Goal: Contribute content: Contribute content

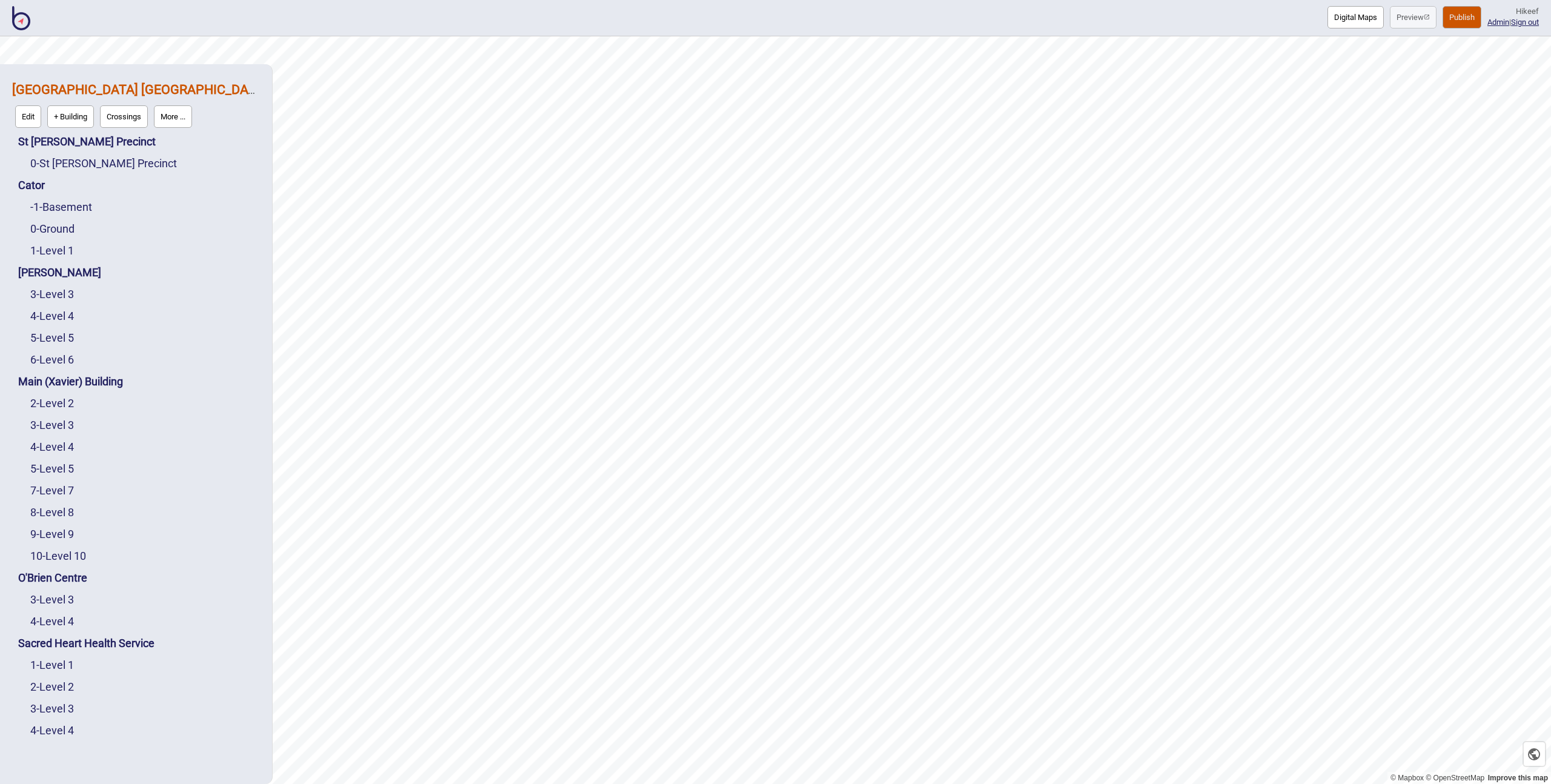
click at [21, 17] on img at bounding box center [22, 18] width 18 height 24
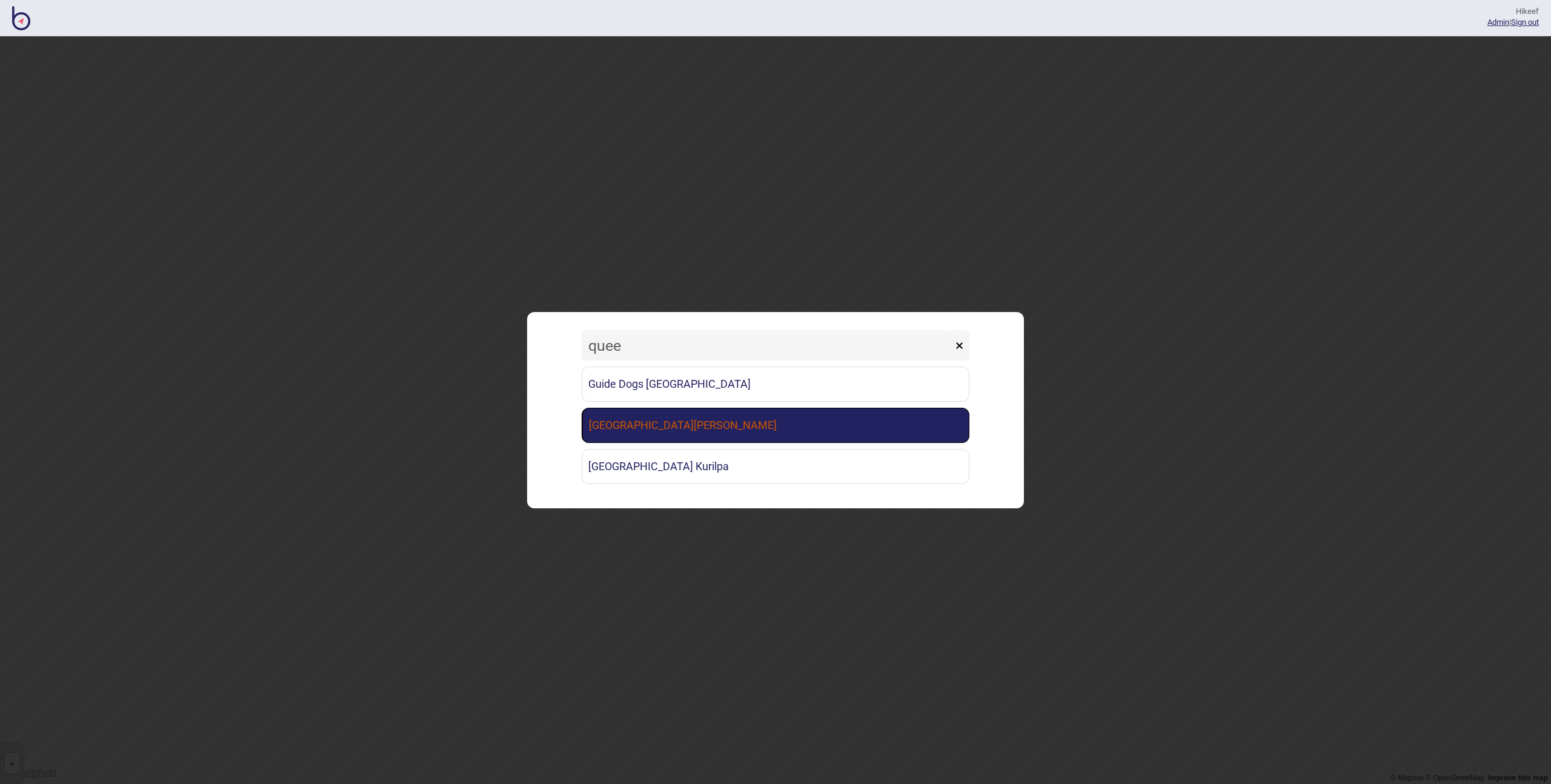
type input "quee"
click at [639, 416] on link "[GEOGRAPHIC_DATA][PERSON_NAME]" at bounding box center [776, 426] width 388 height 35
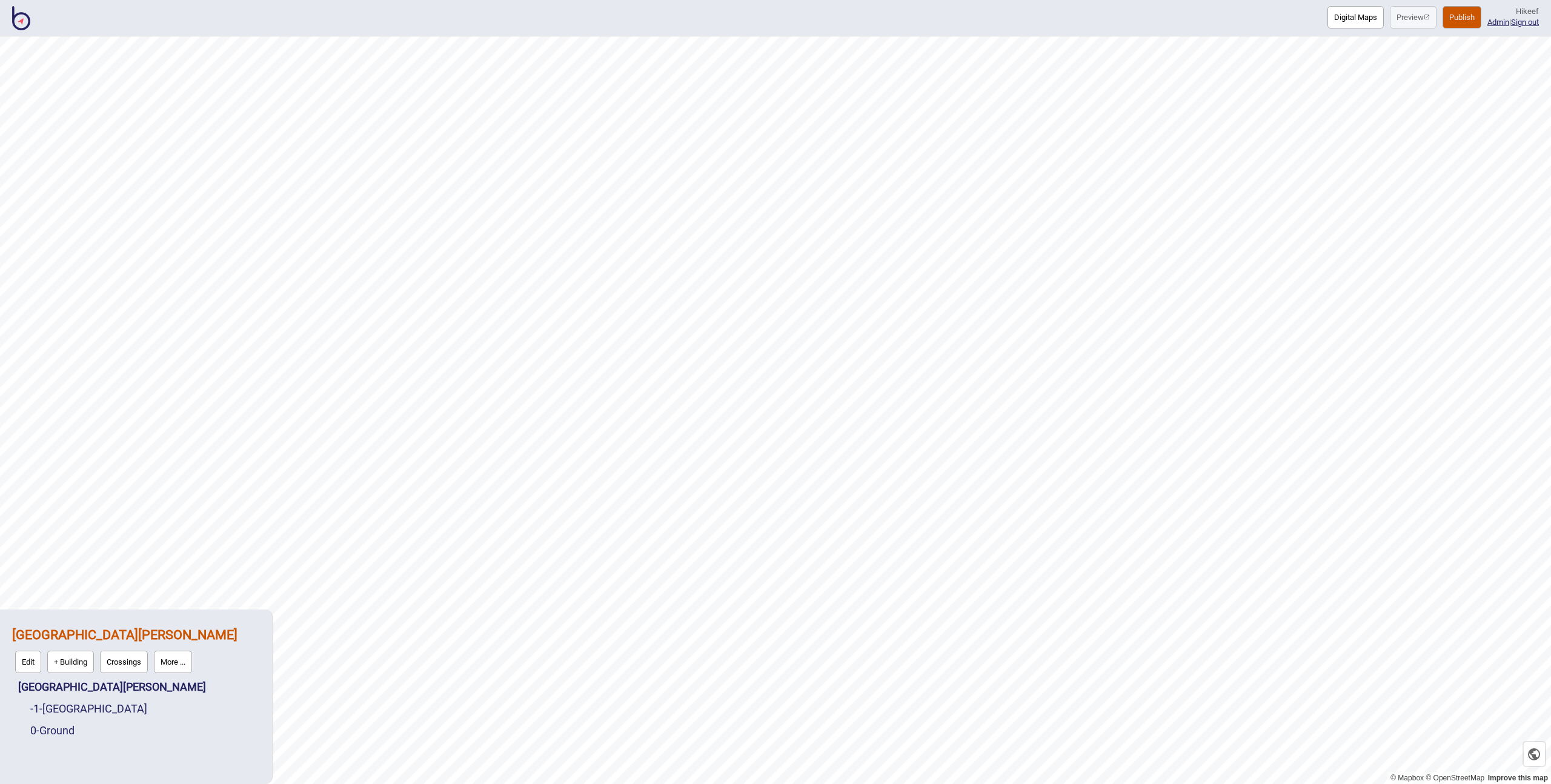
click at [1454, 22] on button "Publish" at bounding box center [1461, 17] width 39 height 22
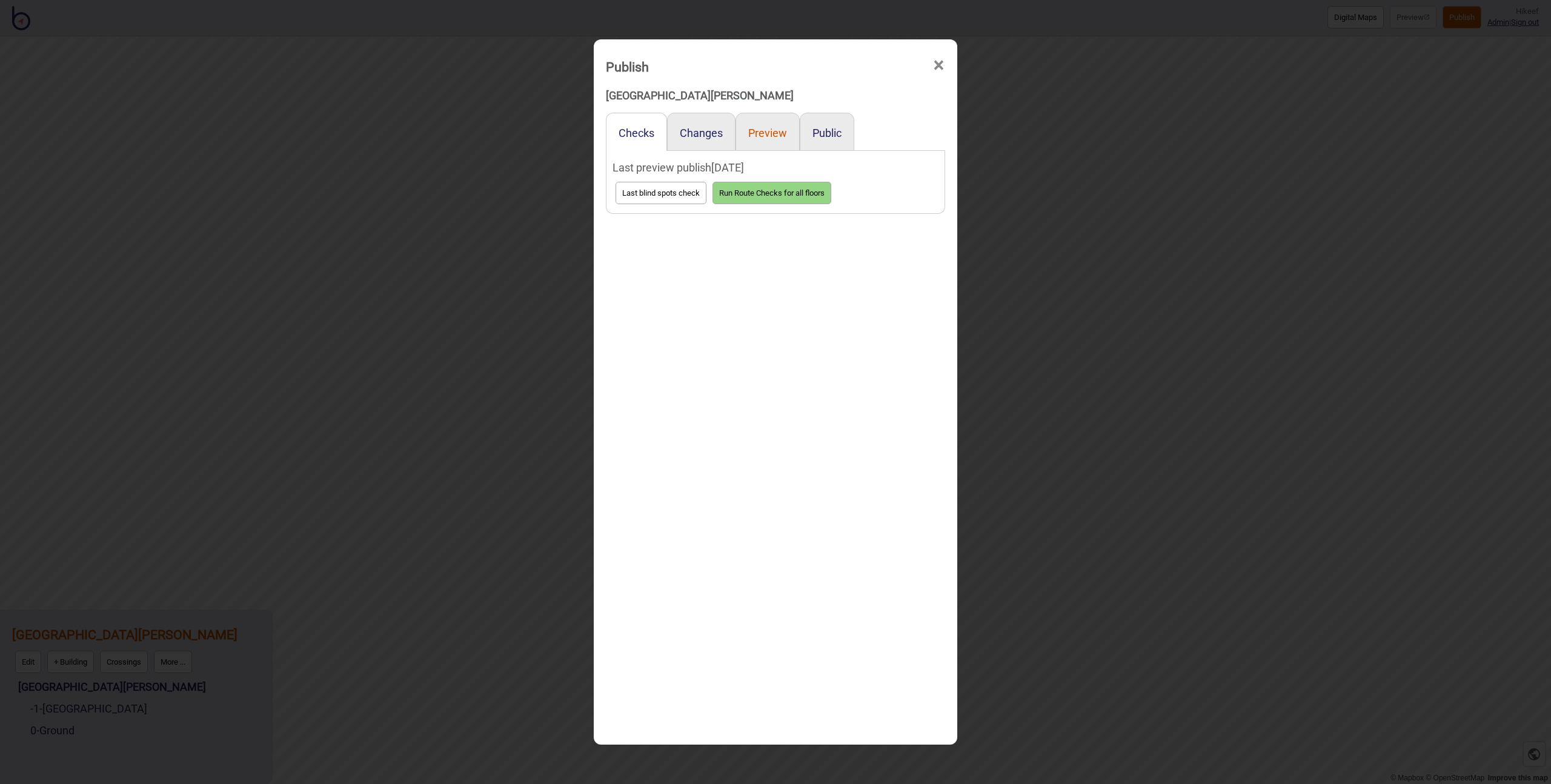
click at [758, 135] on button "Preview" at bounding box center [767, 133] width 39 height 12
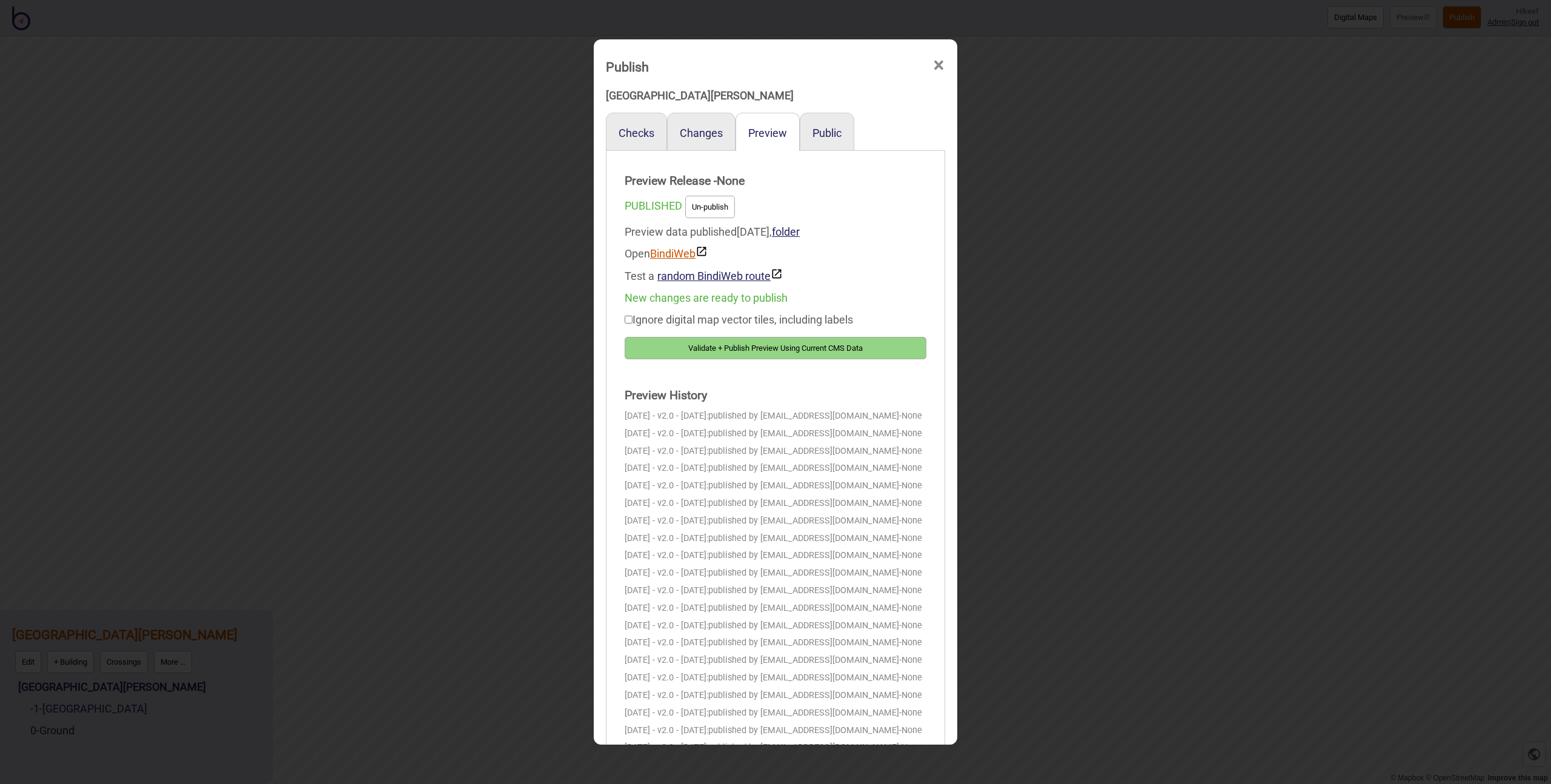
click at [680, 256] on link "BindiWeb" at bounding box center [679, 253] width 58 height 12
click at [72, 56] on div "Publish × Queen [PERSON_NAME] Medical Centre Checks Changes Preview Public Prev…" at bounding box center [776, 392] width 1551 height 784
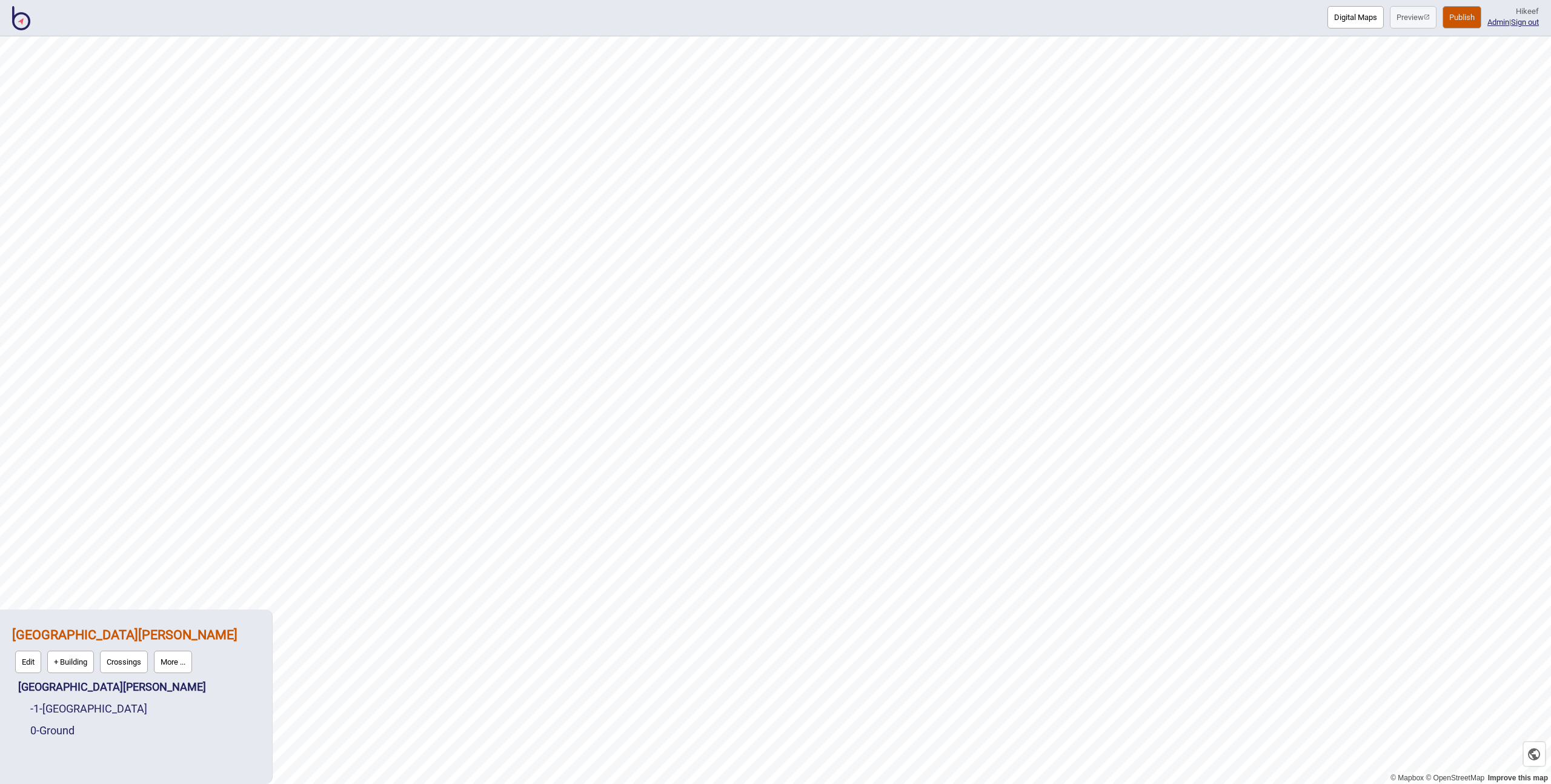
click at [16, 20] on img at bounding box center [22, 18] width 18 height 24
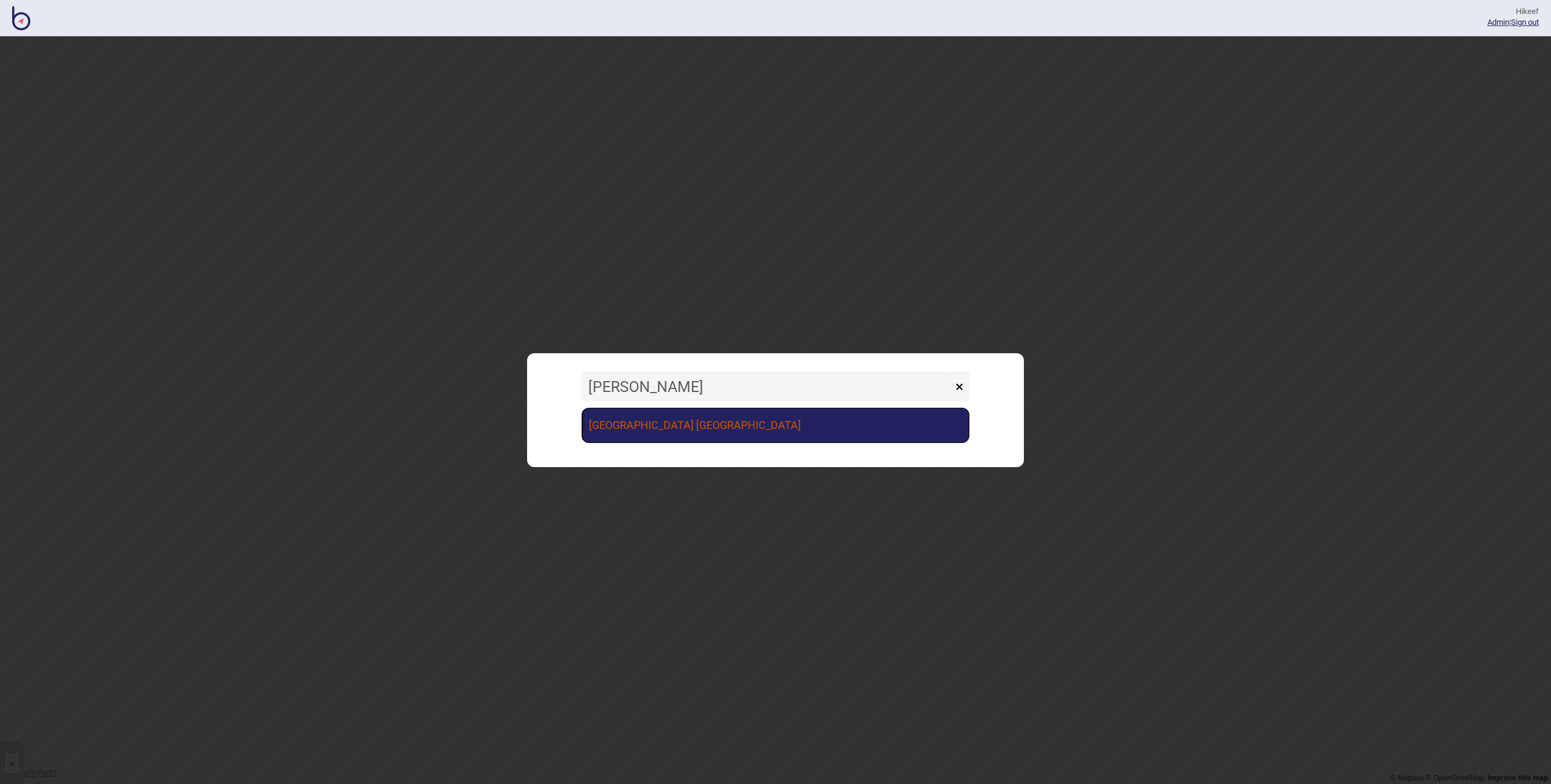
type input "[PERSON_NAME]"
click at [648, 417] on link "[GEOGRAPHIC_DATA] [GEOGRAPHIC_DATA]" at bounding box center [776, 426] width 388 height 35
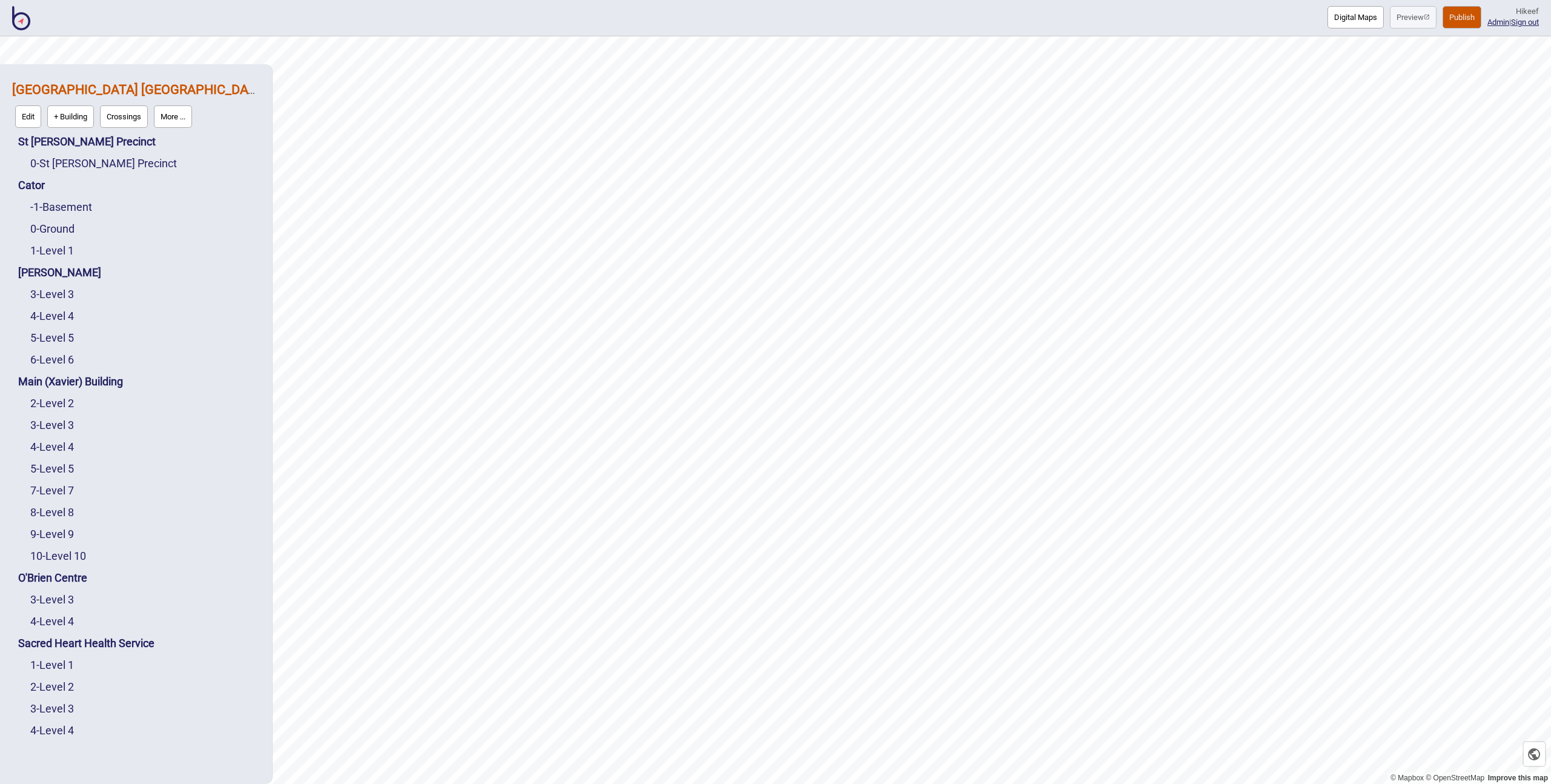
click at [1456, 16] on button "Publish" at bounding box center [1461, 17] width 39 height 22
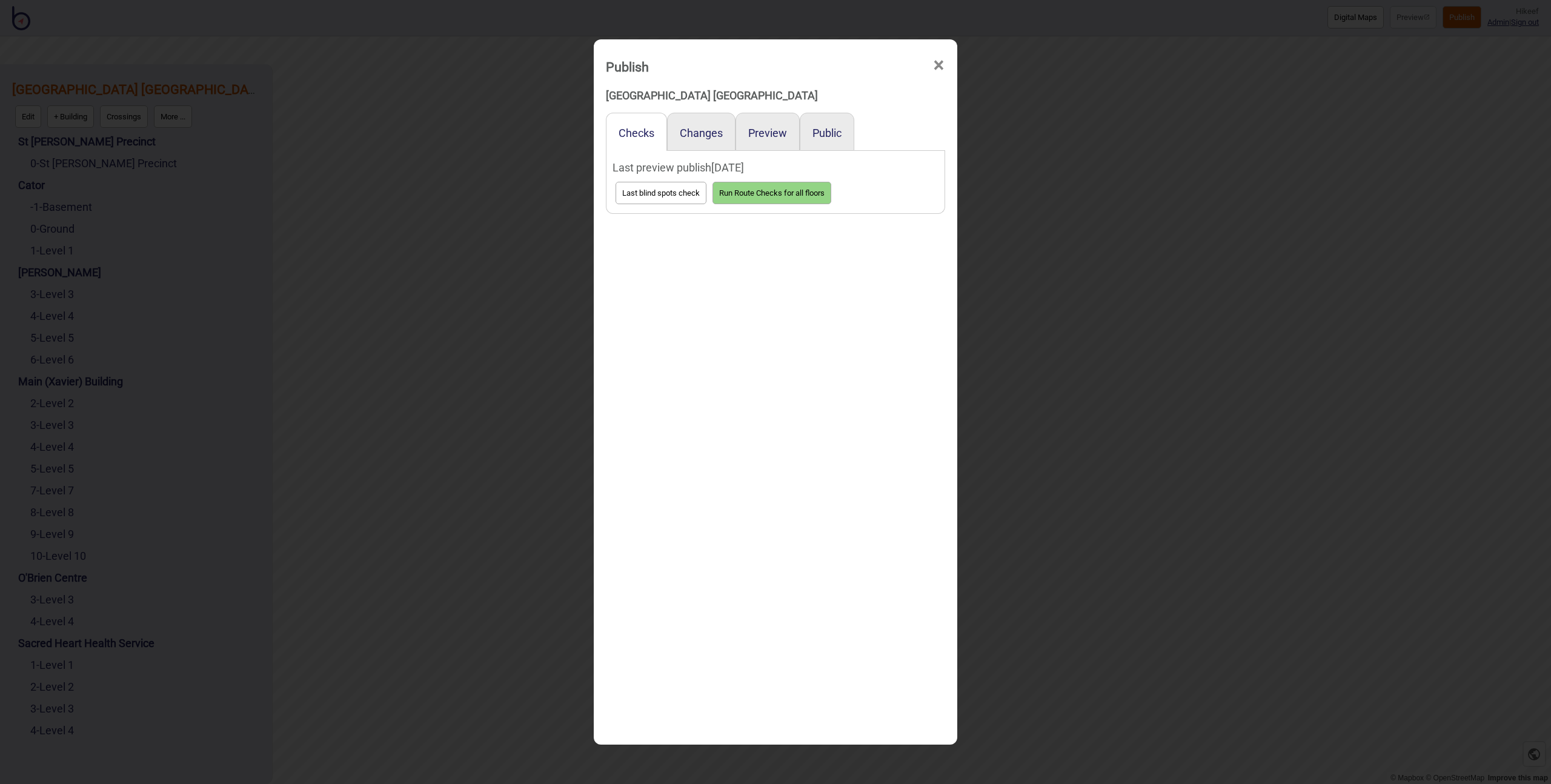
click at [494, 231] on div "Publish × [GEOGRAPHIC_DATA] [GEOGRAPHIC_DATA] Checks Changes Preview Public Las…" at bounding box center [776, 392] width 1551 height 784
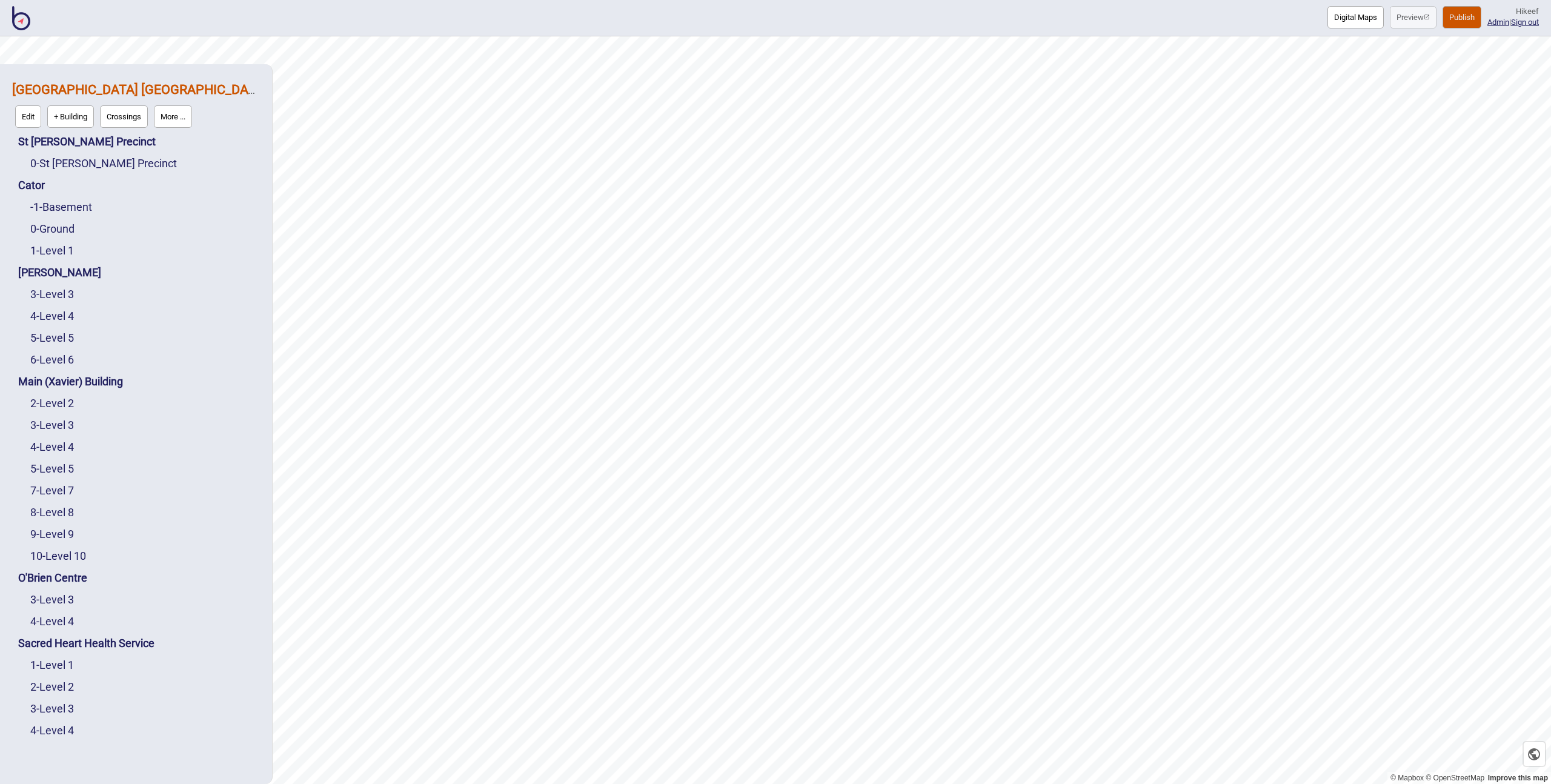
click at [182, 113] on button "More ..." at bounding box center [173, 116] width 38 height 22
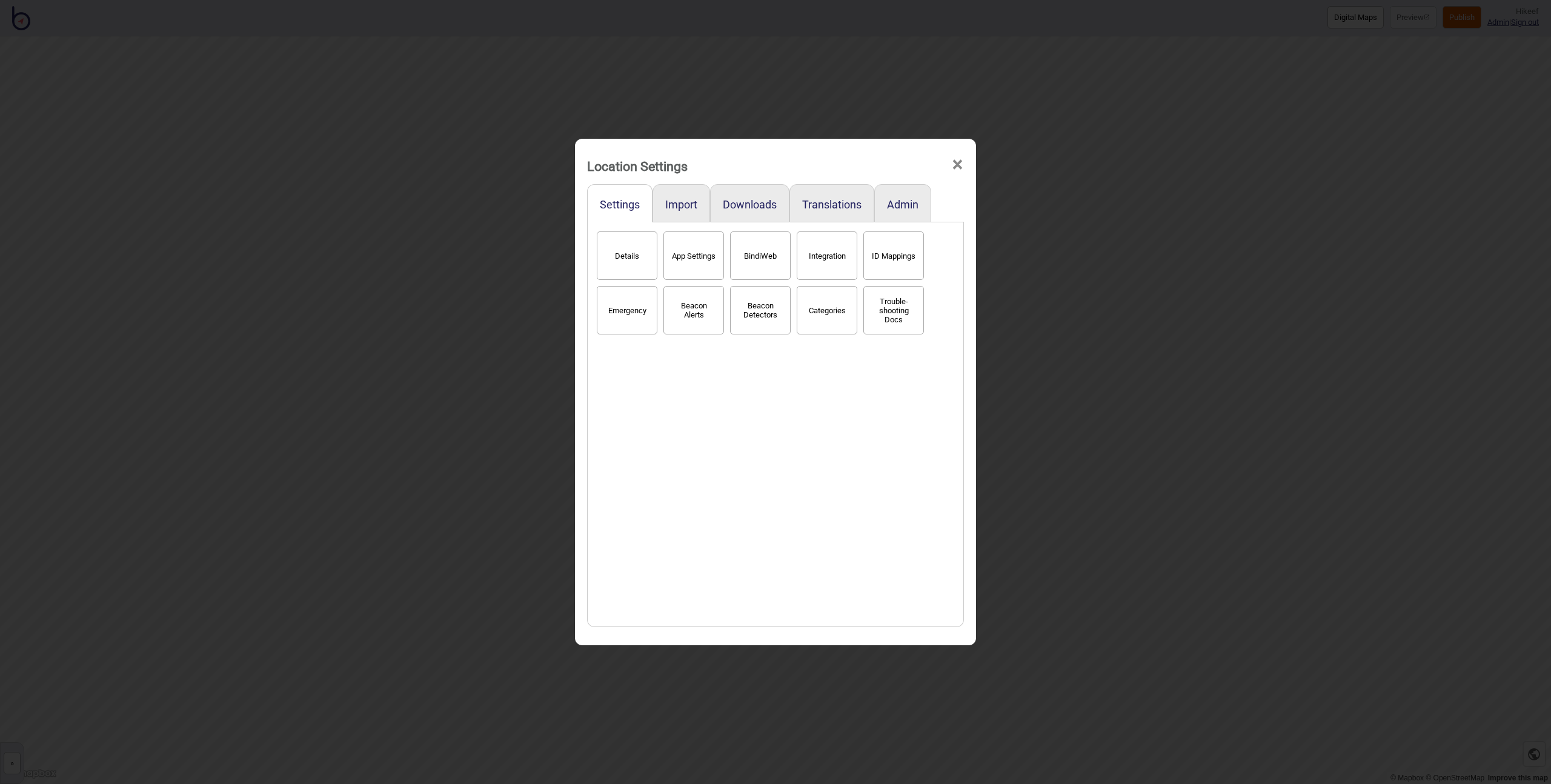
click at [757, 253] on button "BindiWeb" at bounding box center [760, 256] width 61 height 48
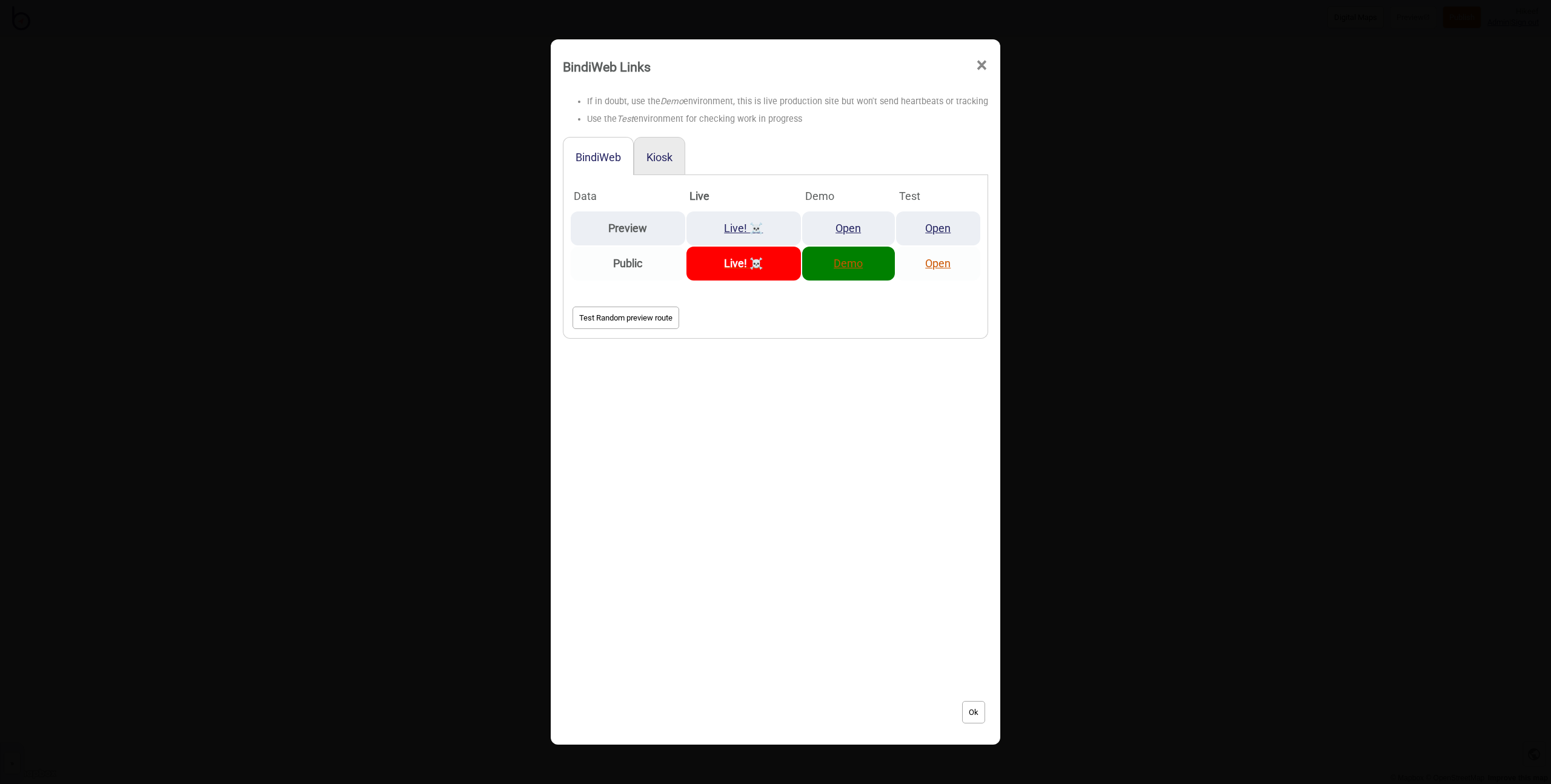
click at [842, 266] on link "Demo" at bounding box center [848, 263] width 29 height 12
click at [733, 231] on link "Live! ☠️" at bounding box center [743, 228] width 39 height 12
click at [281, 194] on div "BindiWeb Links × If in doubt, use the Demo environment, this is live production…" at bounding box center [776, 392] width 1551 height 784
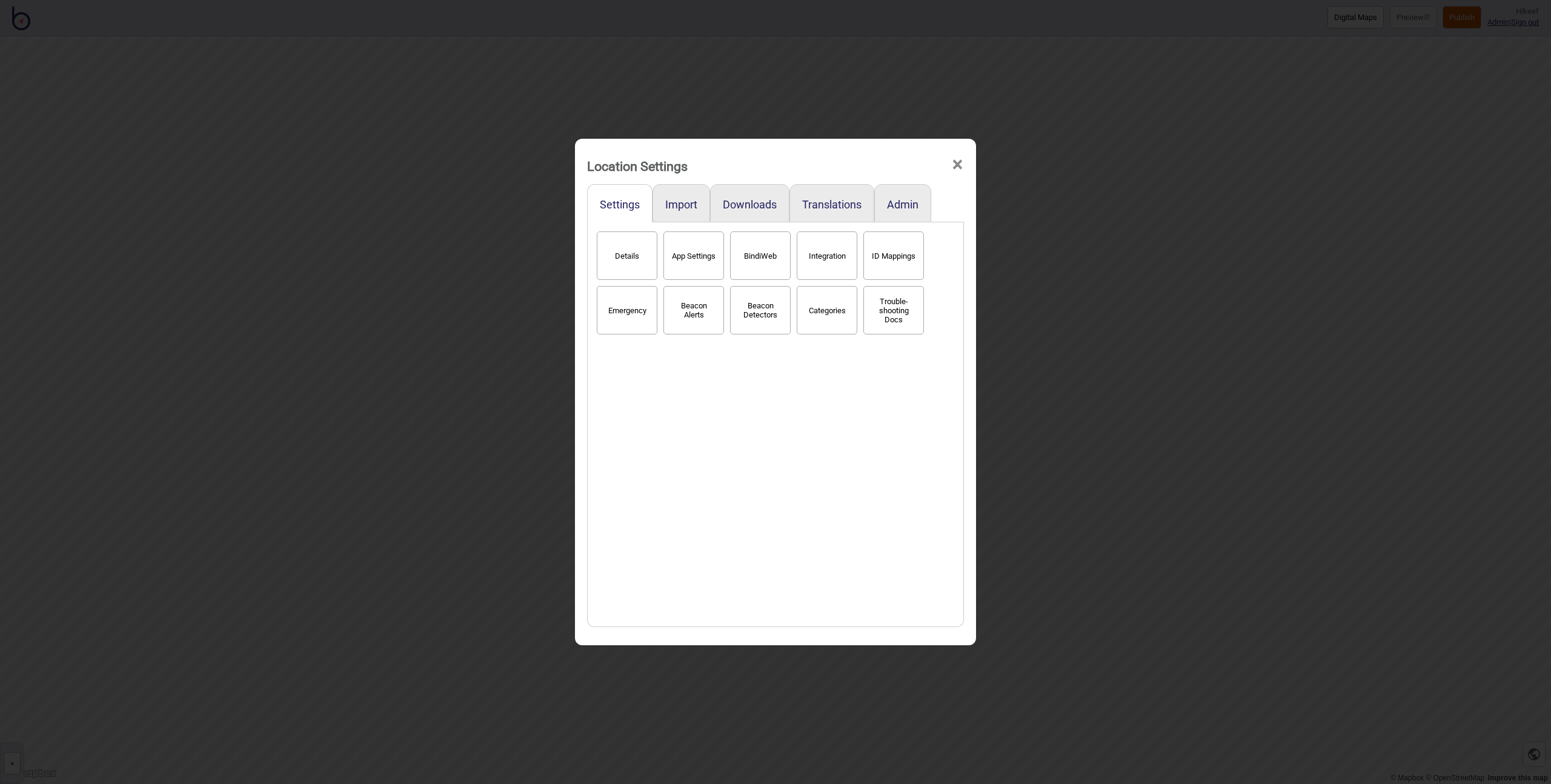
click at [281, 194] on div "Location Settings × Settings Import Downloads Translations Admin Details App Se…" at bounding box center [776, 392] width 1551 height 784
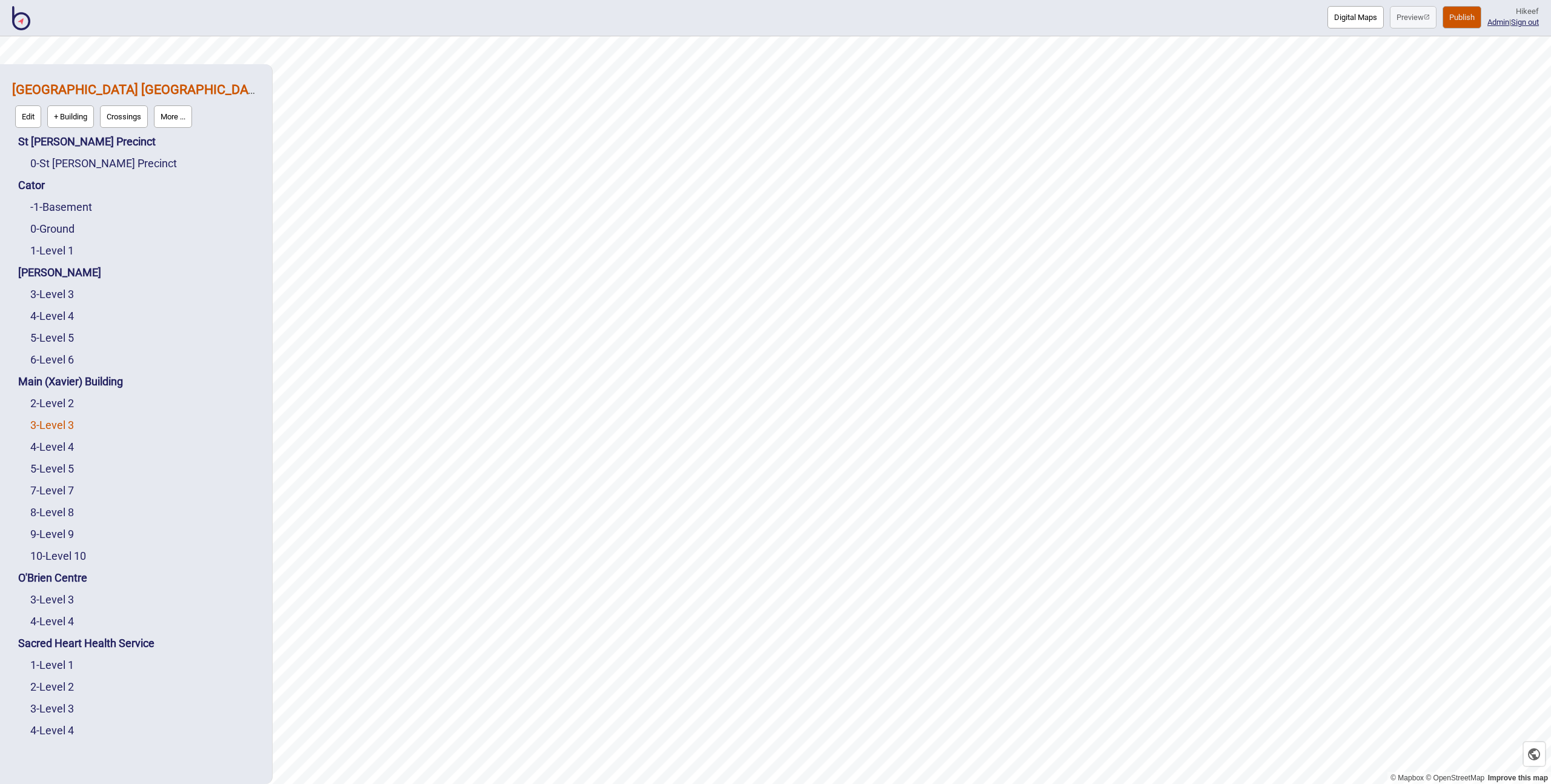
click at [67, 420] on link "3 - Level 3" at bounding box center [52, 424] width 44 height 12
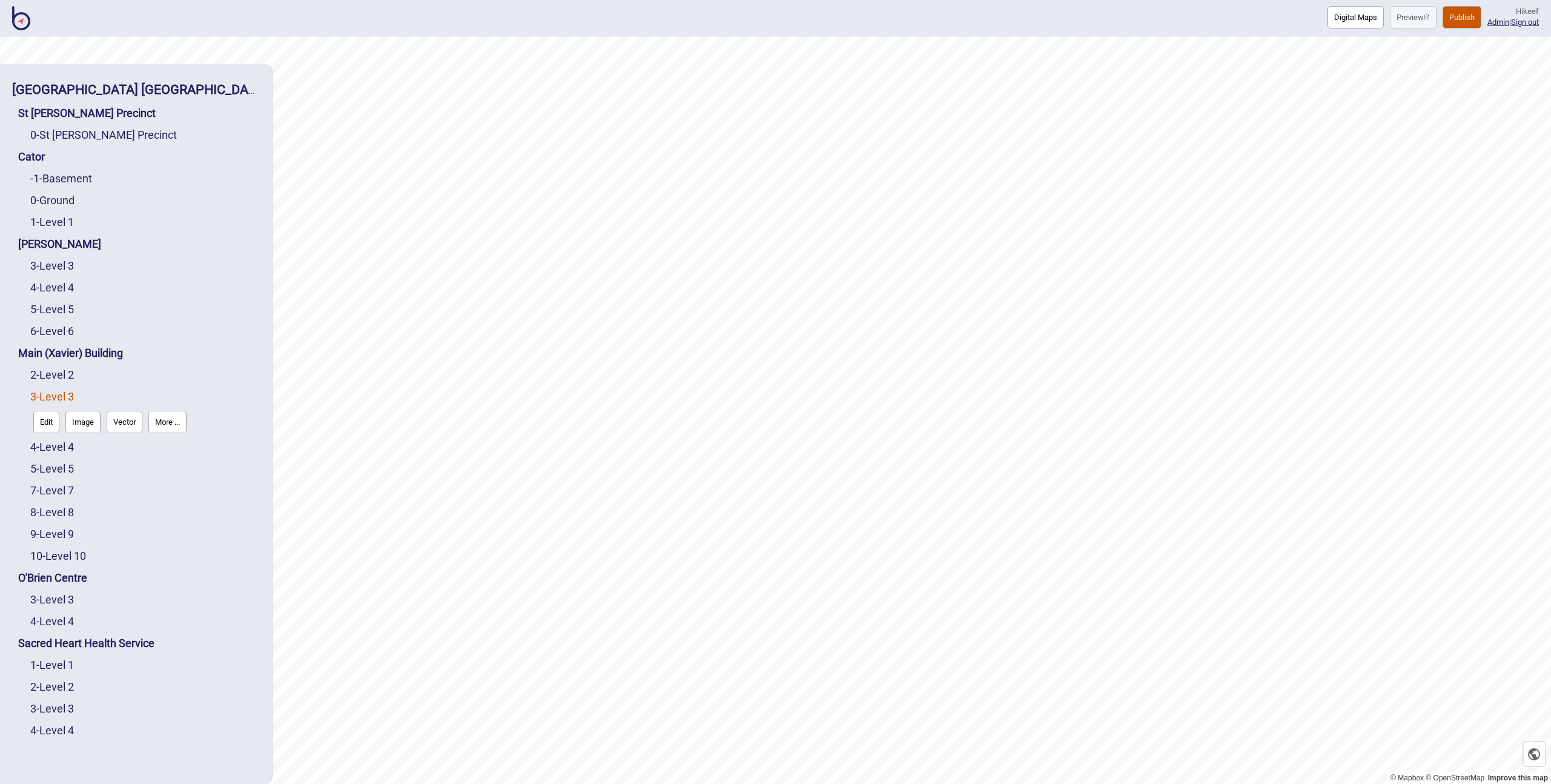
click at [54, 422] on button "Edit" at bounding box center [46, 422] width 26 height 22
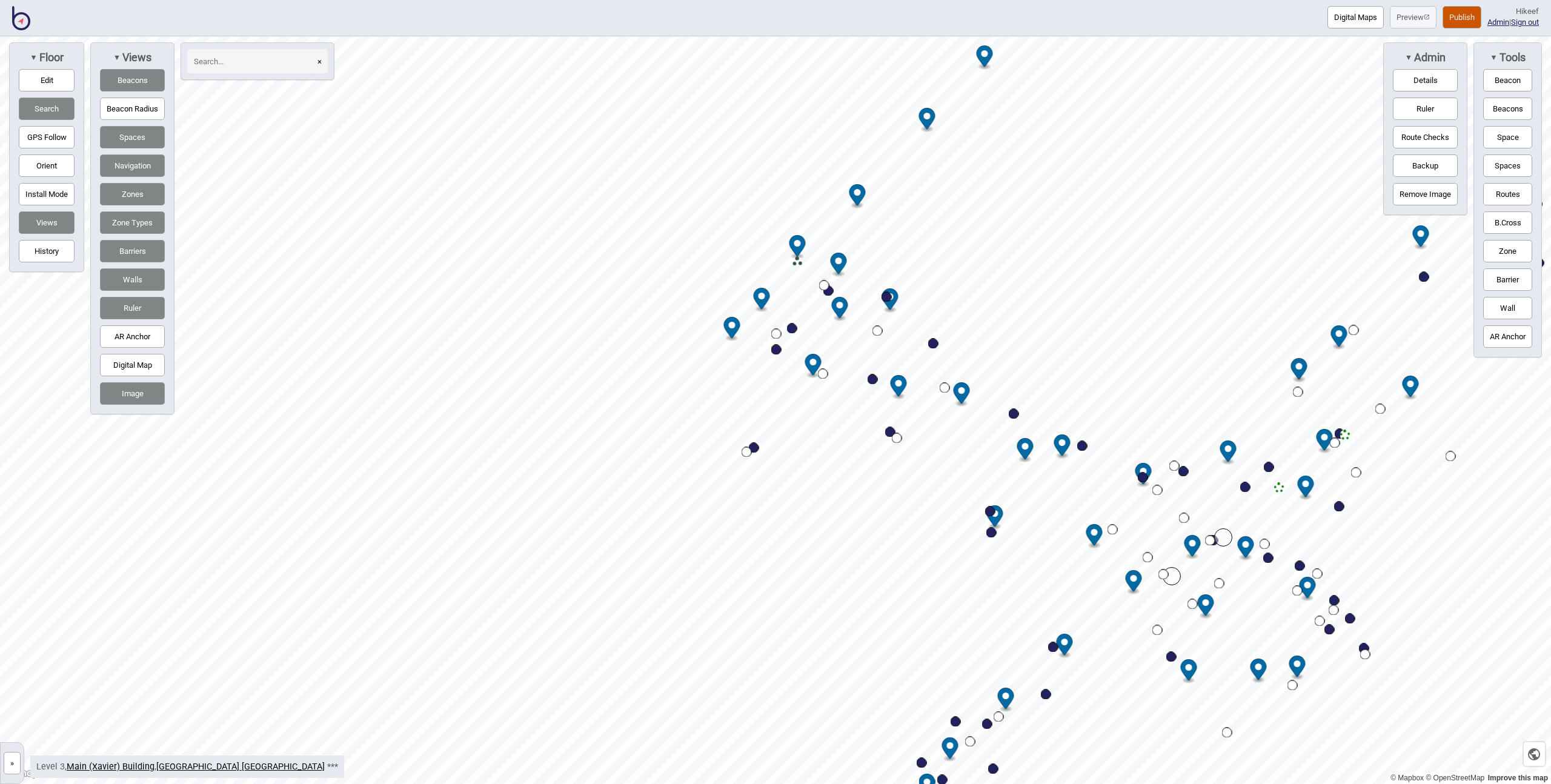
click at [796, 263] on div "Map marker" at bounding box center [798, 262] width 10 height 10
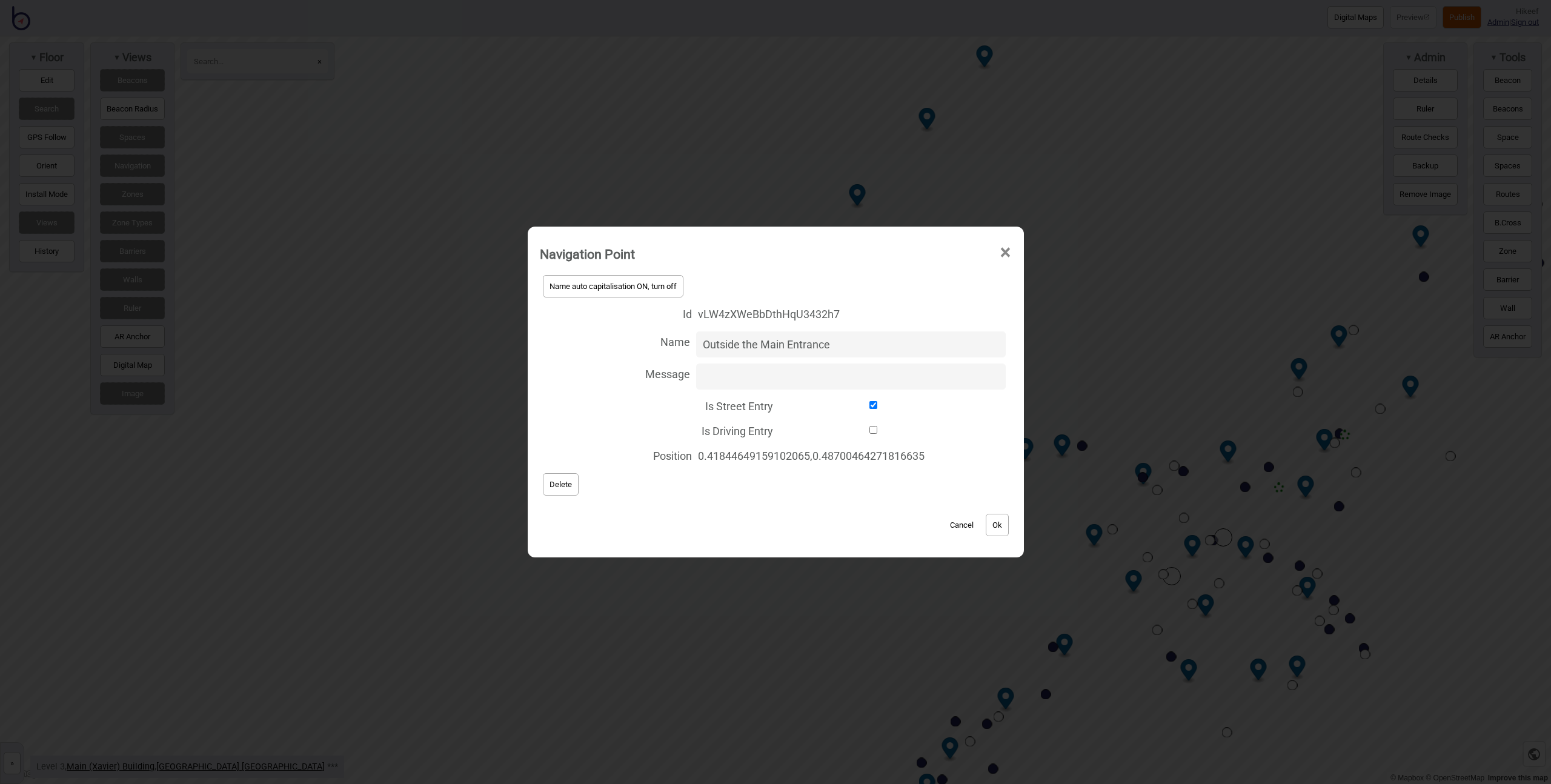
click at [848, 405] on input "Is Street Entry" at bounding box center [874, 405] width 189 height 8
checkbox input "false"
click at [997, 526] on button "Ok" at bounding box center [997, 525] width 23 height 22
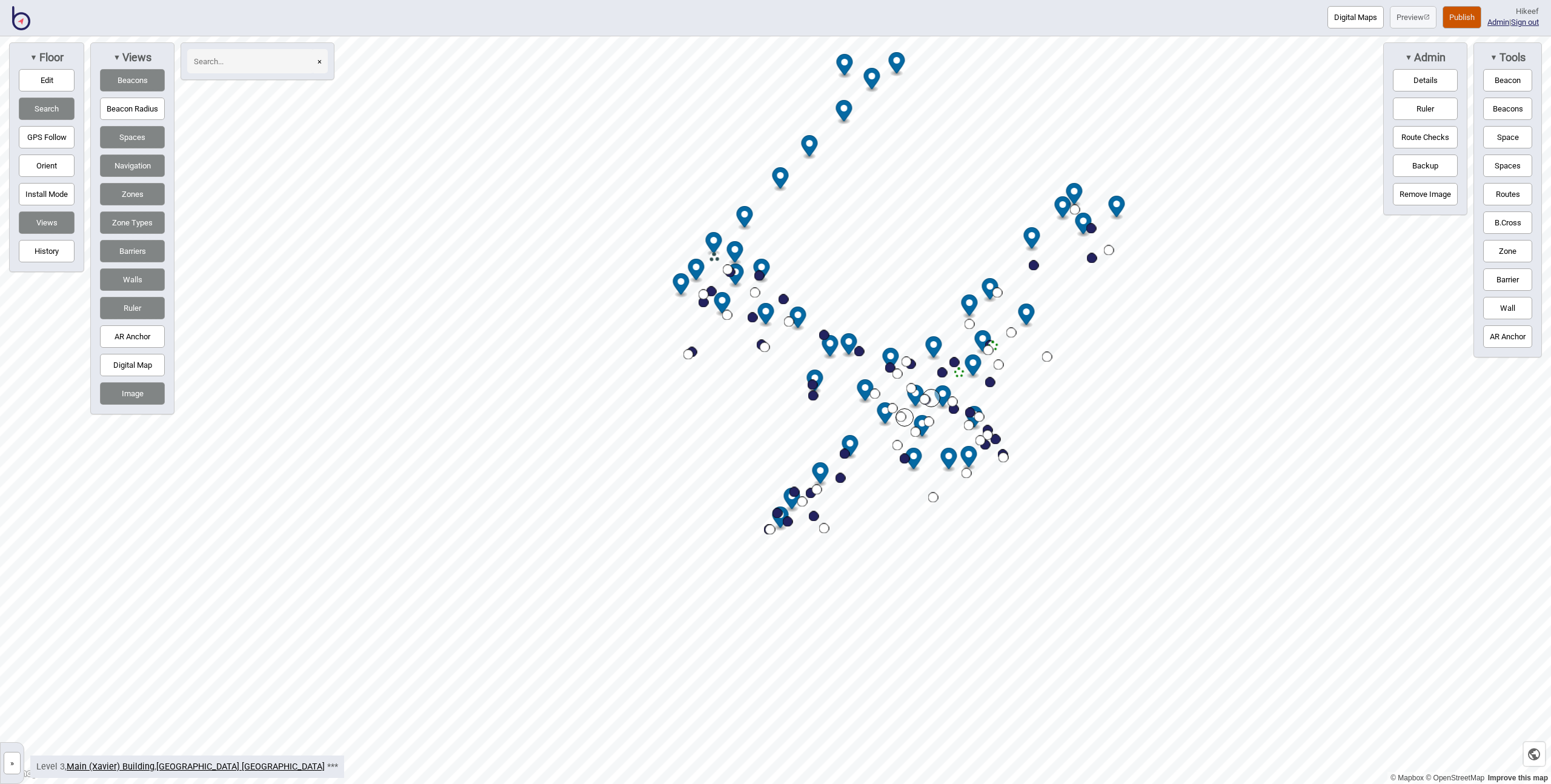
click at [10, 766] on button "»" at bounding box center [12, 763] width 17 height 22
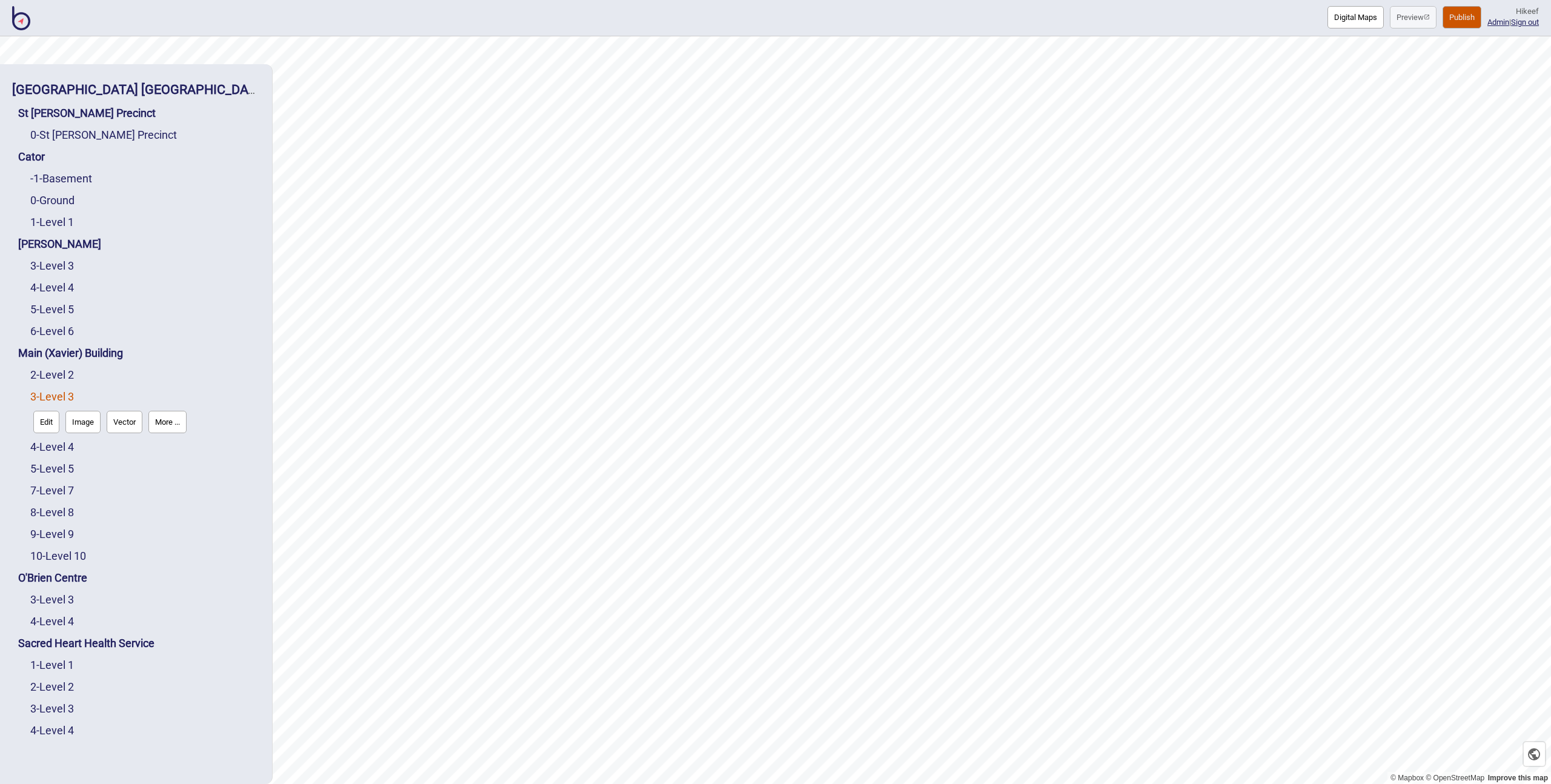
click at [29, 22] on div "Digital Maps Preview Publish Hi keef Admin | Sign out" at bounding box center [776, 18] width 1551 height 37
click at [25, 18] on img at bounding box center [22, 18] width 18 height 24
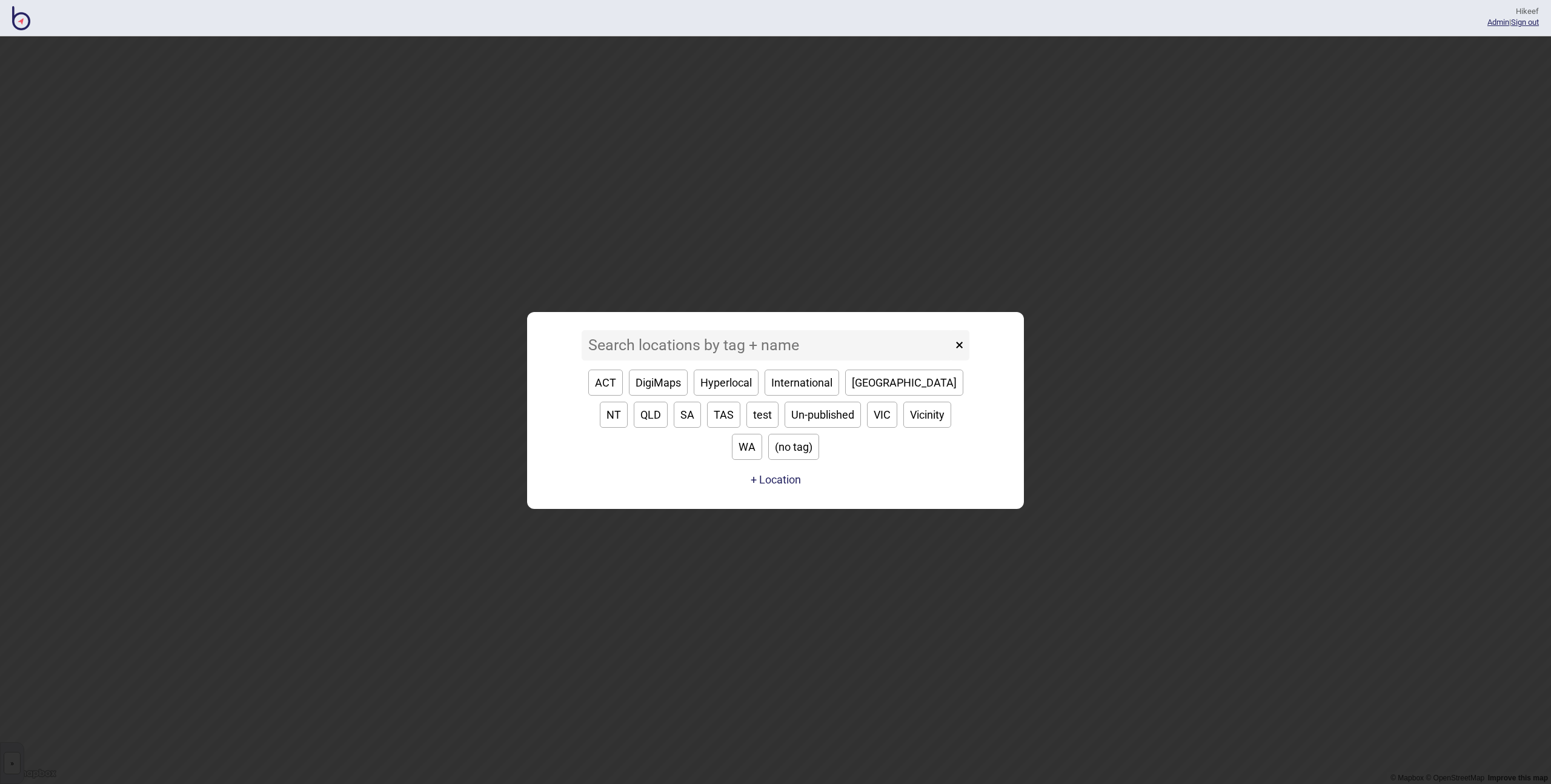
click at [755, 355] on input at bounding box center [767, 345] width 371 height 30
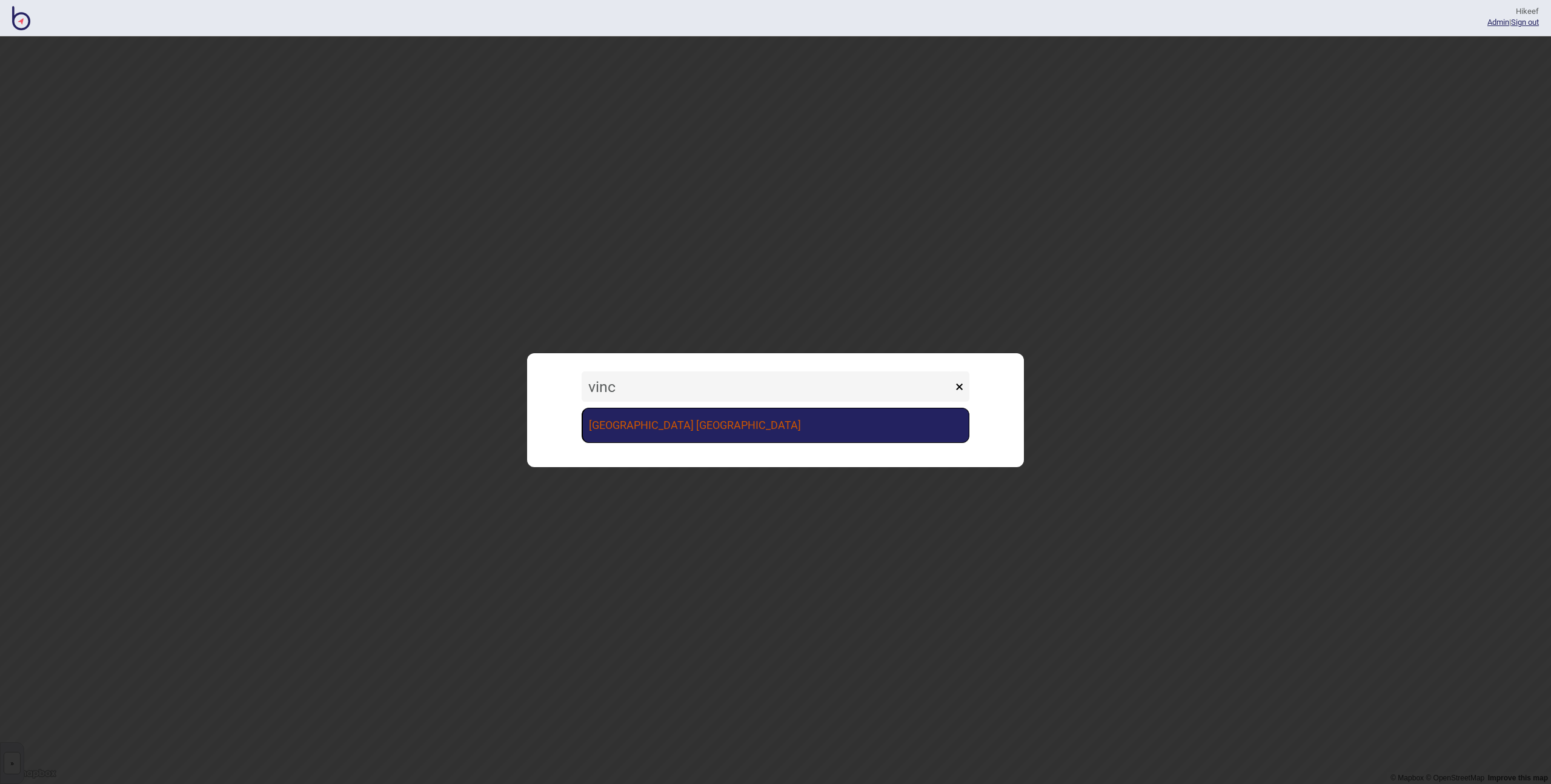
type input "vinc"
click at [749, 418] on link "[GEOGRAPHIC_DATA] [GEOGRAPHIC_DATA]" at bounding box center [776, 426] width 388 height 35
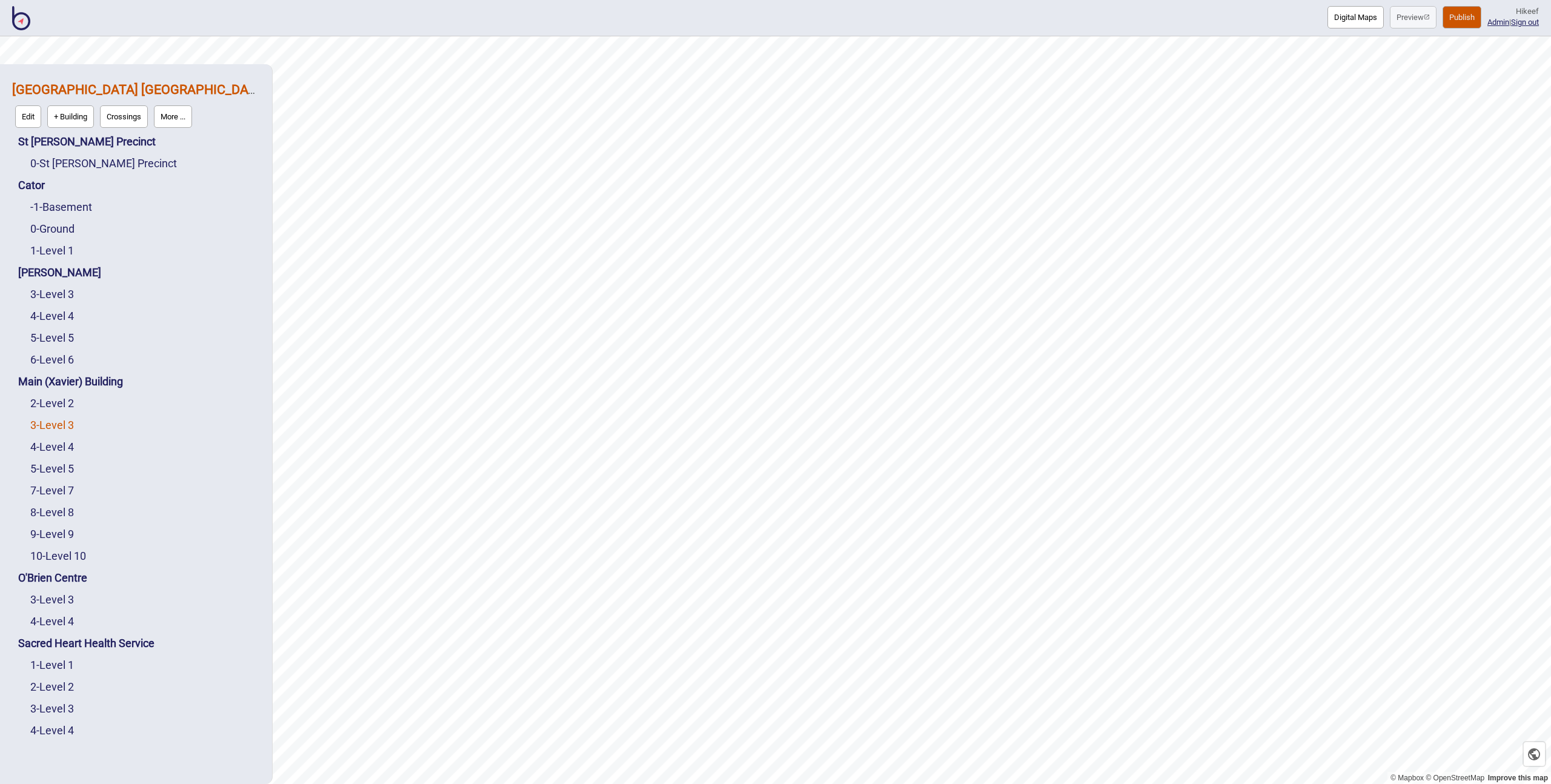
click at [59, 426] on link "3 - Level 3" at bounding box center [52, 424] width 44 height 12
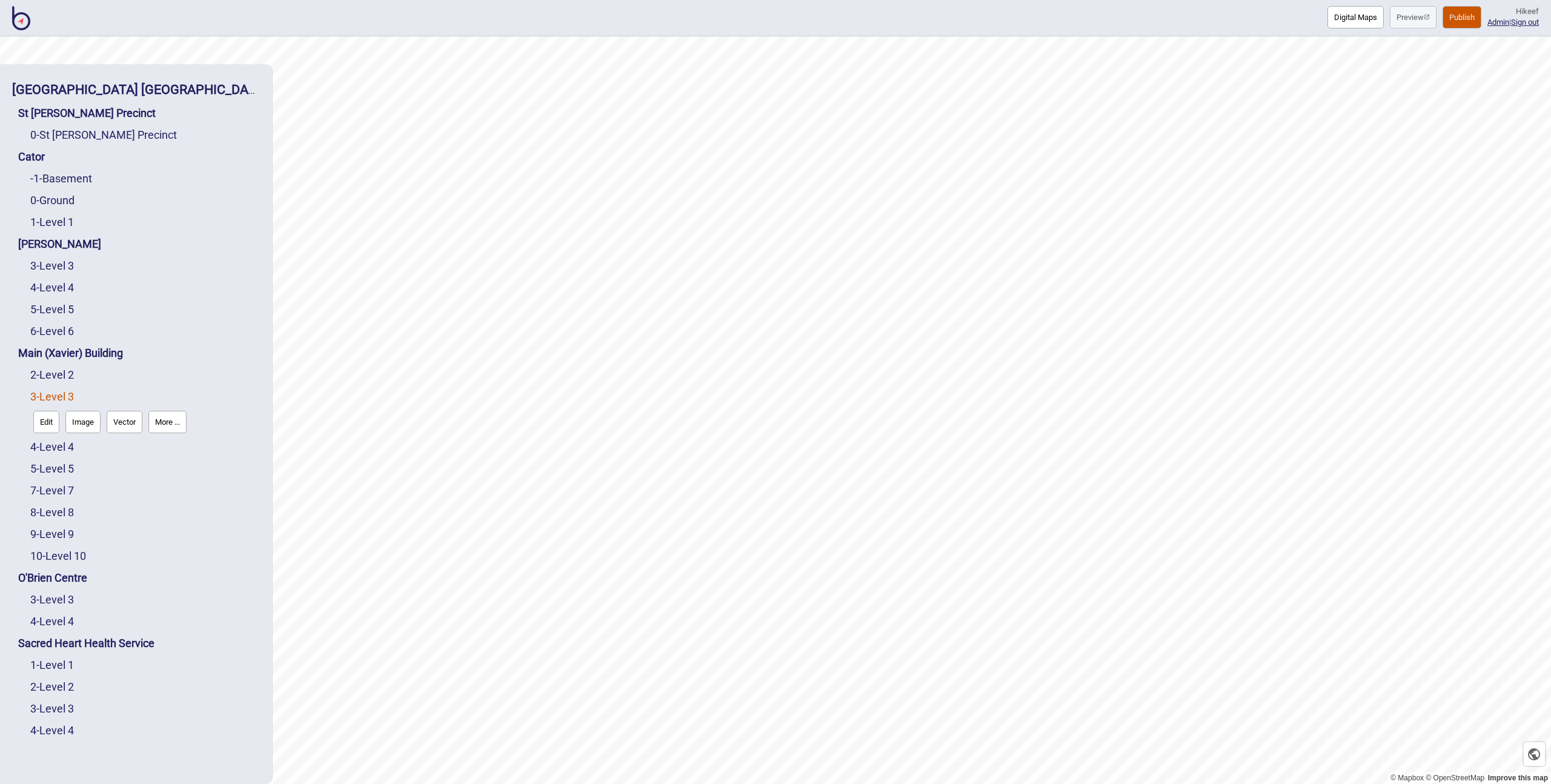
click at [49, 423] on button "Edit" at bounding box center [46, 422] width 26 height 22
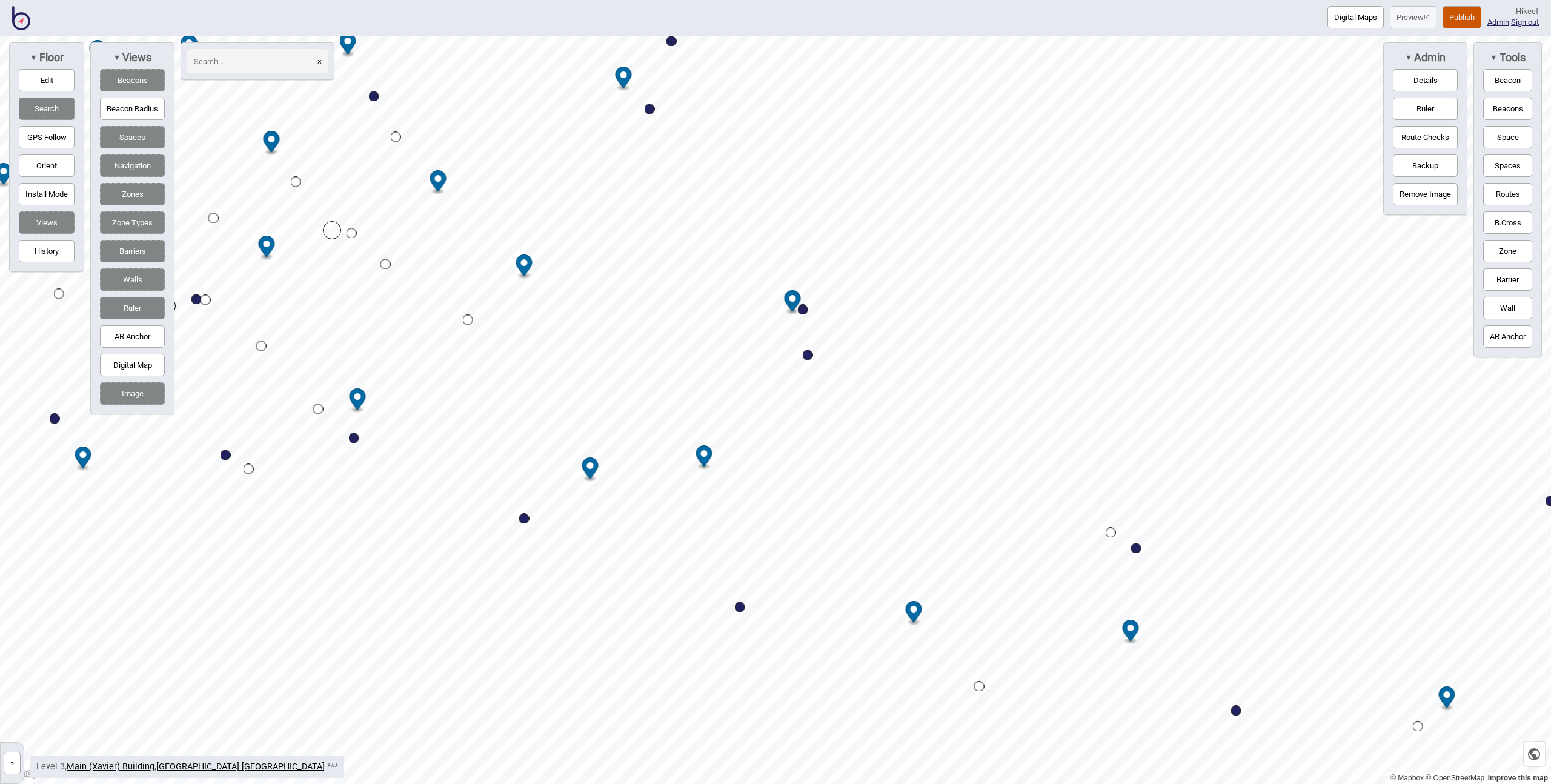
click at [706, 456] on circle "Map marker" at bounding box center [704, 453] width 7 height 7
click at [526, 519] on div "Map marker" at bounding box center [524, 519] width 10 height 10
select select "Food and Drink"
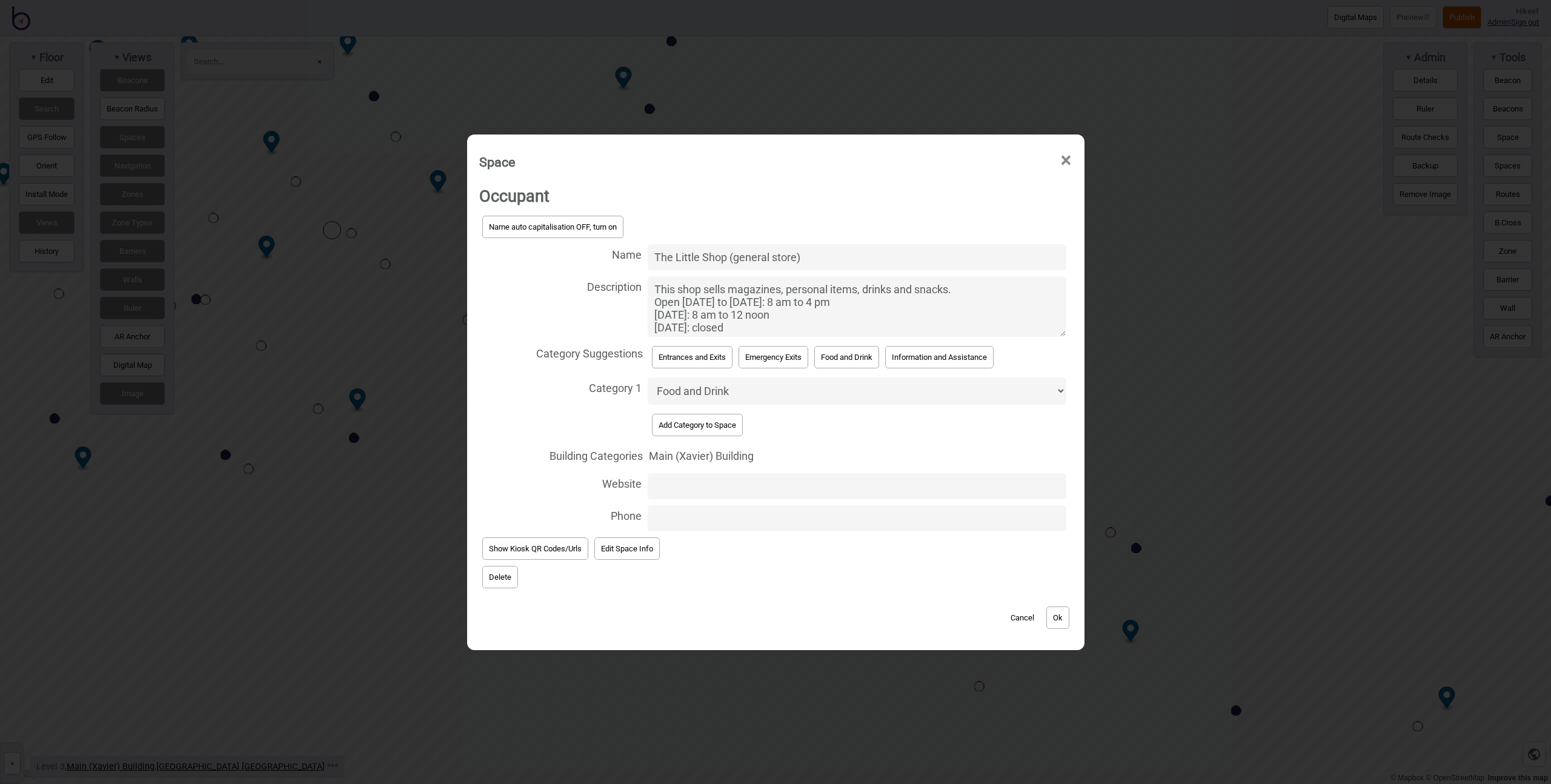
click at [379, 459] on div "Space × Occupant Name auto capitalisation OFF, turn on Name The Little Shop (ge…" at bounding box center [776, 392] width 1551 height 784
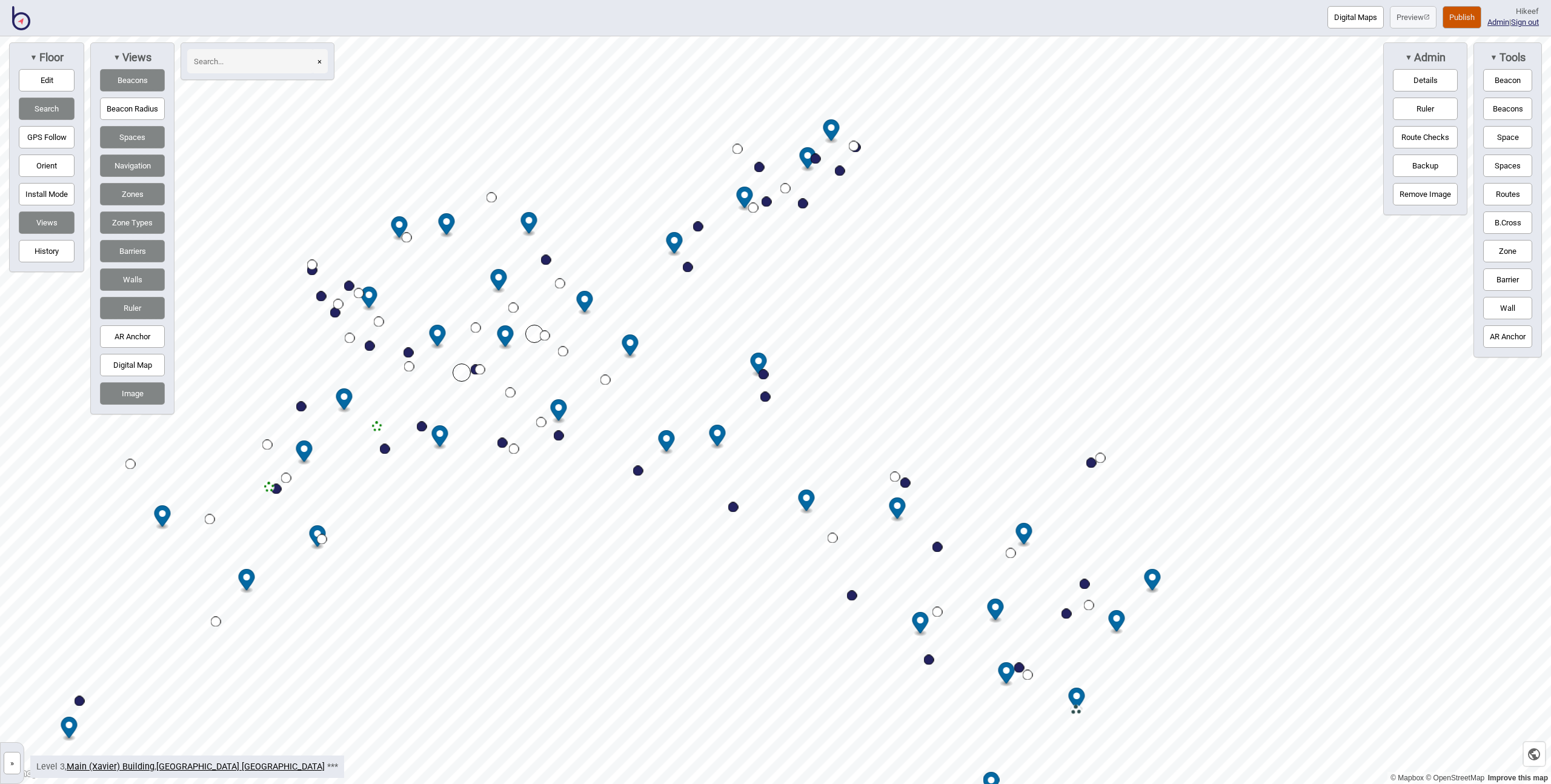
click at [545, 258] on div "Map marker" at bounding box center [546, 260] width 10 height 10
select select "Cafes"
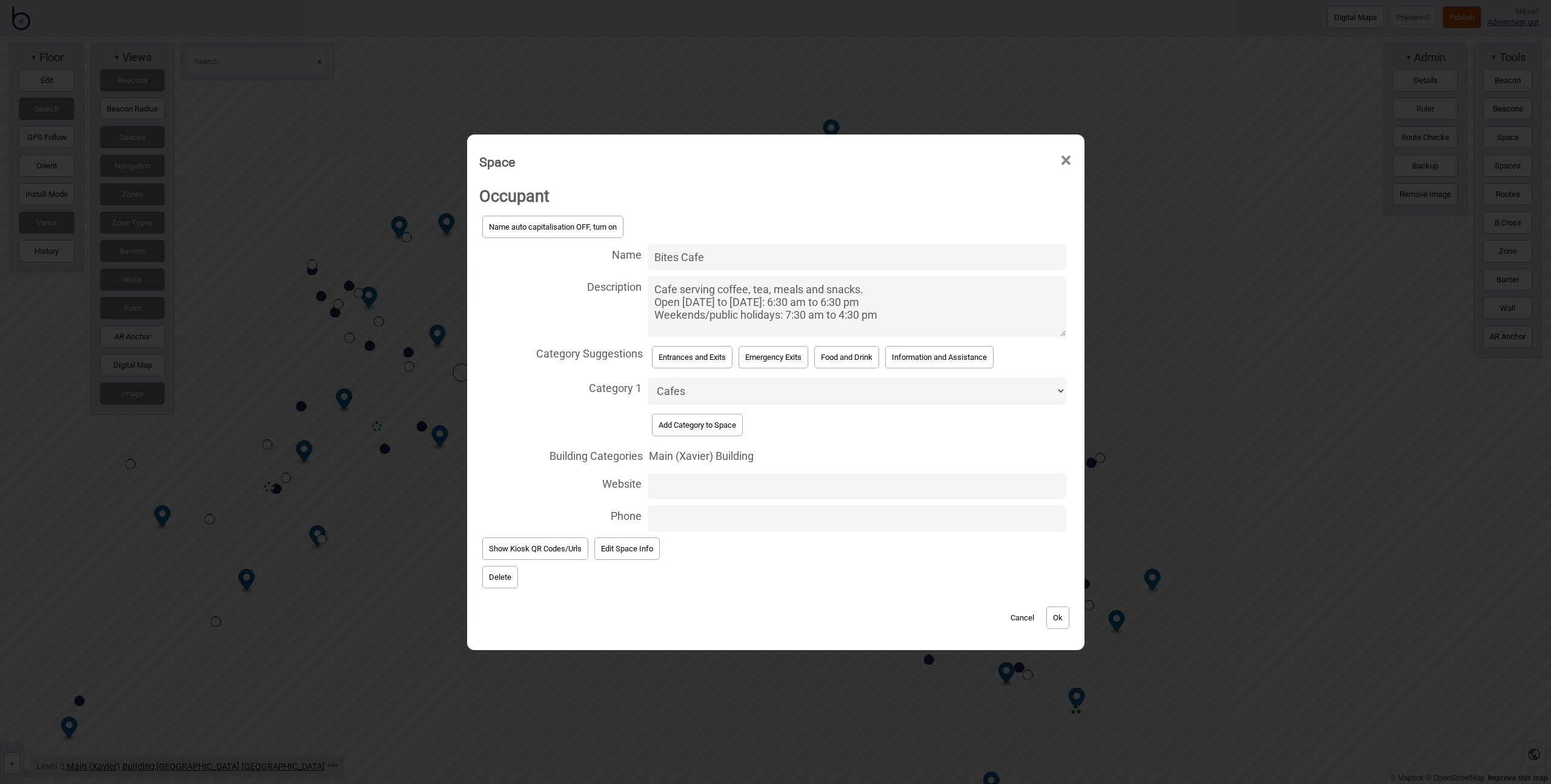
click at [444, 349] on div "Space × Occupant Name auto capitalisation OFF, turn on Name Bites Cafe Descript…" at bounding box center [776, 392] width 1551 height 784
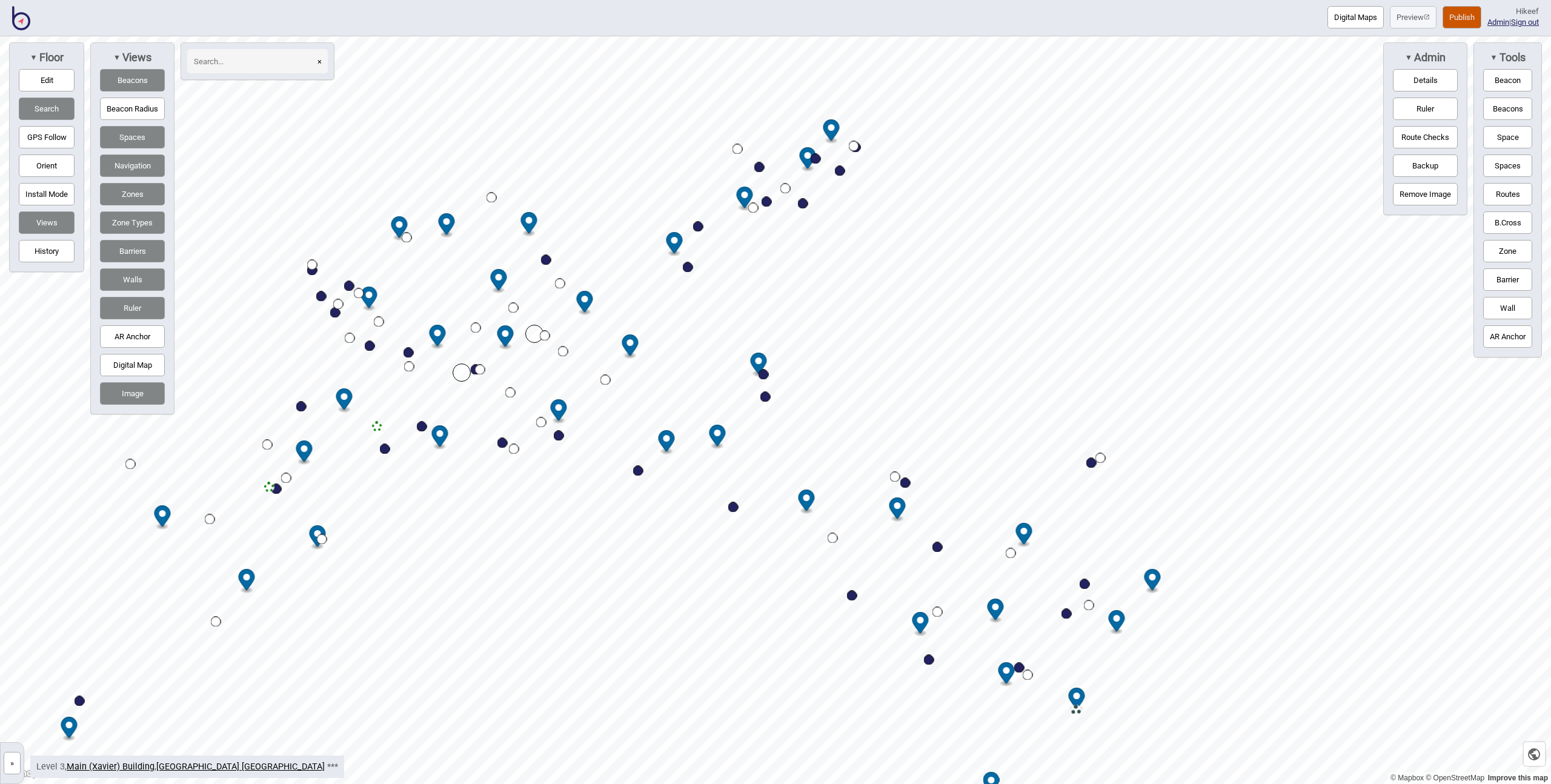
click at [1503, 84] on button "Beacon" at bounding box center [1507, 80] width 49 height 22
click at [1497, 117] on button "Beacons" at bounding box center [1507, 109] width 49 height 22
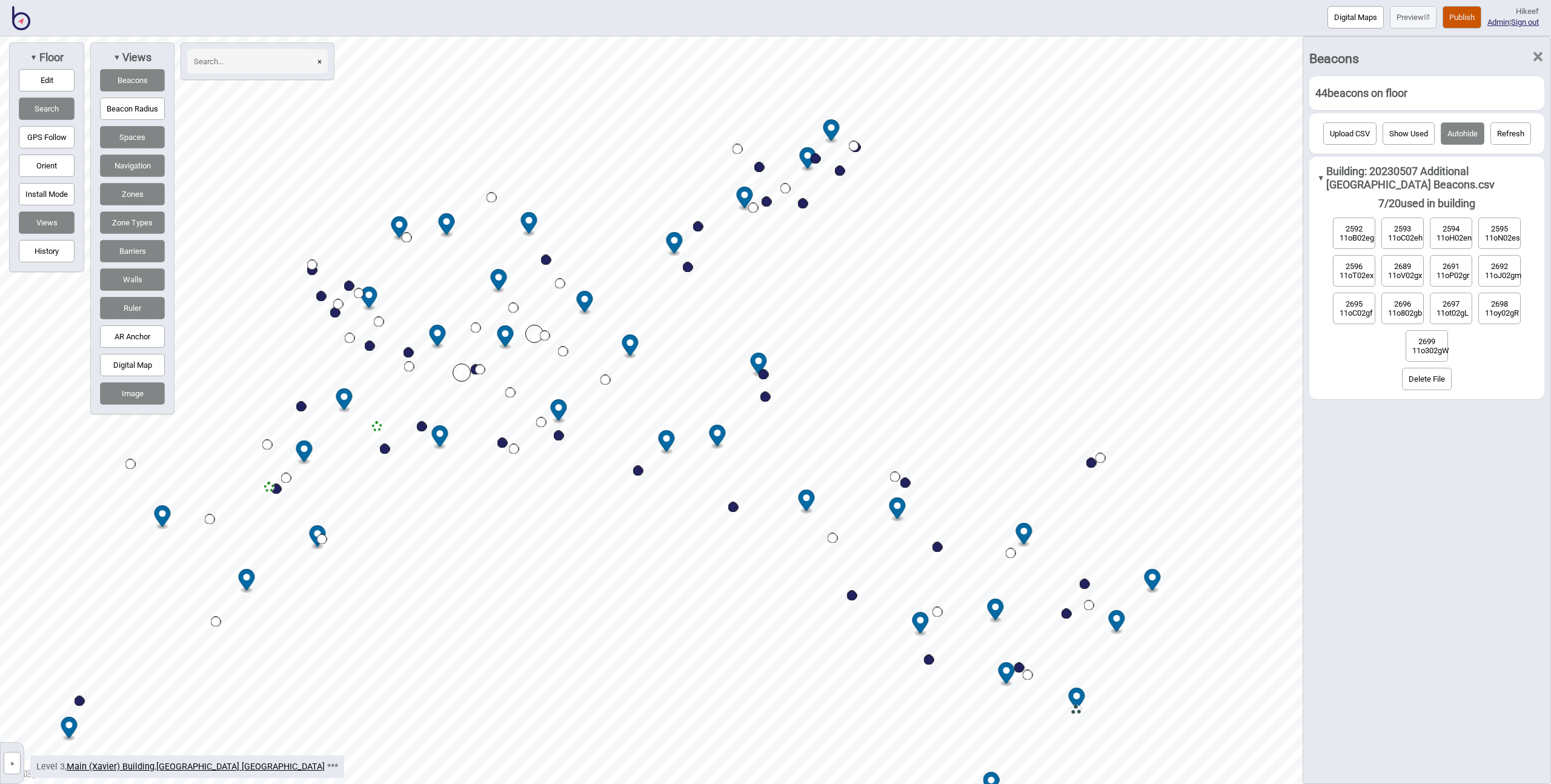
click at [1535, 55] on span "×" at bounding box center [1537, 57] width 12 height 40
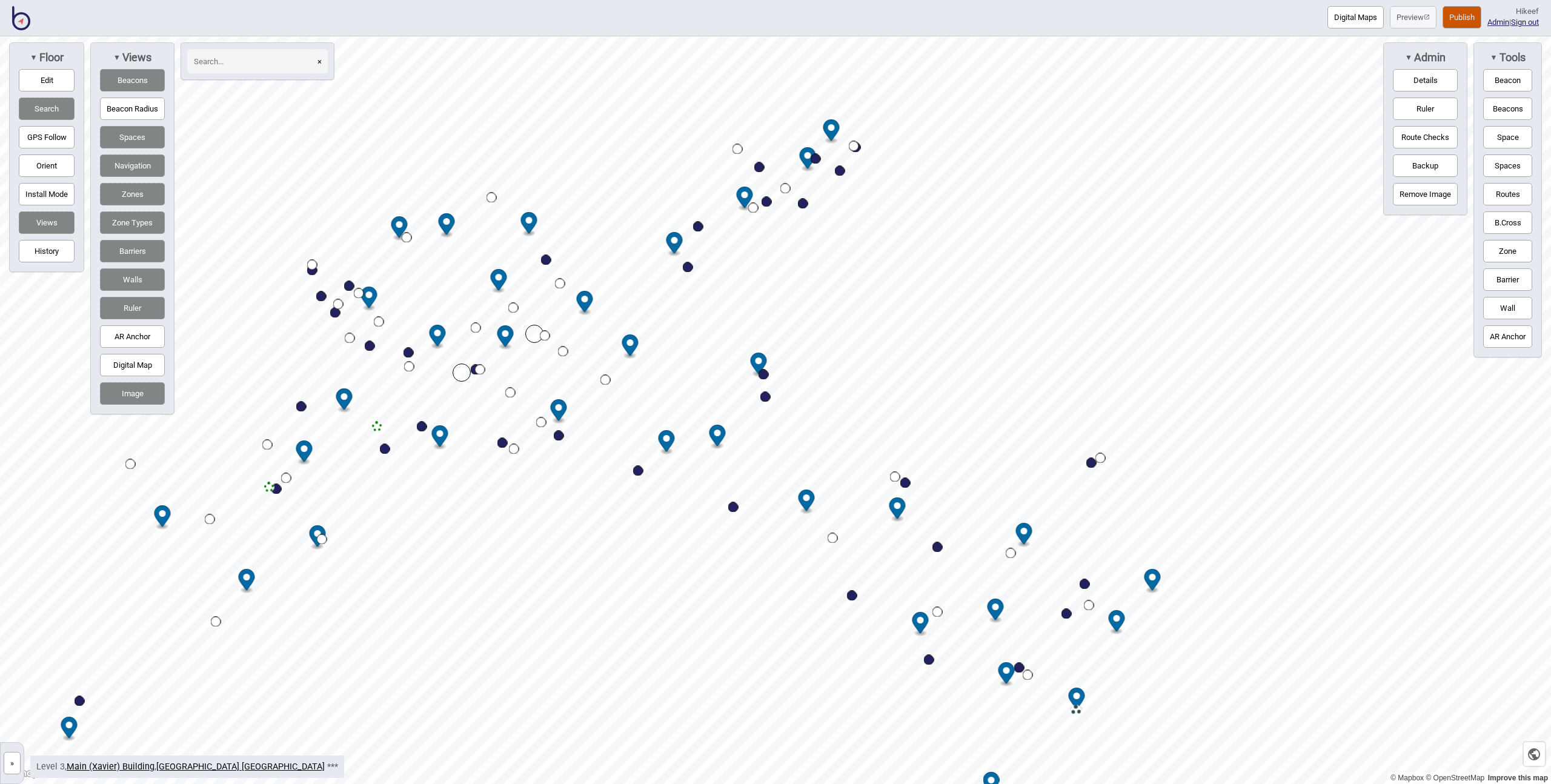
click at [1512, 108] on button "Beacons" at bounding box center [1507, 109] width 49 height 22
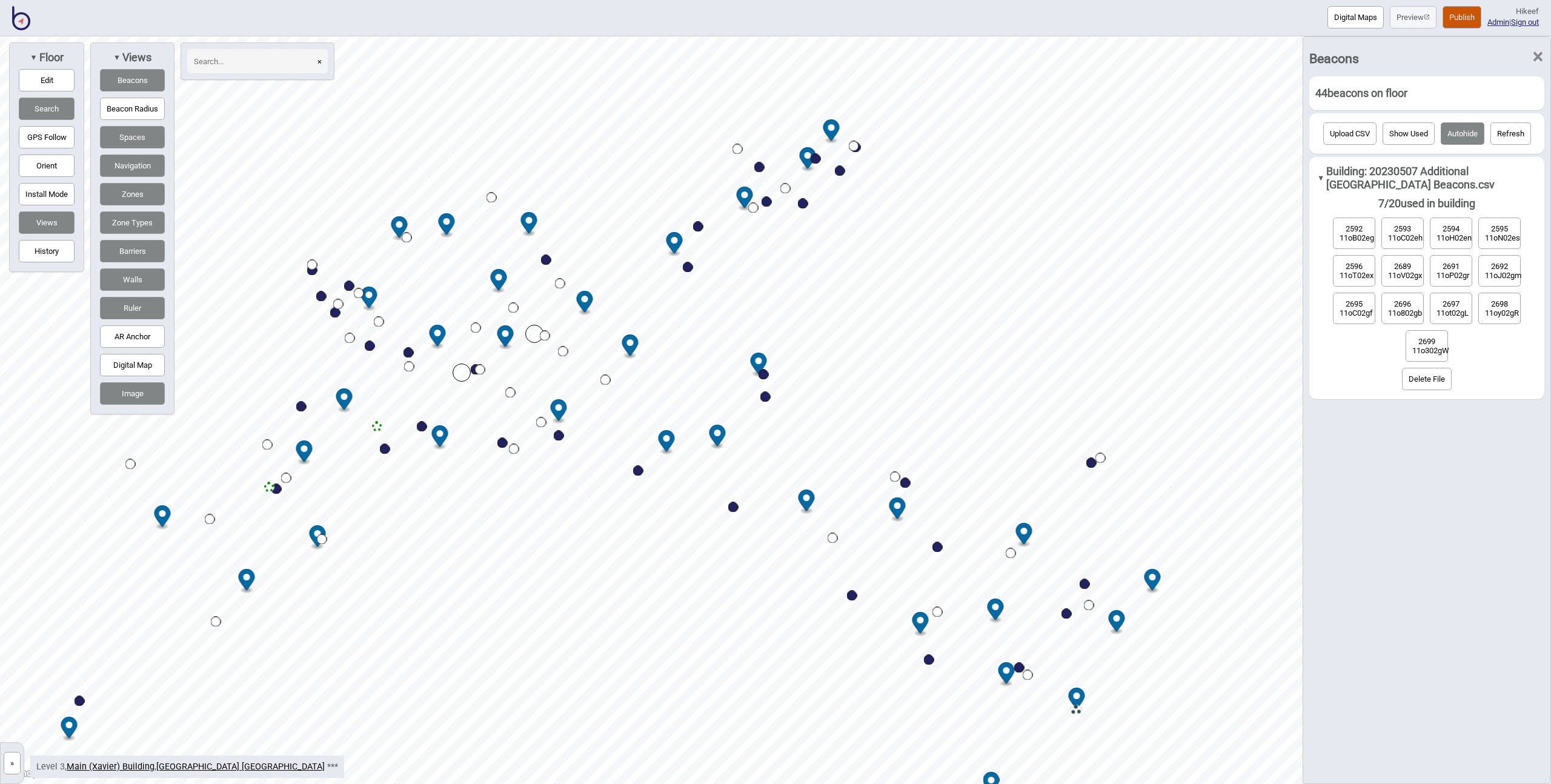
click at [1538, 60] on span "×" at bounding box center [1537, 57] width 12 height 40
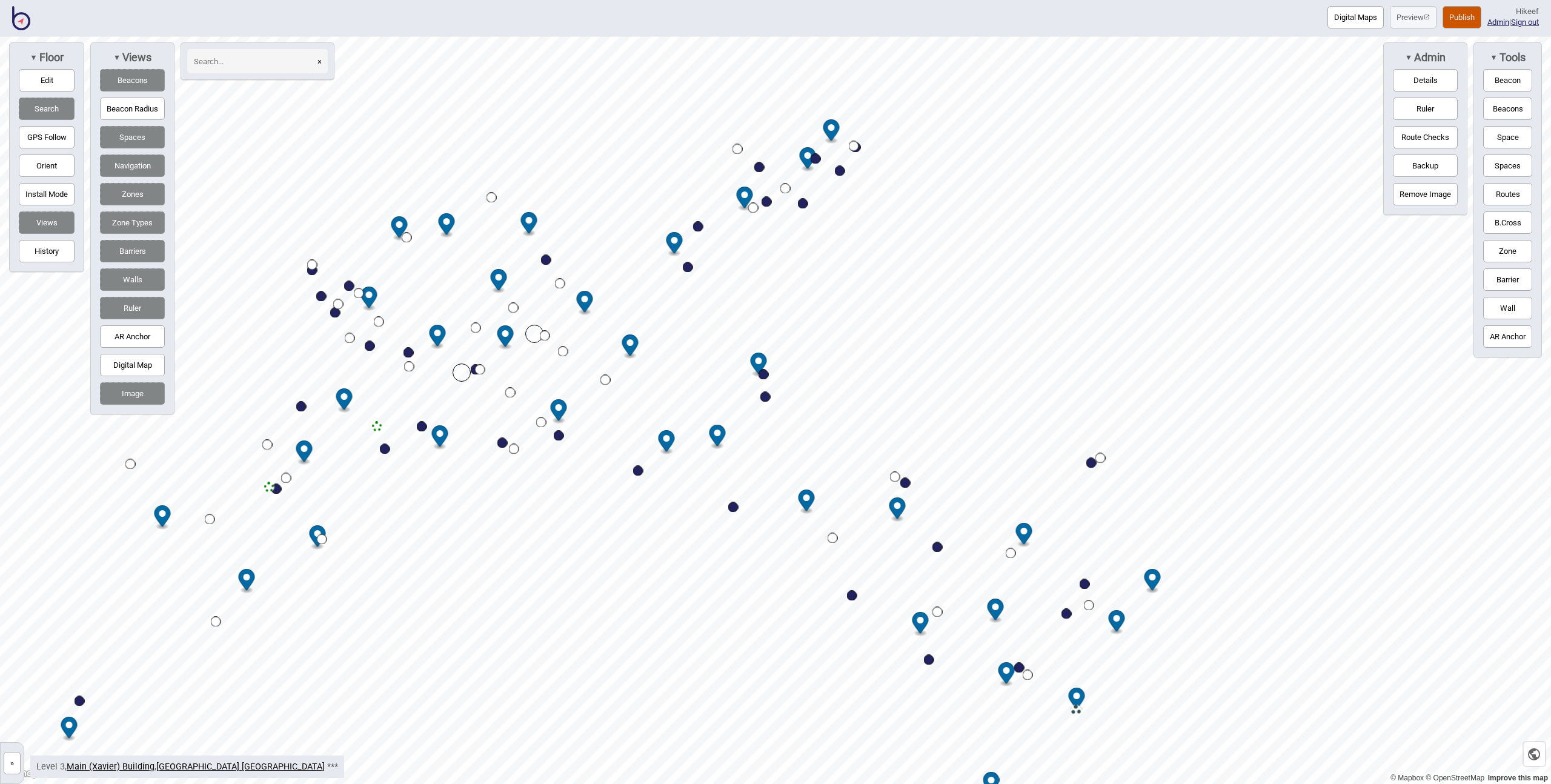
drag, startPoint x: 1506, startPoint y: 73, endPoint x: 1401, endPoint y: 88, distance: 106.1
click at [1401, 88] on div "▼ Admin Details Ruler Route Checks Backup Remove Image ▼ Tools Beacon Beacons S…" at bounding box center [1463, 228] width 165 height 372
click at [22, 23] on img at bounding box center [22, 18] width 18 height 24
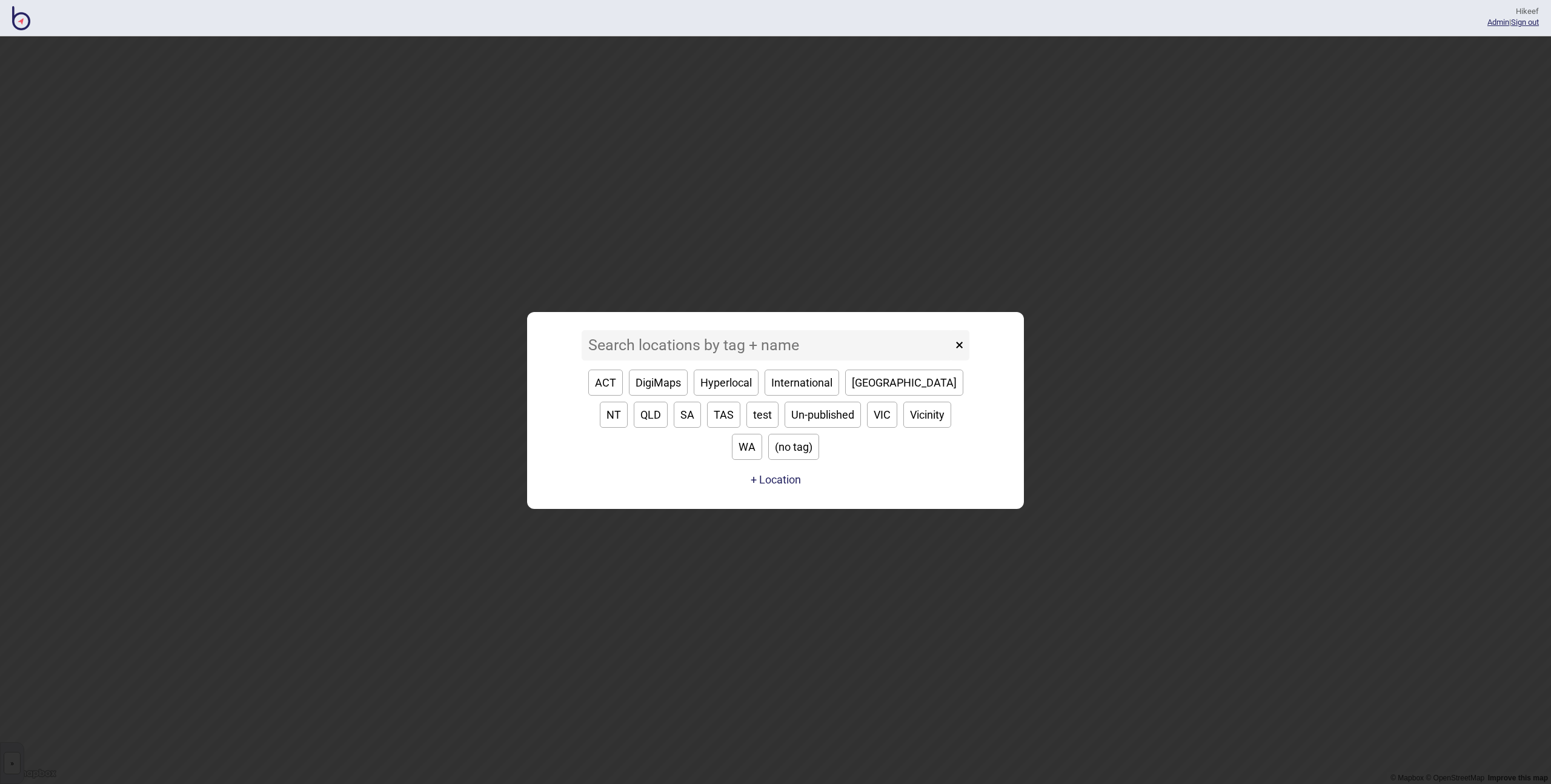
click at [711, 355] on input at bounding box center [767, 345] width 371 height 30
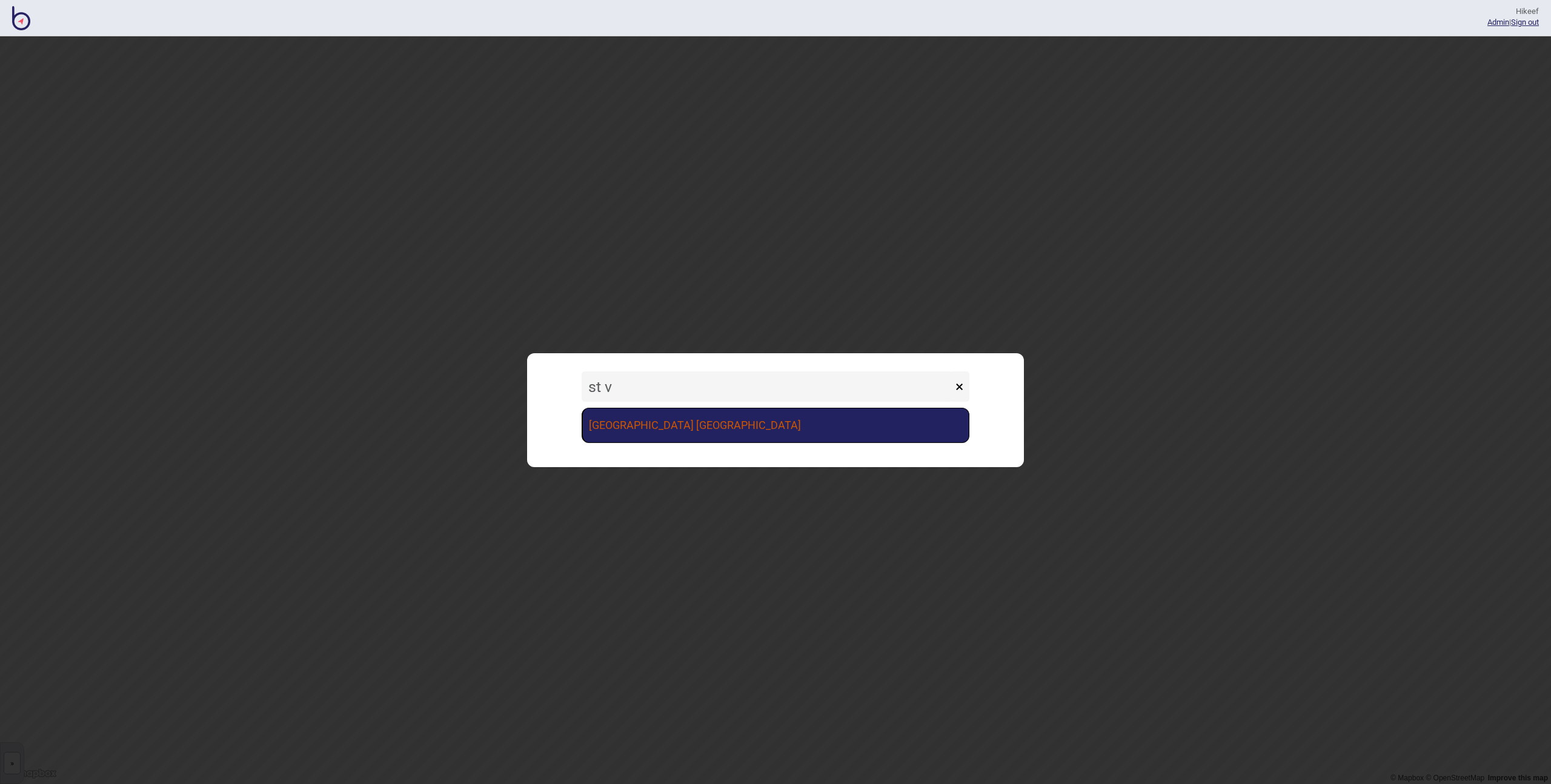
type input "st v"
click at [738, 429] on link "[GEOGRAPHIC_DATA] [GEOGRAPHIC_DATA]" at bounding box center [776, 426] width 388 height 35
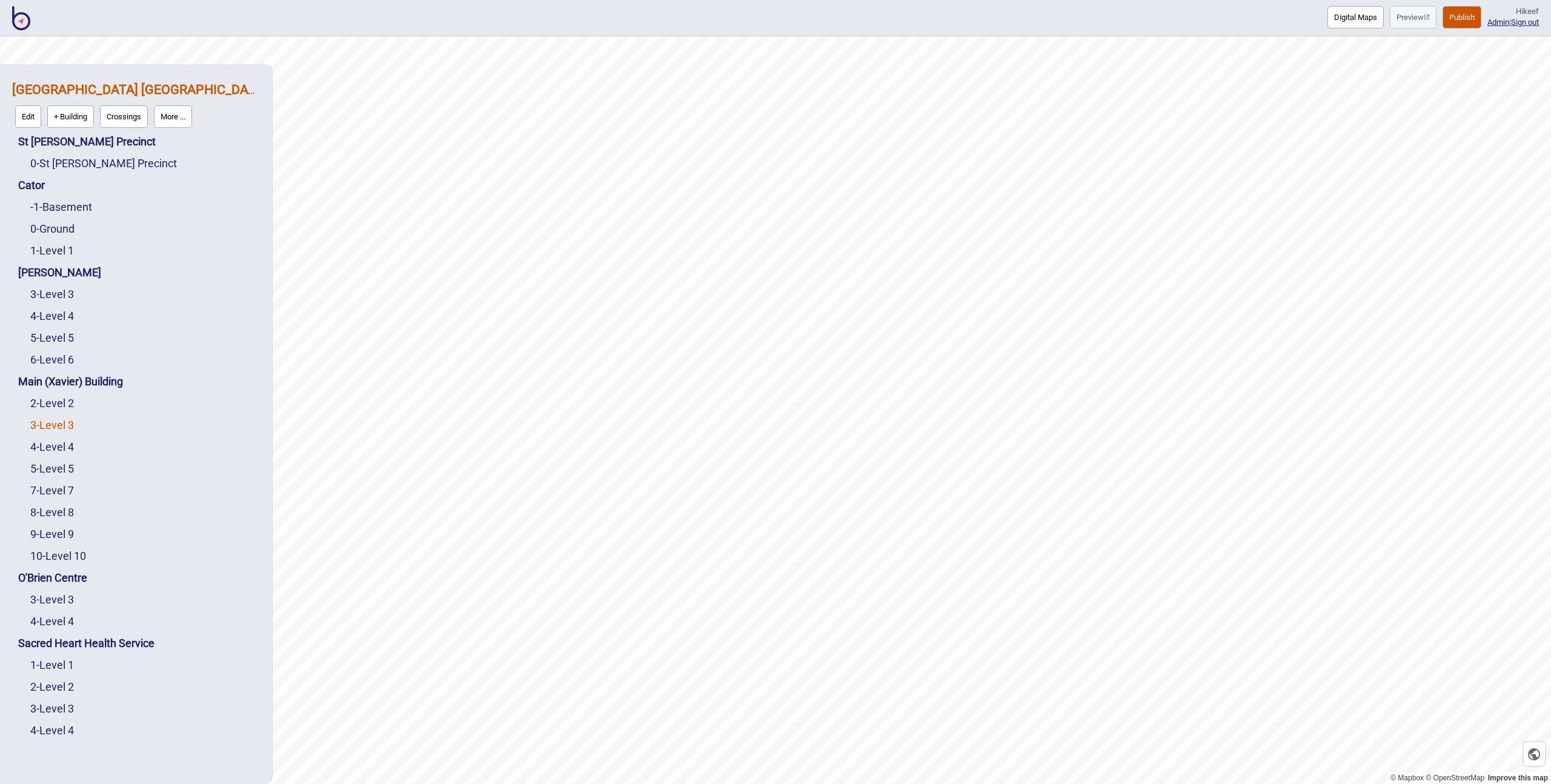
click at [58, 427] on link "3 - Level 3" at bounding box center [52, 424] width 44 height 12
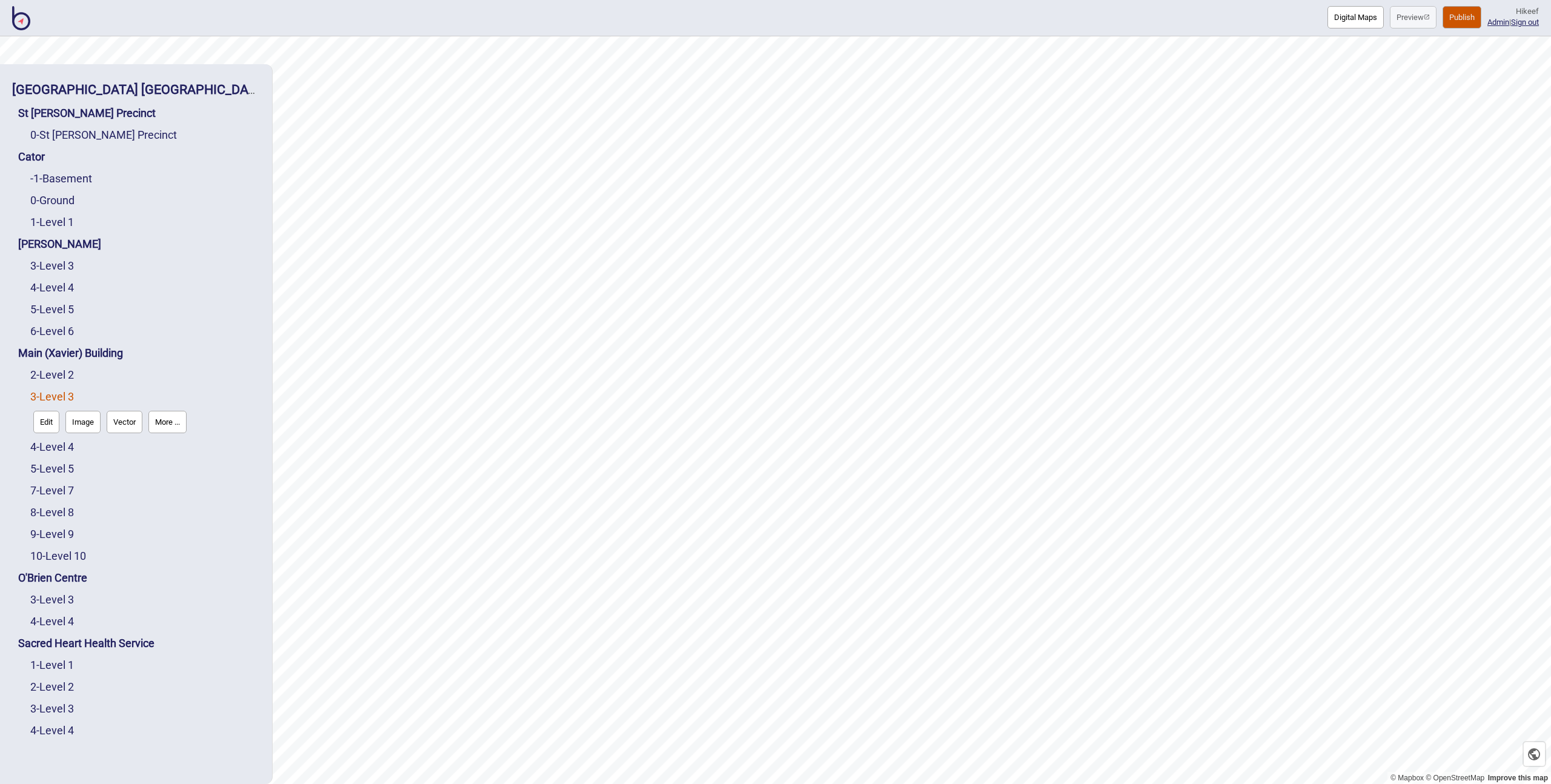
click at [51, 424] on button "Edit" at bounding box center [46, 422] width 26 height 22
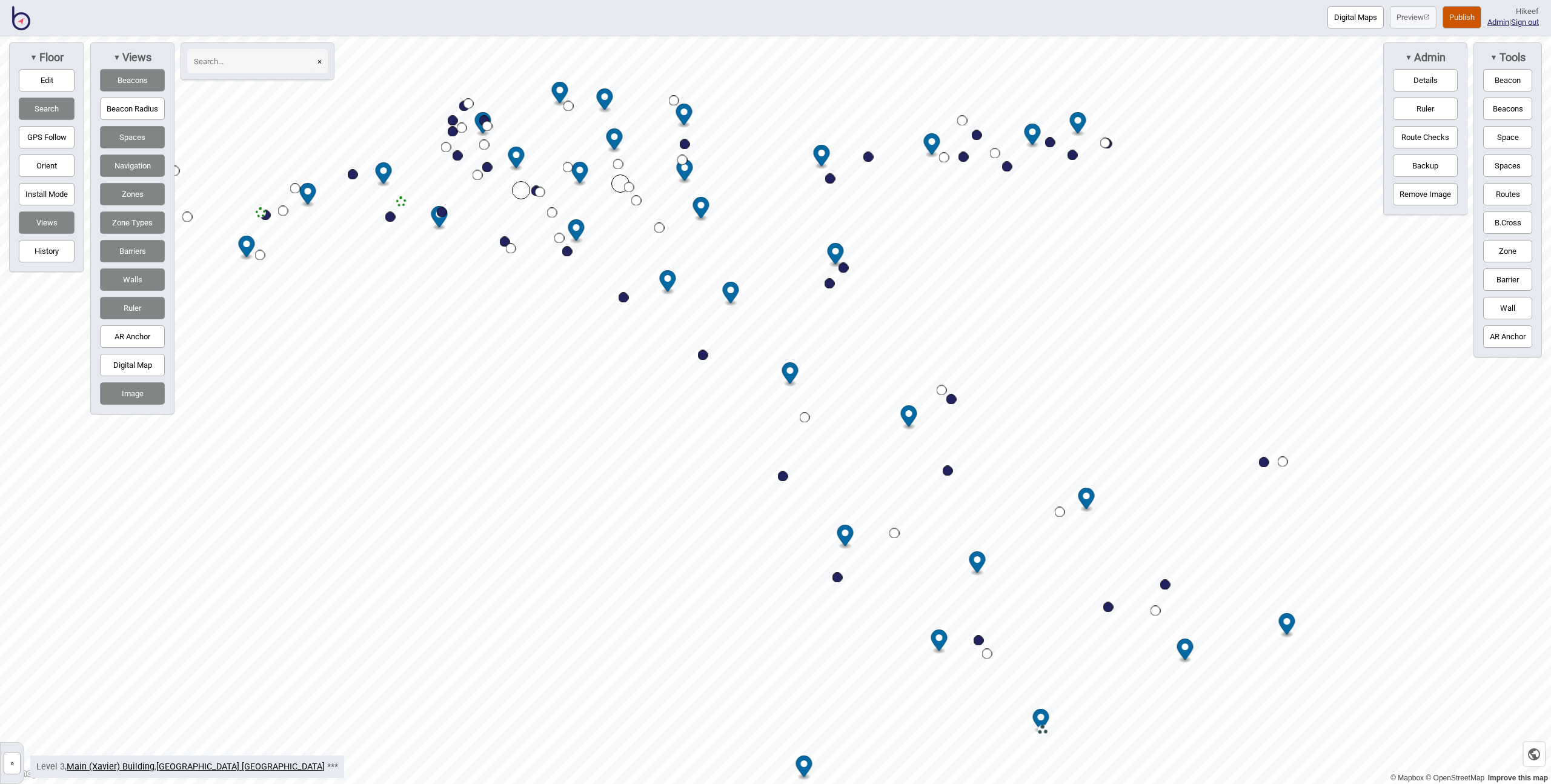
click at [703, 354] on div "Map marker" at bounding box center [703, 356] width 10 height 10
select select "Information and Assistance"
click at [838, 579] on div "Map marker" at bounding box center [838, 578] width 10 height 10
select select "Information and Assistance"
click at [980, 639] on div "Map marker" at bounding box center [979, 641] width 10 height 10
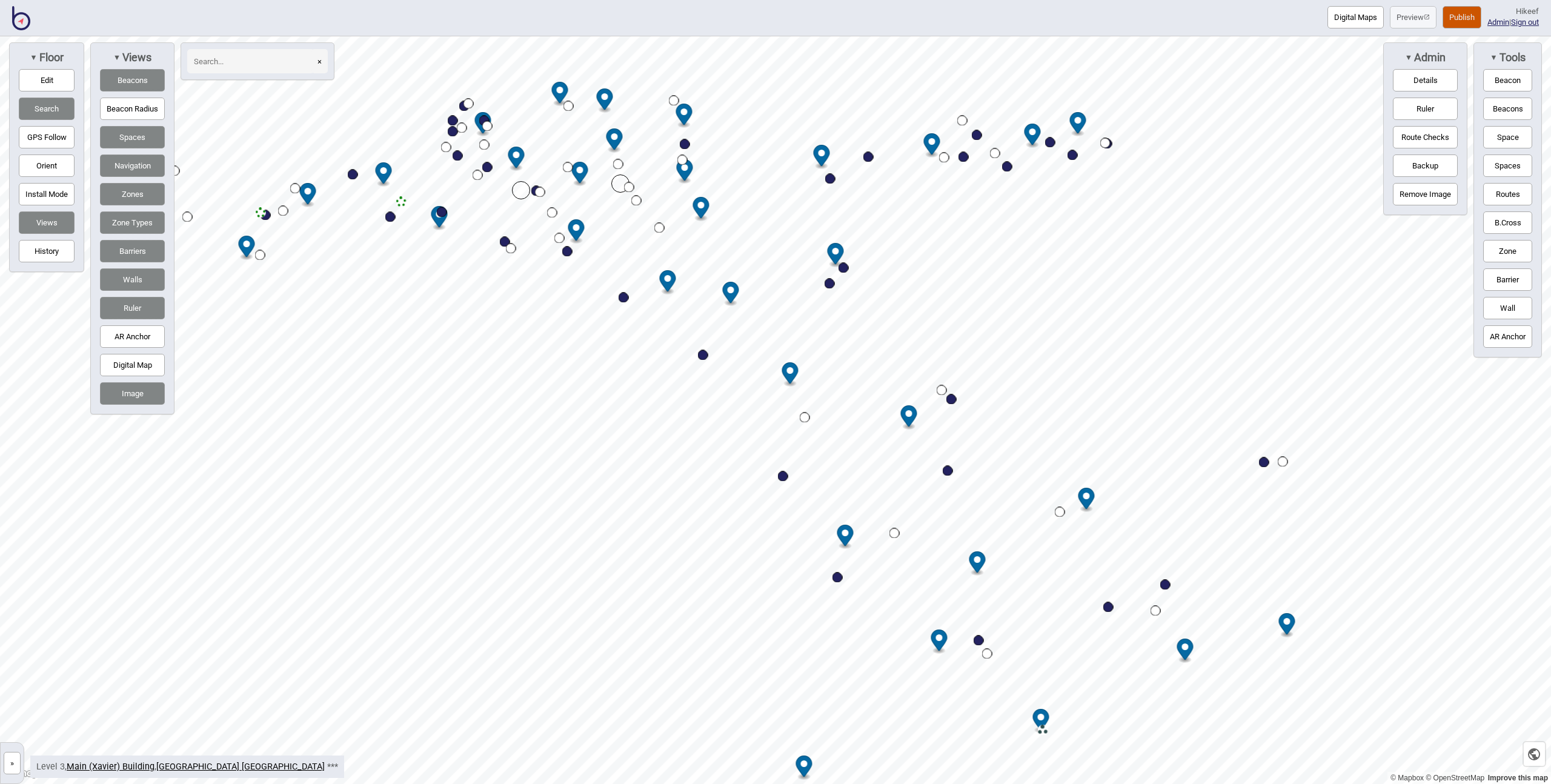
select select "Entrances and Exits"
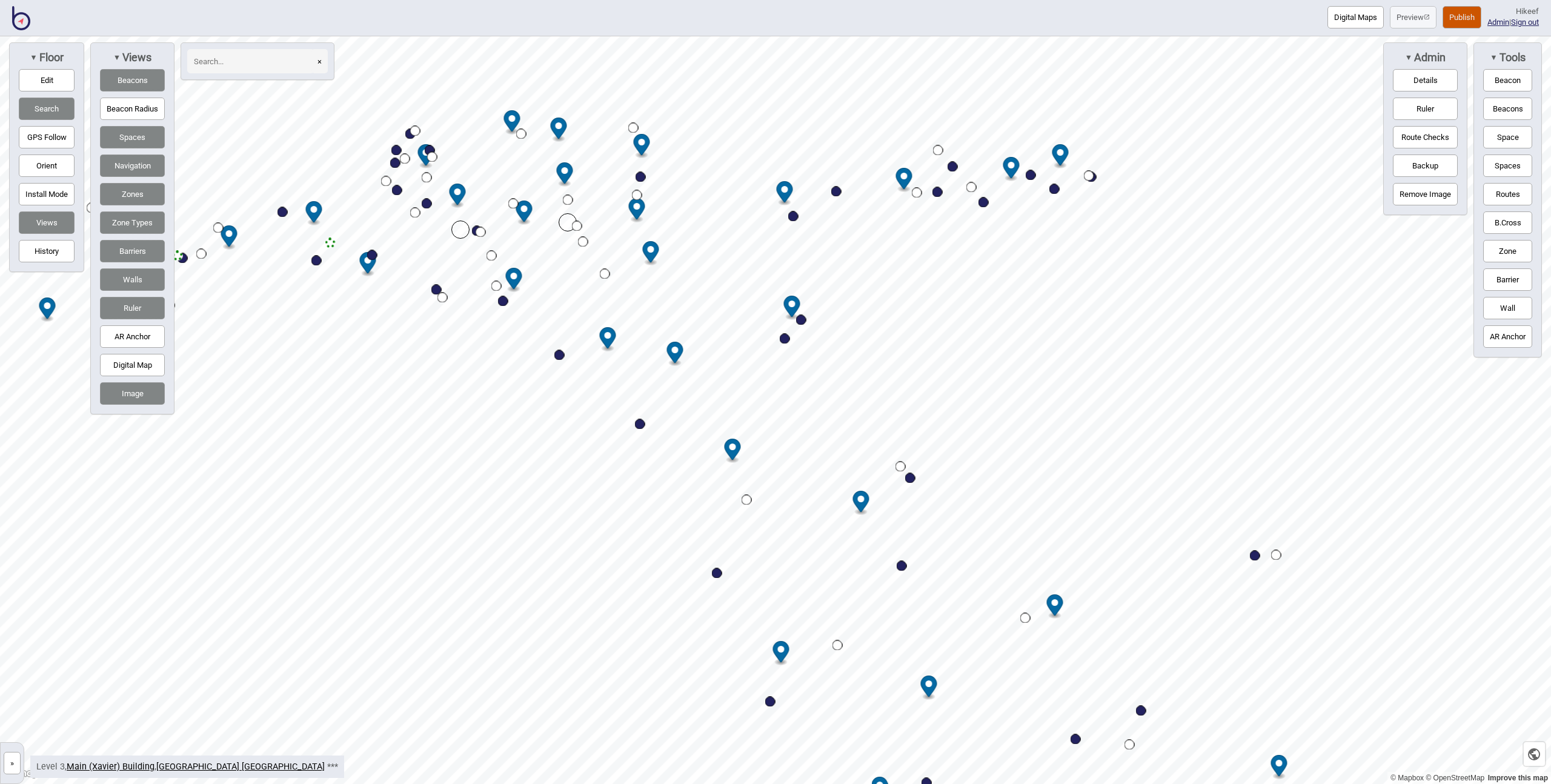
click at [129, 109] on button "Beacon Radius" at bounding box center [132, 109] width 65 height 22
click at [128, 83] on button "Beacons" at bounding box center [132, 80] width 65 height 22
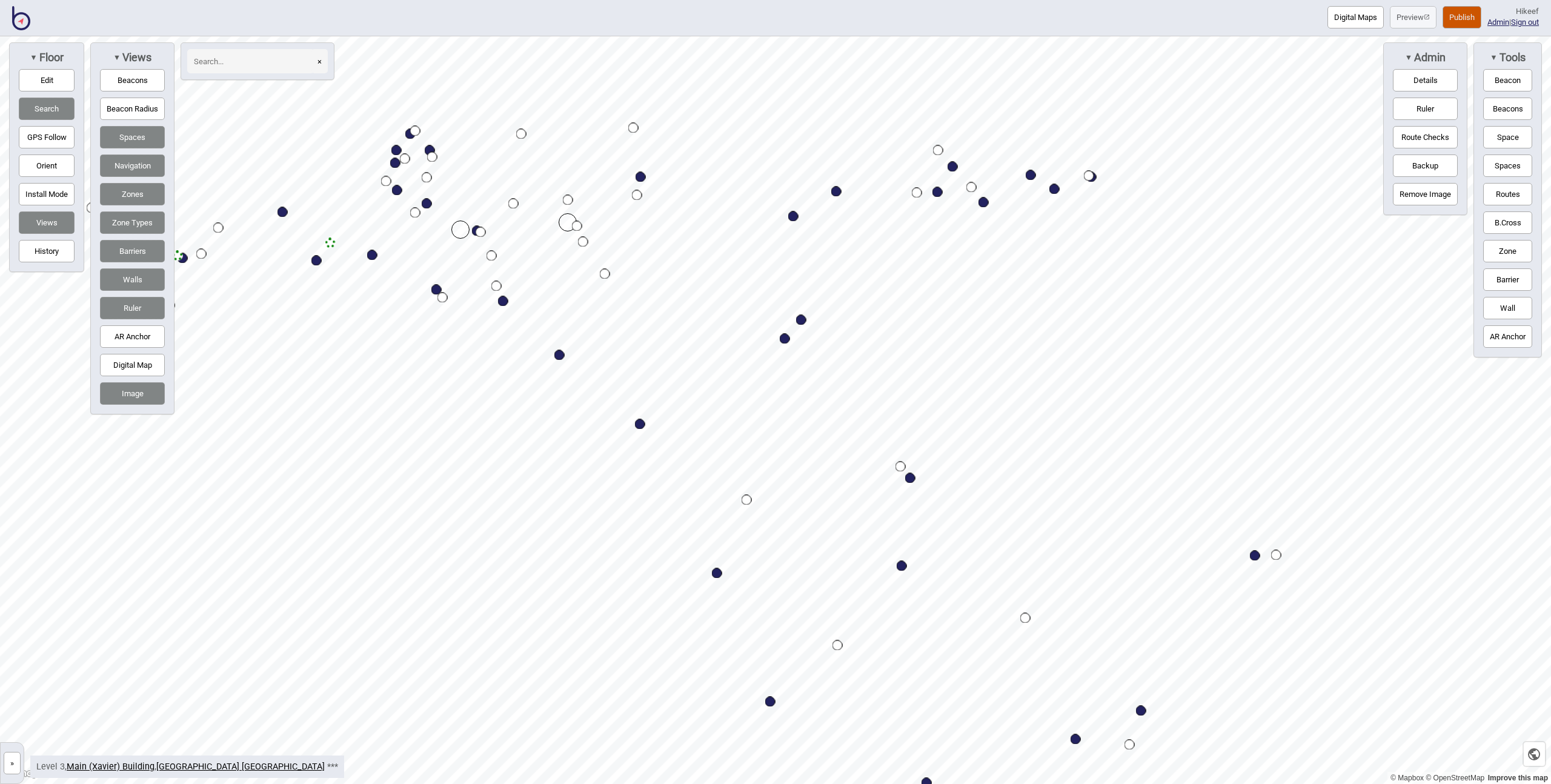
click at [128, 141] on button "Spaces" at bounding box center [132, 137] width 65 height 22
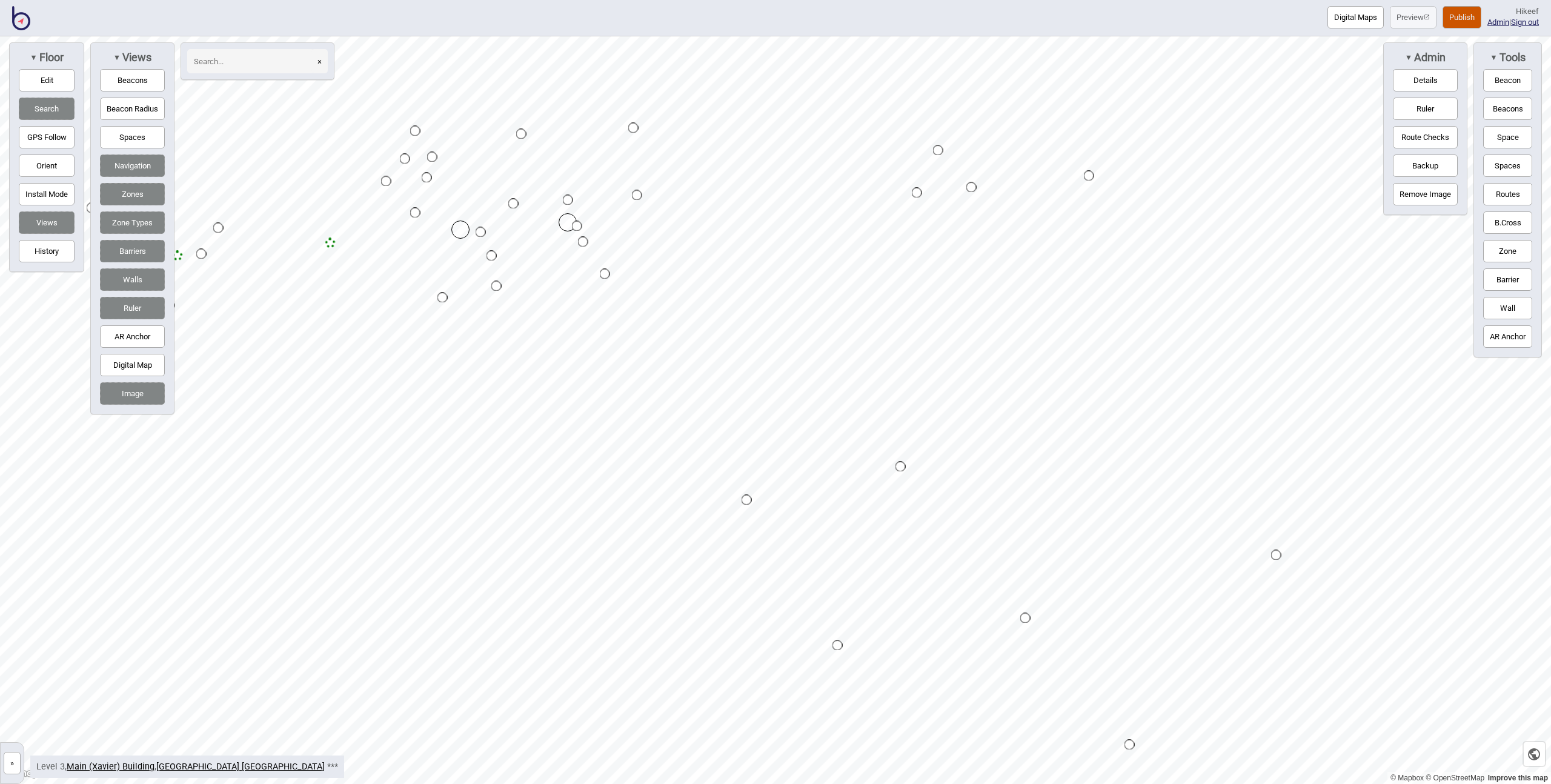
click at [128, 141] on button "Spaces" at bounding box center [132, 137] width 65 height 22
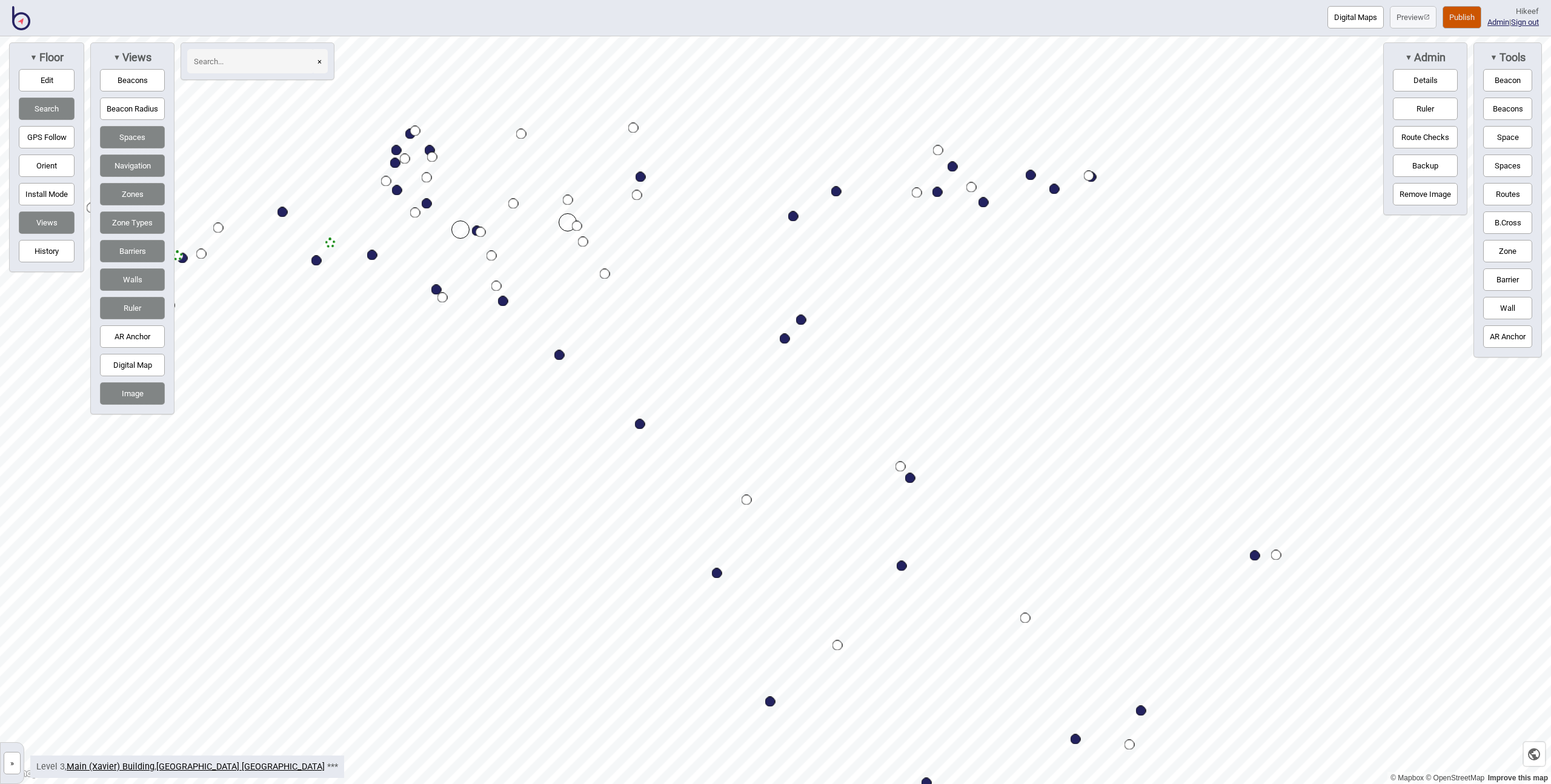
click at [133, 230] on button "Zone Types" at bounding box center [132, 222] width 65 height 22
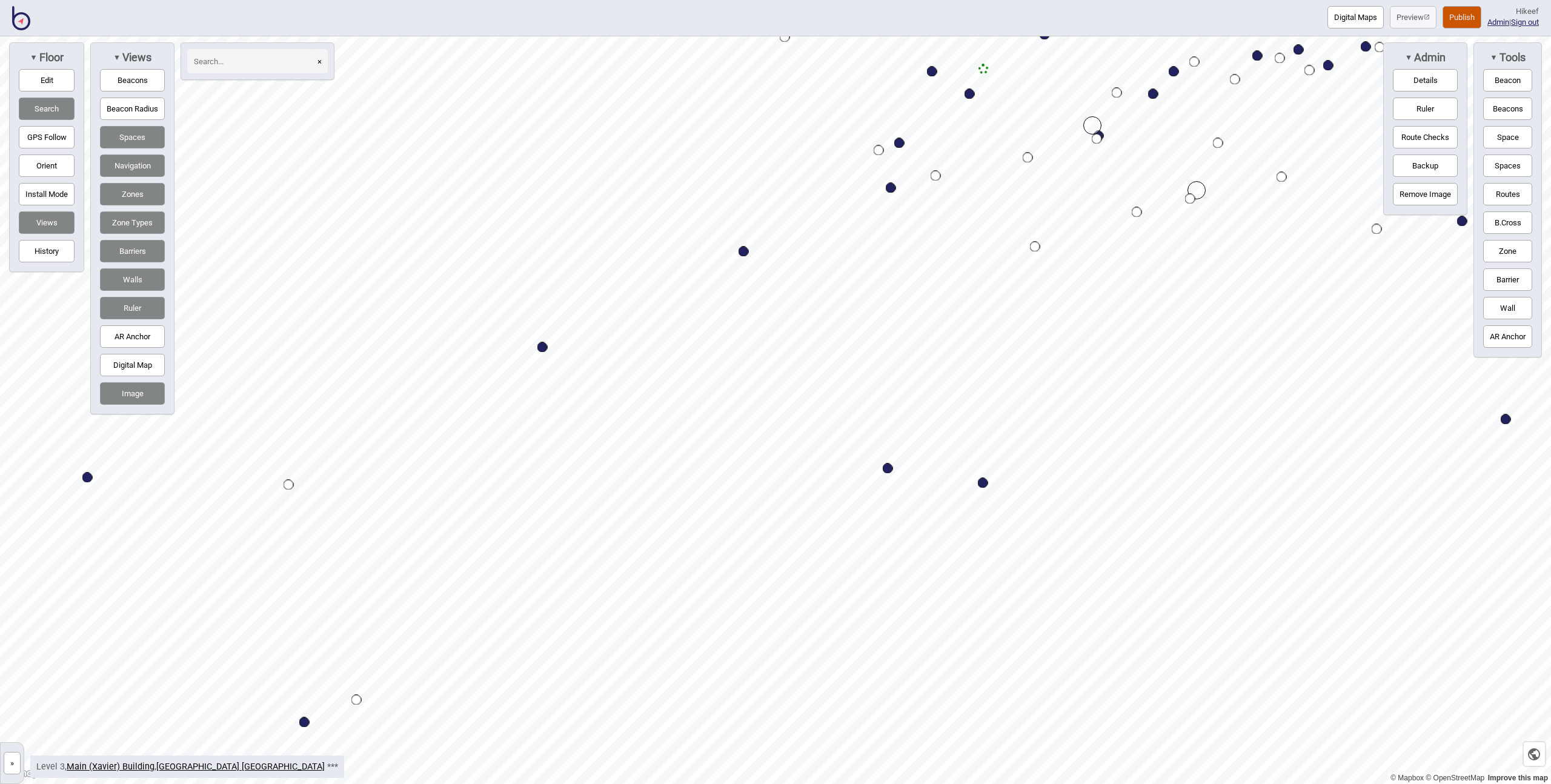
click at [1502, 196] on button "Routes" at bounding box center [1507, 194] width 49 height 22
click at [793, 290] on div "Map marker" at bounding box center [794, 290] width 10 height 10
click at [1488, 192] on button "Routes" at bounding box center [1507, 194] width 49 height 22
click at [50, 254] on button "History" at bounding box center [46, 251] width 56 height 22
click at [371, 69] on button "Undo" at bounding box center [371, 69] width 31 height 22
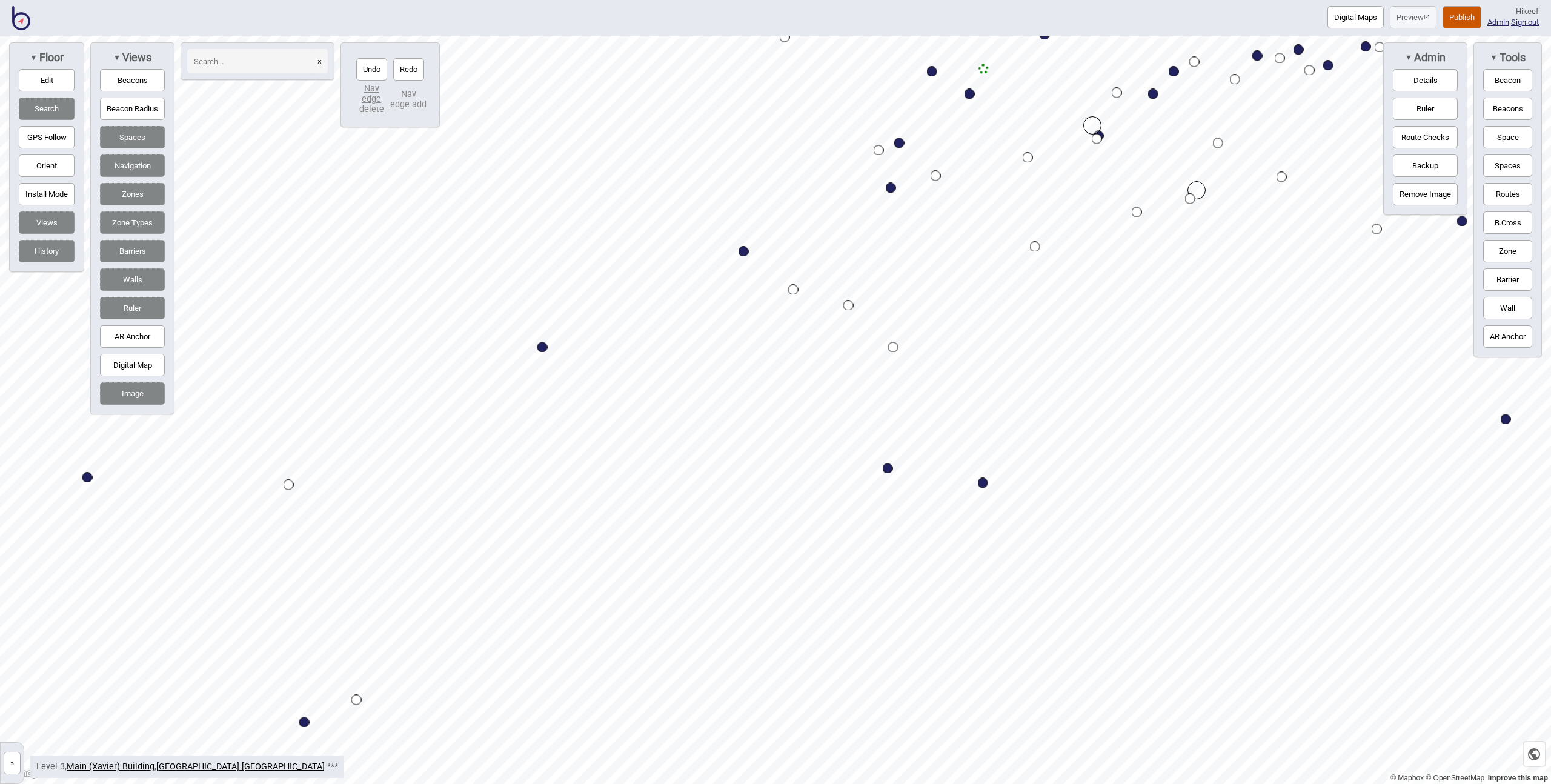
click at [371, 69] on button "Undo" at bounding box center [371, 69] width 31 height 22
click at [371, 69] on button "Undo" at bounding box center [371, 69] width 31 height 22
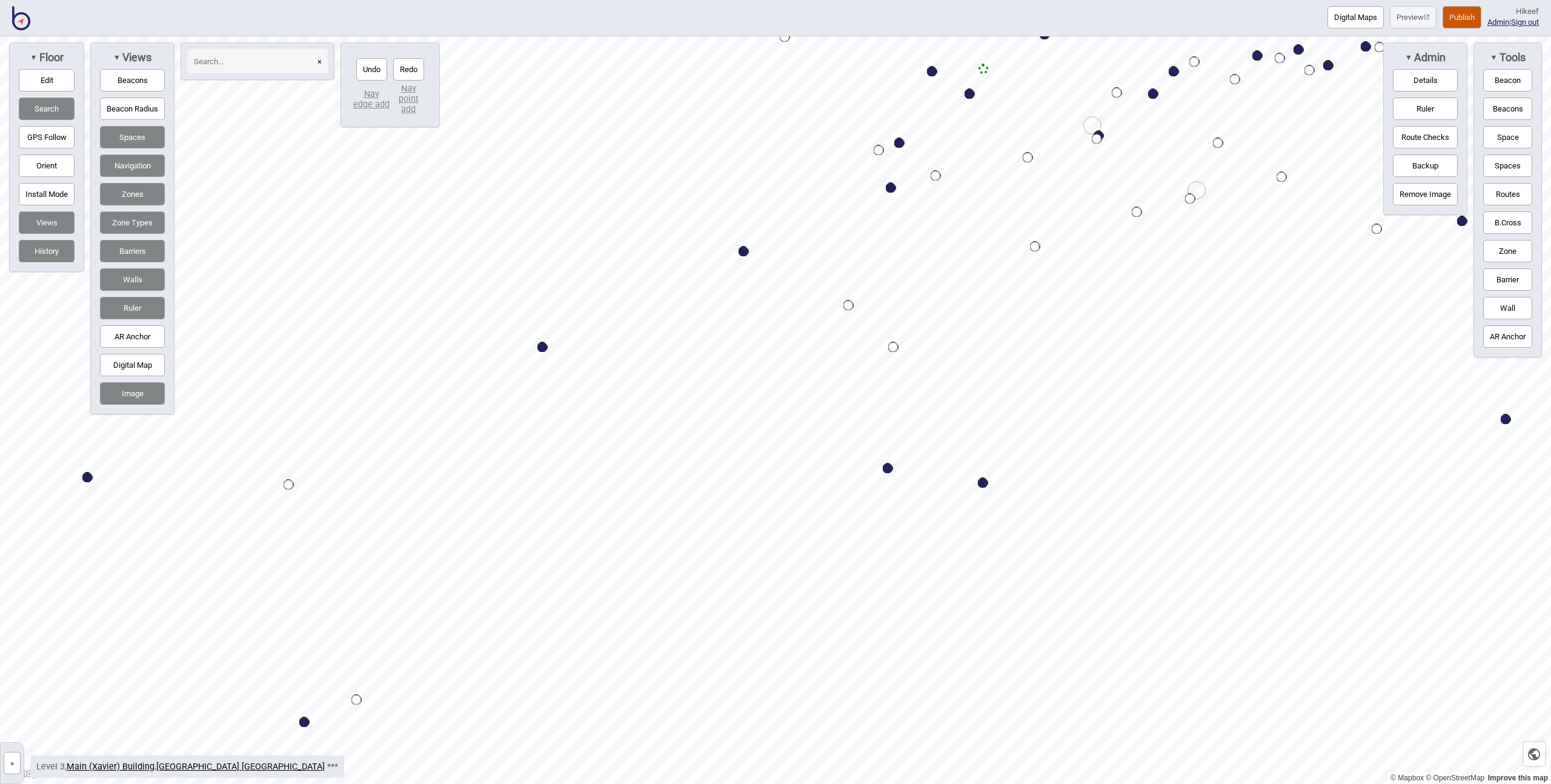
click at [371, 69] on button "Undo" at bounding box center [371, 69] width 31 height 22
click at [401, 69] on button "Redo" at bounding box center [408, 69] width 31 height 22
click at [894, 345] on div "Map marker" at bounding box center [893, 348] width 10 height 10
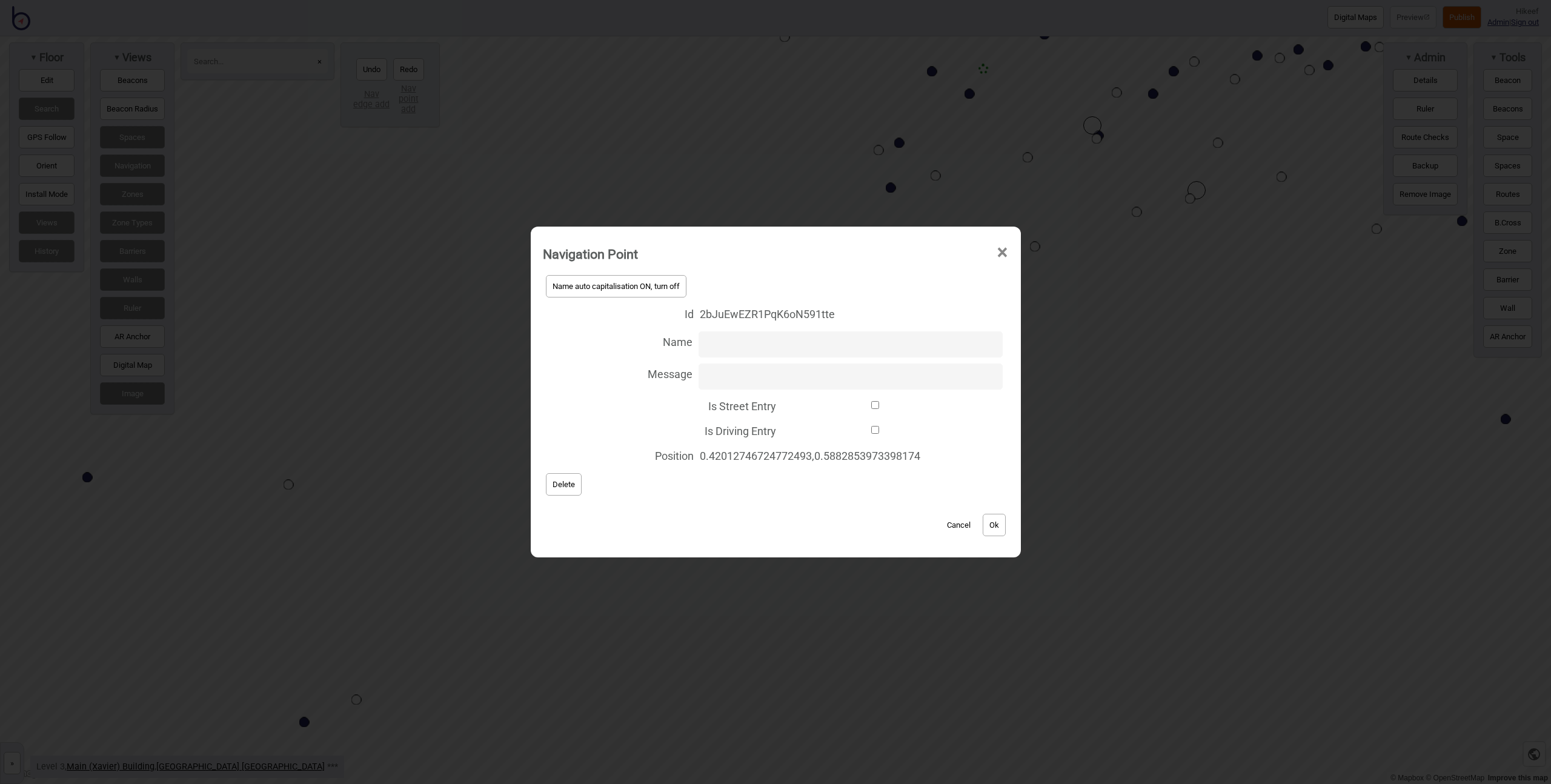
click at [554, 485] on span "Delete" at bounding box center [564, 485] width 22 height 9
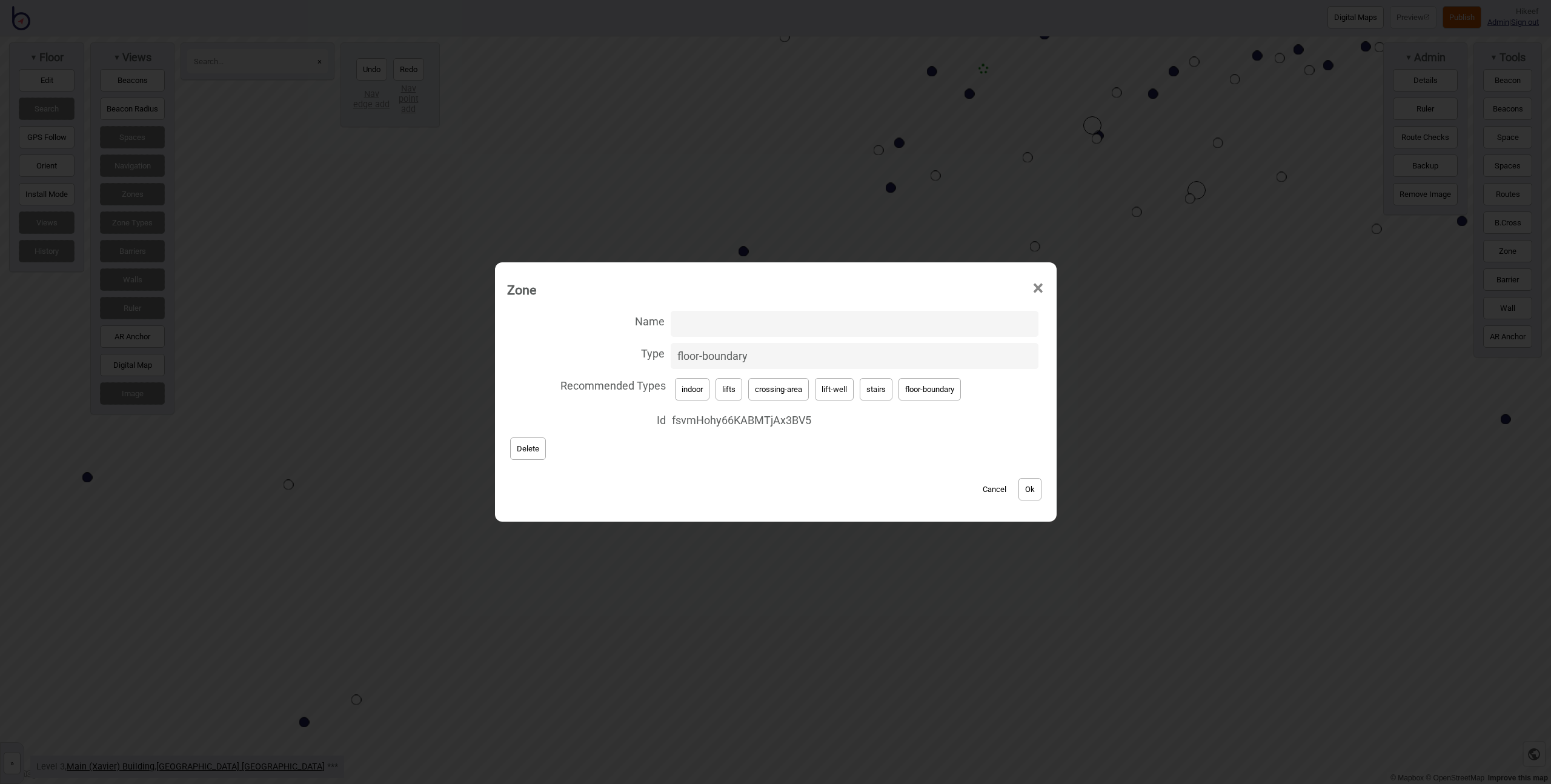
click at [995, 487] on button "Cancel" at bounding box center [995, 489] width 36 height 22
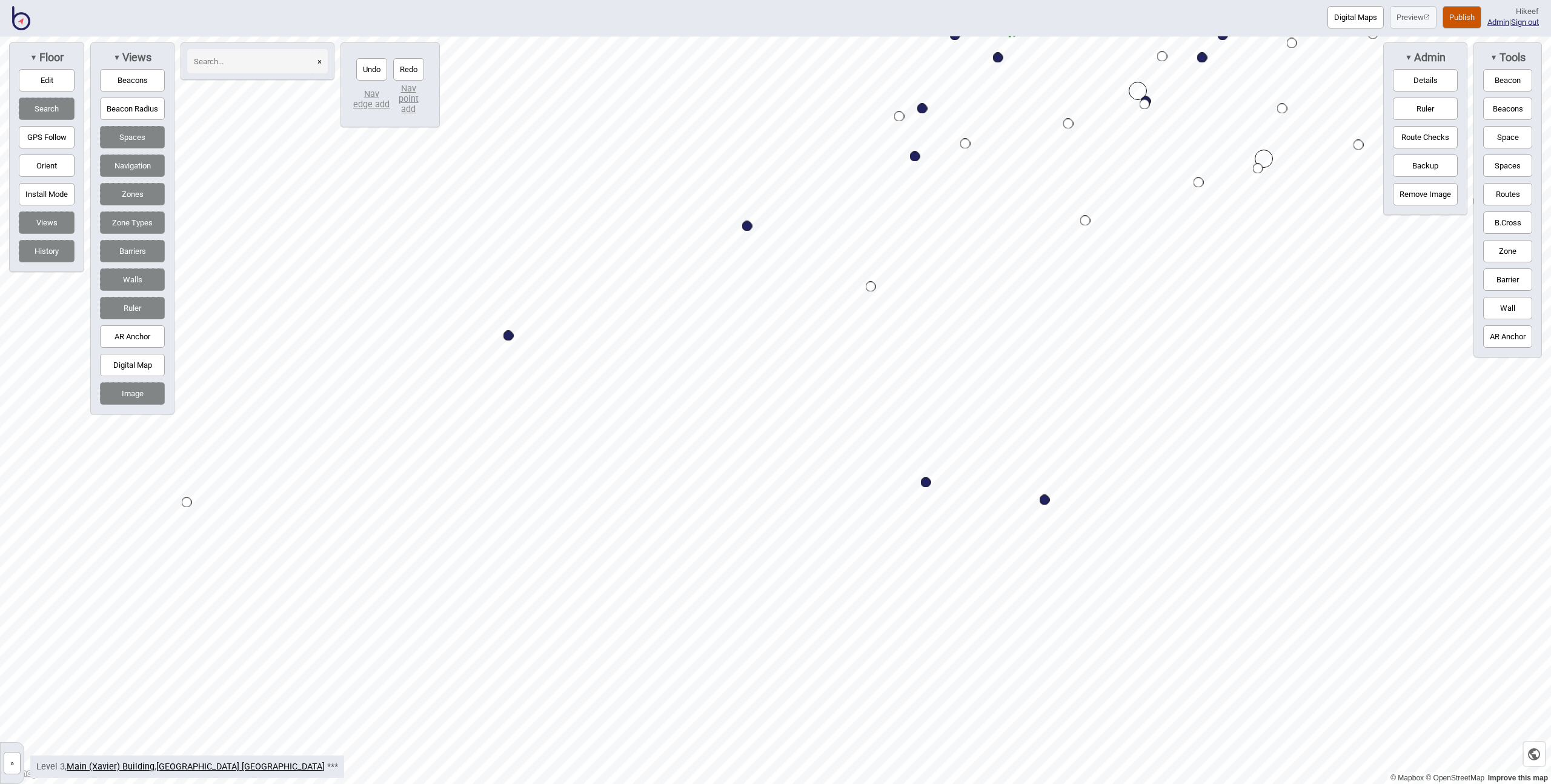
click at [873, 289] on div "Map marker" at bounding box center [871, 287] width 10 height 10
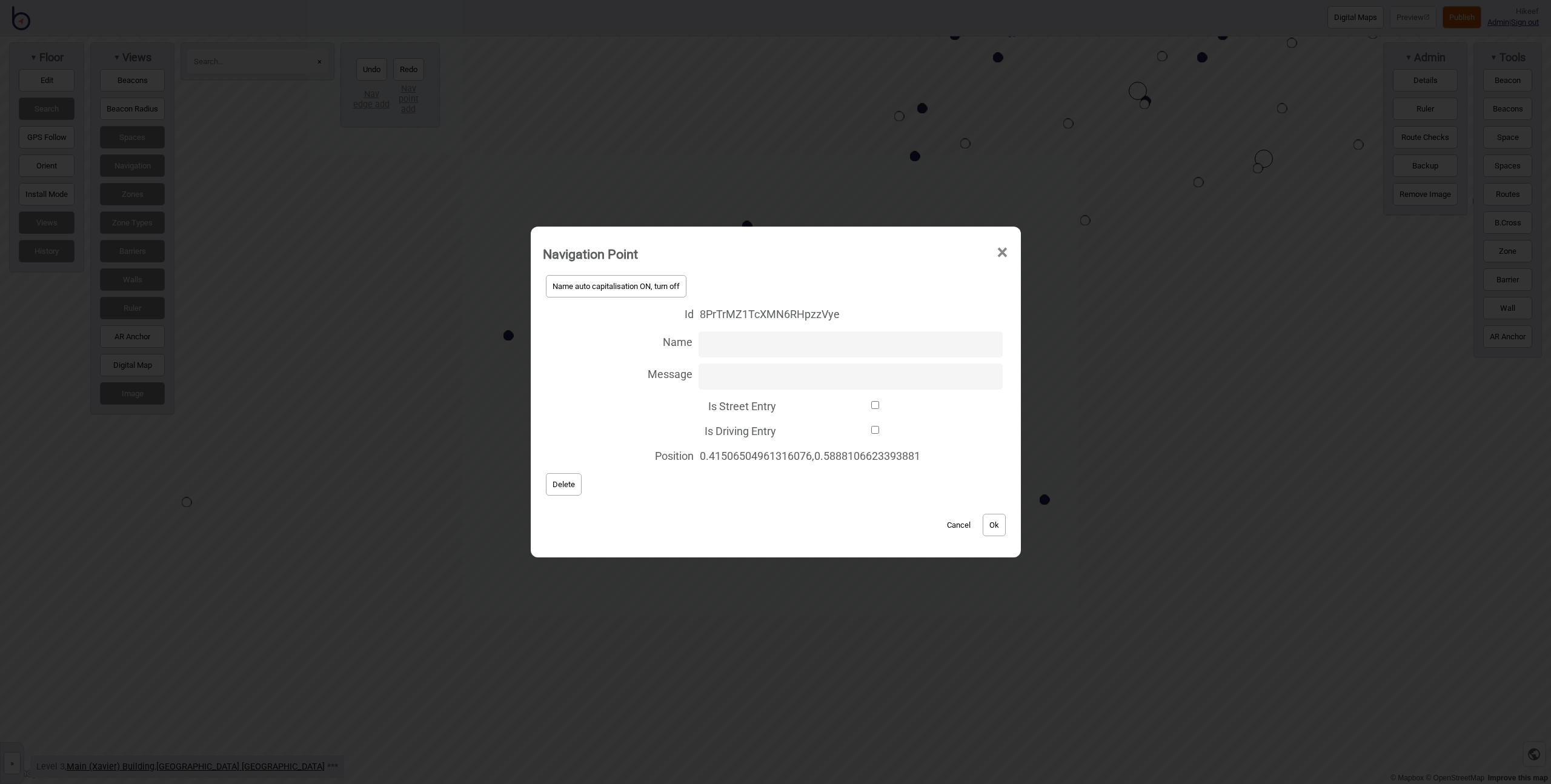
click at [957, 528] on button "Cancel" at bounding box center [959, 525] width 36 height 22
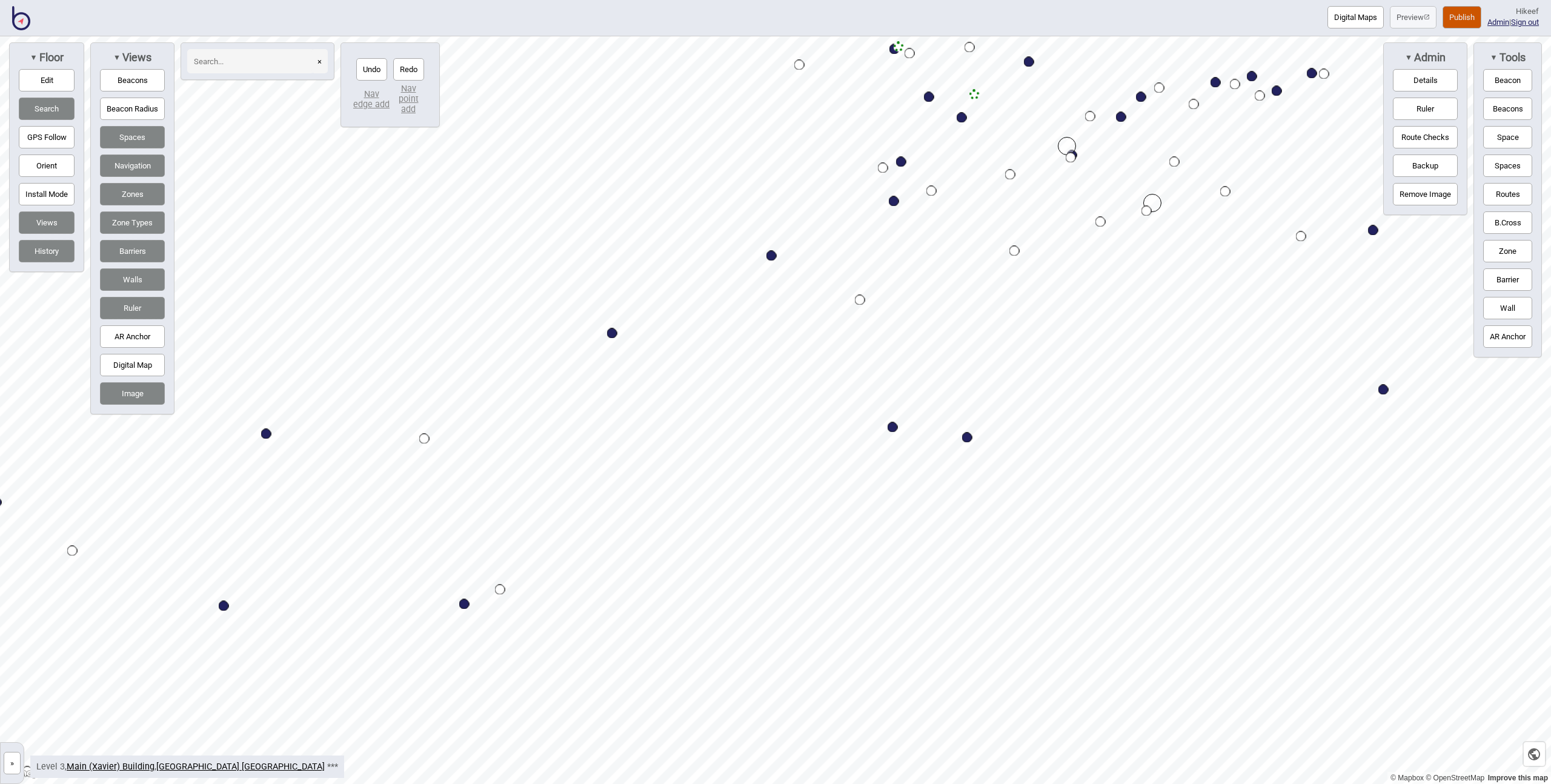
click at [22, 26] on img at bounding box center [22, 18] width 18 height 24
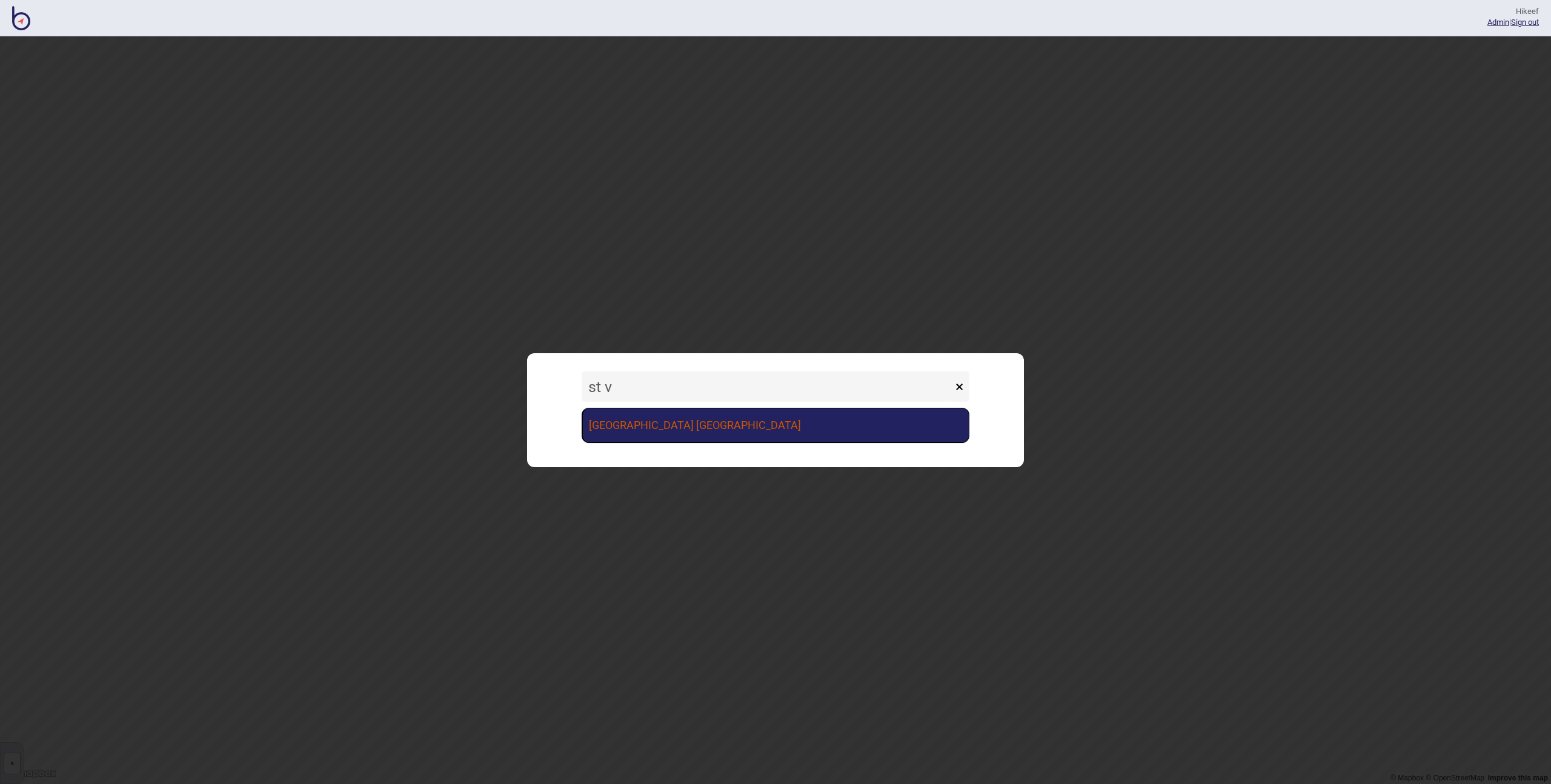
type input "st v"
click at [714, 434] on link "[GEOGRAPHIC_DATA] [GEOGRAPHIC_DATA]" at bounding box center [776, 426] width 388 height 35
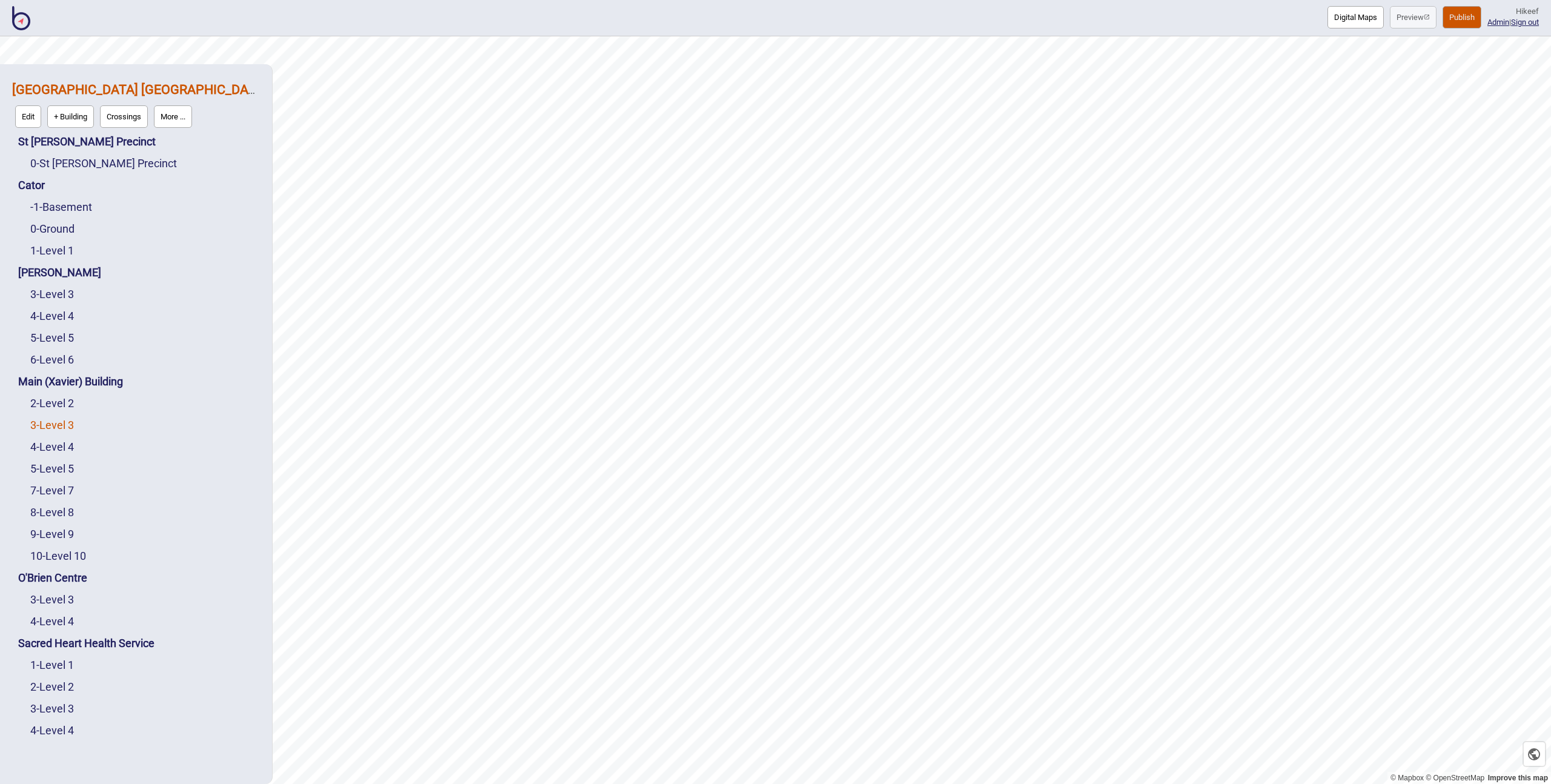
click at [59, 425] on link "3 - Level 3" at bounding box center [52, 424] width 44 height 12
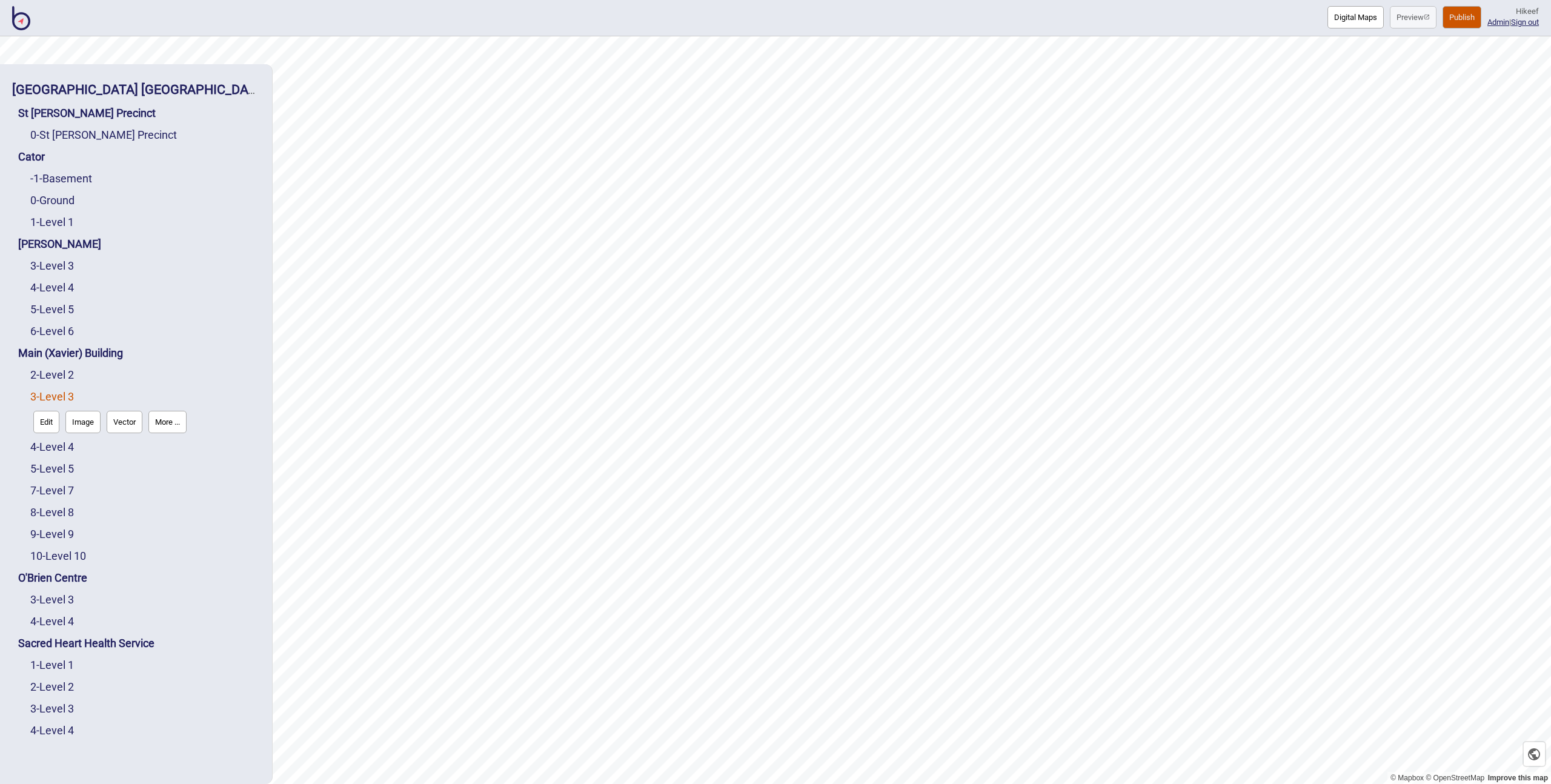
click at [49, 417] on button "Edit" at bounding box center [46, 422] width 26 height 22
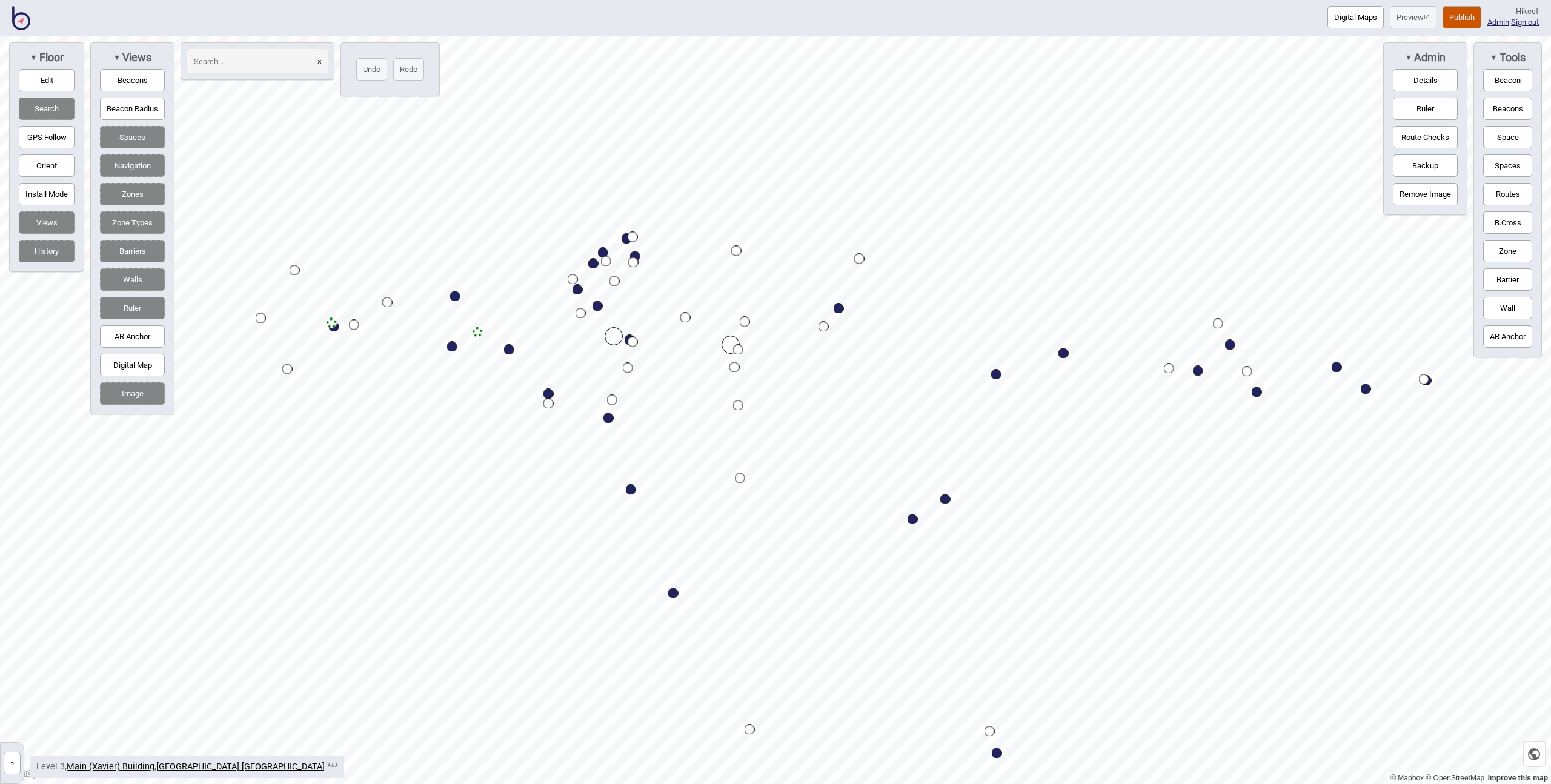
click at [142, 75] on button "Beacons" at bounding box center [132, 80] width 65 height 22
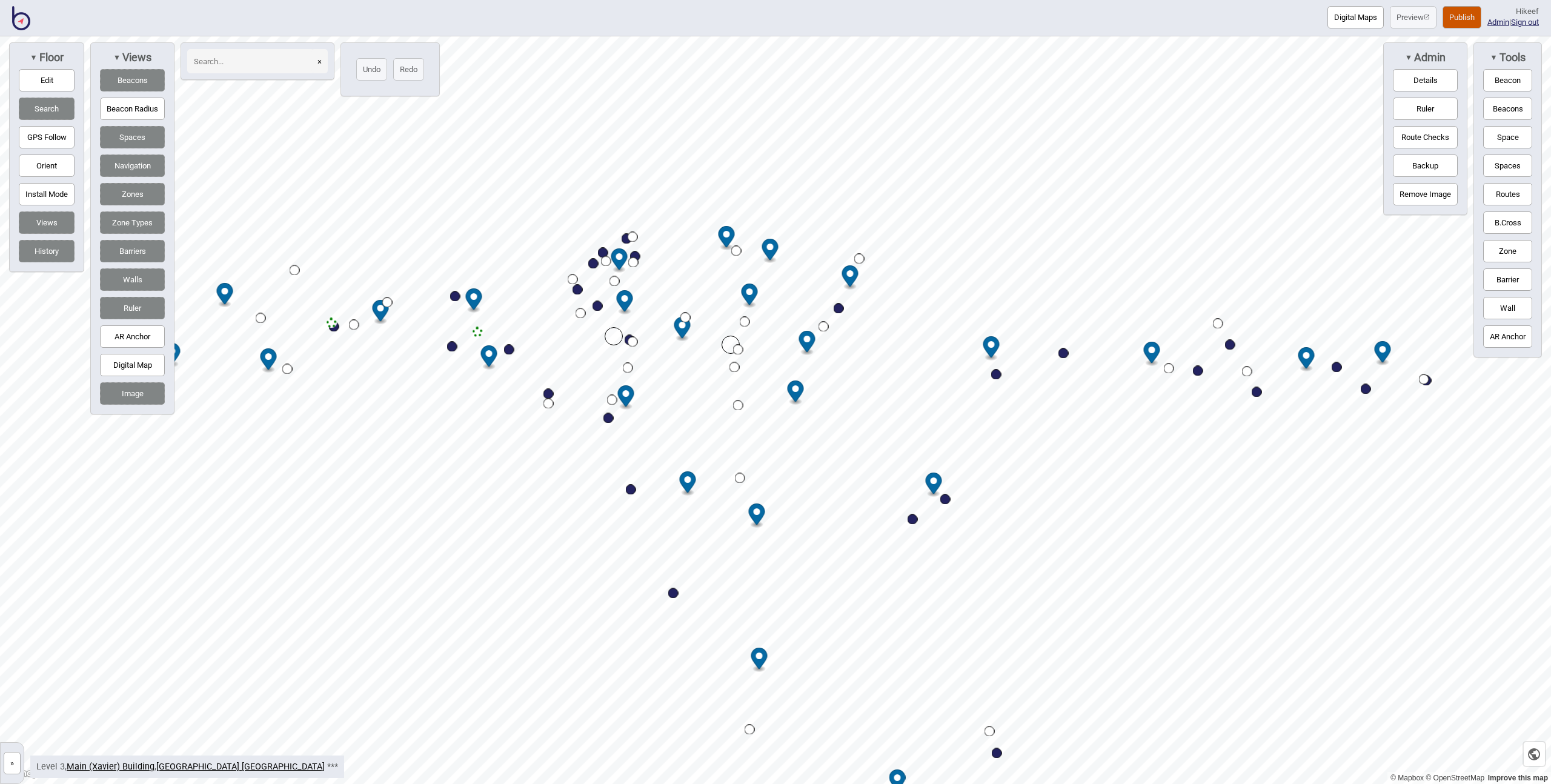
click at [132, 105] on button "Beacon Radius" at bounding box center [132, 109] width 65 height 22
click at [131, 80] on button "Beacons" at bounding box center [132, 80] width 65 height 22
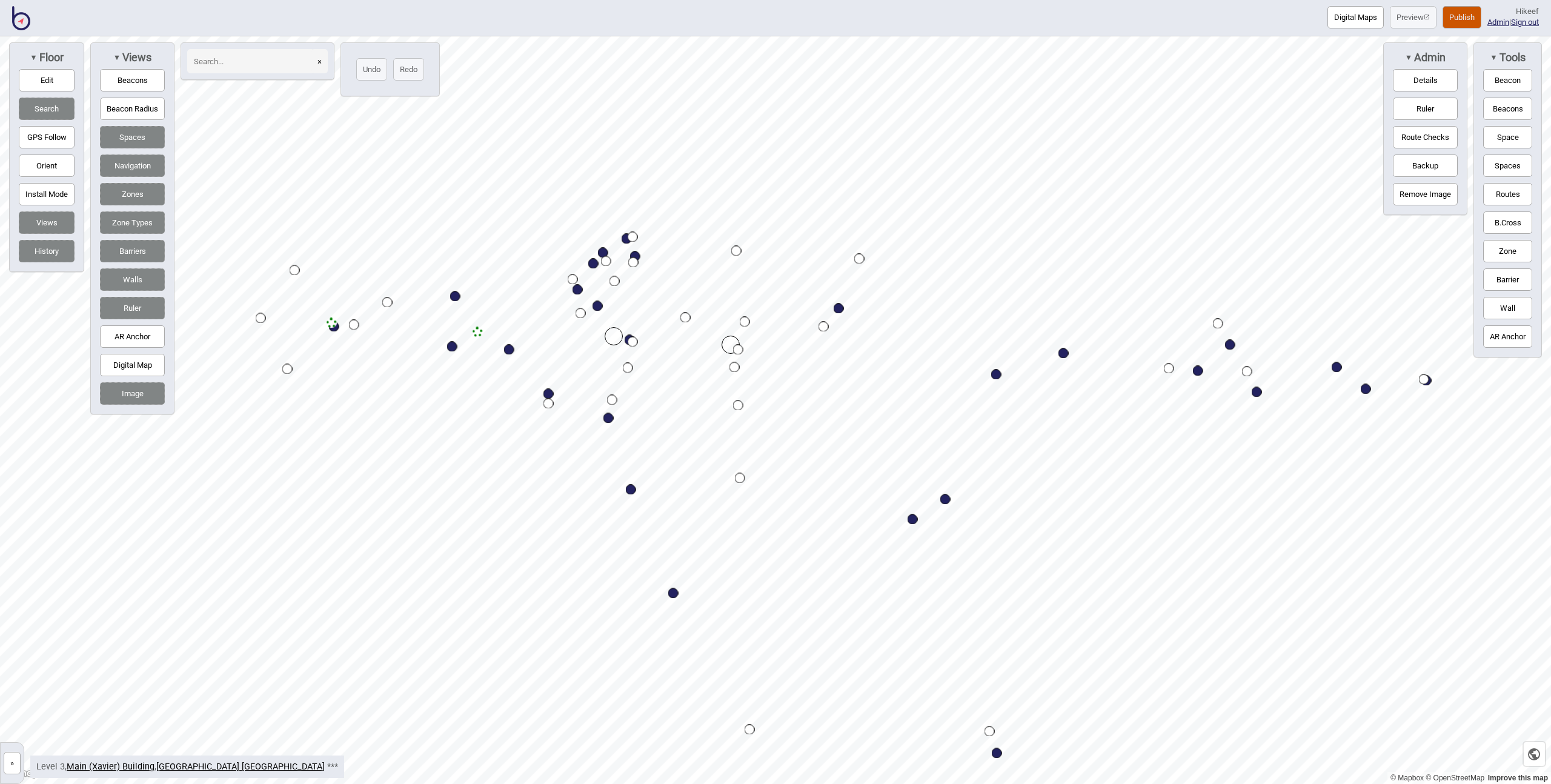
click at [1425, 137] on button "Route Checks" at bounding box center [1425, 137] width 65 height 22
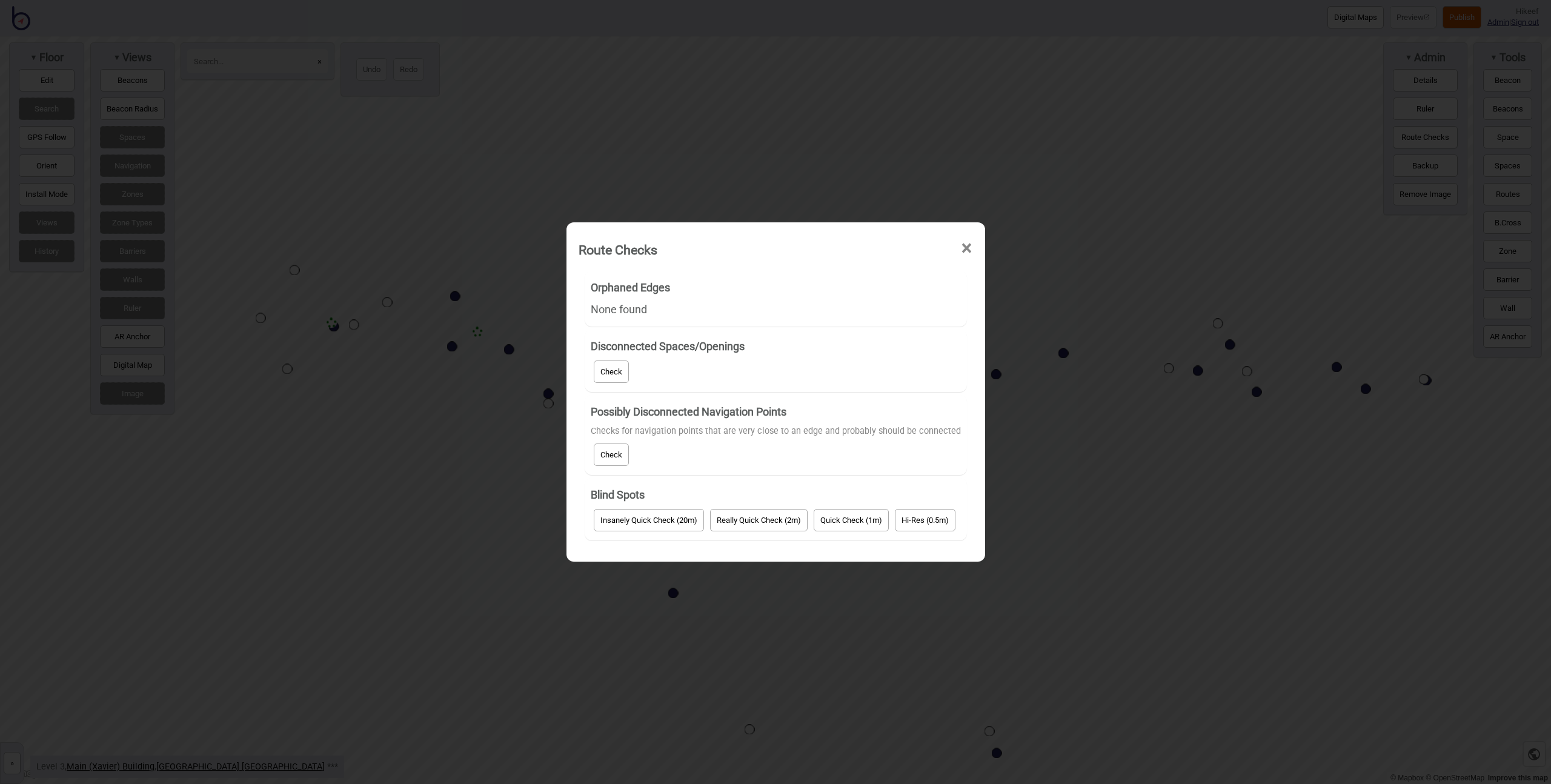
click at [609, 370] on button "Check" at bounding box center [611, 371] width 35 height 22
click at [612, 452] on button "Check" at bounding box center [611, 454] width 35 height 22
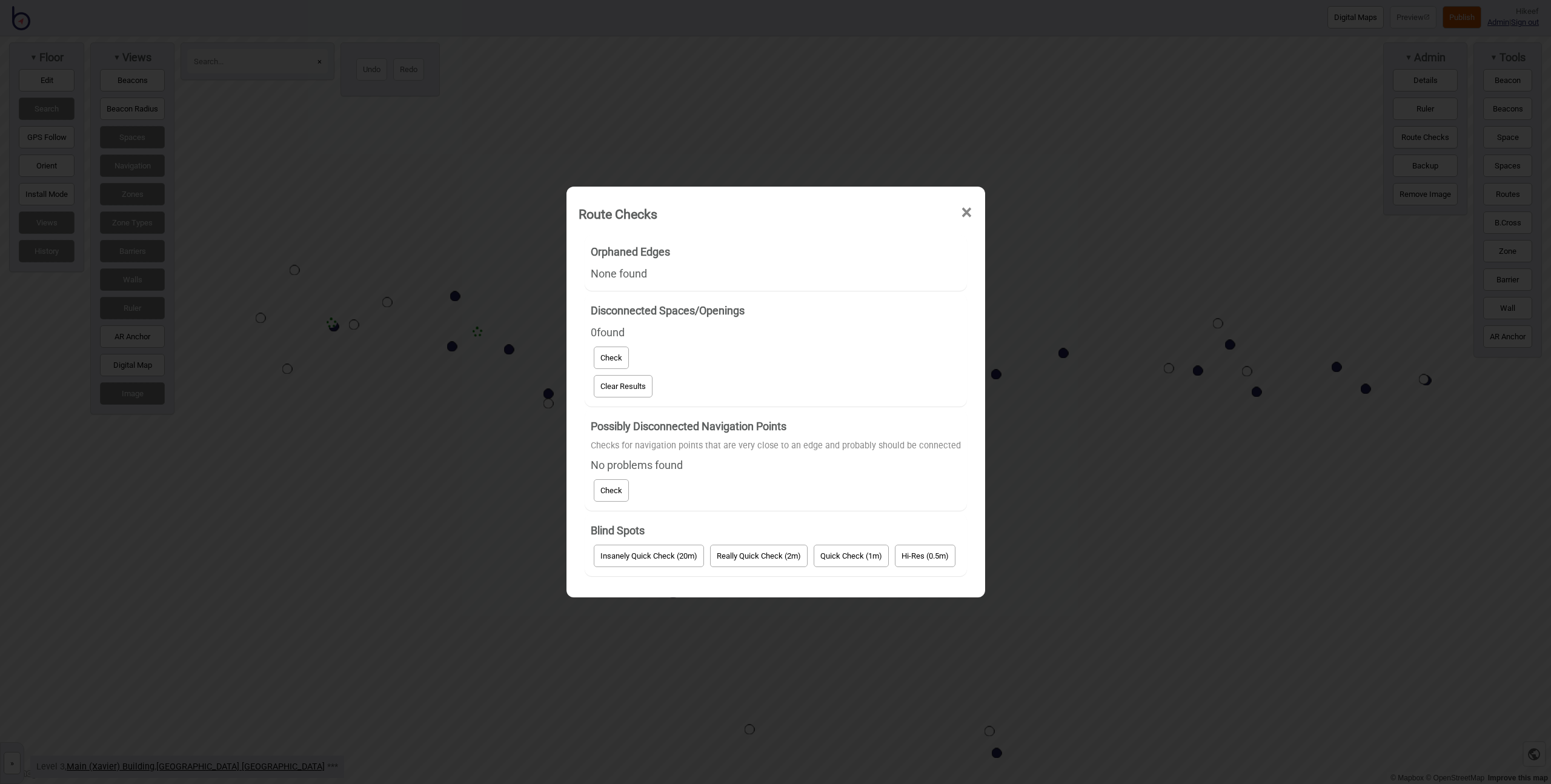
click at [964, 207] on span "×" at bounding box center [966, 213] width 12 height 40
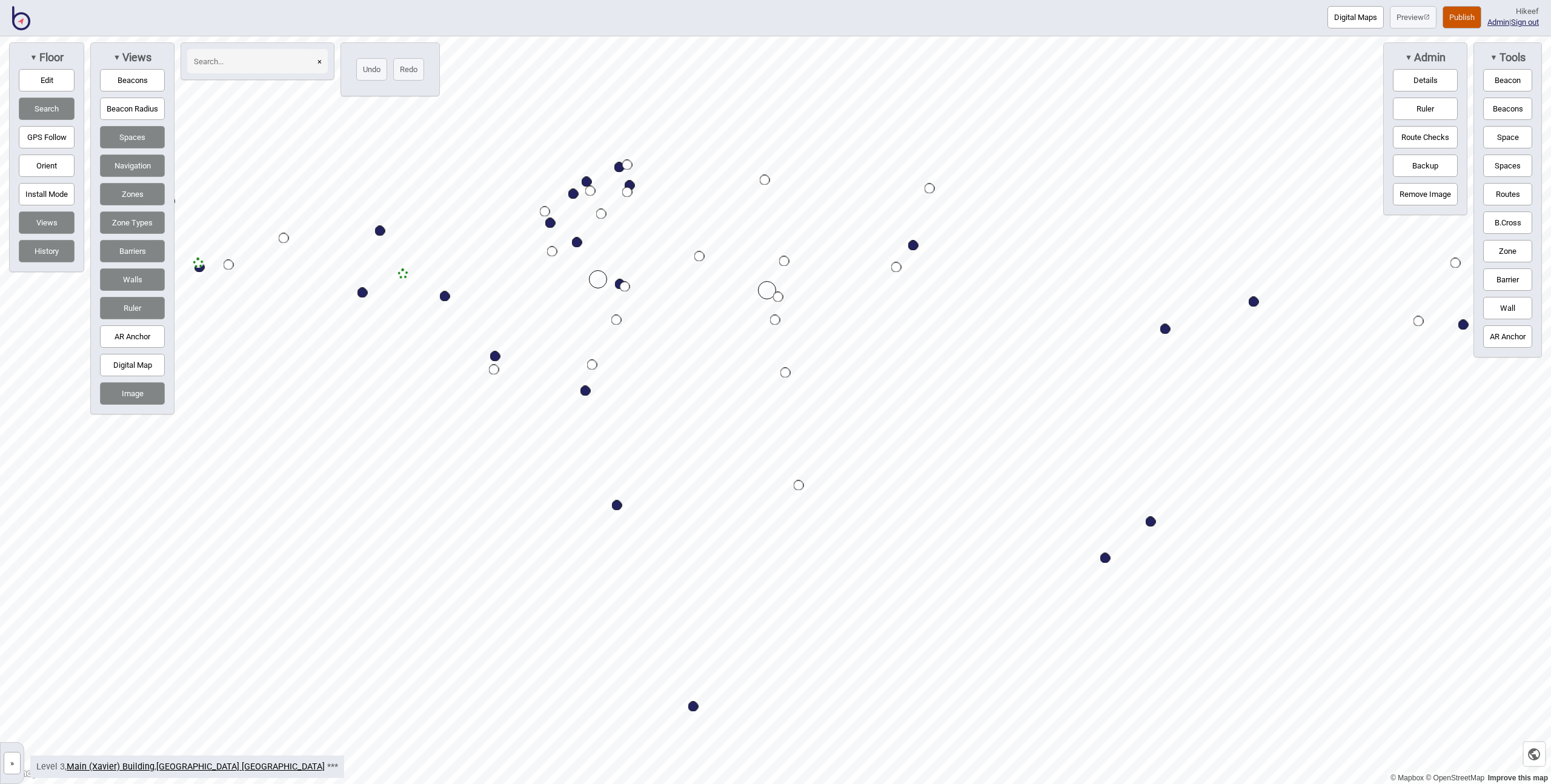
click at [1460, 11] on button "Publish" at bounding box center [1461, 17] width 39 height 22
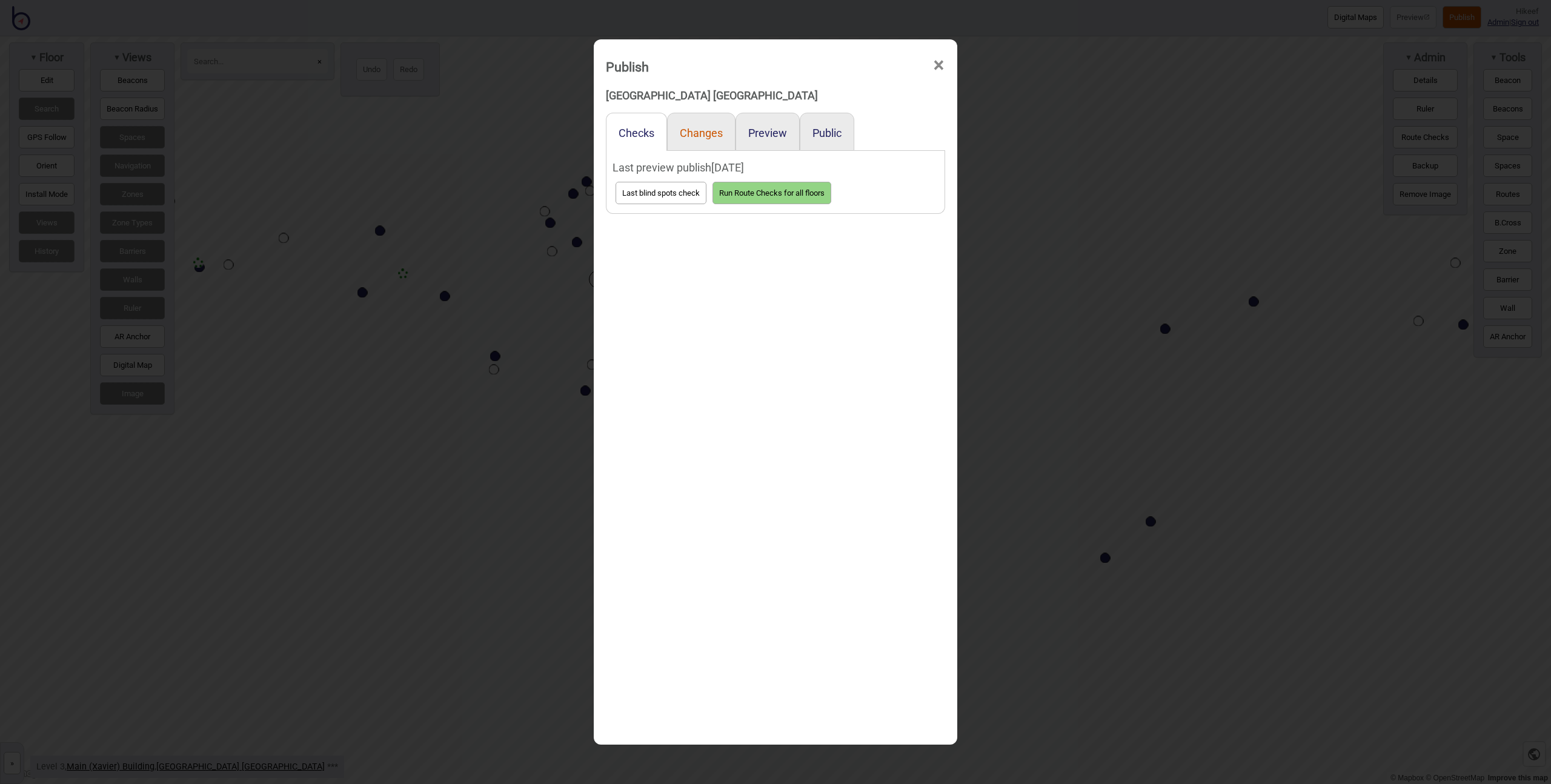
click at [701, 133] on button "Changes" at bounding box center [702, 133] width 43 height 12
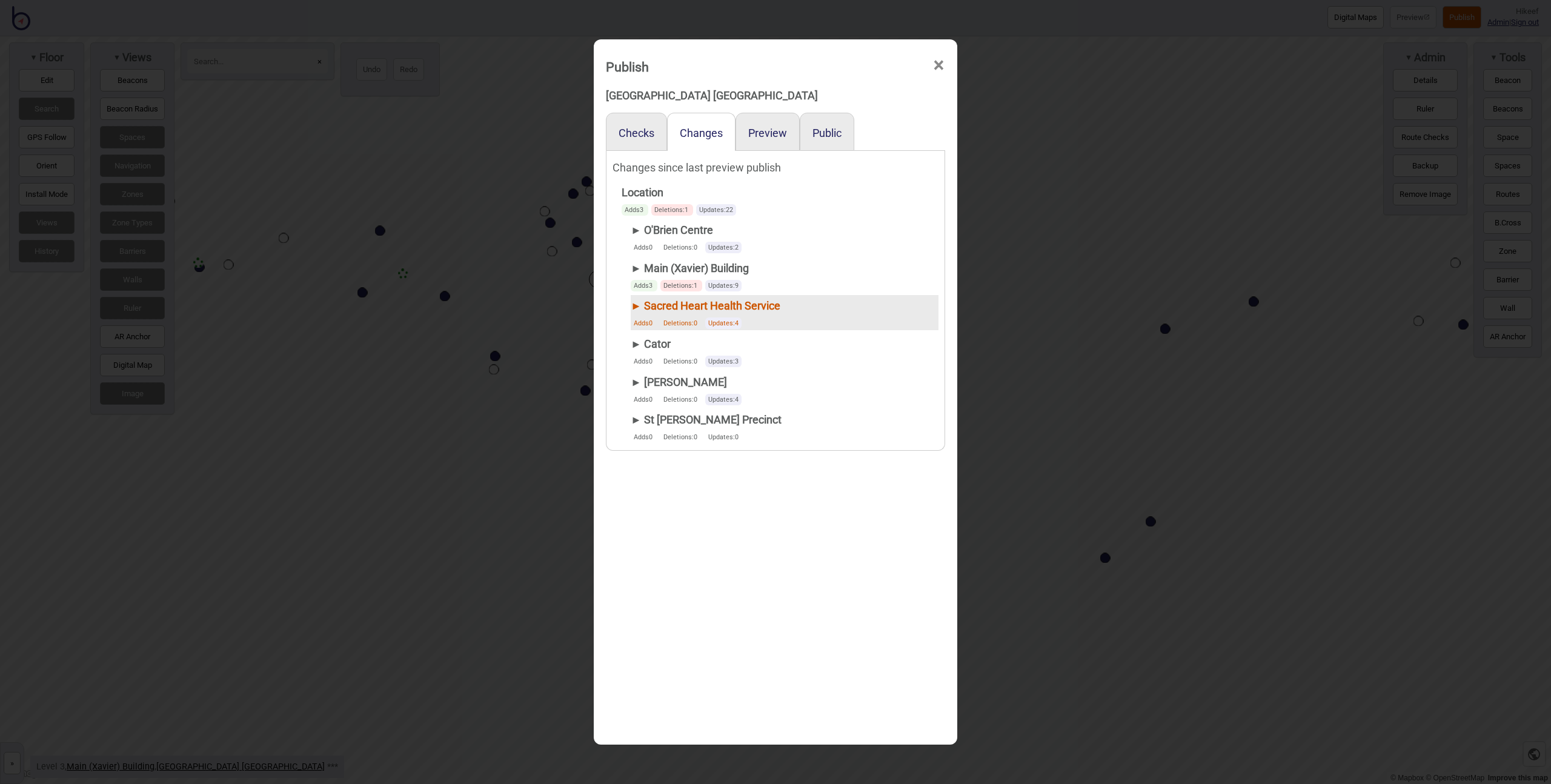
click at [637, 303] on div "► Sacred Heart Health Service" at bounding box center [706, 305] width 150 height 22
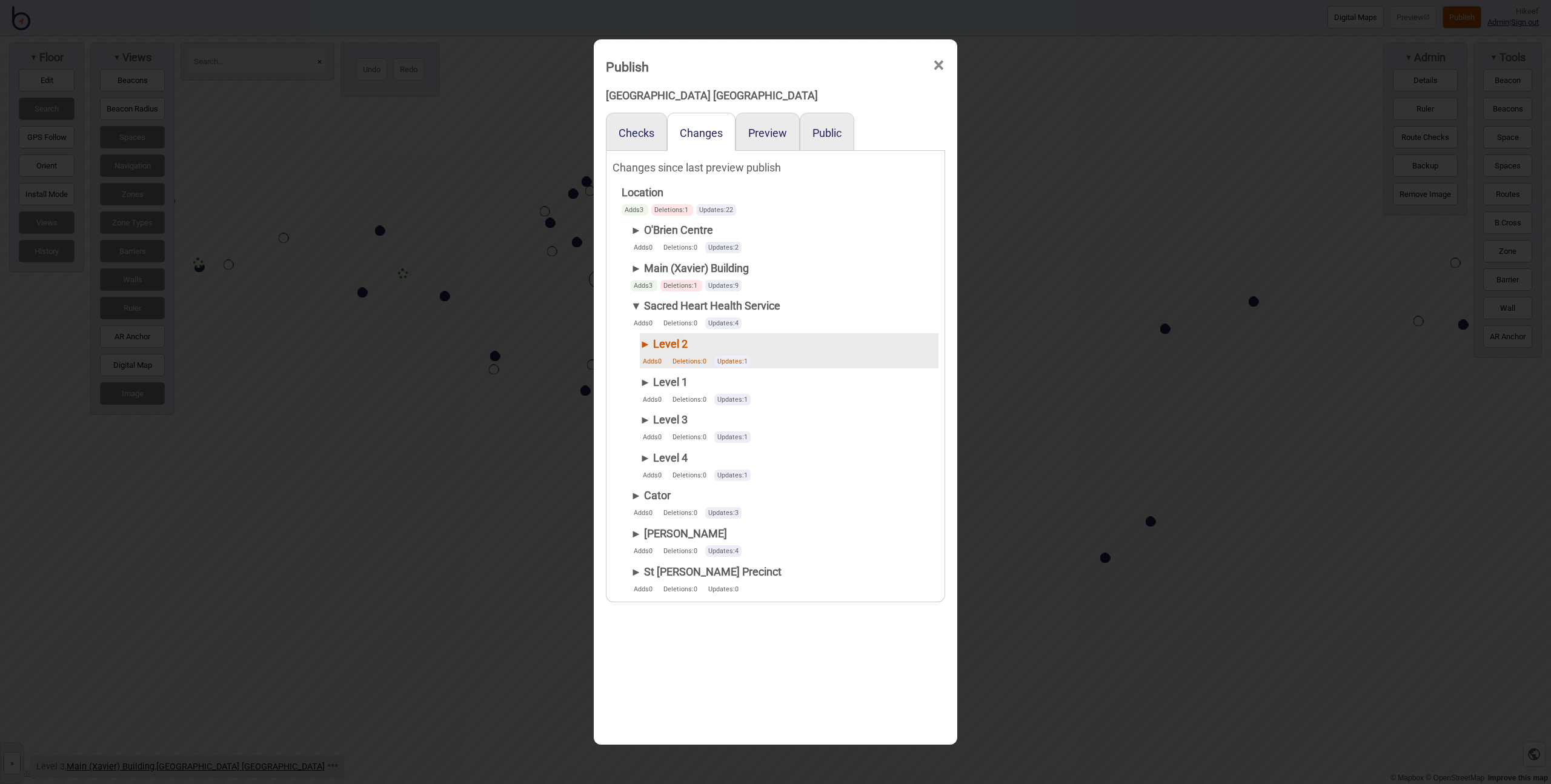
click at [643, 341] on div "► Level 2" at bounding box center [696, 344] width 114 height 22
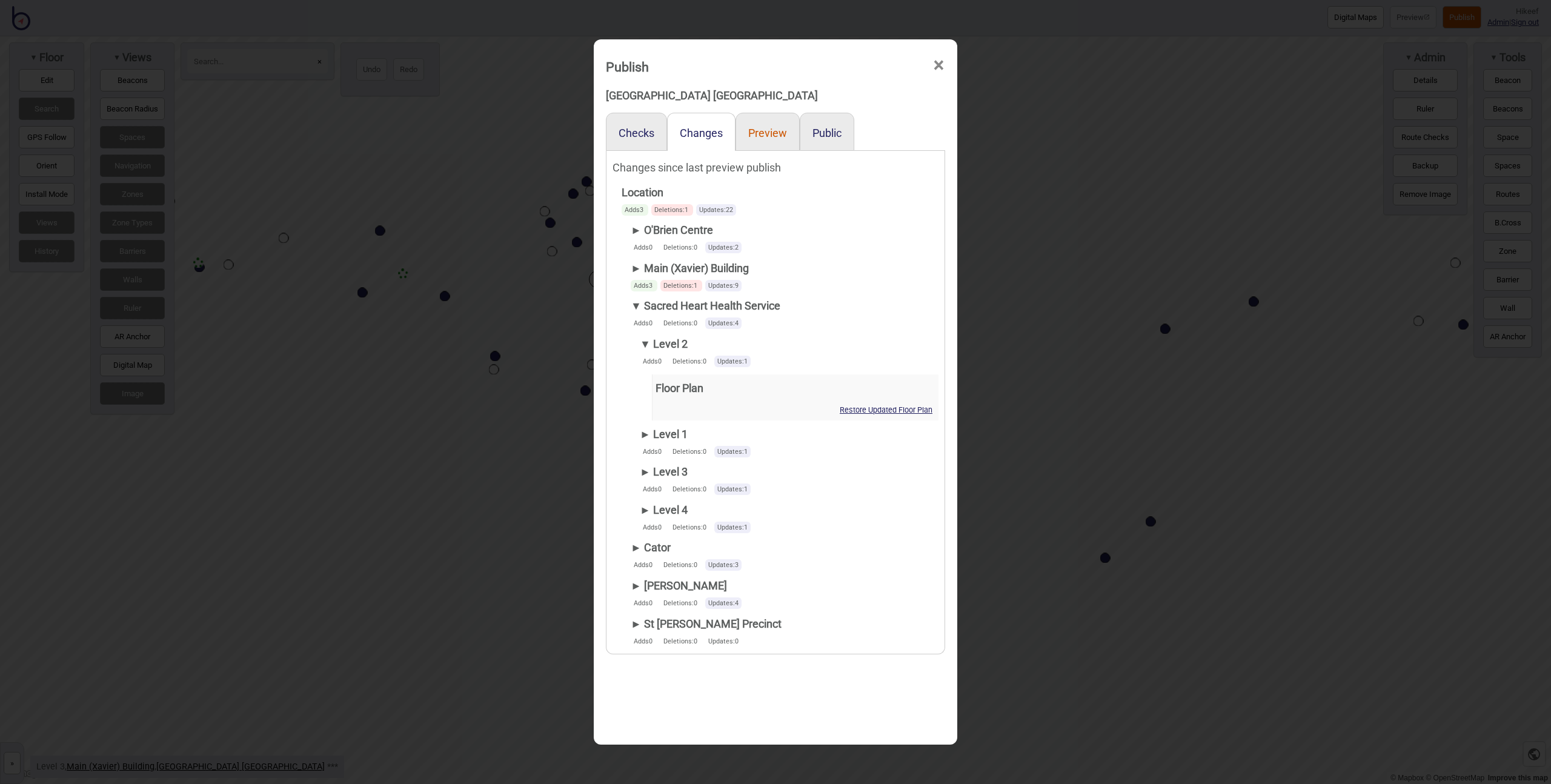
click at [776, 131] on button "Preview" at bounding box center [767, 133] width 39 height 12
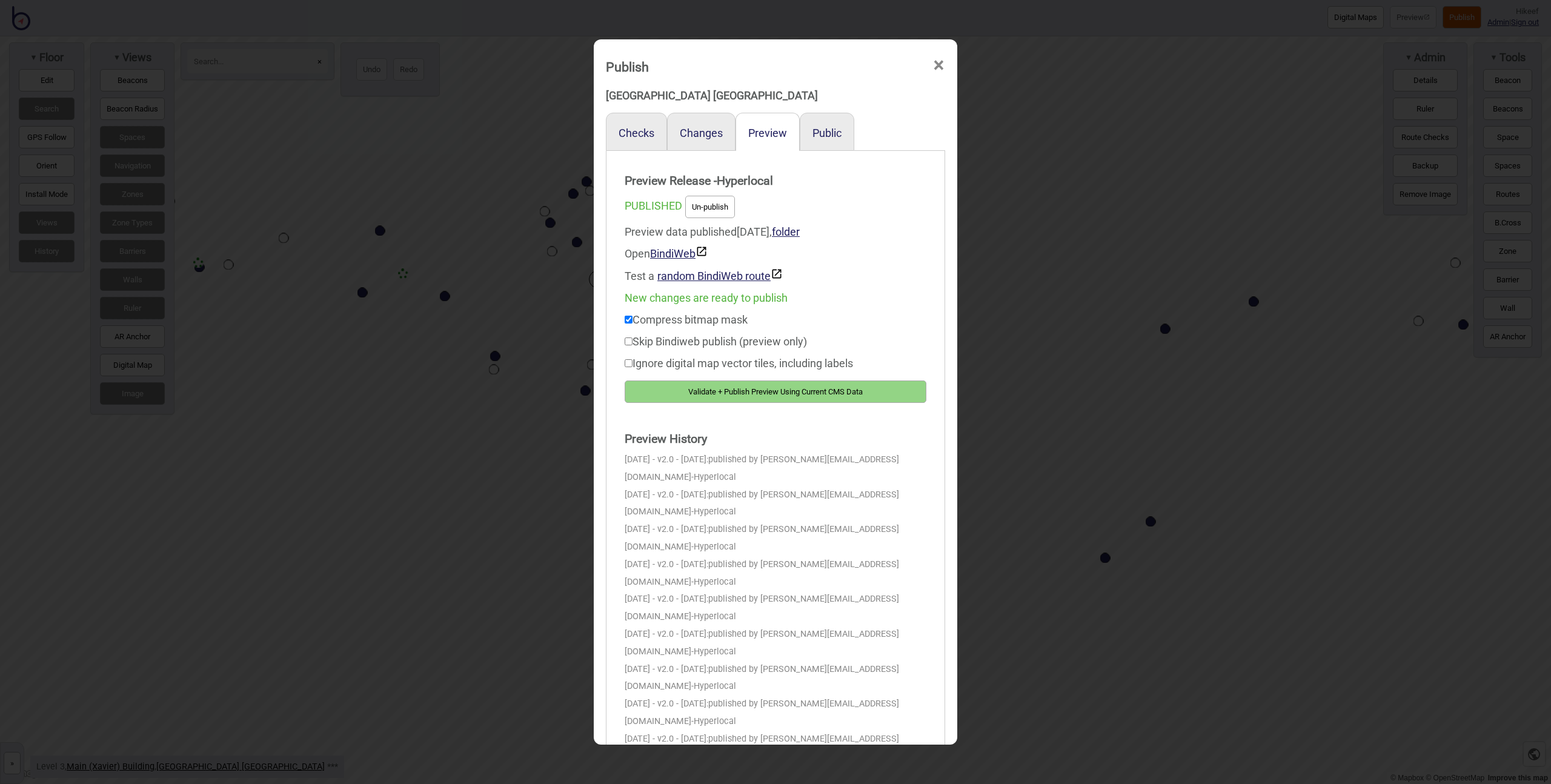
click at [932, 63] on span "×" at bounding box center [938, 65] width 12 height 40
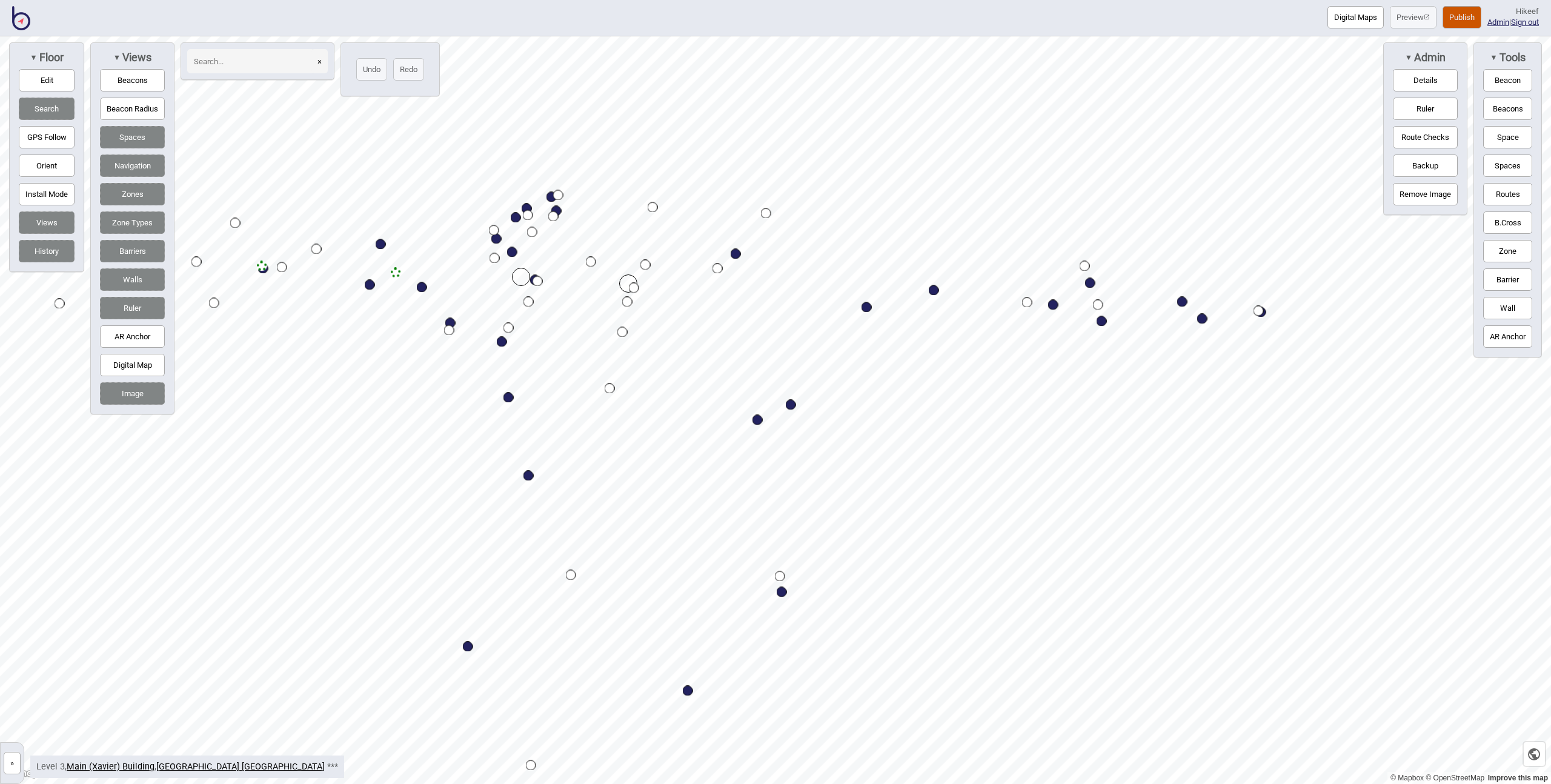
drag, startPoint x: 21, startPoint y: 18, endPoint x: 26, endPoint y: 28, distance: 11.2
click at [21, 18] on img at bounding box center [22, 18] width 18 height 24
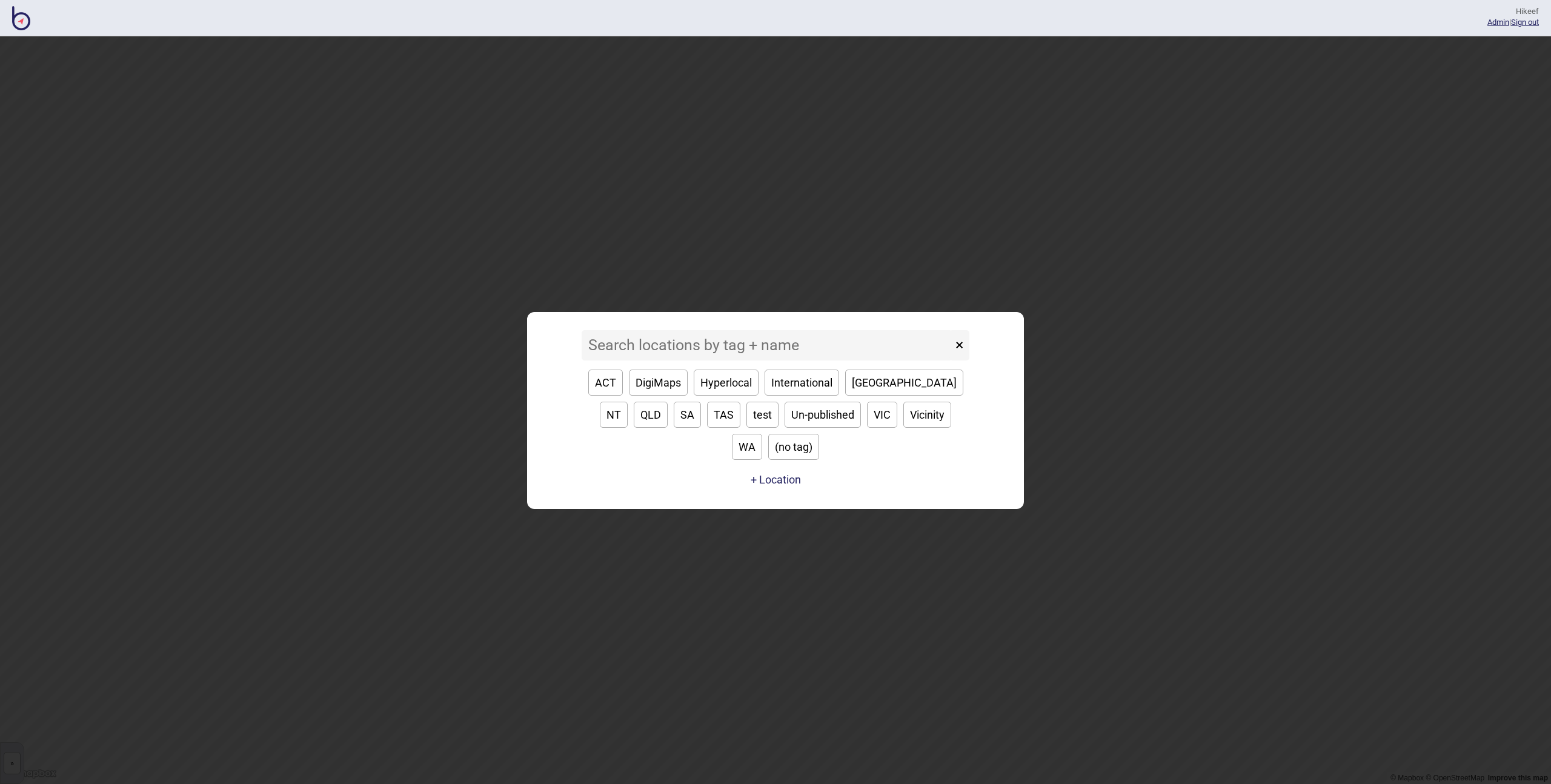
click at [683, 353] on input at bounding box center [767, 345] width 371 height 30
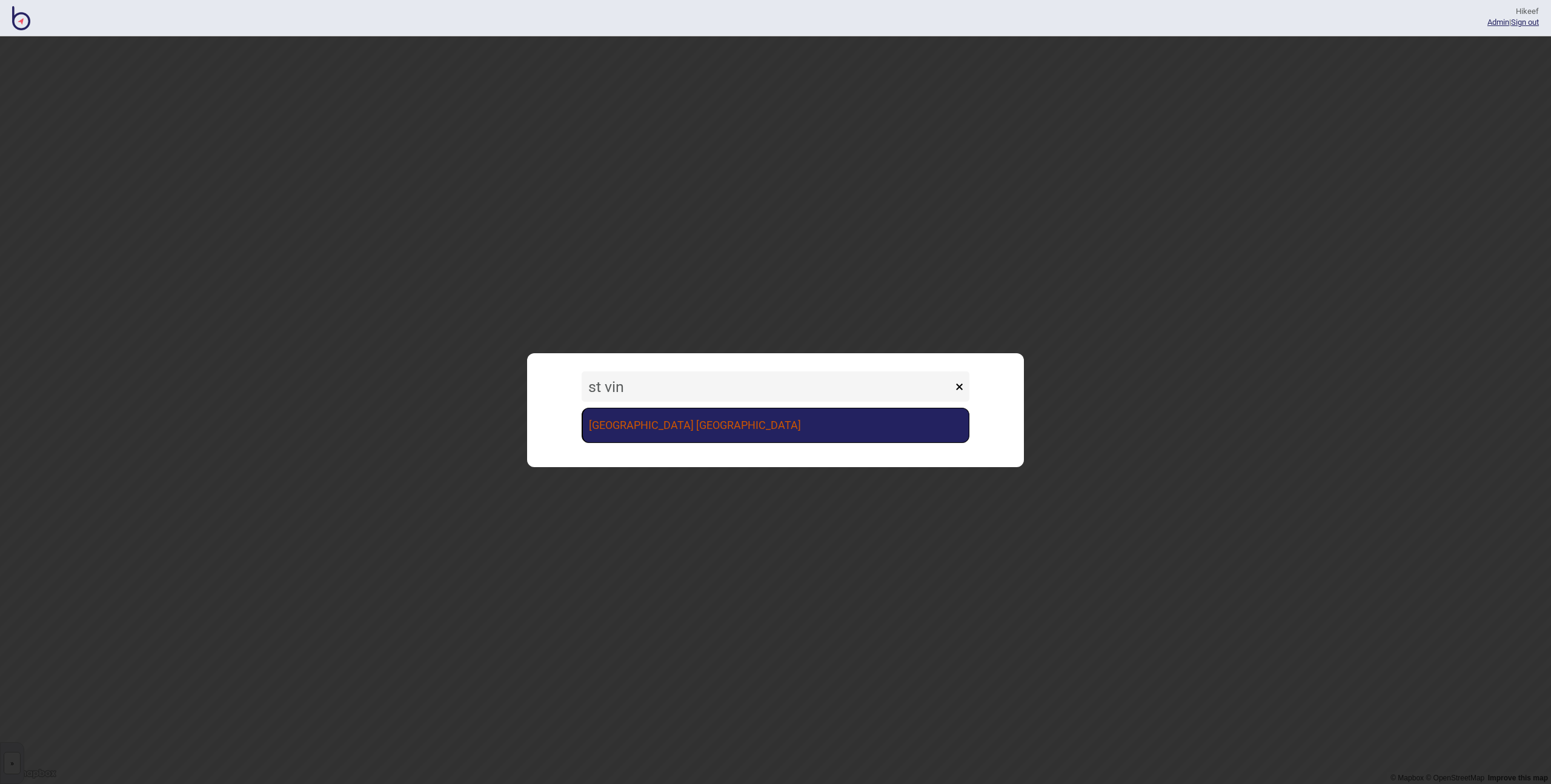
type input "st vin"
click at [706, 426] on link "[GEOGRAPHIC_DATA] [GEOGRAPHIC_DATA]" at bounding box center [776, 426] width 388 height 35
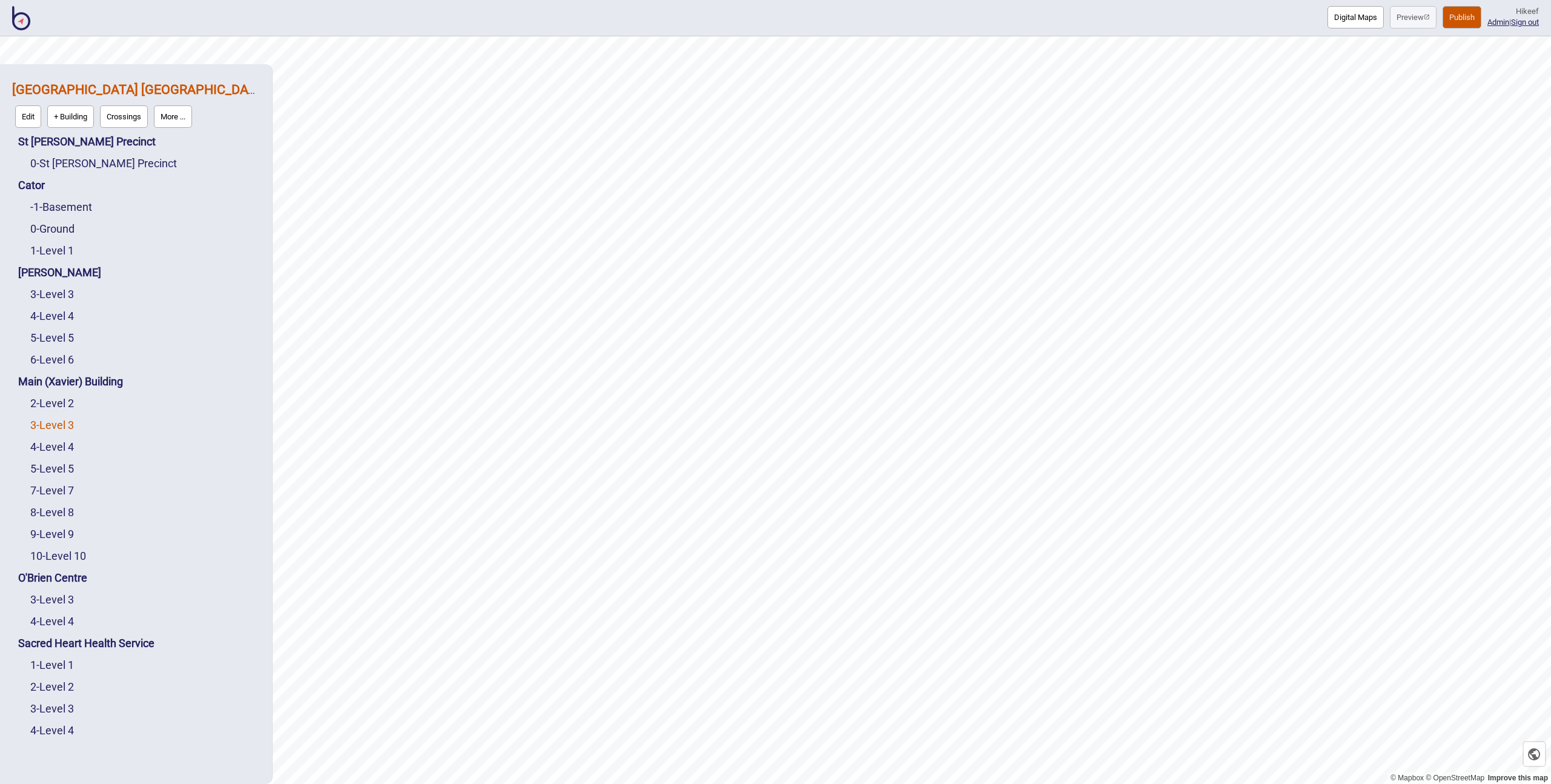
click at [58, 425] on link "3 - Level 3" at bounding box center [52, 424] width 44 height 12
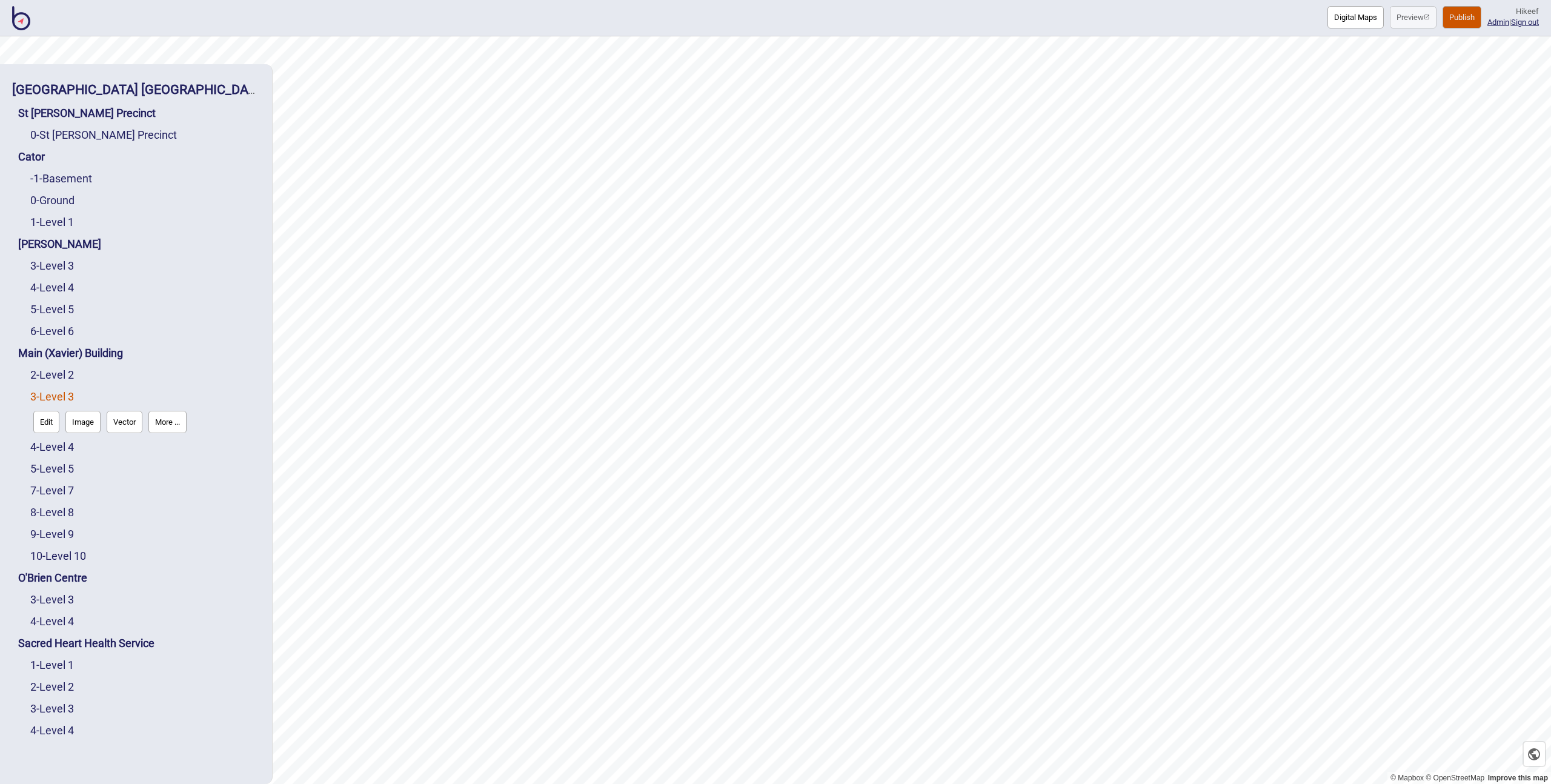
click at [50, 421] on button "Edit" at bounding box center [46, 422] width 26 height 22
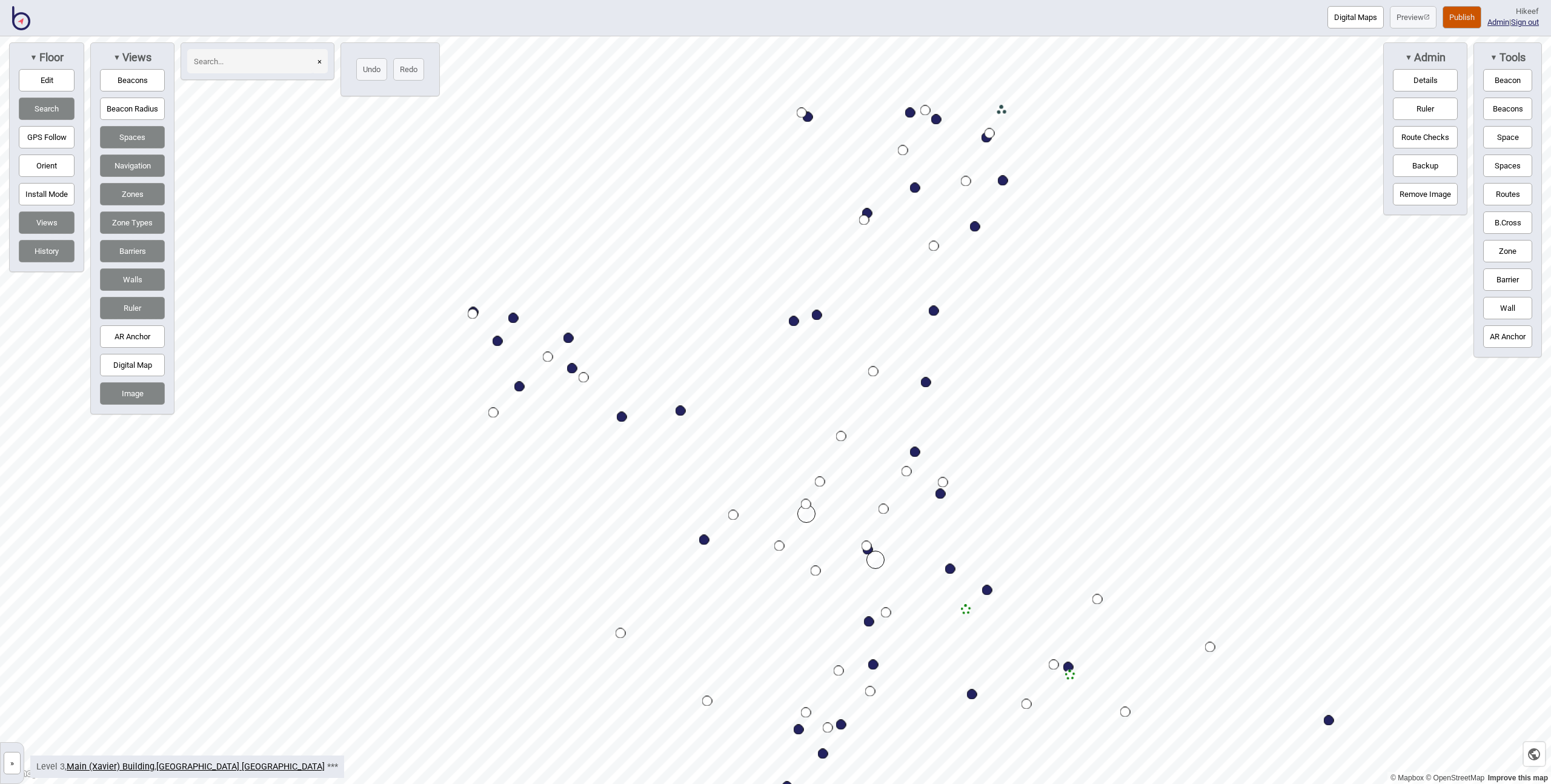
click at [932, 310] on div "Map marker" at bounding box center [934, 311] width 10 height 10
select select "Information and Assistance"
click at [916, 450] on div "Map marker" at bounding box center [915, 452] width 10 height 10
select select "Mail Services"
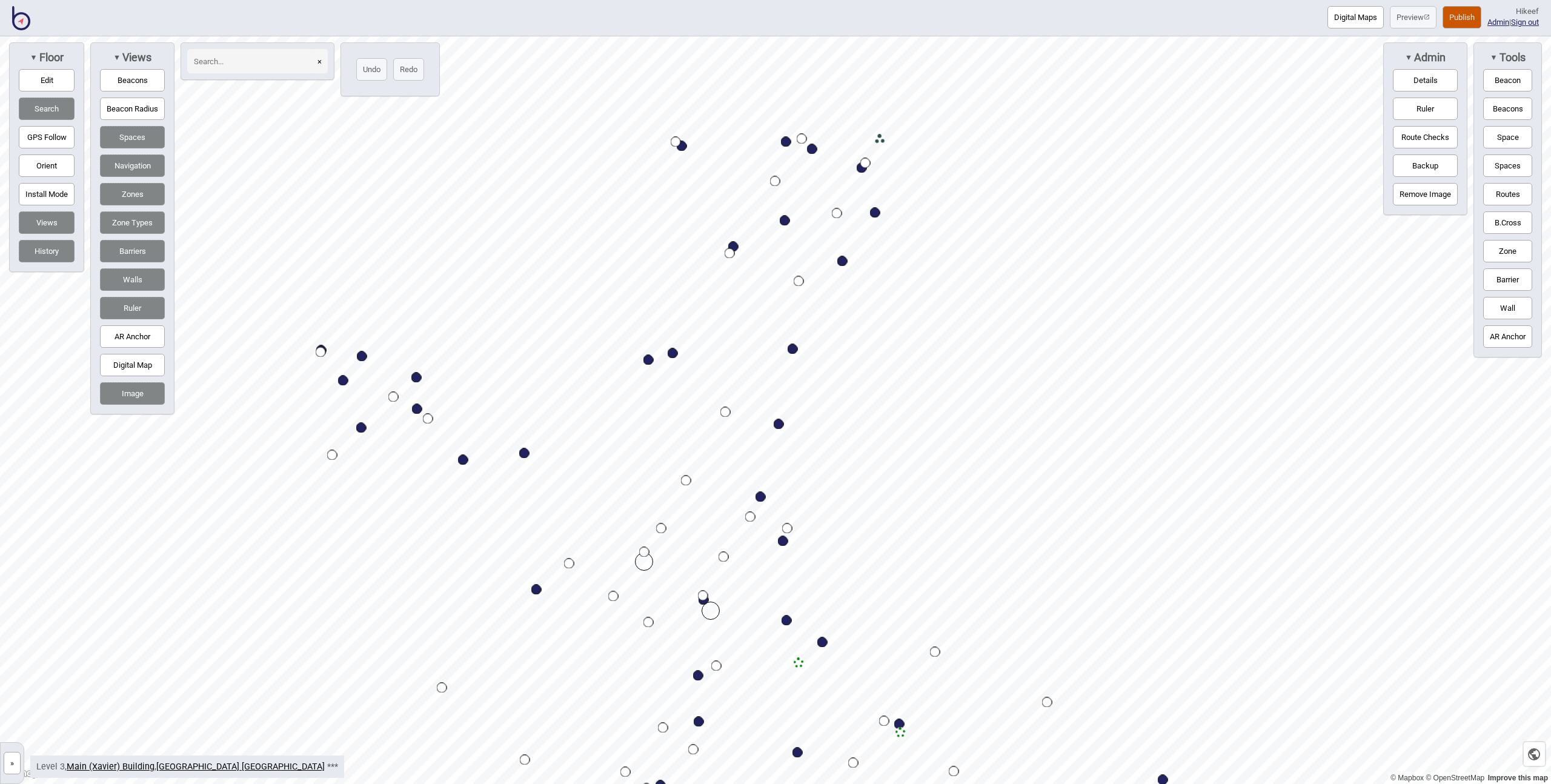
click at [119, 75] on button "Beacons" at bounding box center [132, 80] width 65 height 22
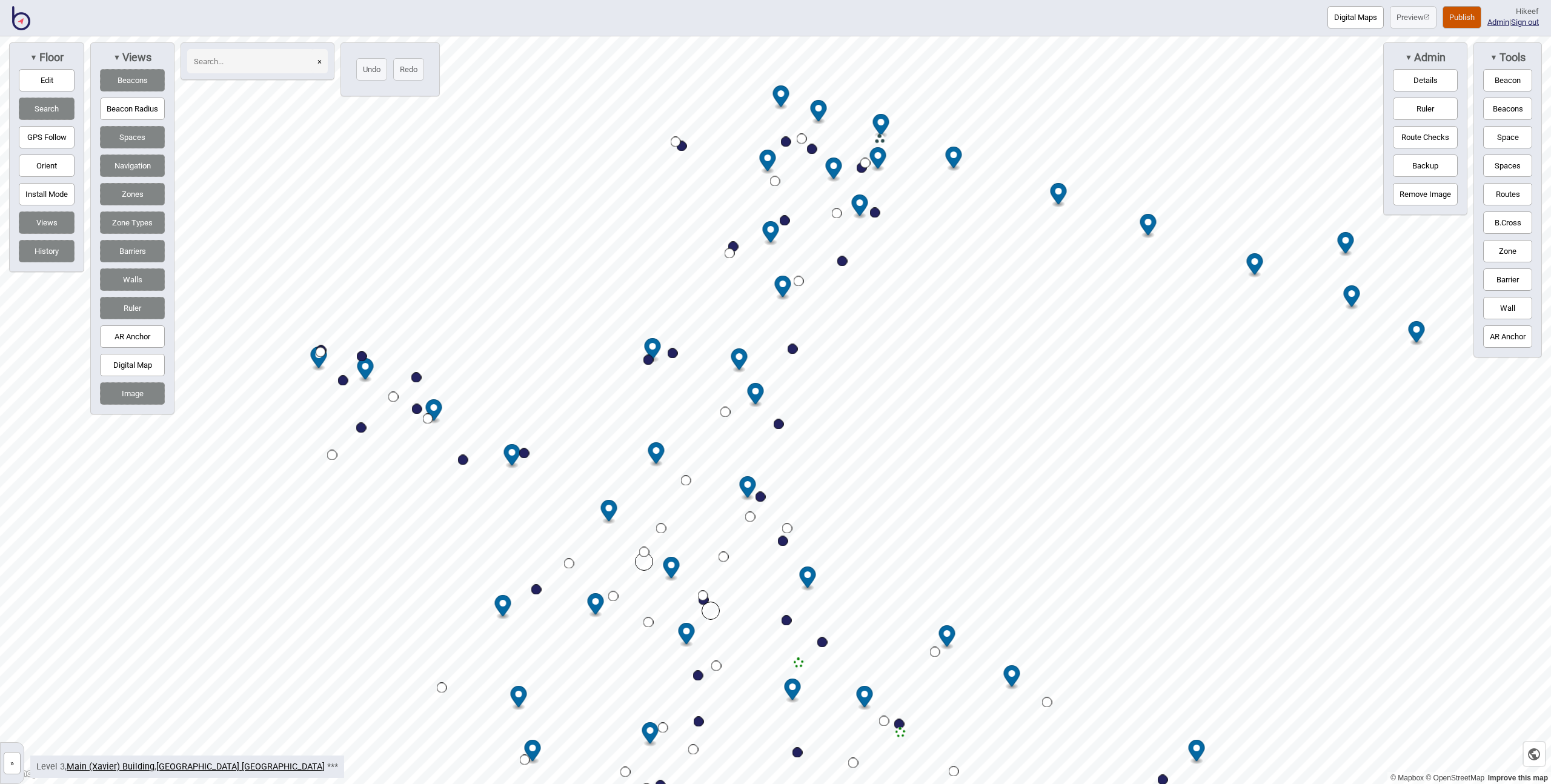
click at [129, 102] on button "Beacon Radius" at bounding box center [132, 109] width 65 height 22
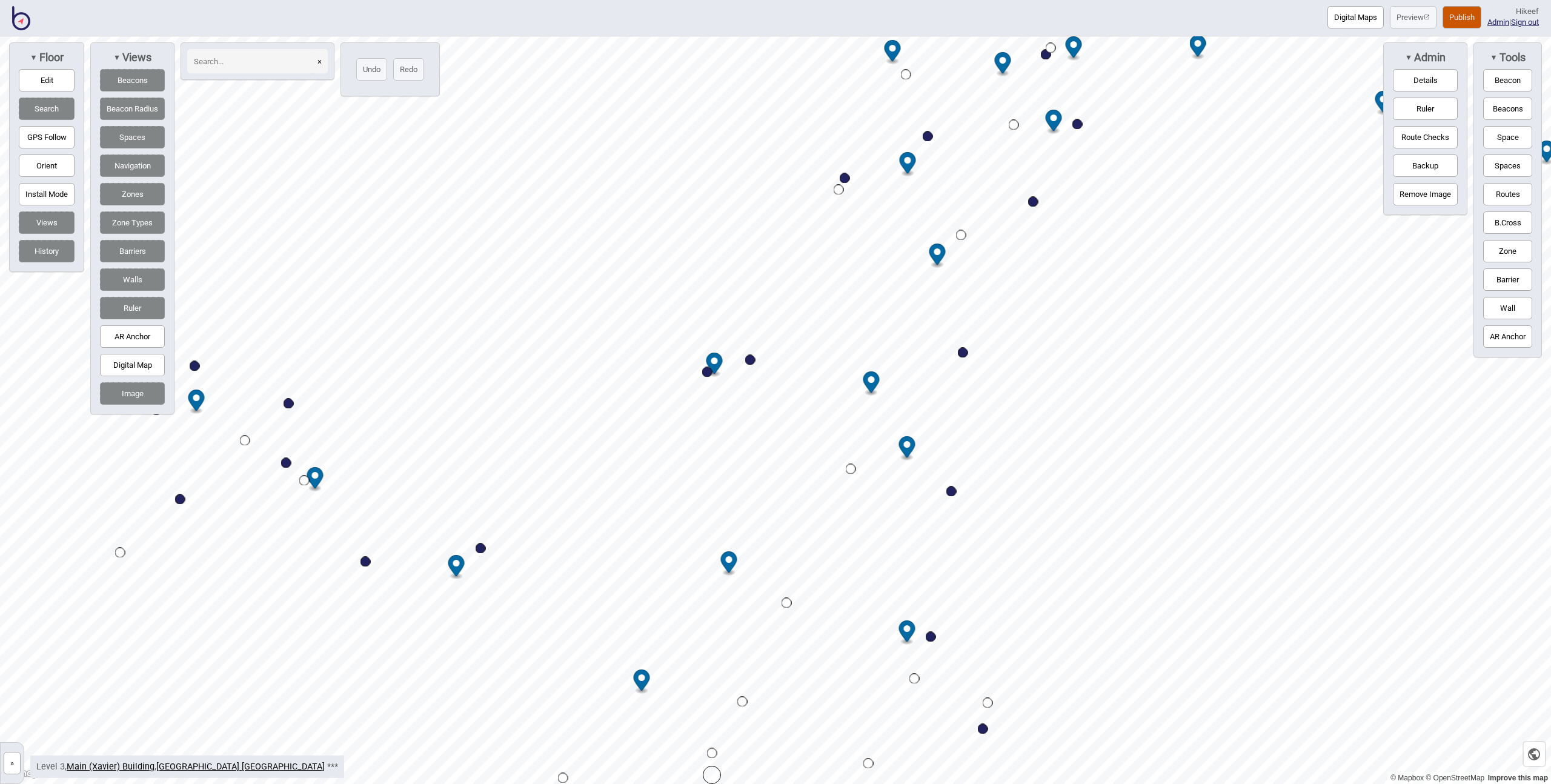
click at [135, 112] on button "Beacon Radius" at bounding box center [132, 109] width 65 height 22
click at [133, 90] on button "Beacons" at bounding box center [132, 80] width 65 height 22
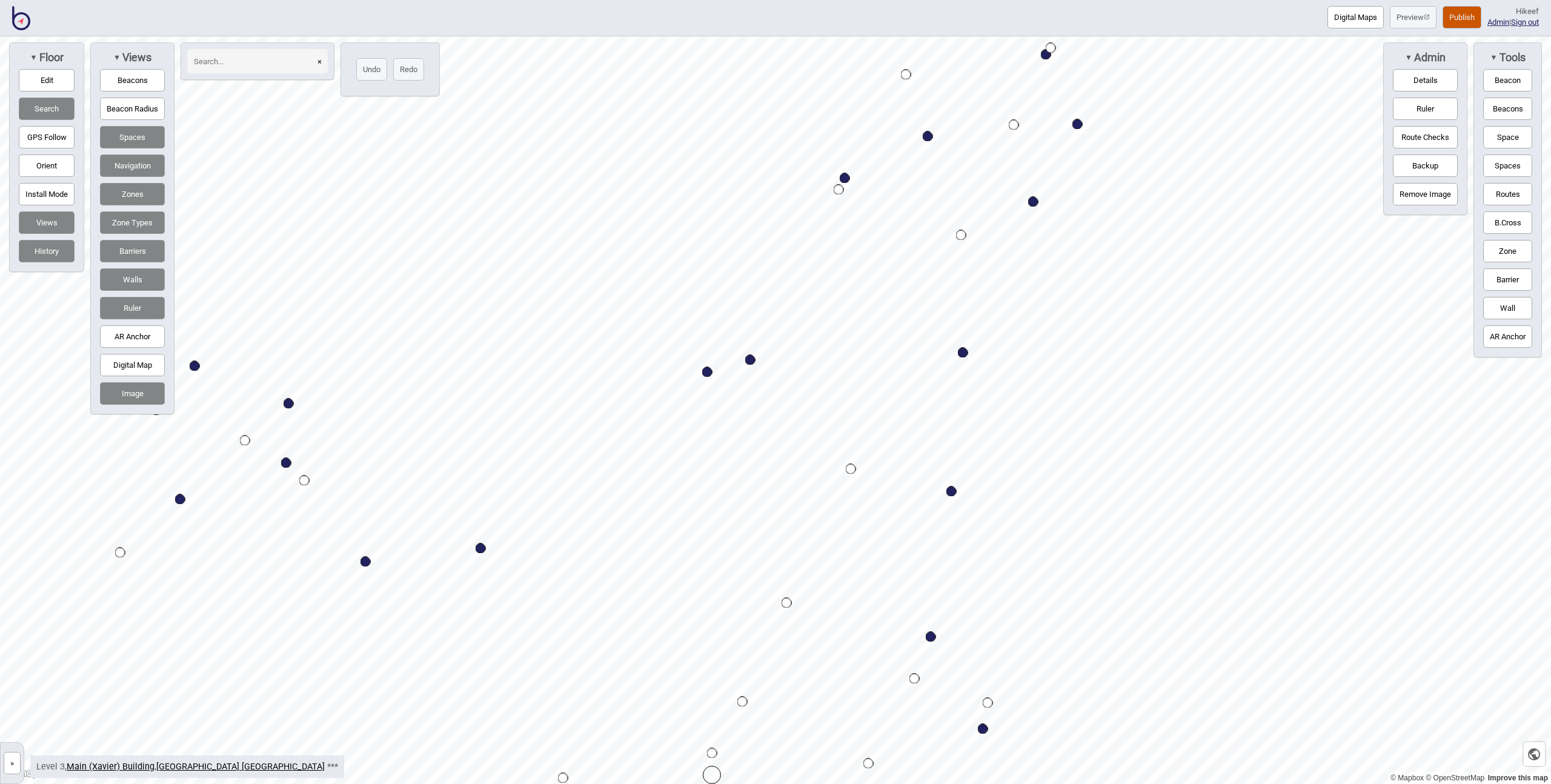
click at [1448, 15] on button "Publish" at bounding box center [1461, 17] width 39 height 22
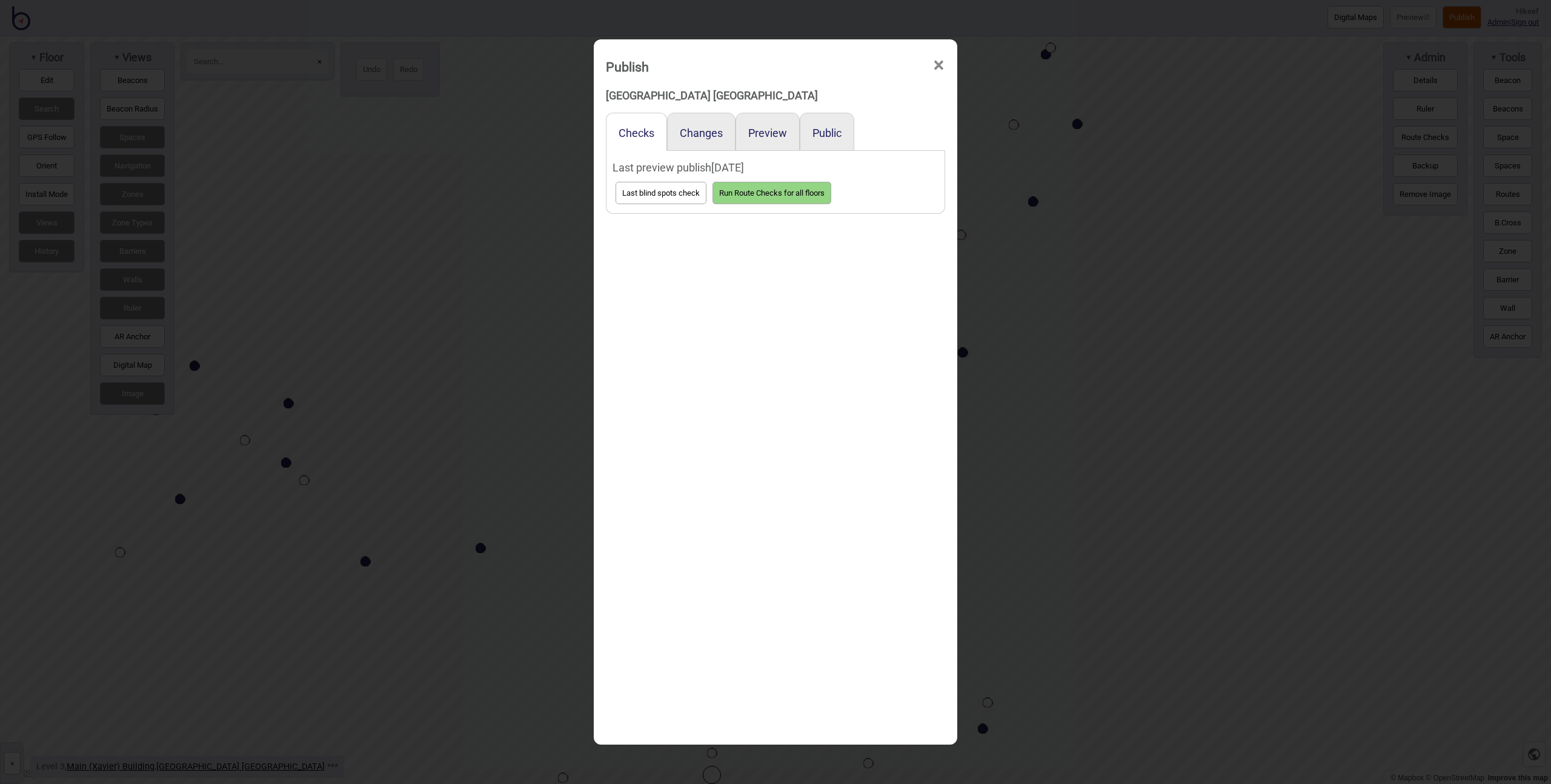
click at [772, 189] on button "Run Route Checks for all floors" at bounding box center [772, 193] width 119 height 22
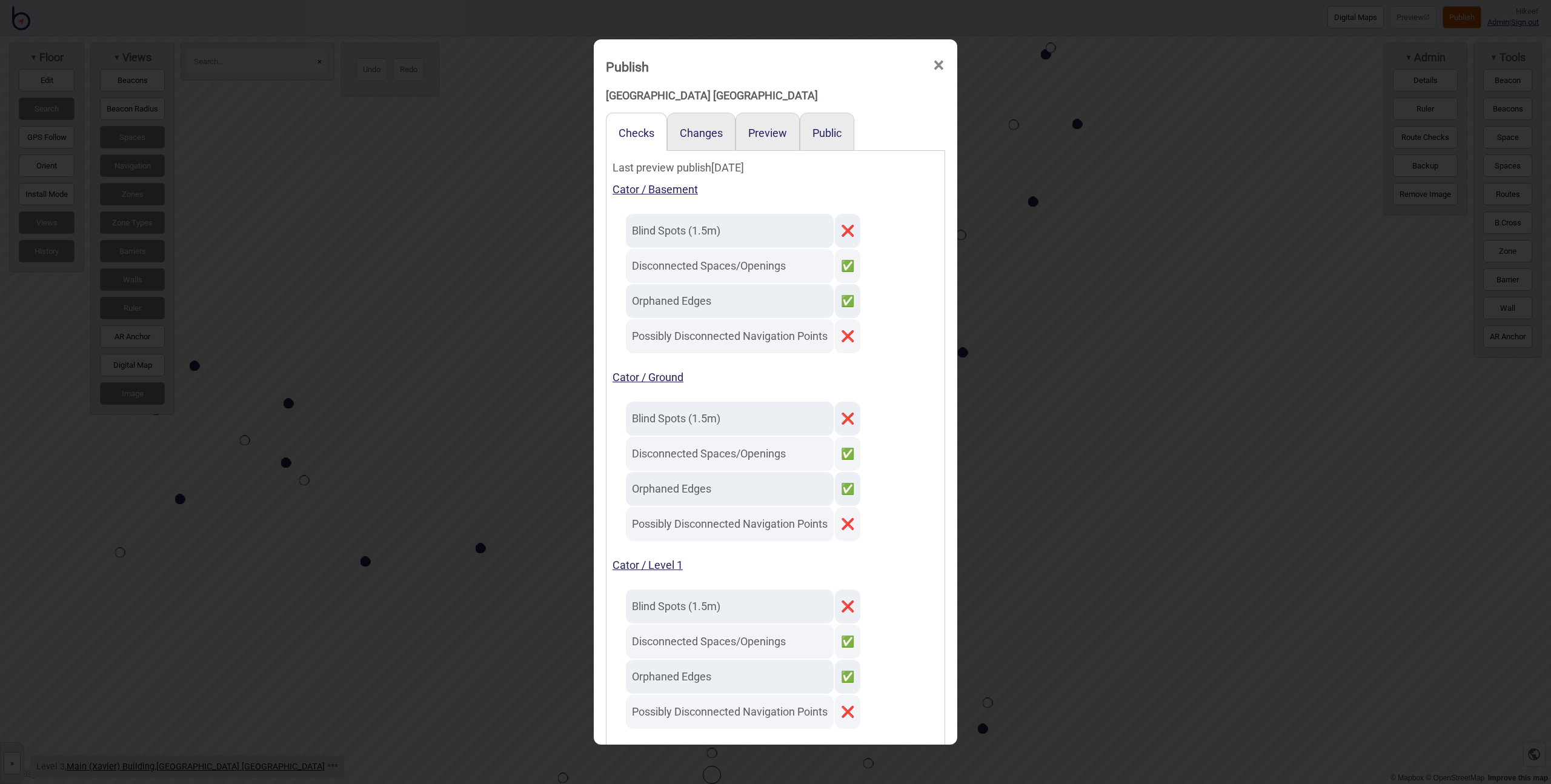
click at [696, 121] on div "Changes" at bounding box center [701, 131] width 69 height 38
click at [696, 130] on button "Changes" at bounding box center [702, 133] width 43 height 12
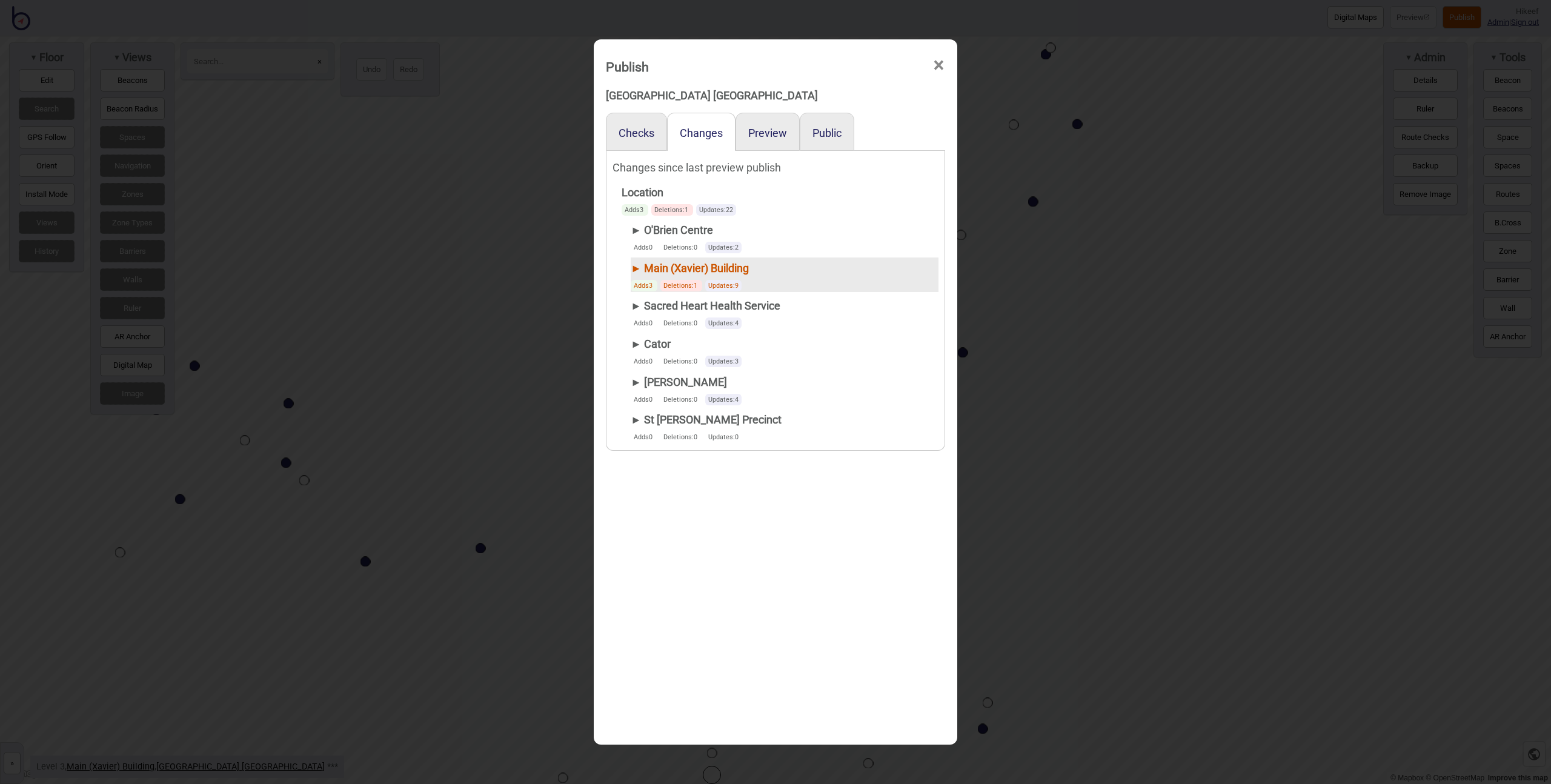
click at [633, 266] on div "► Main (Xavier) Building" at bounding box center [690, 268] width 118 height 22
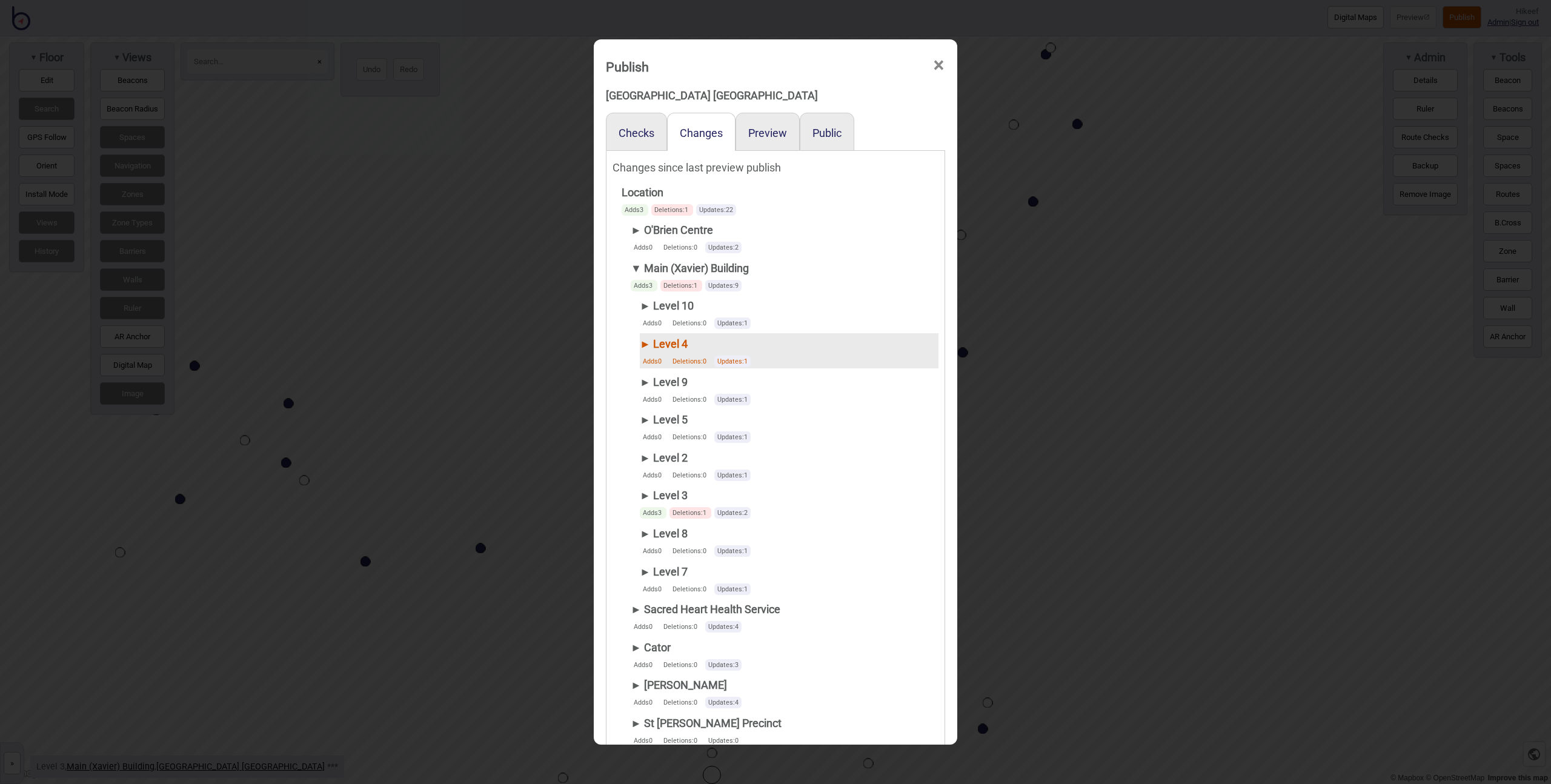
click at [639, 339] on div "► Level 4" at bounding box center [696, 344] width 114 height 22
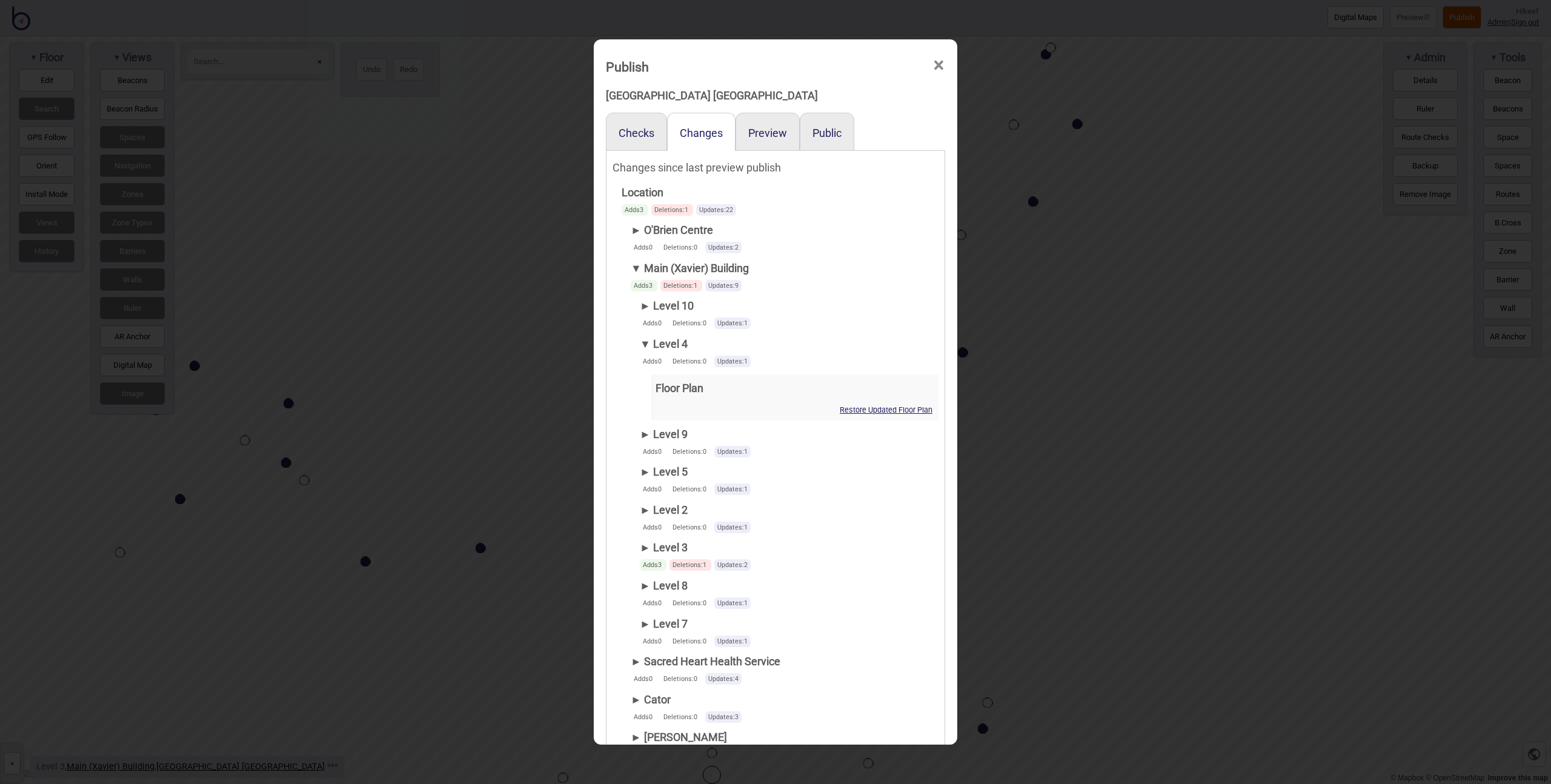
click at [638, 541] on div "► Level 3 Adds 3 Deletions: 1 Updates: 2" at bounding box center [785, 554] width 308 height 35
click at [641, 548] on div "► Level 3" at bounding box center [696, 547] width 114 height 22
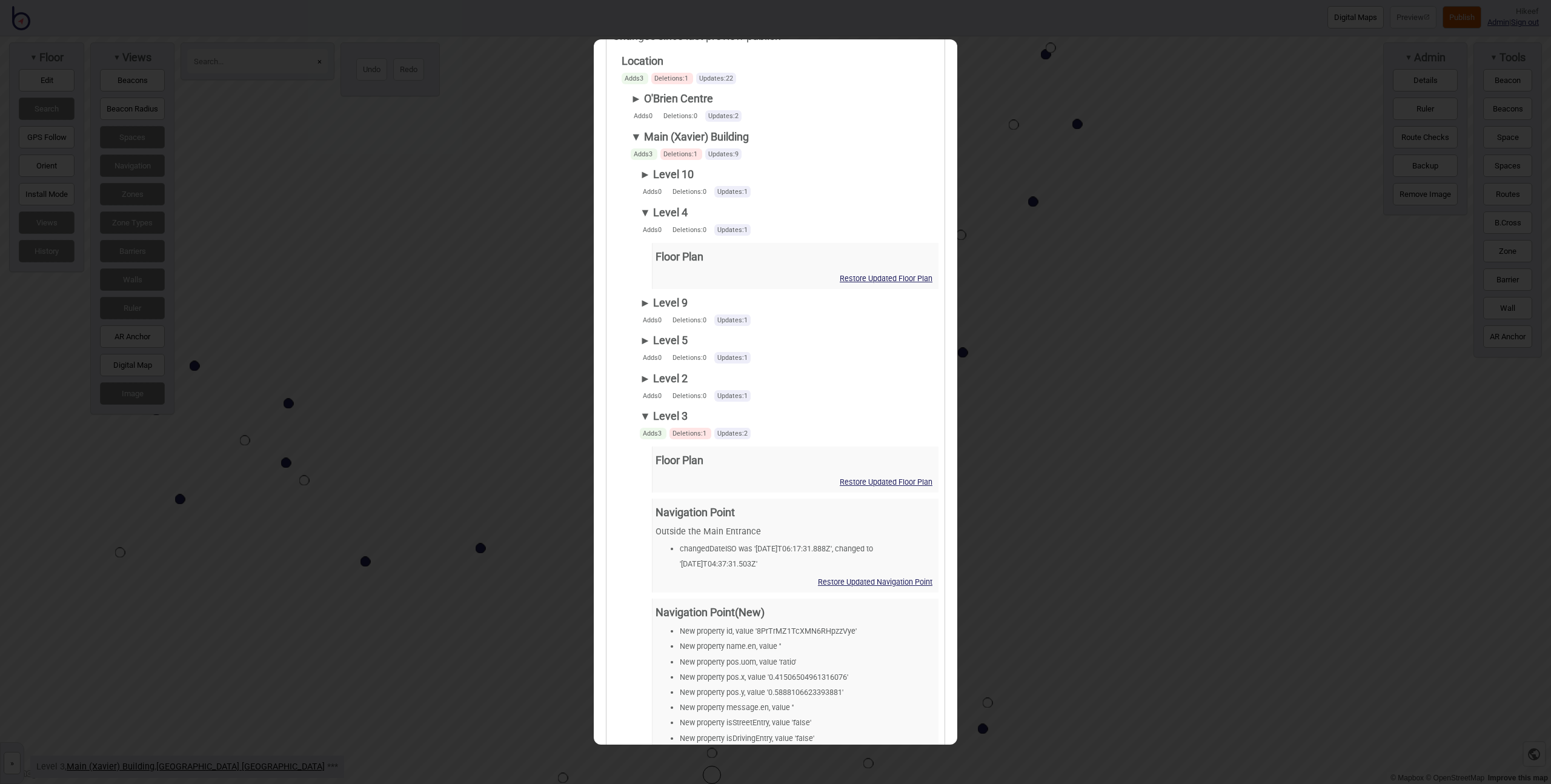
scroll to position [137, 0]
click at [1114, 345] on div "Publish × [GEOGRAPHIC_DATA] [GEOGRAPHIC_DATA] Checks Changes Preview Public Cha…" at bounding box center [776, 392] width 1551 height 784
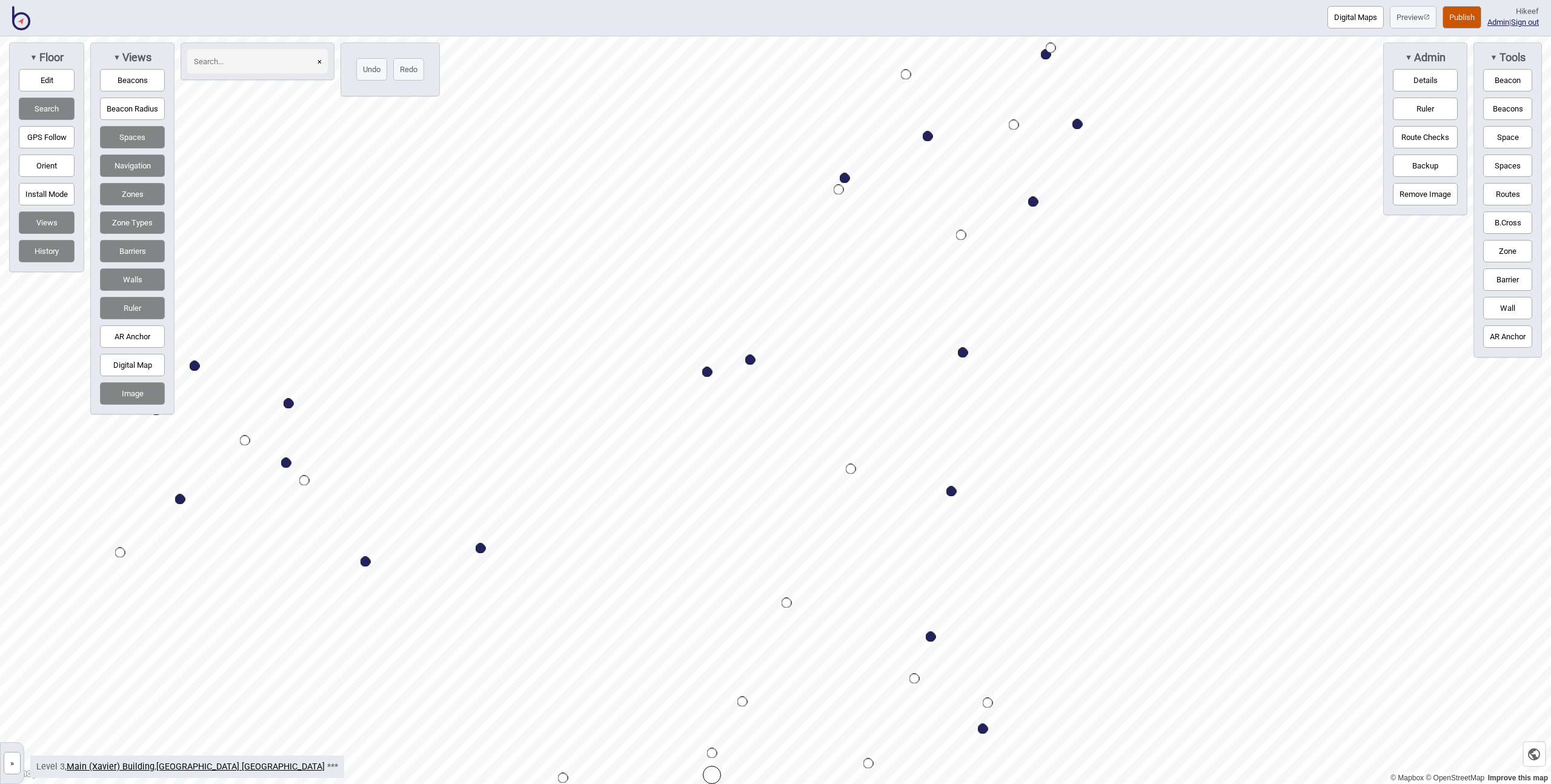
click at [1454, 12] on button "Publish" at bounding box center [1461, 17] width 39 height 22
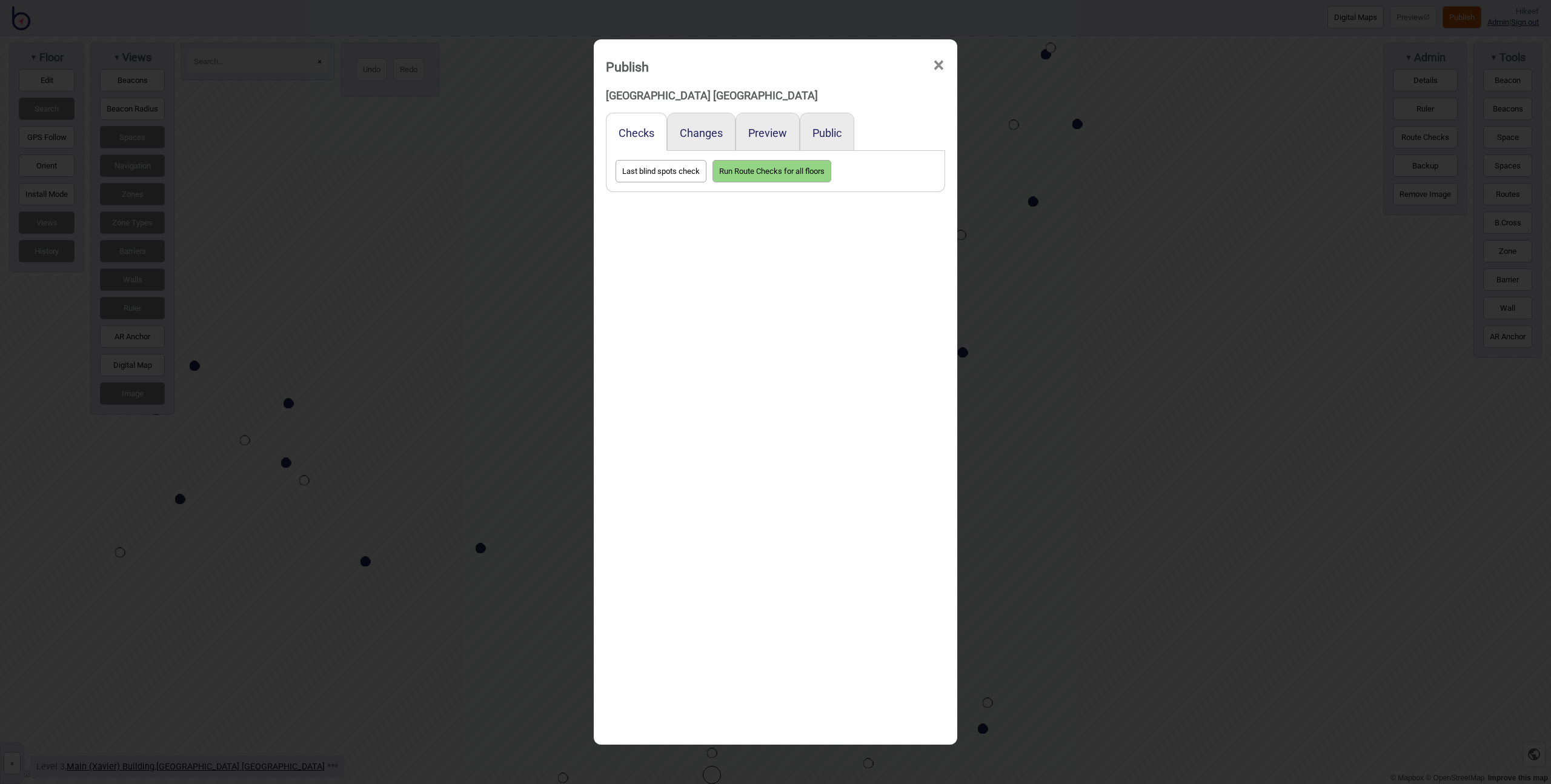
click at [1093, 89] on div "Publish × [GEOGRAPHIC_DATA] [GEOGRAPHIC_DATA] Checks Changes Preview Public Las…" at bounding box center [776, 392] width 1551 height 784
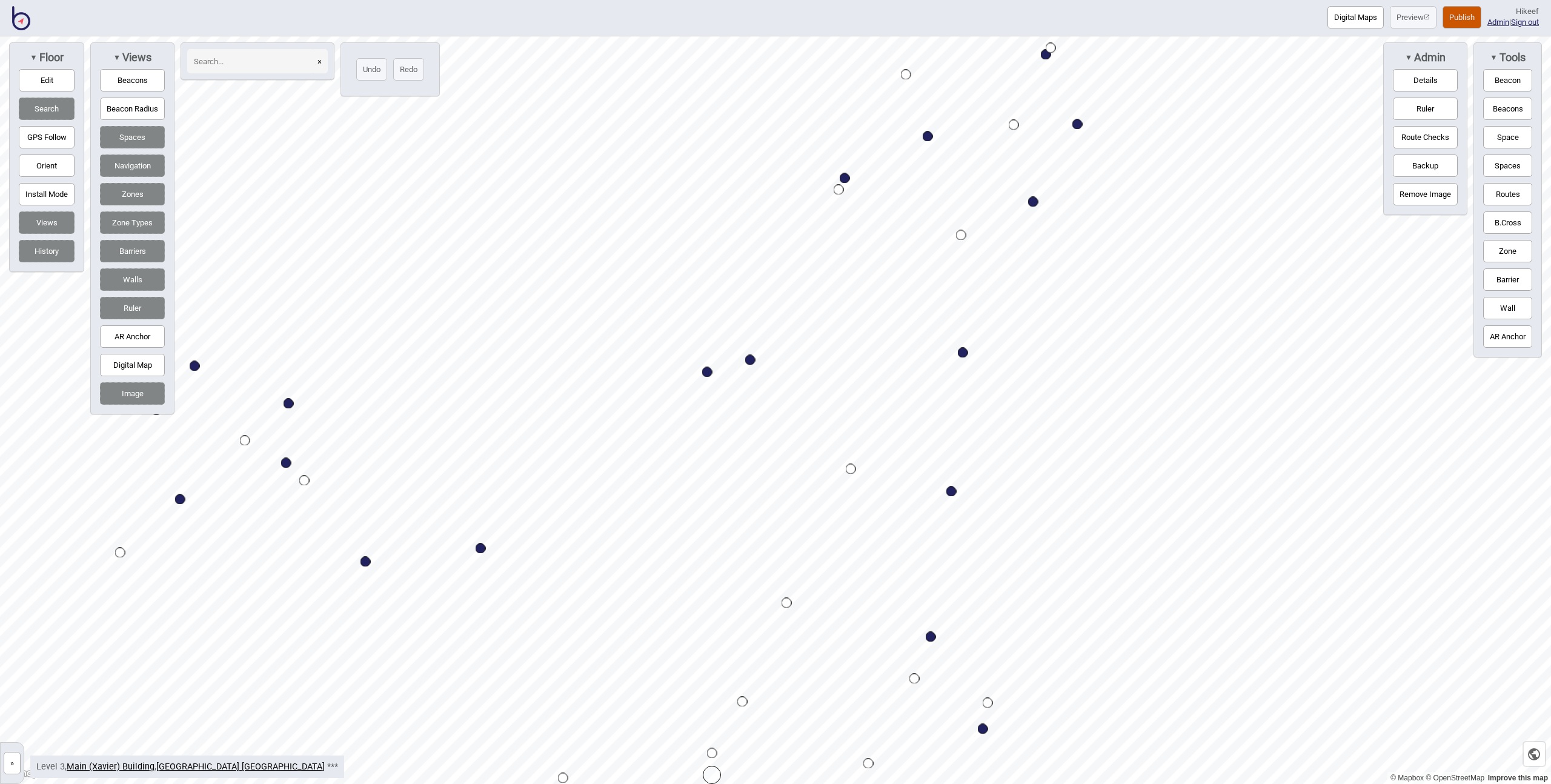
click at [11, 766] on button "»" at bounding box center [12, 763] width 17 height 22
click at [0, 0] on div "[GEOGRAPHIC_DATA] [GEOGRAPHIC_DATA] [GEOGRAPHIC_DATA] 0 - [GEOGRAPHIC_DATA] Cat…" at bounding box center [0, 0] width 0 height 0
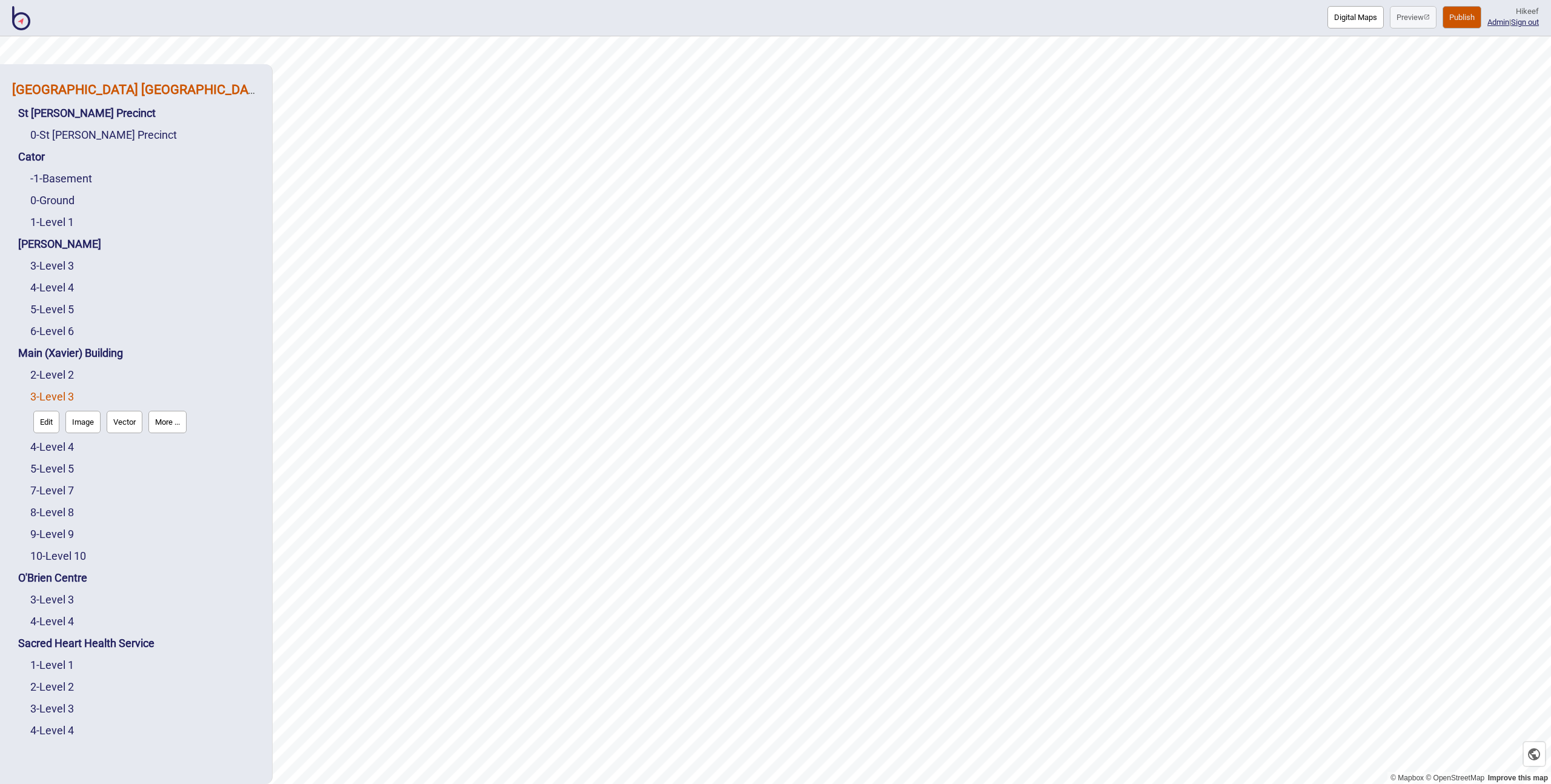
click at [97, 92] on strong "[GEOGRAPHIC_DATA] [GEOGRAPHIC_DATA]" at bounding box center [140, 89] width 255 height 15
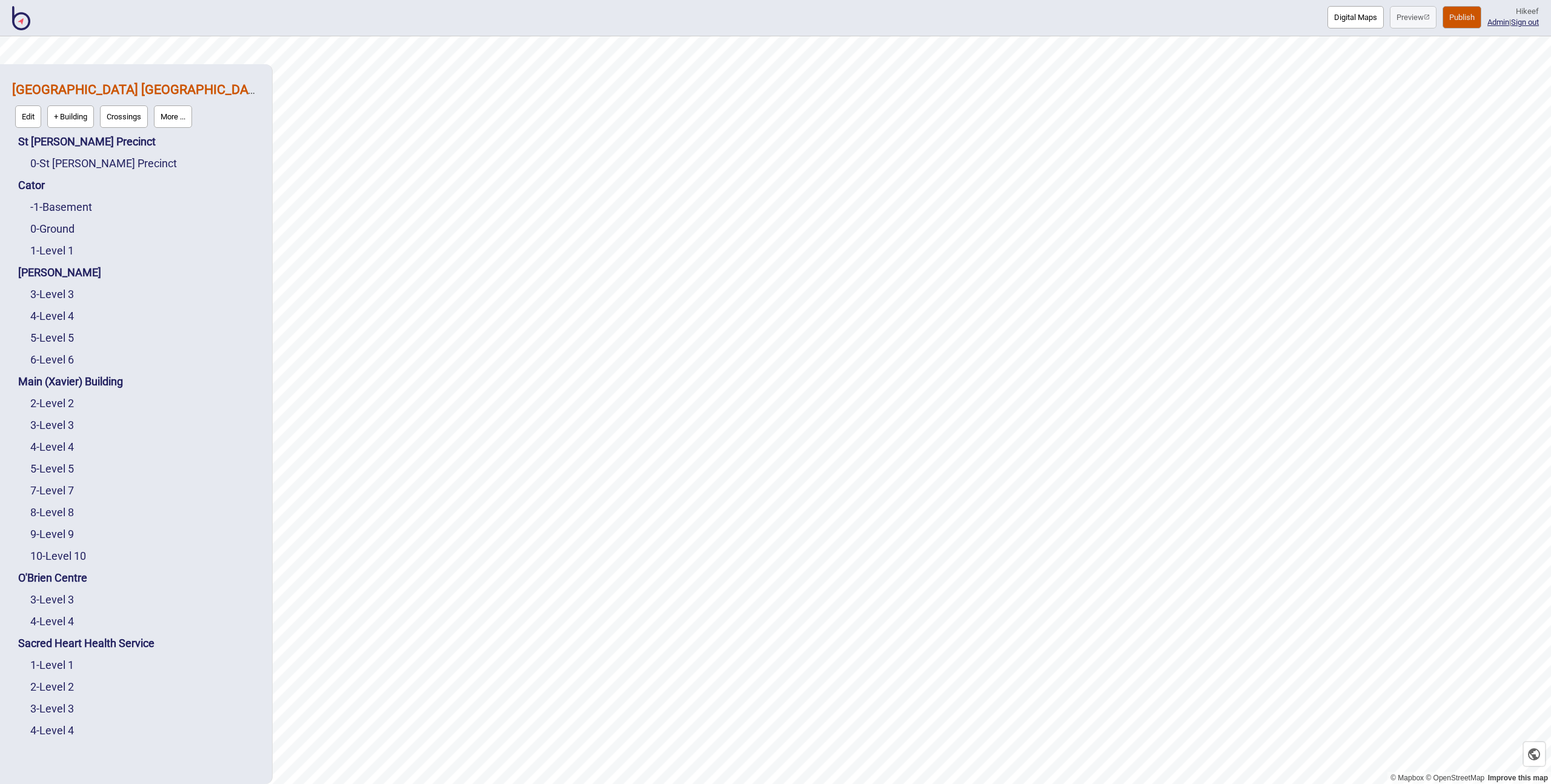
click at [143, 118] on button "Crossings" at bounding box center [124, 116] width 48 height 22
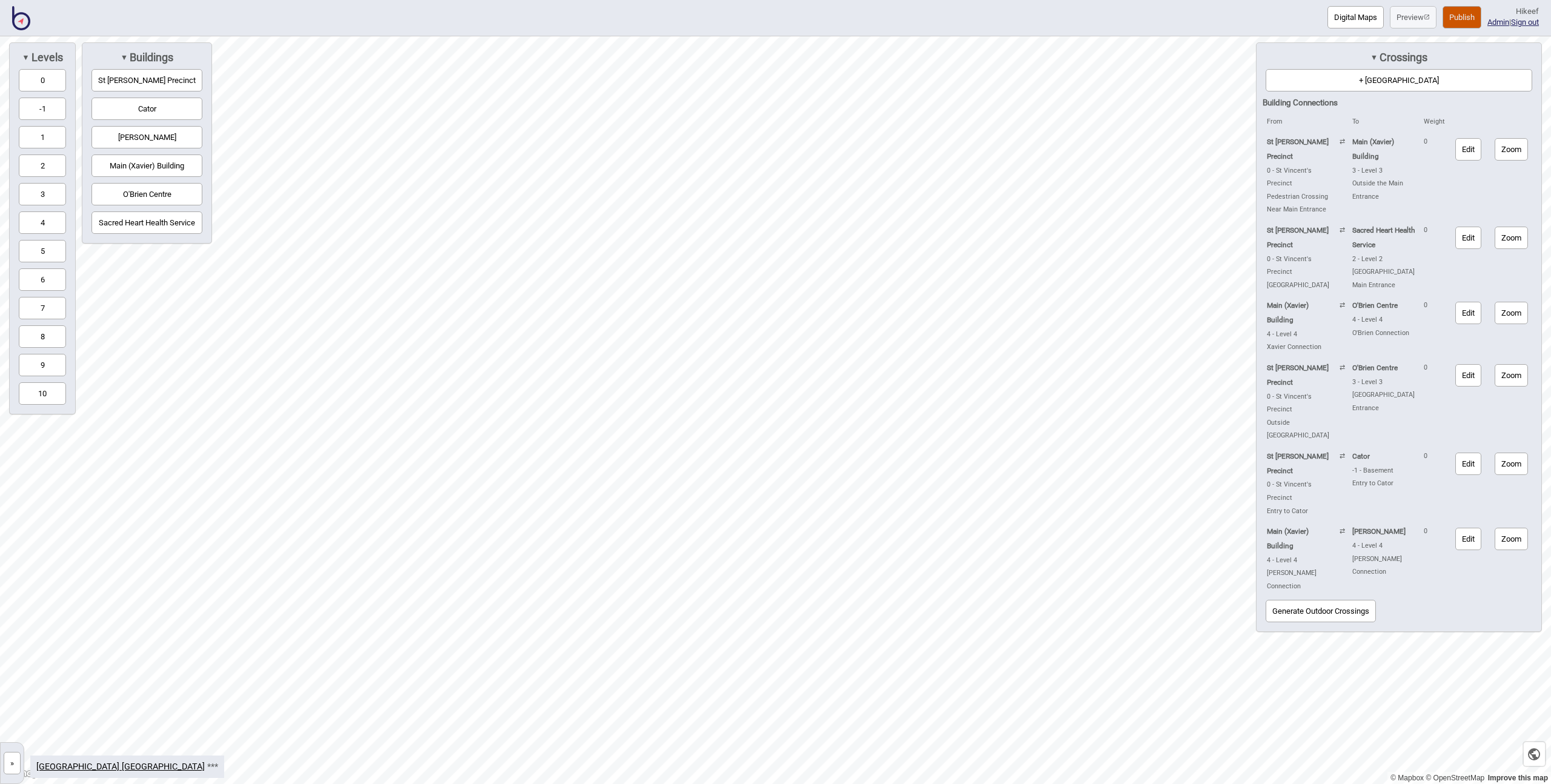
click at [1504, 152] on button "Zoom" at bounding box center [1511, 149] width 33 height 22
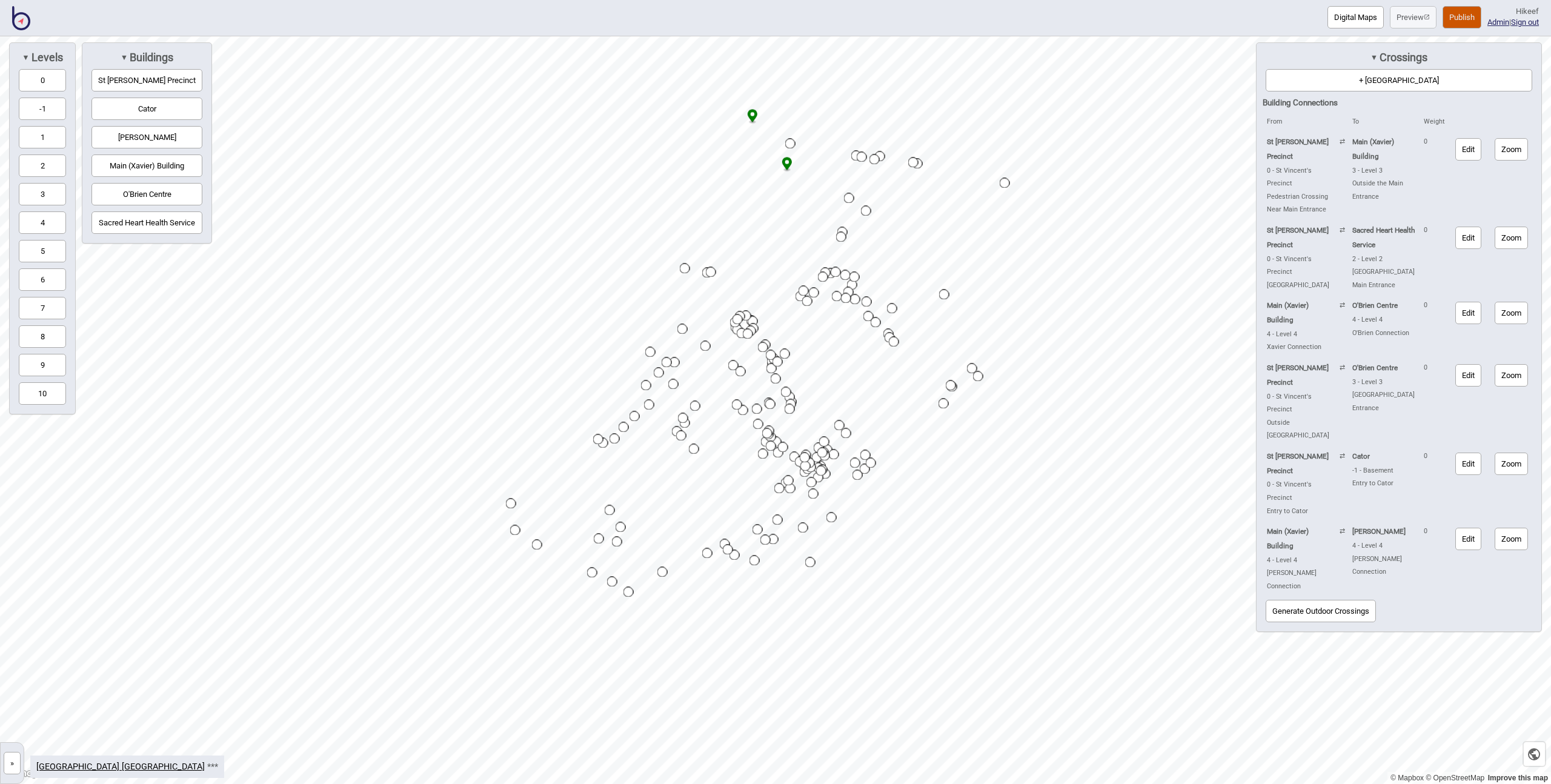
click at [1503, 228] on button "Zoom" at bounding box center [1511, 238] width 33 height 22
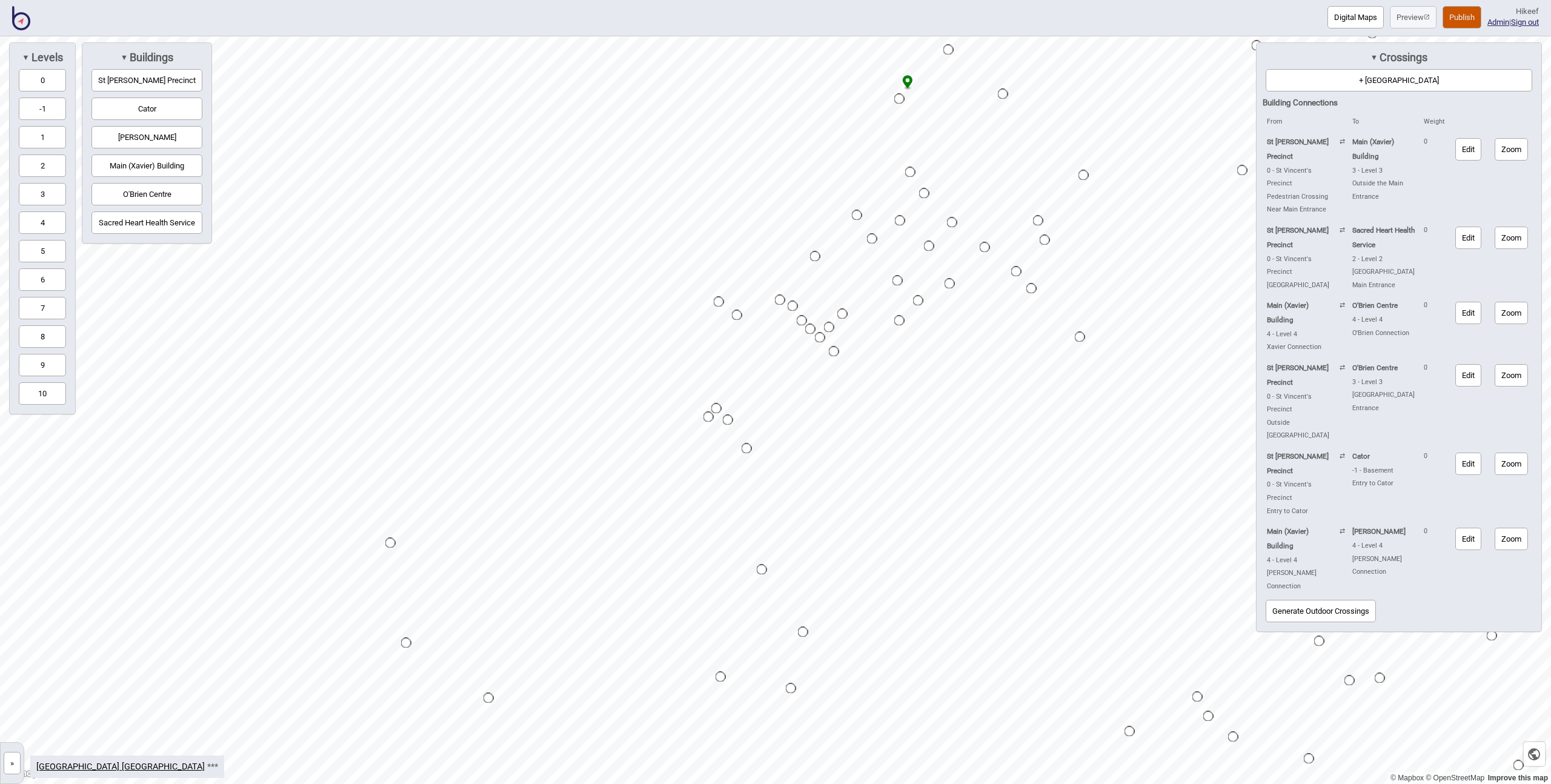
click at [139, 131] on button "[PERSON_NAME]" at bounding box center [147, 137] width 111 height 22
click at [32, 195] on button "3" at bounding box center [43, 194] width 47 height 22
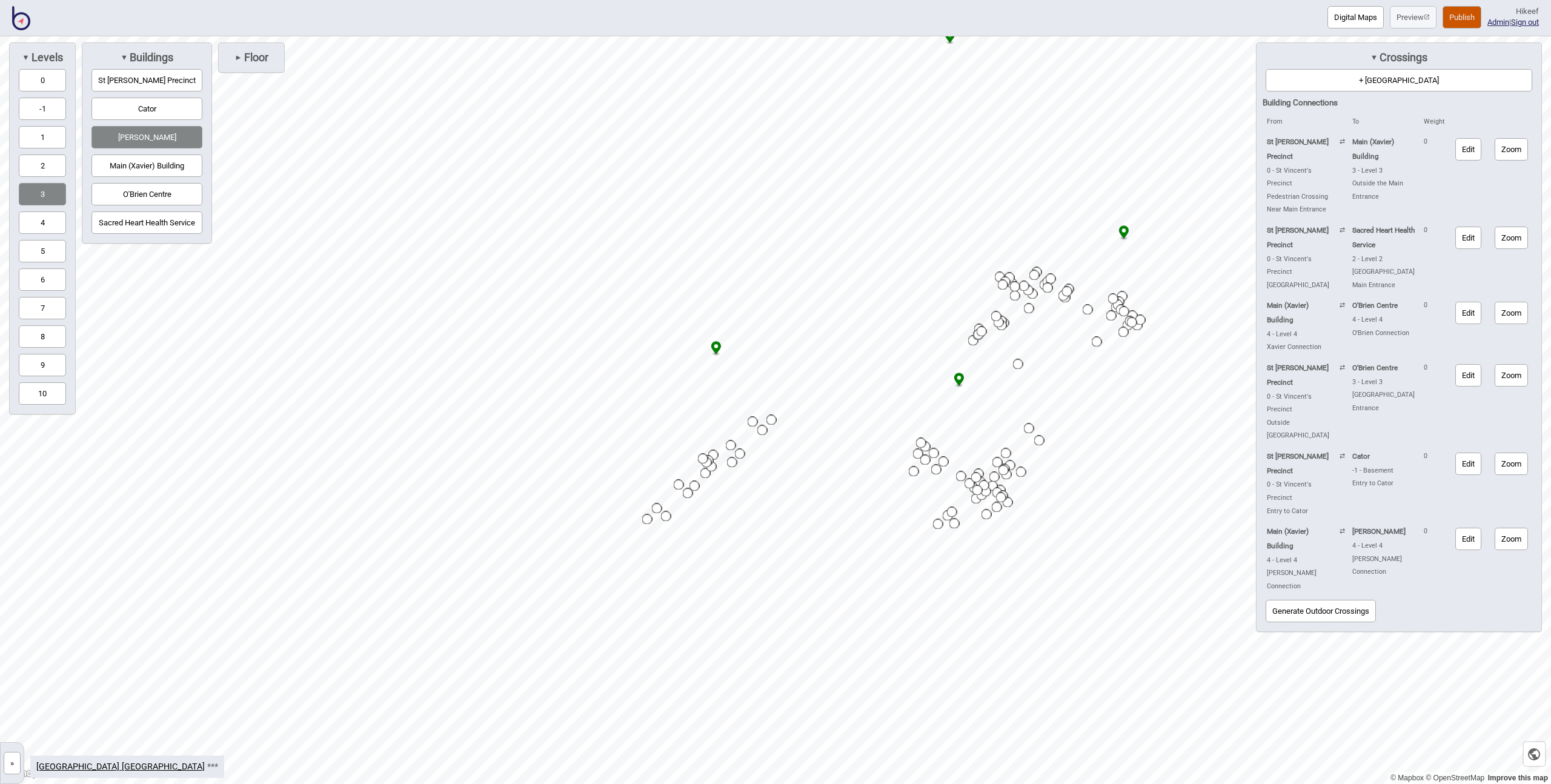
click at [19, 12] on img at bounding box center [22, 18] width 18 height 24
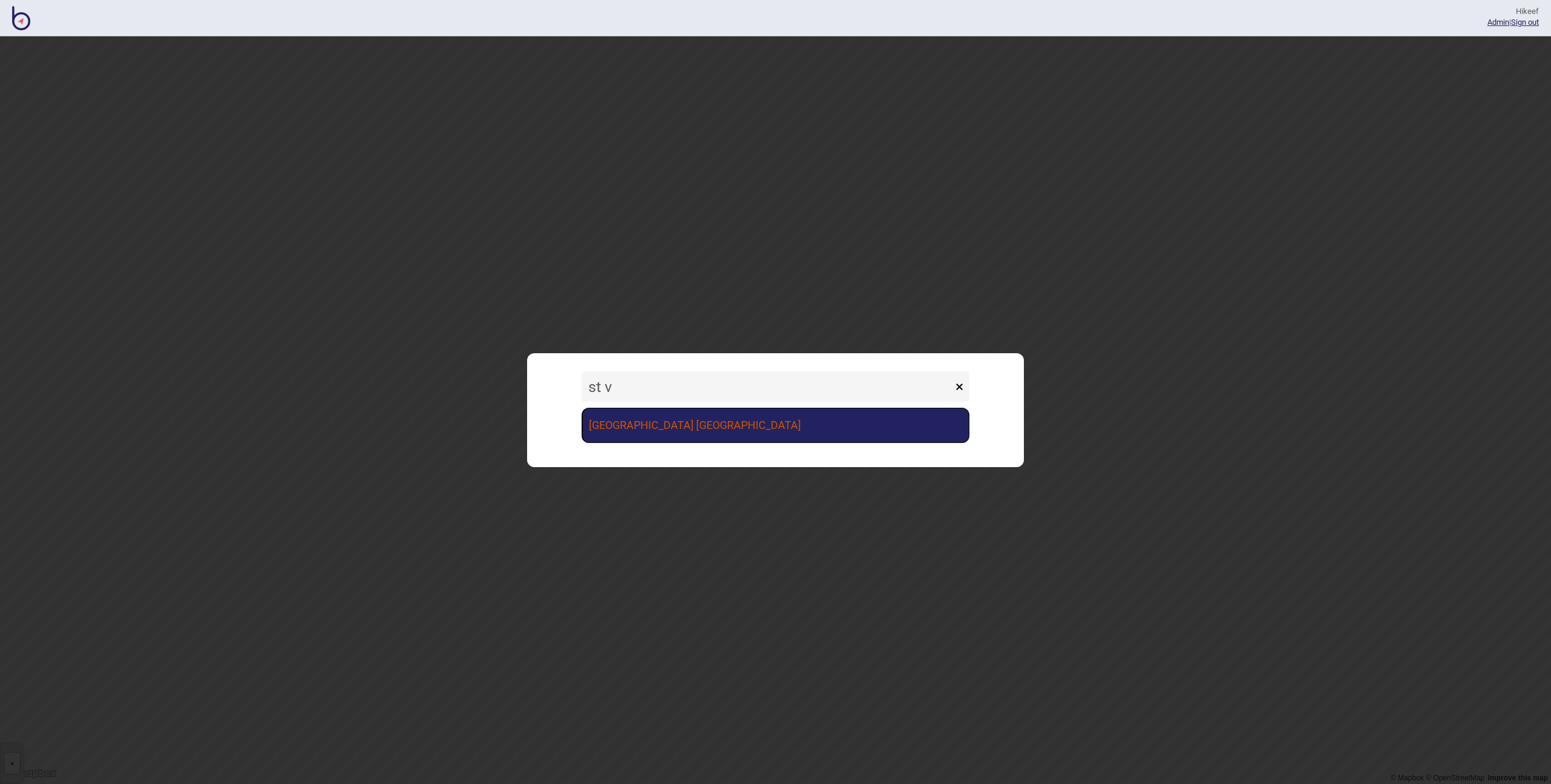
type input "st v"
click at [741, 428] on link "[GEOGRAPHIC_DATA] [GEOGRAPHIC_DATA]" at bounding box center [776, 426] width 388 height 35
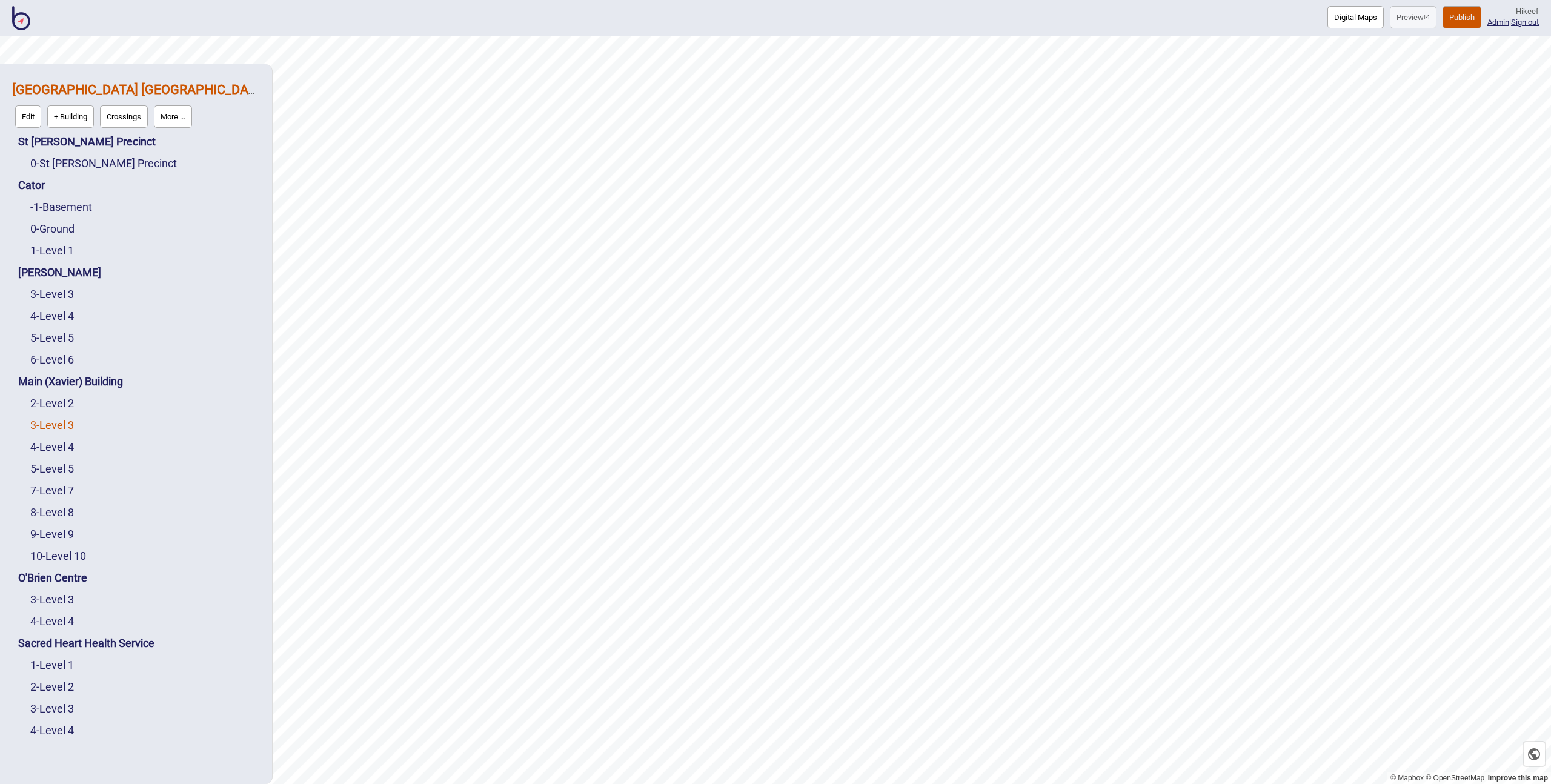
click at [60, 427] on link "3 - Level 3" at bounding box center [52, 424] width 44 height 12
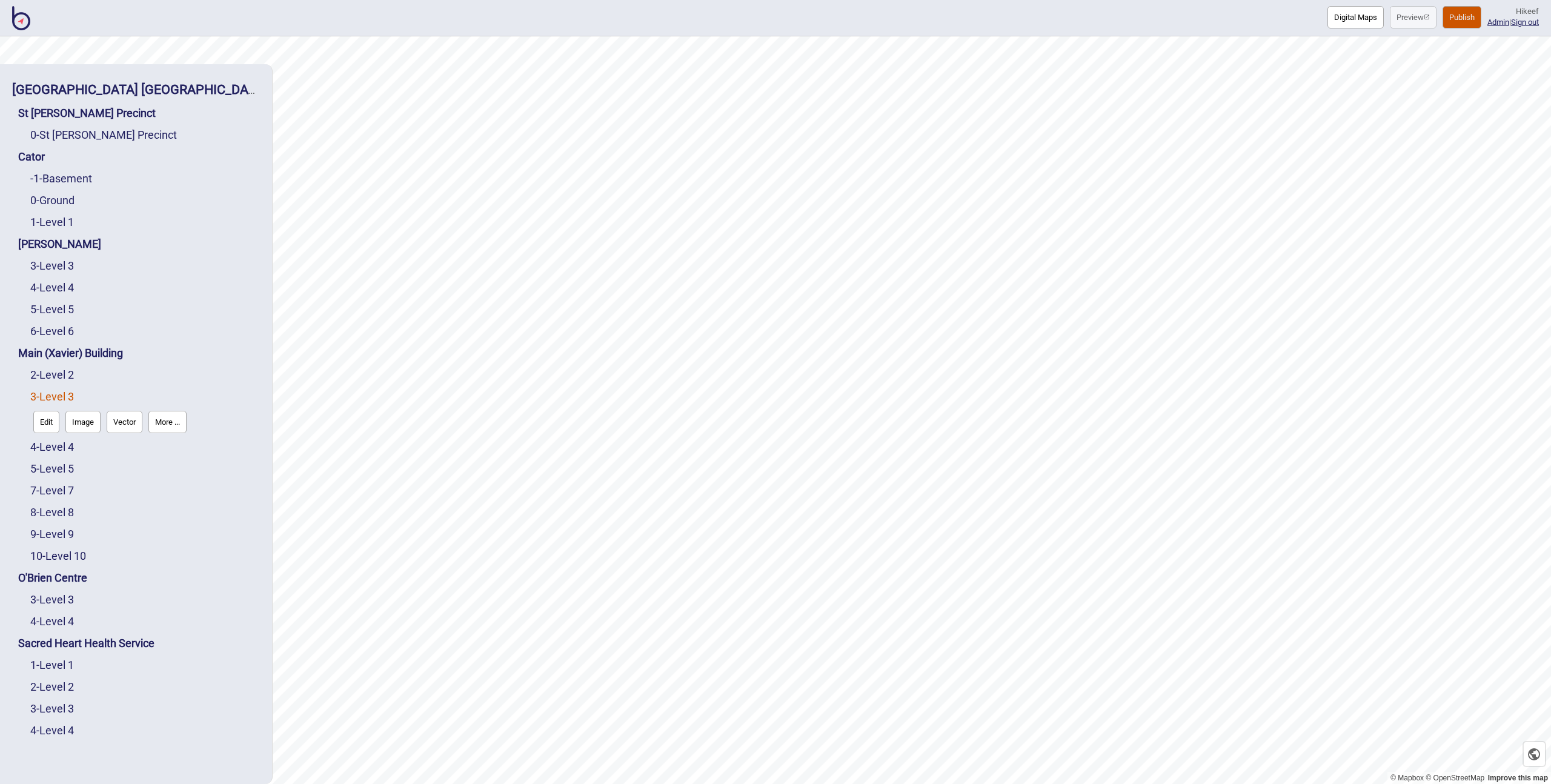
click at [168, 426] on button "More ..." at bounding box center [167, 422] width 38 height 22
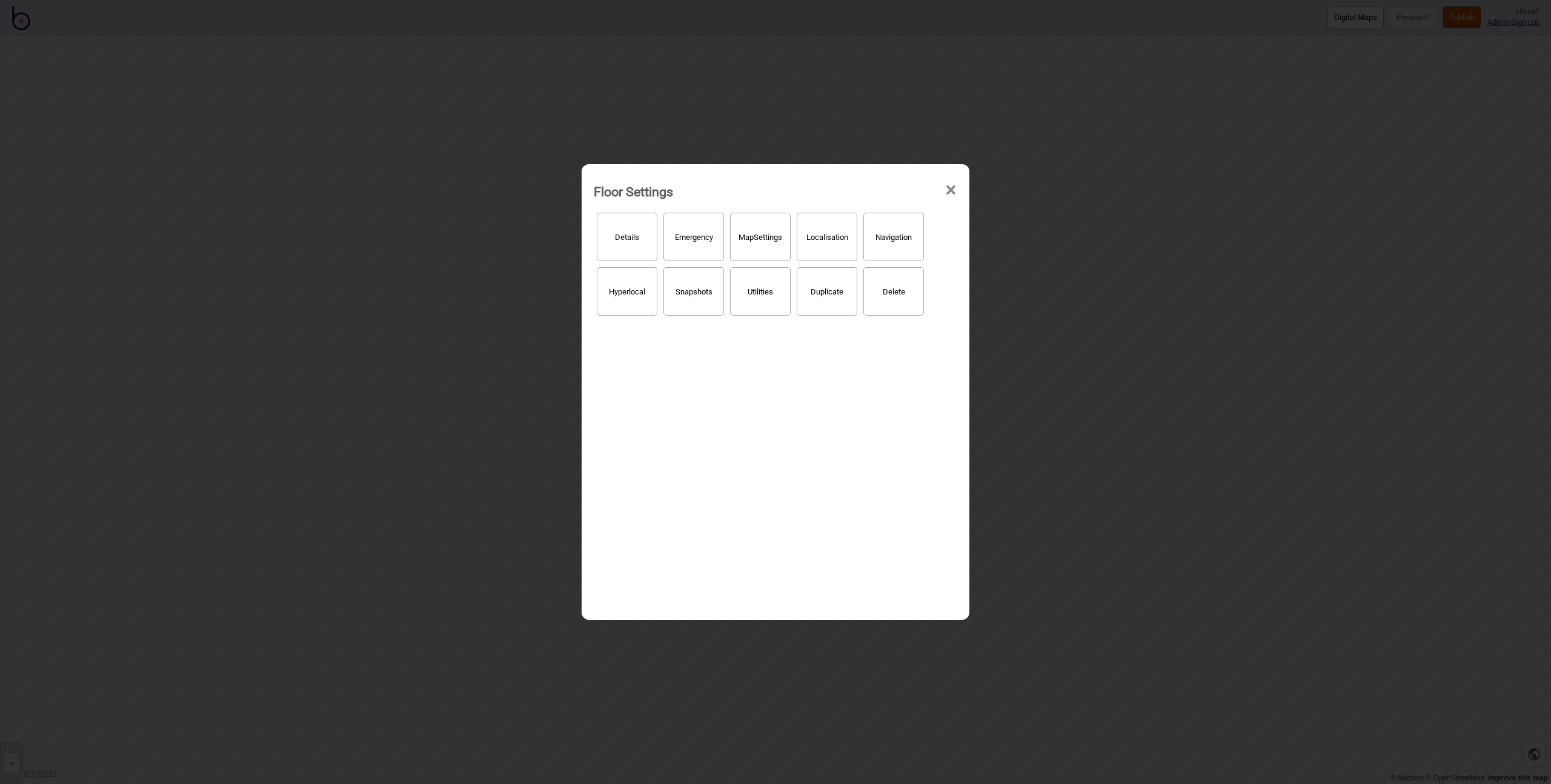
click at [488, 390] on div "Floor Settings × Details Emergency Map Settings Localisation Navigation Hyperlo…" at bounding box center [776, 392] width 1551 height 784
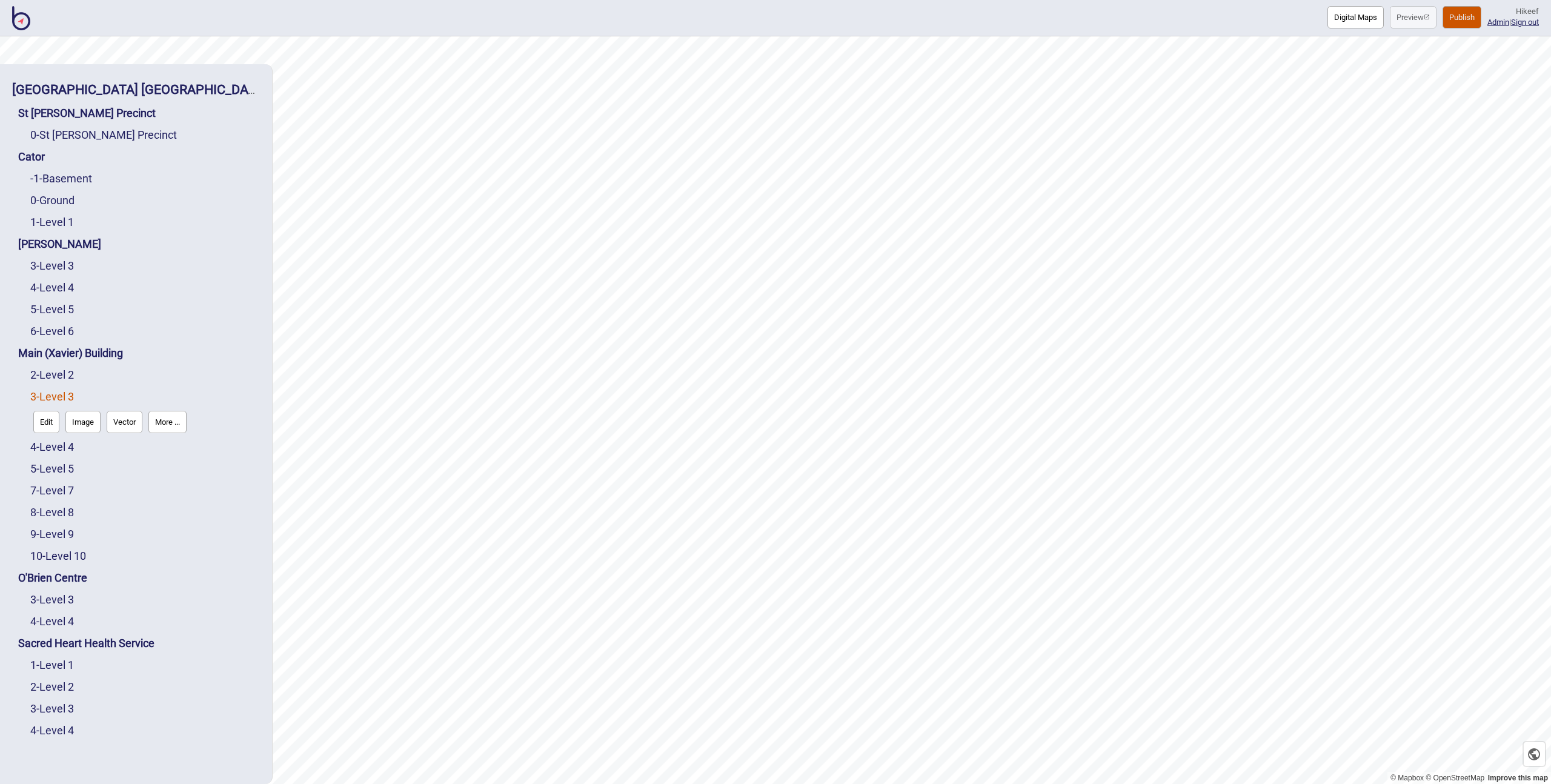
click at [46, 422] on button "Edit" at bounding box center [46, 422] width 26 height 22
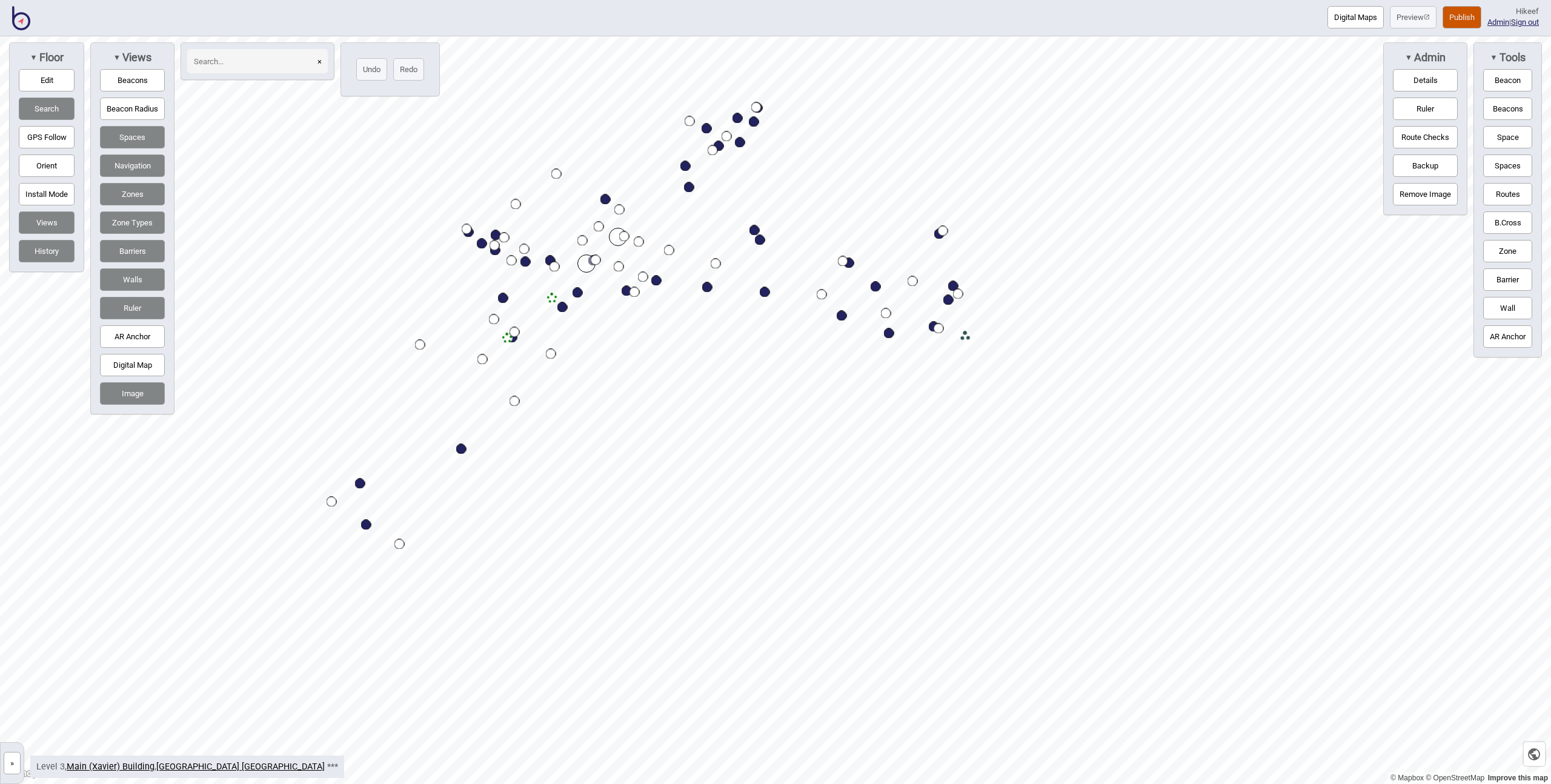
click at [150, 111] on button "Beacon Radius" at bounding box center [132, 109] width 65 height 22
click at [144, 81] on button "Beacons" at bounding box center [132, 80] width 65 height 22
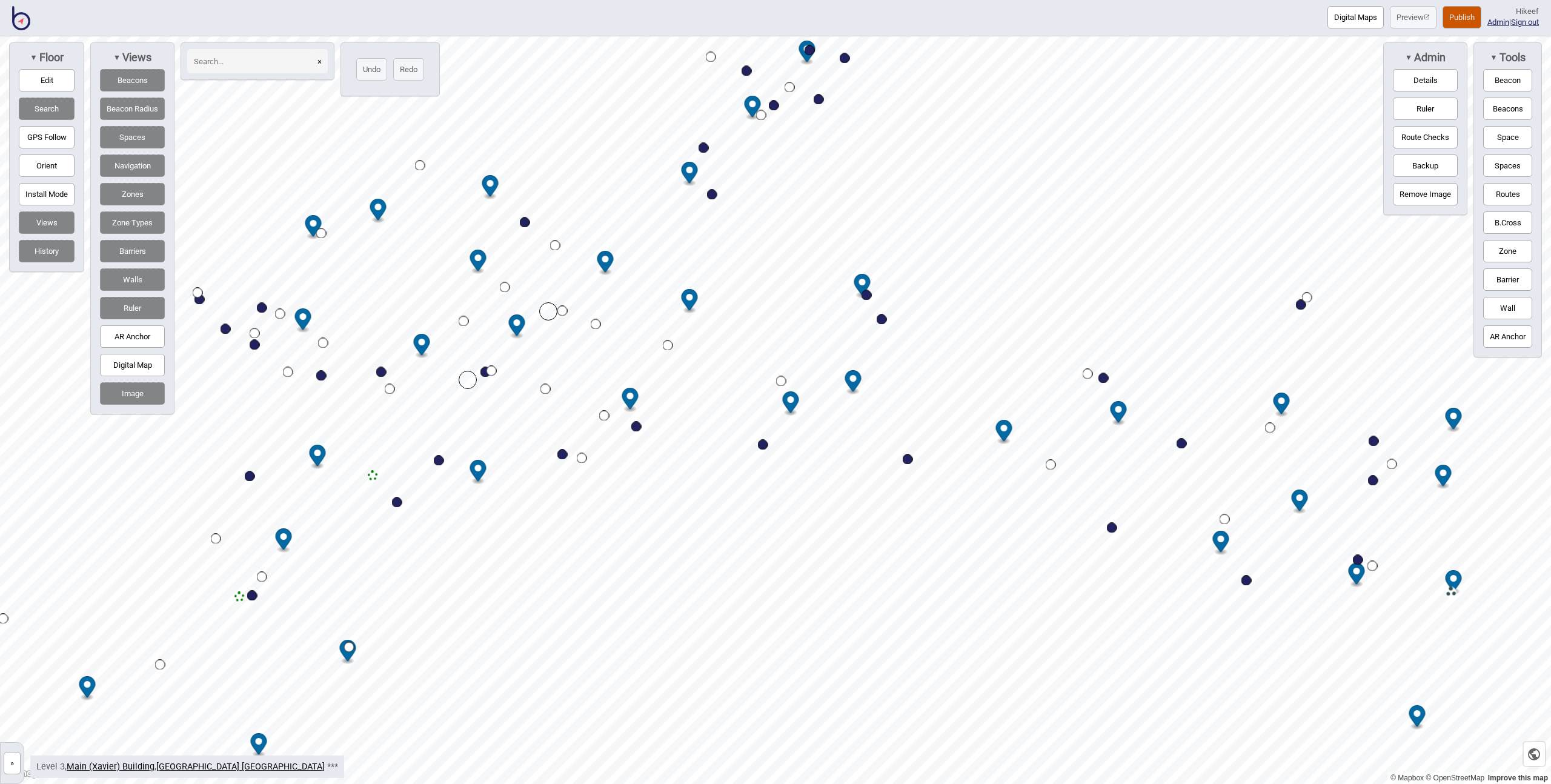
click at [148, 115] on button "Beacon Radius" at bounding box center [132, 109] width 65 height 22
click at [137, 83] on button "Beacons" at bounding box center [132, 80] width 65 height 22
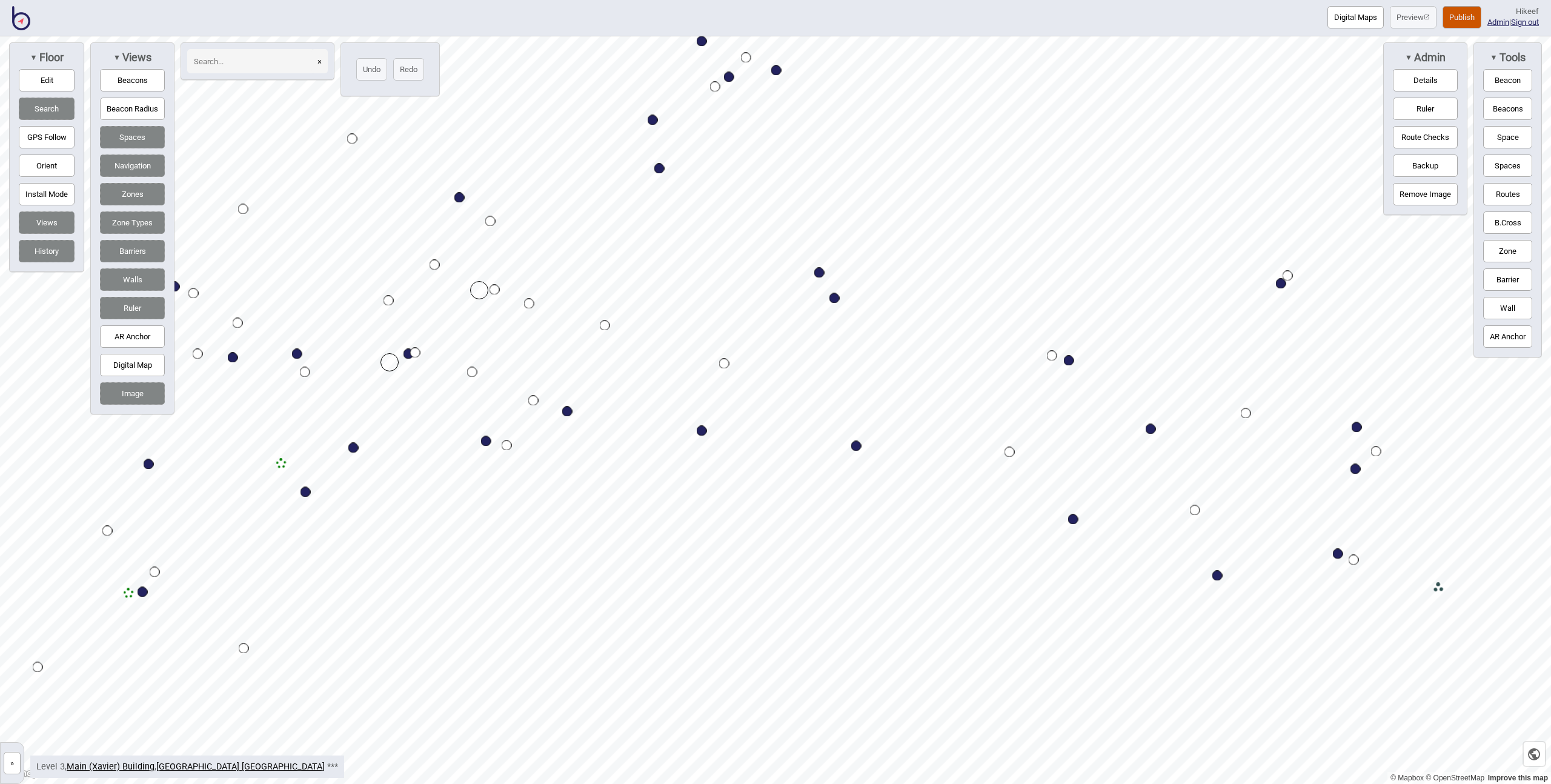
click at [1356, 558] on div "Map marker" at bounding box center [1354, 560] width 10 height 10
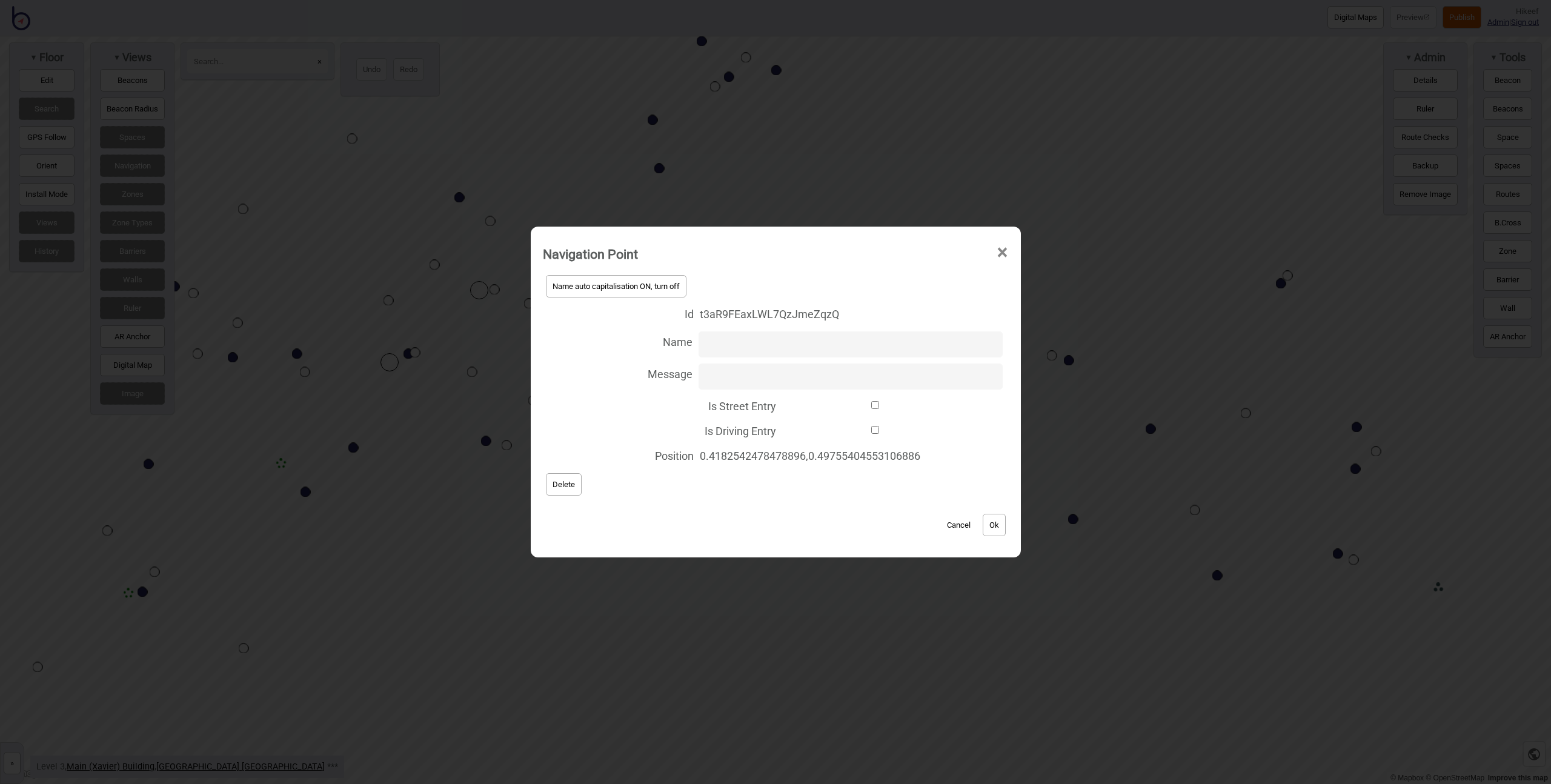
click at [1247, 621] on div "Navigation Point × Name auto capitalisation ON, turn off Id t3aR9FEaxLWL7QzJmeZ…" at bounding box center [776, 392] width 1551 height 784
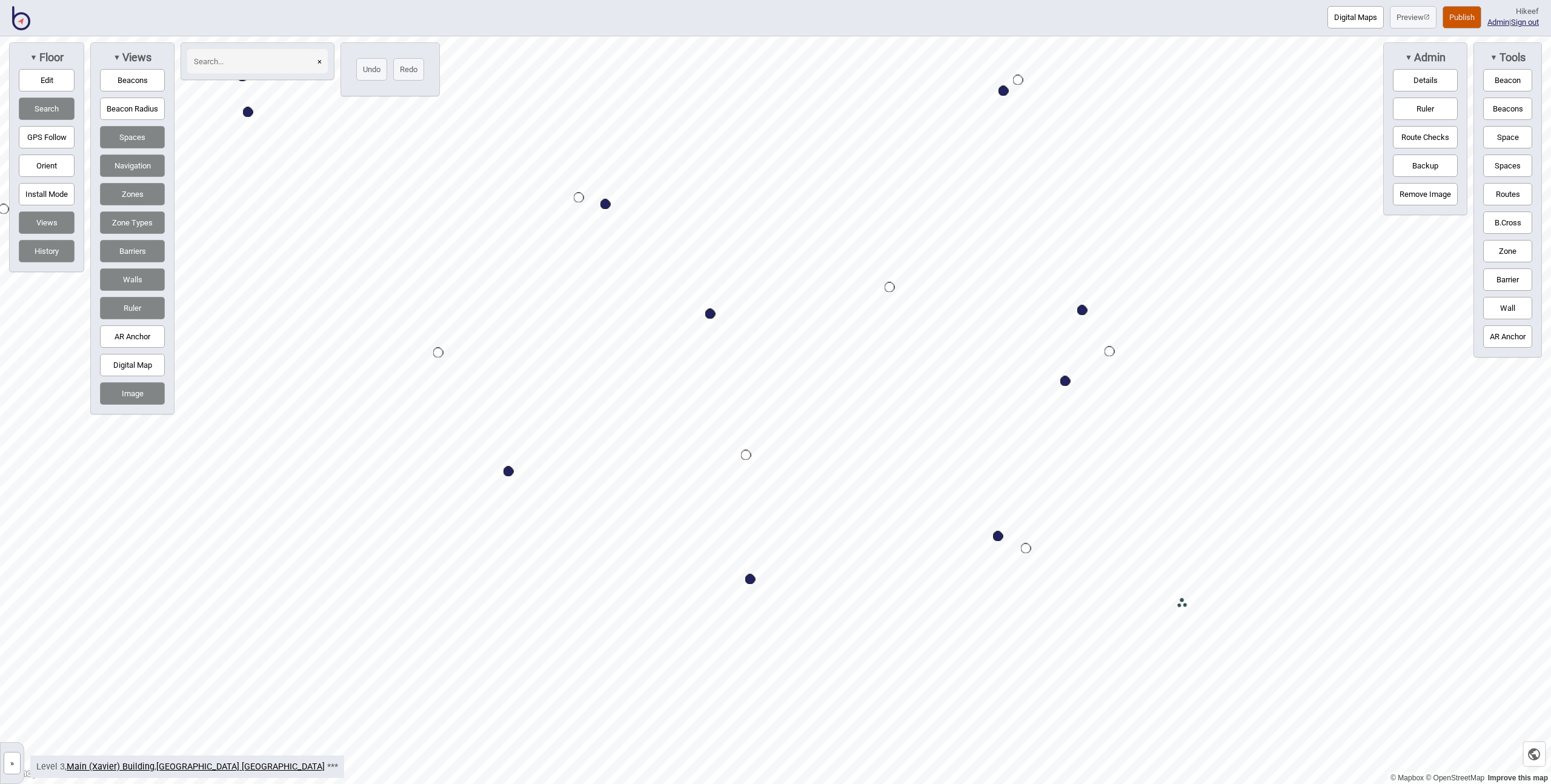
click at [998, 536] on div "Map marker" at bounding box center [998, 537] width 10 height 10
select select "Entrances and Exits"
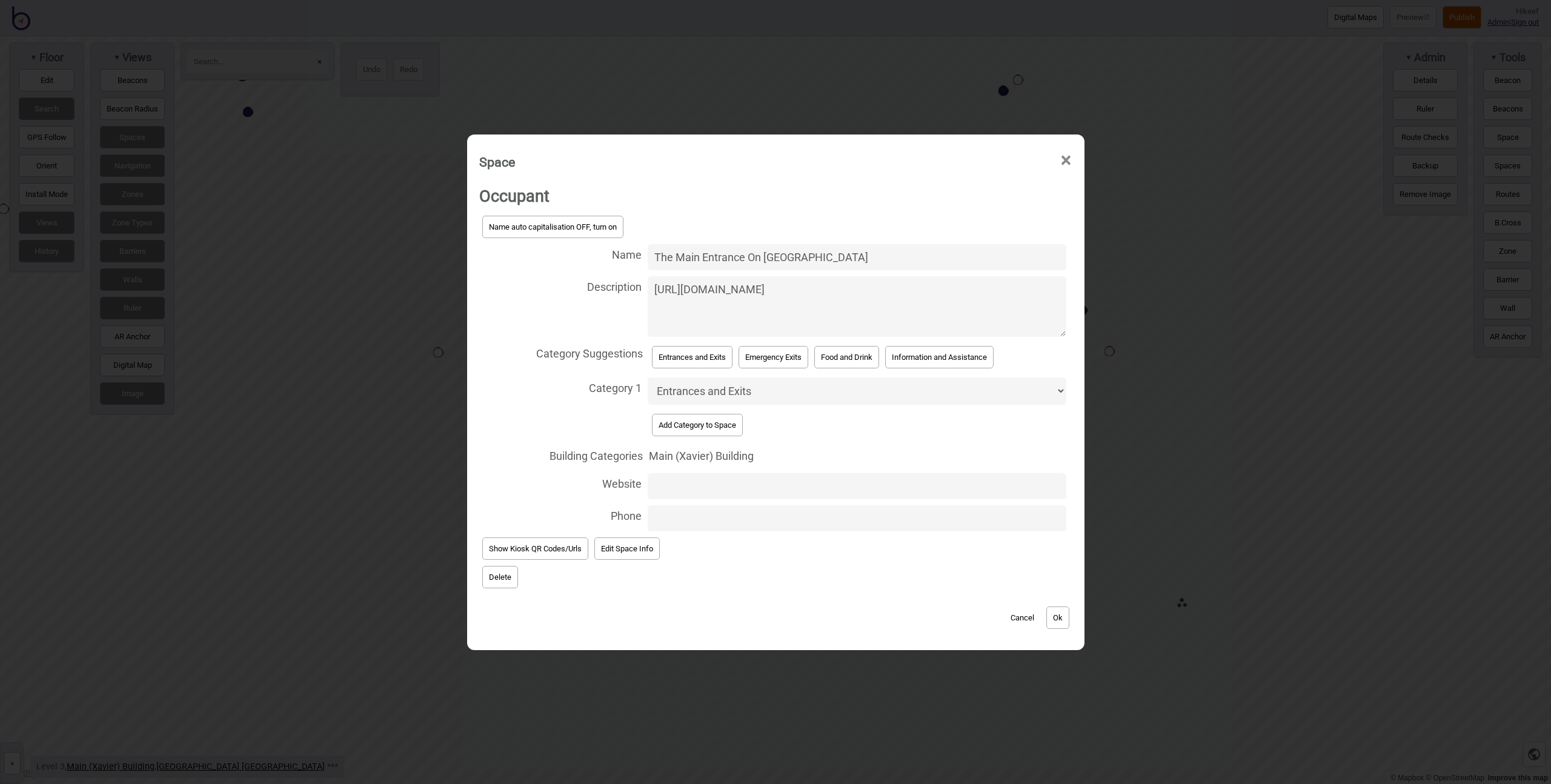
click at [793, 673] on div "Space × Occupant Name auto capitalisation OFF, turn on Name The Main Entrance O…" at bounding box center [776, 392] width 1551 height 784
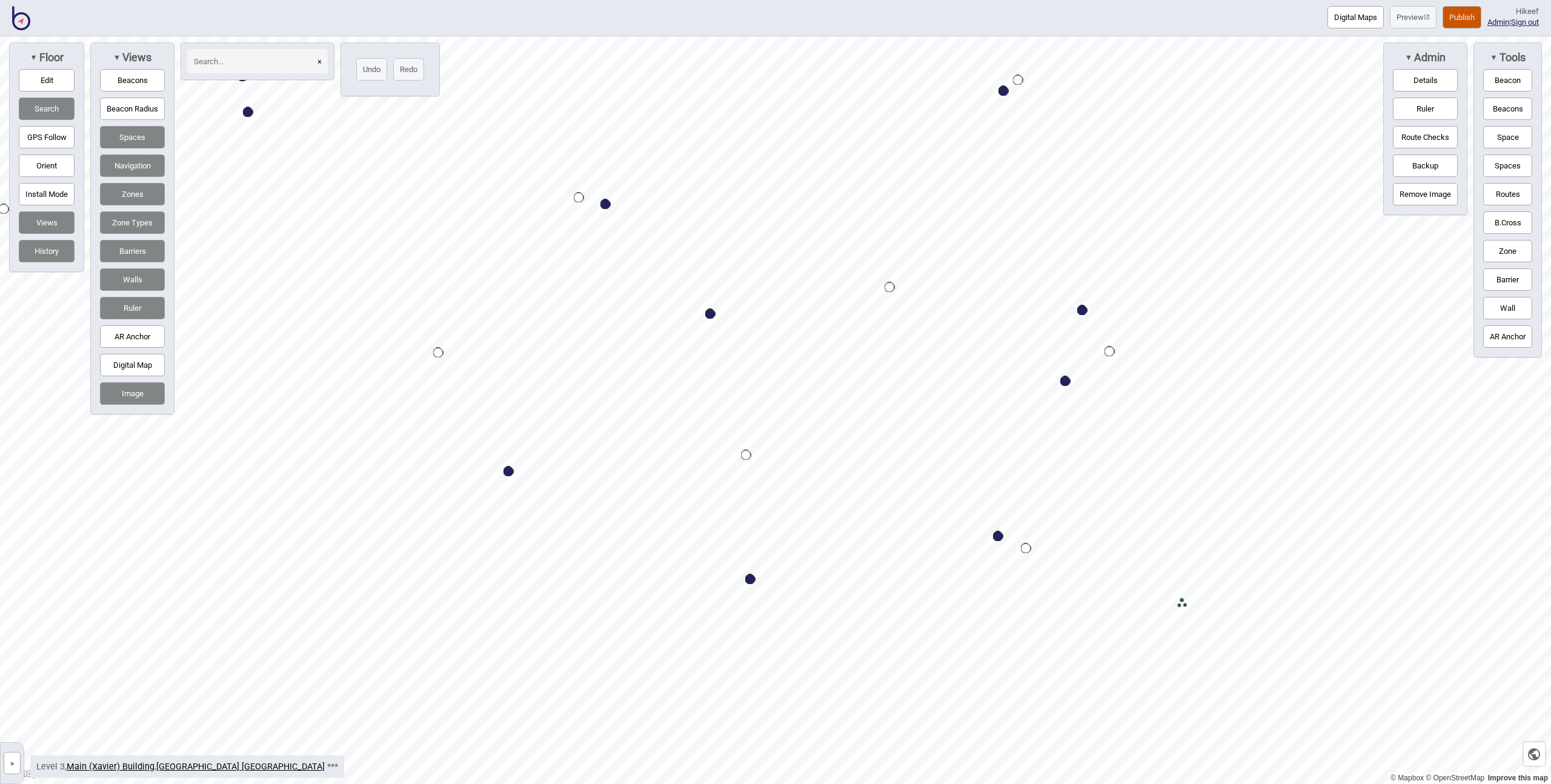
click at [750, 579] on div "Map marker" at bounding box center [751, 579] width 10 height 10
select select "Information and Assistance"
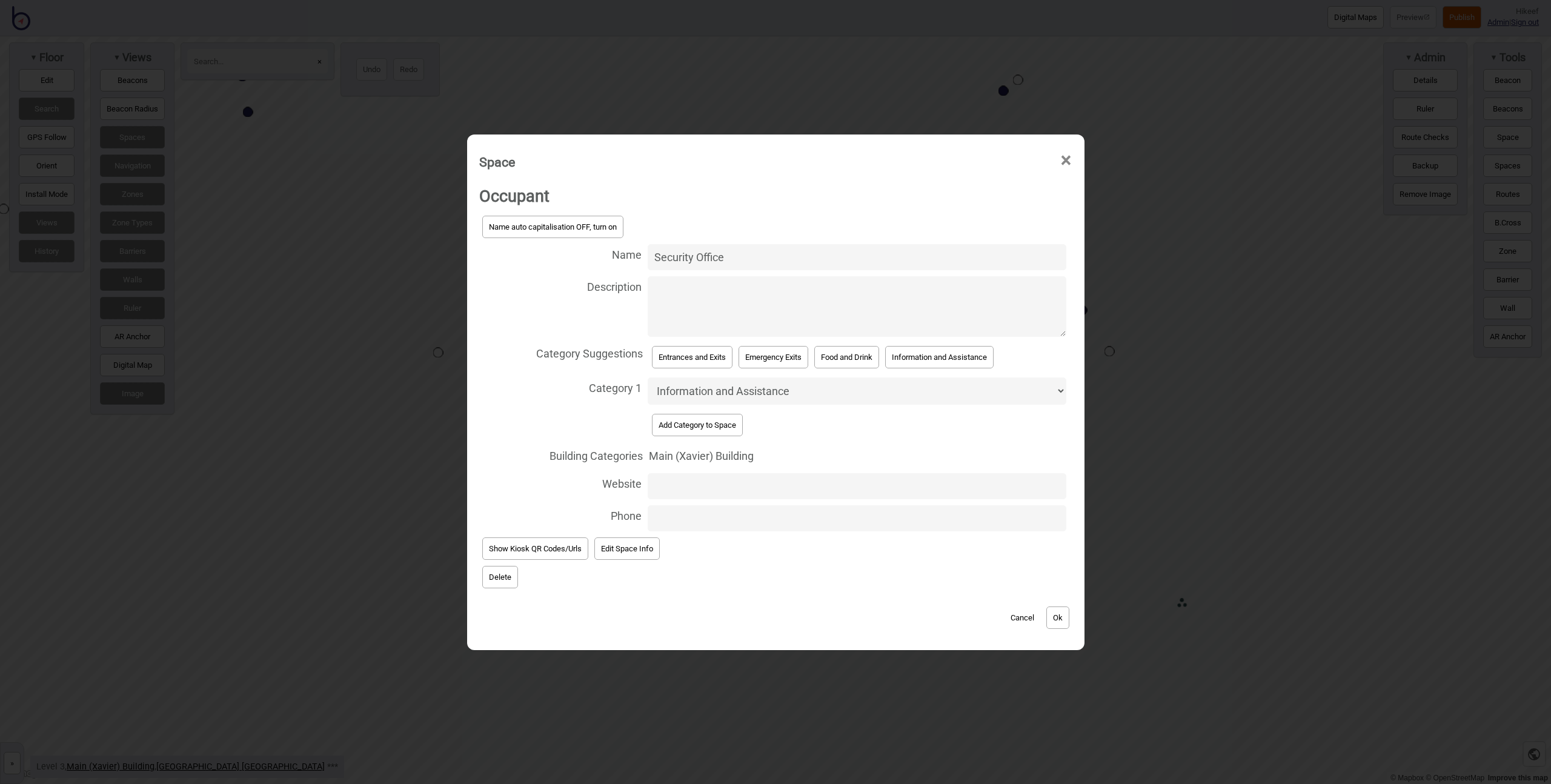
click at [634, 552] on button "Edit Space Info" at bounding box center [627, 549] width 65 height 22
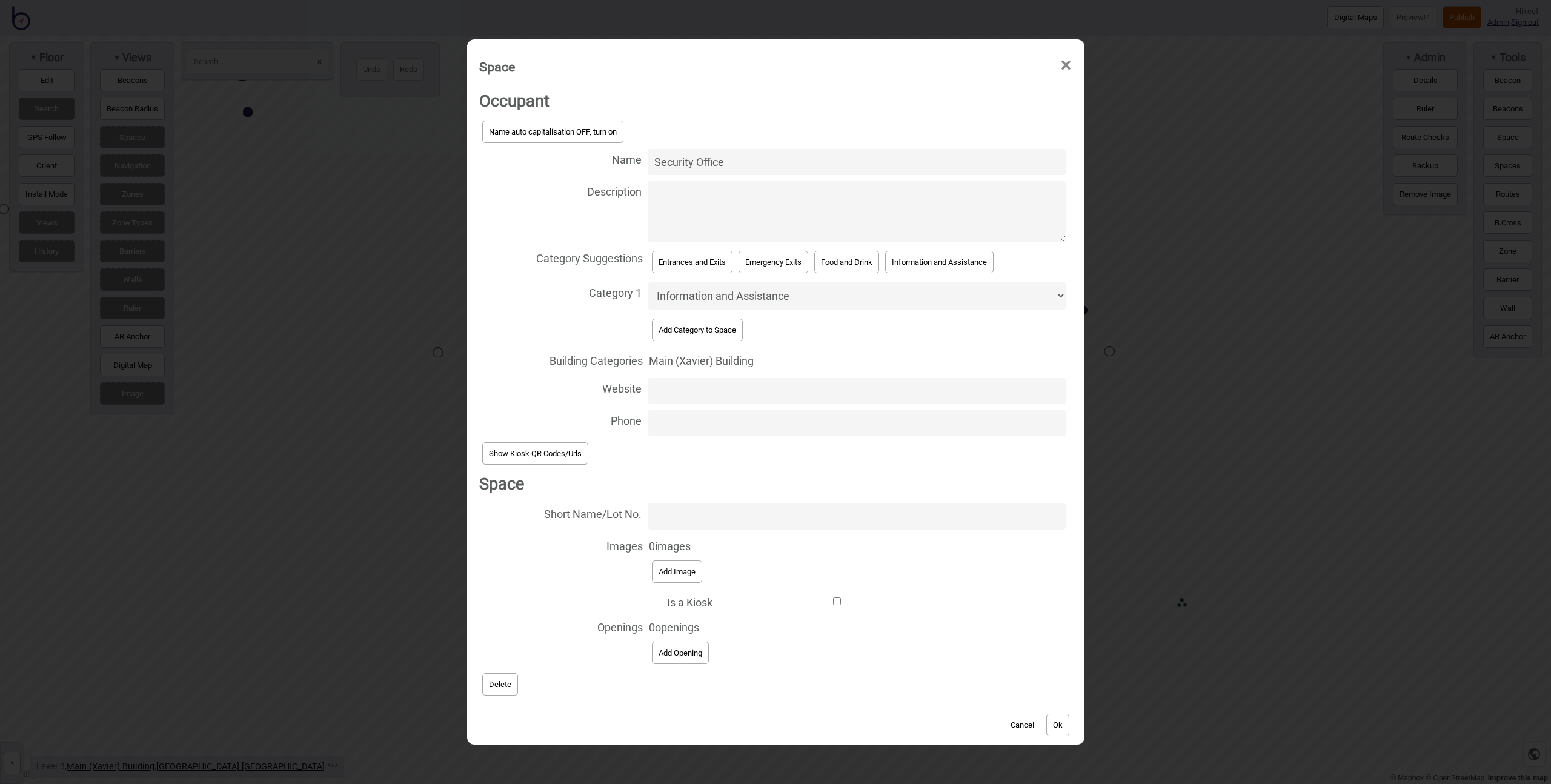
click at [1019, 724] on button "Cancel" at bounding box center [1022, 725] width 36 height 22
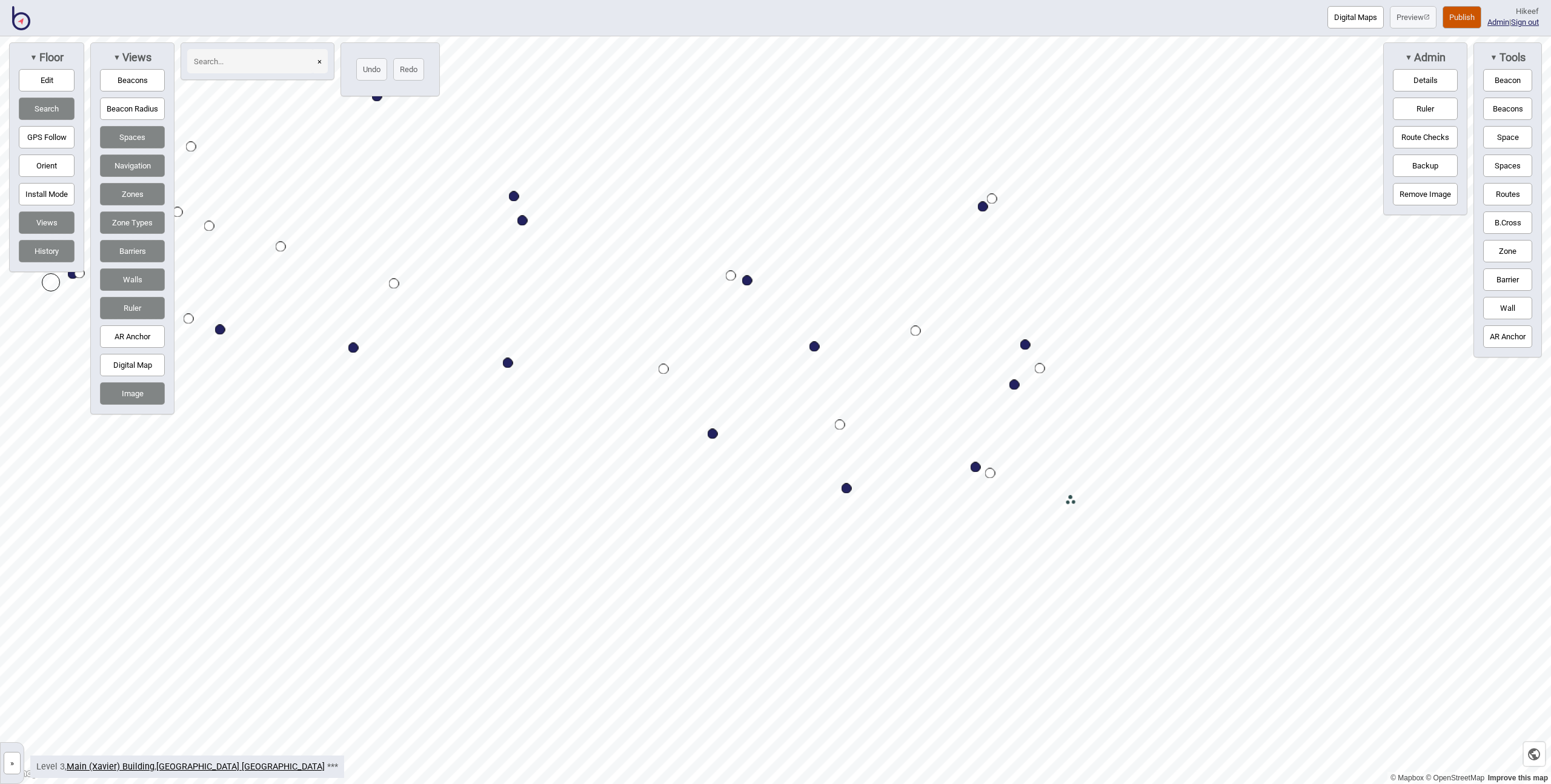
click at [12, 760] on button "»" at bounding box center [12, 763] width 17 height 22
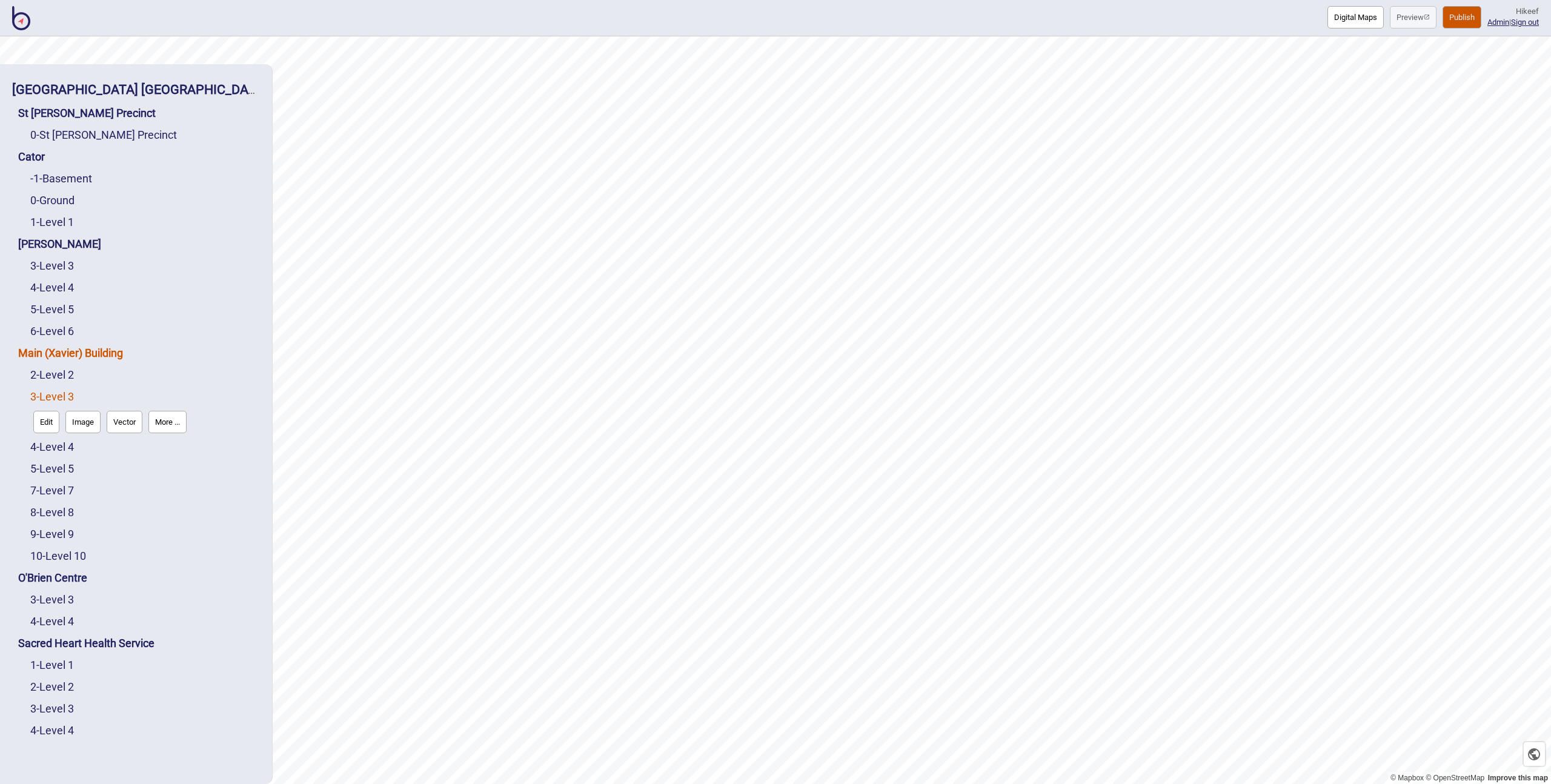
click at [45, 355] on link "Main (Xavier) Building" at bounding box center [71, 352] width 105 height 12
click at [131, 379] on button "Connections" at bounding box center [122, 379] width 56 height 22
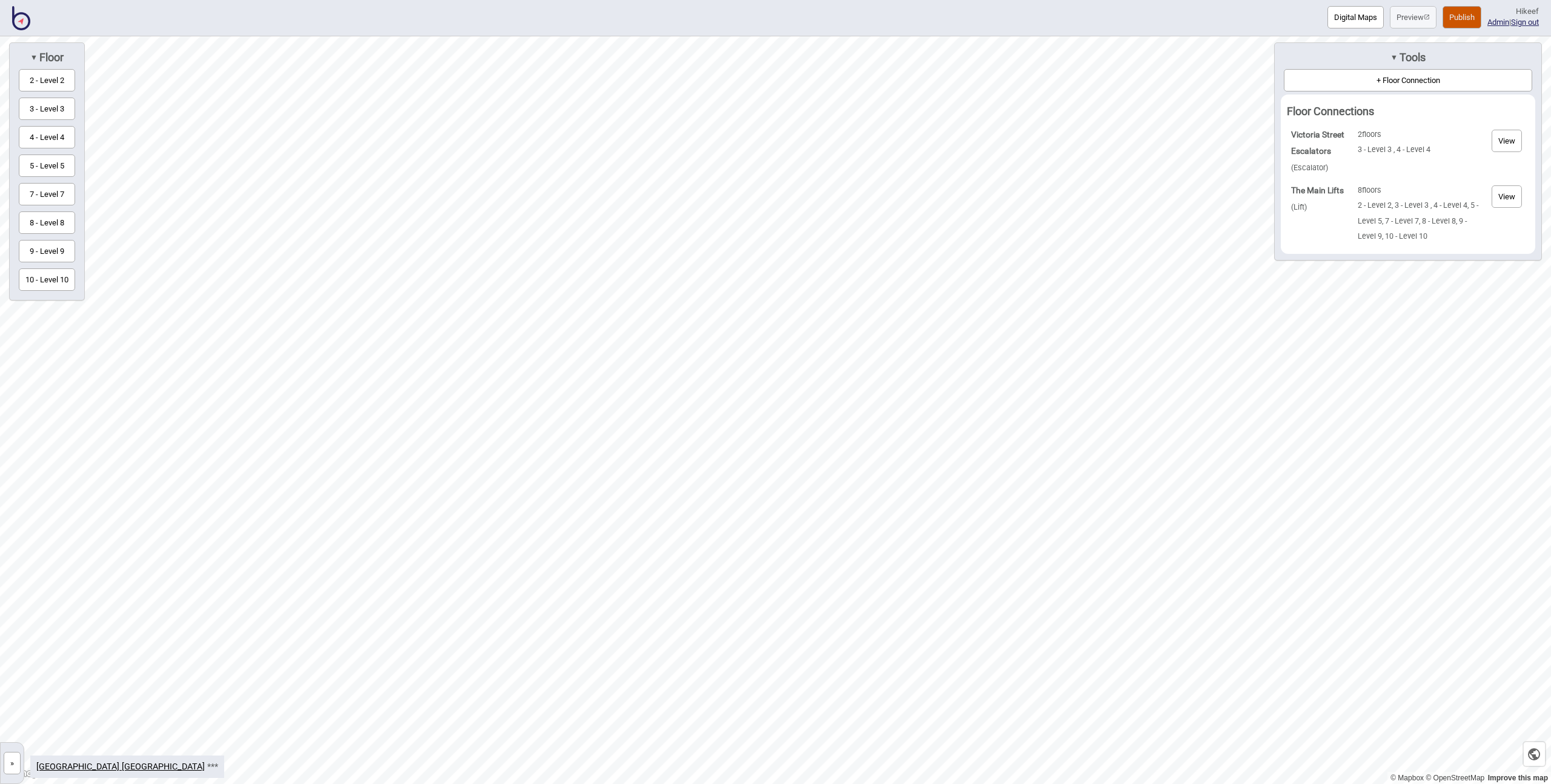
click at [42, 169] on button "5 - Level 5" at bounding box center [47, 165] width 56 height 22
click at [50, 214] on button "8 - Level 8" at bounding box center [47, 222] width 56 height 22
click at [54, 194] on button "7 - Level 7" at bounding box center [47, 194] width 56 height 22
click at [1507, 139] on button "View" at bounding box center [1507, 141] width 30 height 22
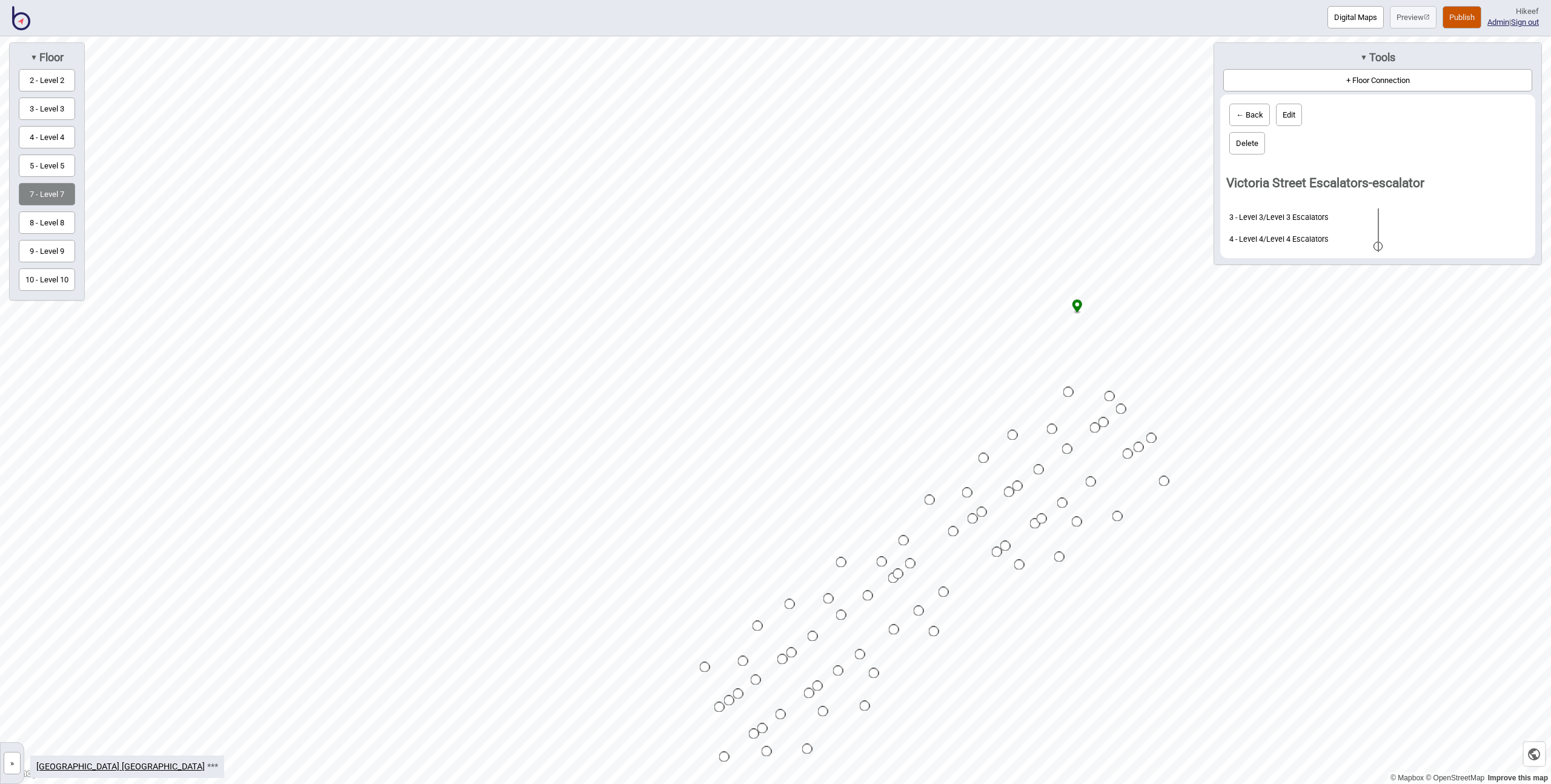
click at [1246, 117] on button "← Back" at bounding box center [1250, 114] width 41 height 22
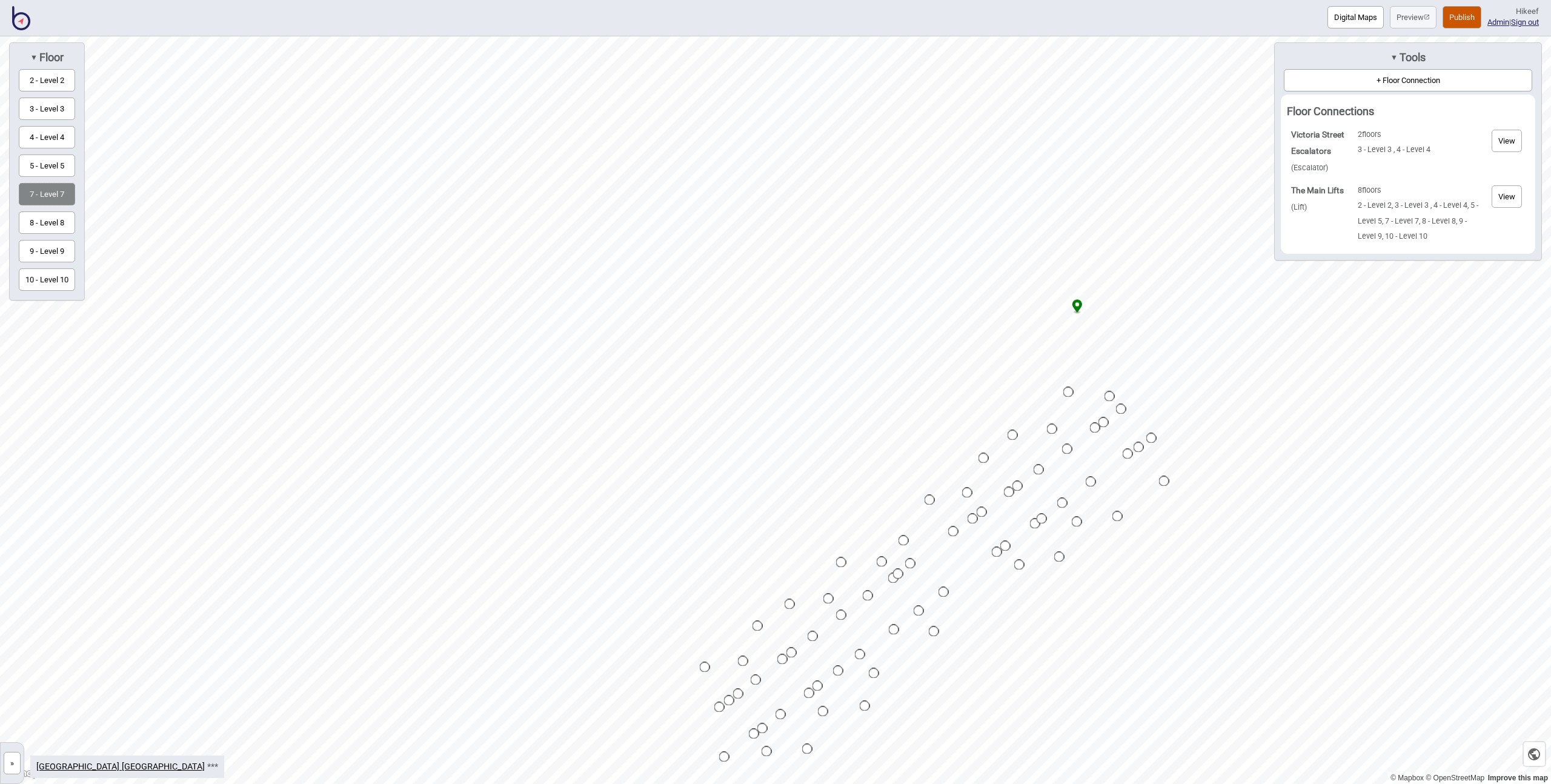
click at [1510, 137] on button "View" at bounding box center [1507, 141] width 30 height 22
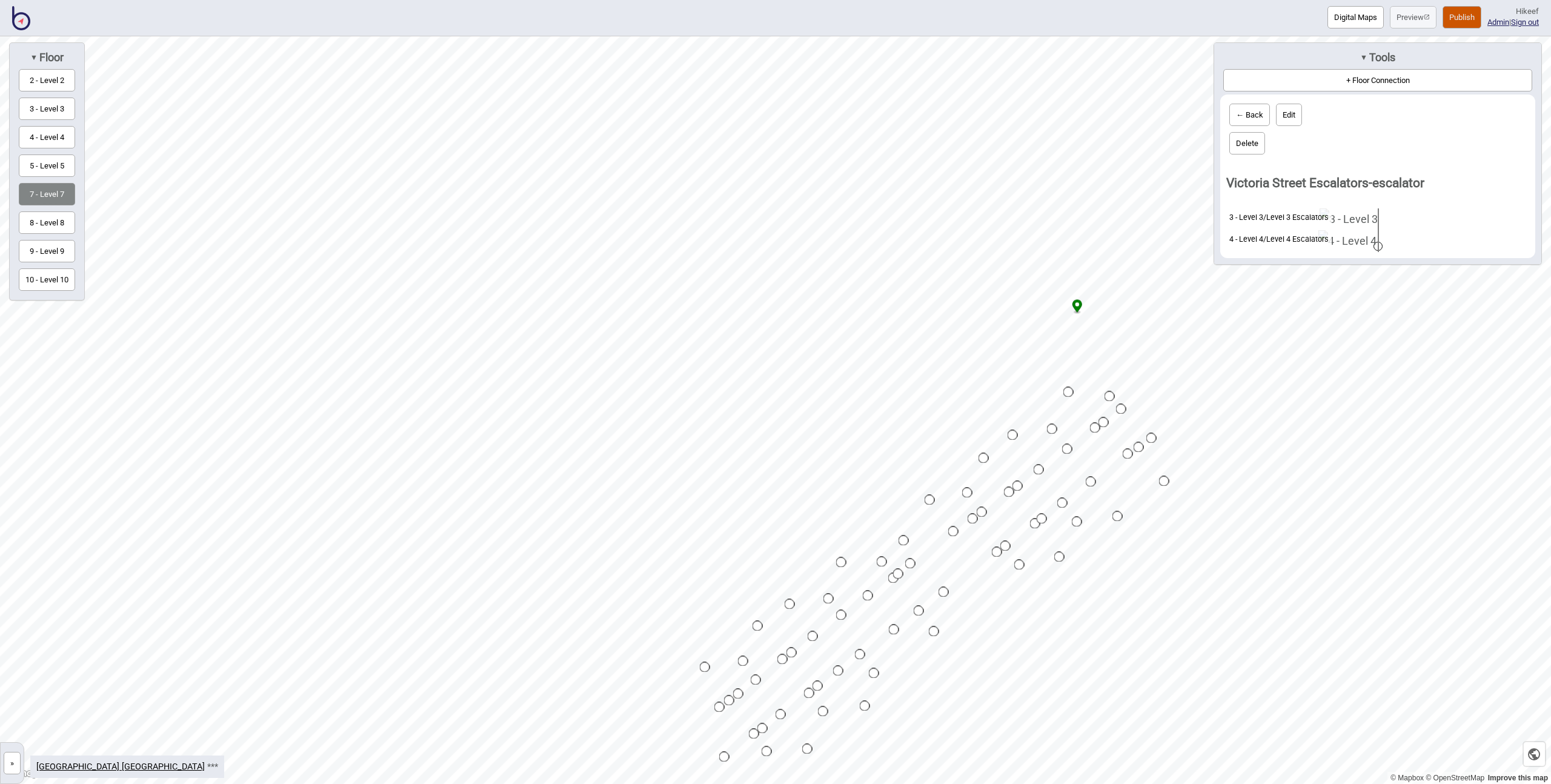
click at [1255, 115] on button "← Back" at bounding box center [1250, 114] width 41 height 22
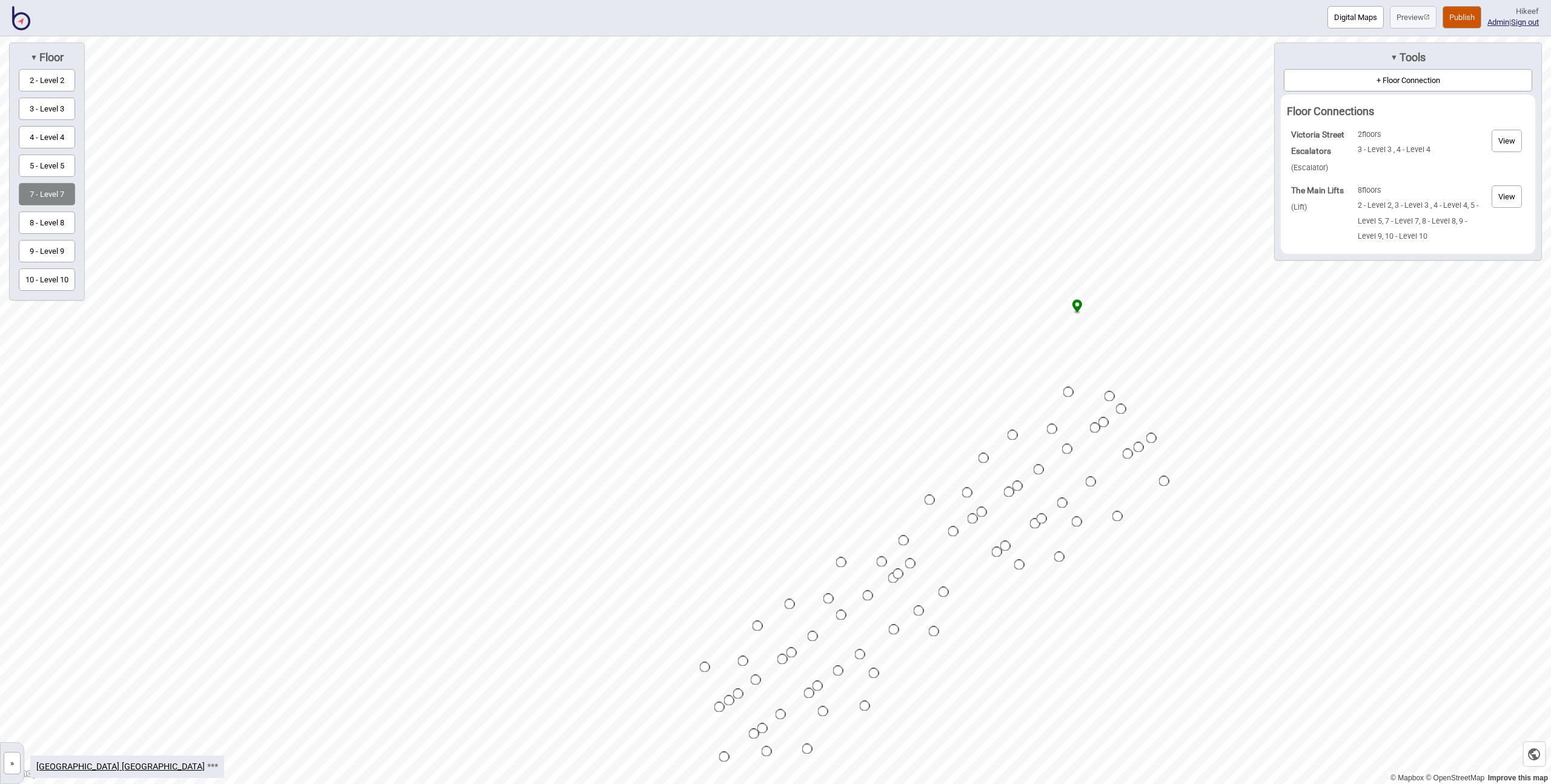
click at [10, 764] on button "»" at bounding box center [12, 763] width 17 height 22
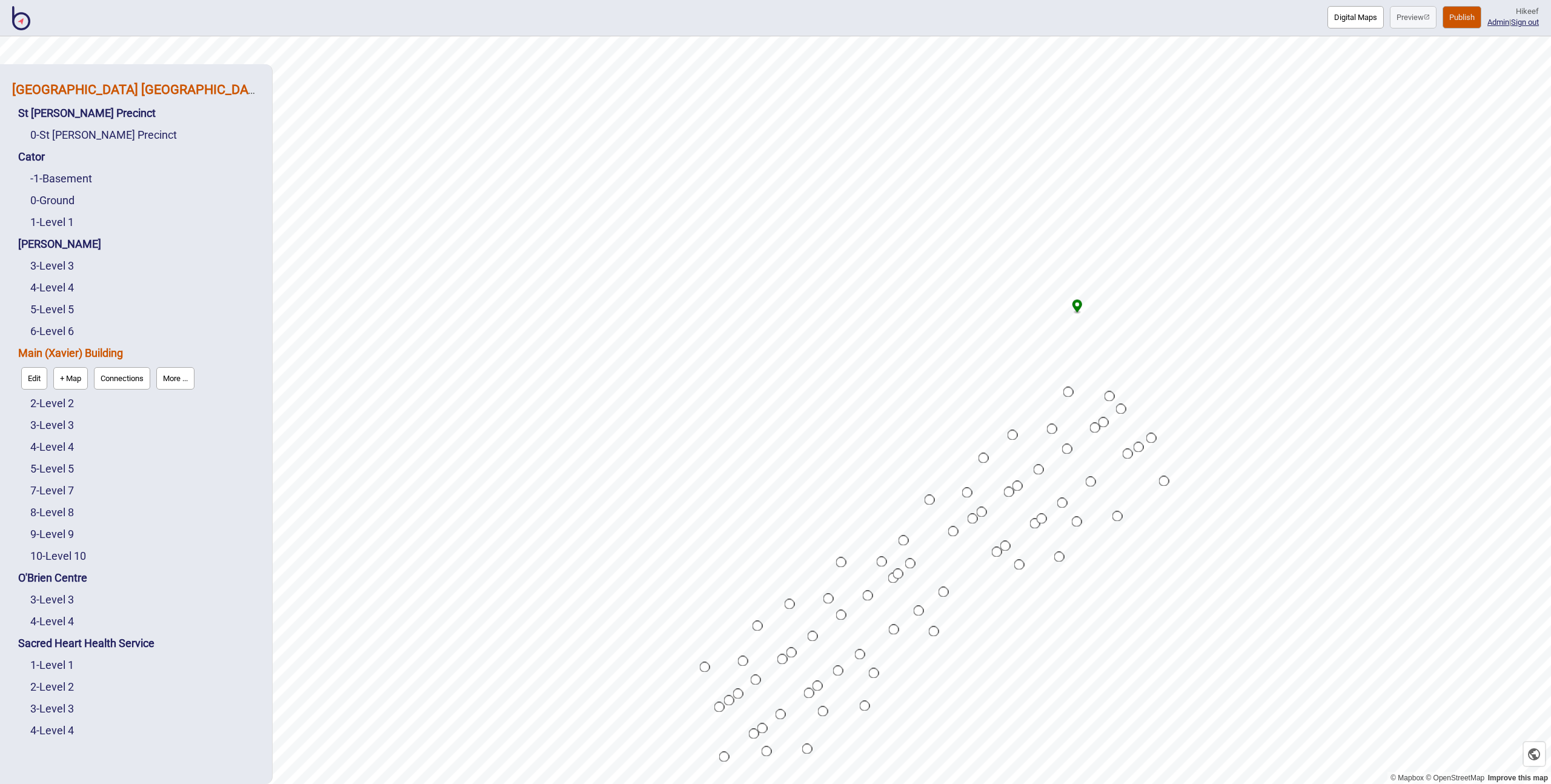
click at [61, 90] on strong "[GEOGRAPHIC_DATA] [GEOGRAPHIC_DATA]" at bounding box center [140, 89] width 255 height 15
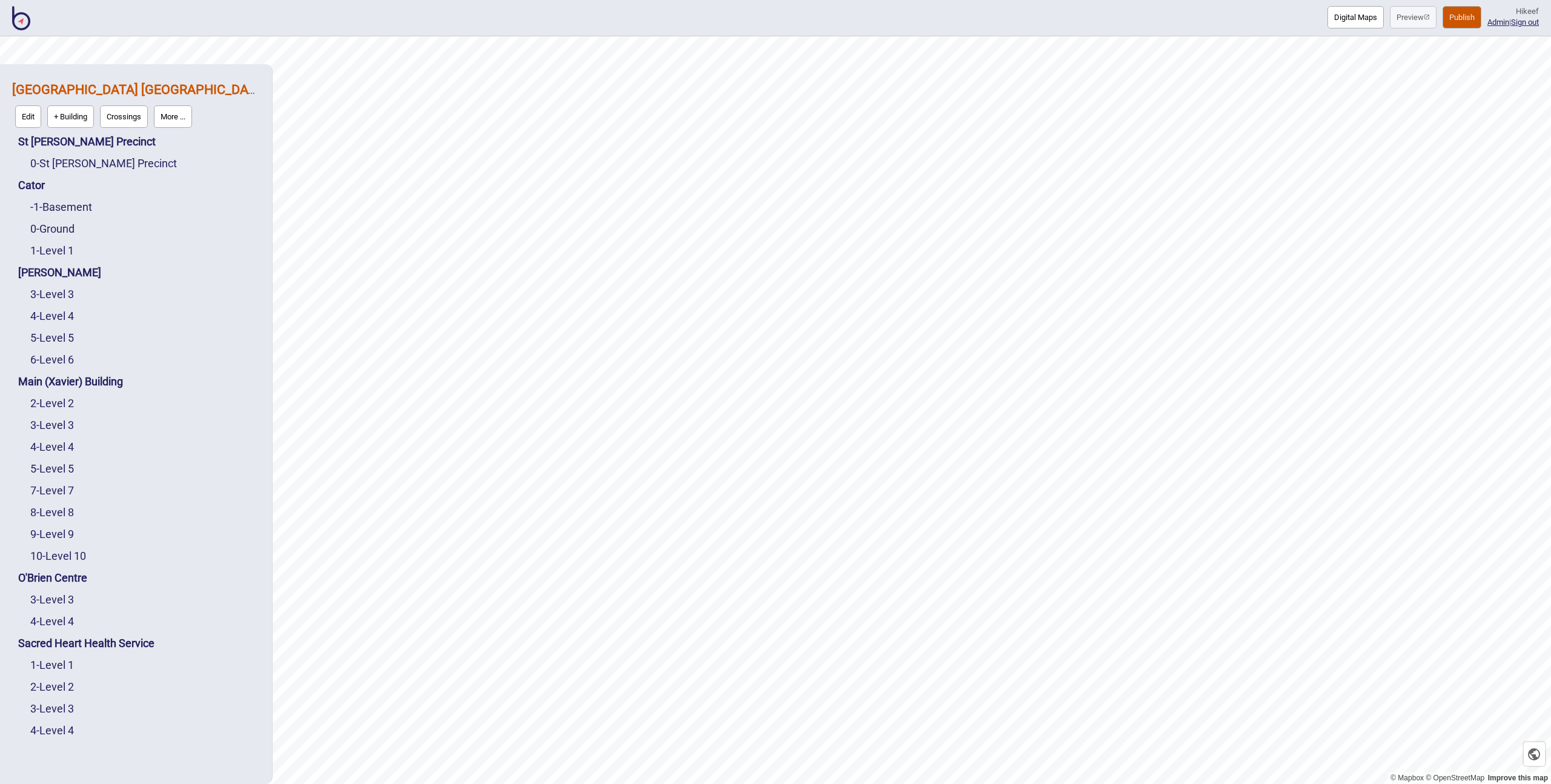
click at [122, 114] on button "Crossings" at bounding box center [124, 116] width 48 height 22
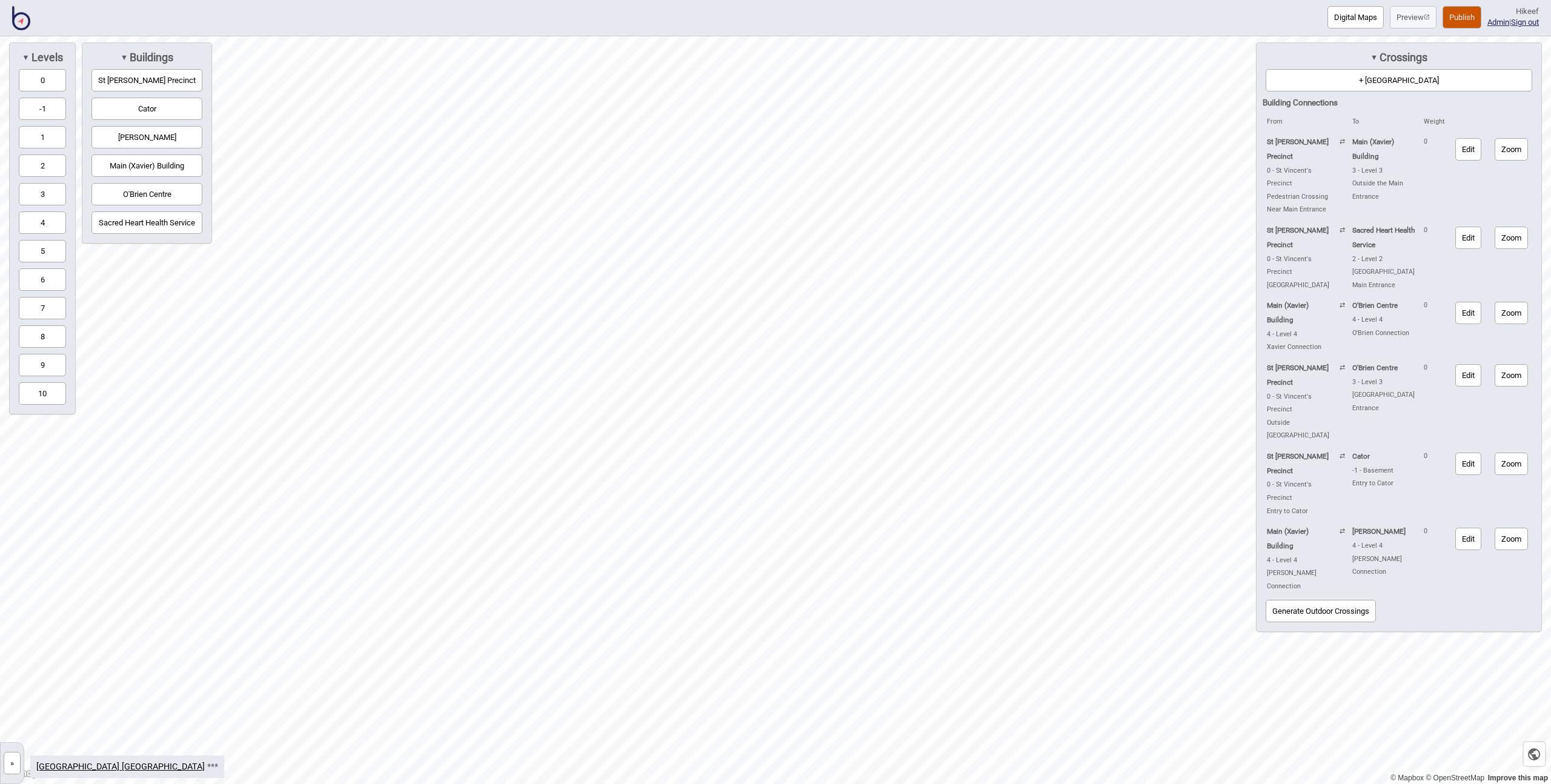
click at [137, 170] on button "Main (Xavier) Building" at bounding box center [147, 165] width 111 height 22
click at [52, 221] on button "4" at bounding box center [43, 222] width 47 height 22
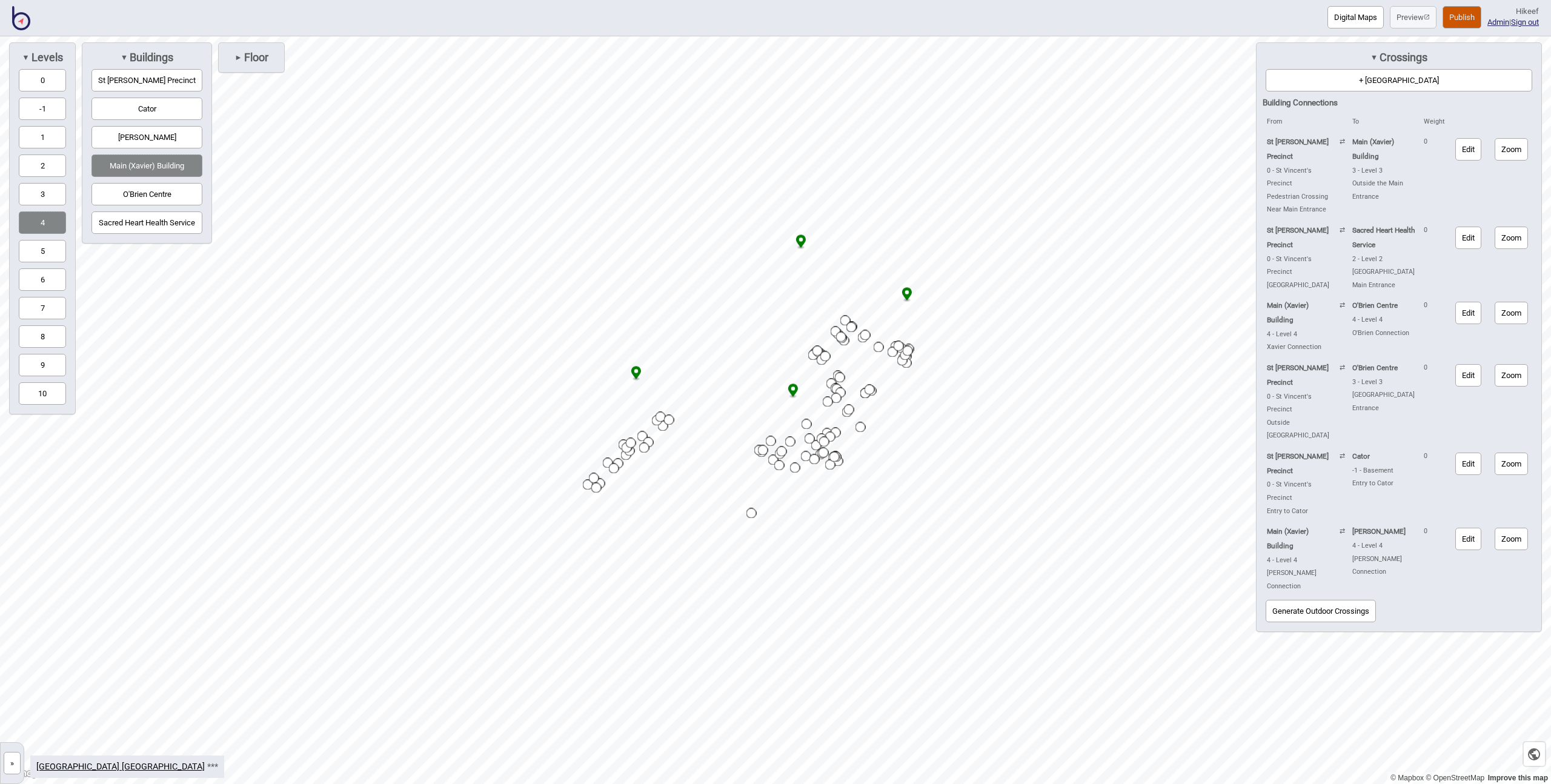
click at [38, 256] on button "5" at bounding box center [43, 251] width 47 height 22
click at [35, 275] on button "6" at bounding box center [43, 279] width 47 height 22
click at [40, 301] on button "7" at bounding box center [43, 308] width 47 height 22
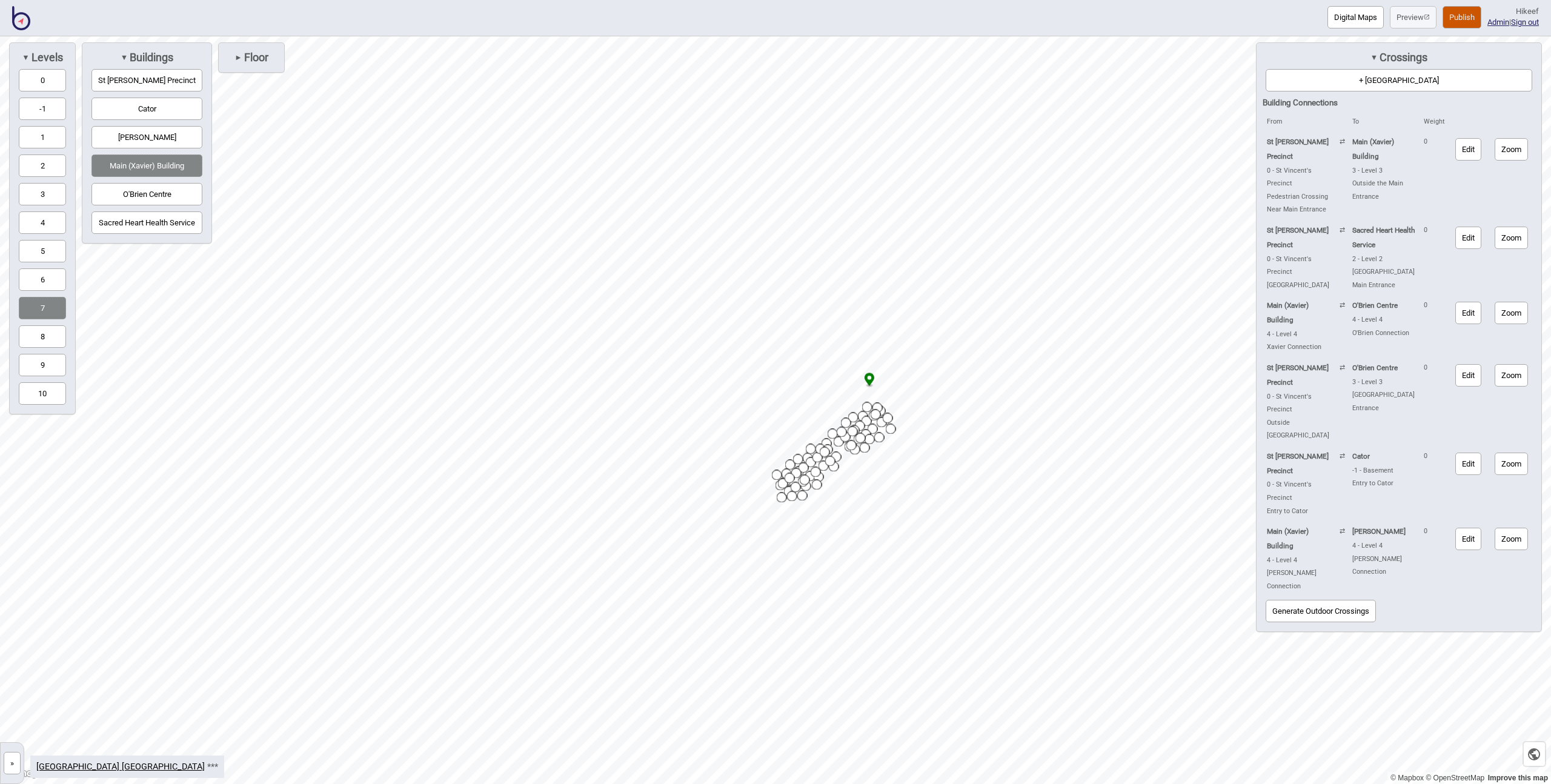
click at [43, 333] on button "8" at bounding box center [43, 337] width 47 height 22
click at [44, 367] on button "9" at bounding box center [43, 365] width 47 height 22
click at [1472, 153] on button "Edit" at bounding box center [1469, 149] width 26 height 22
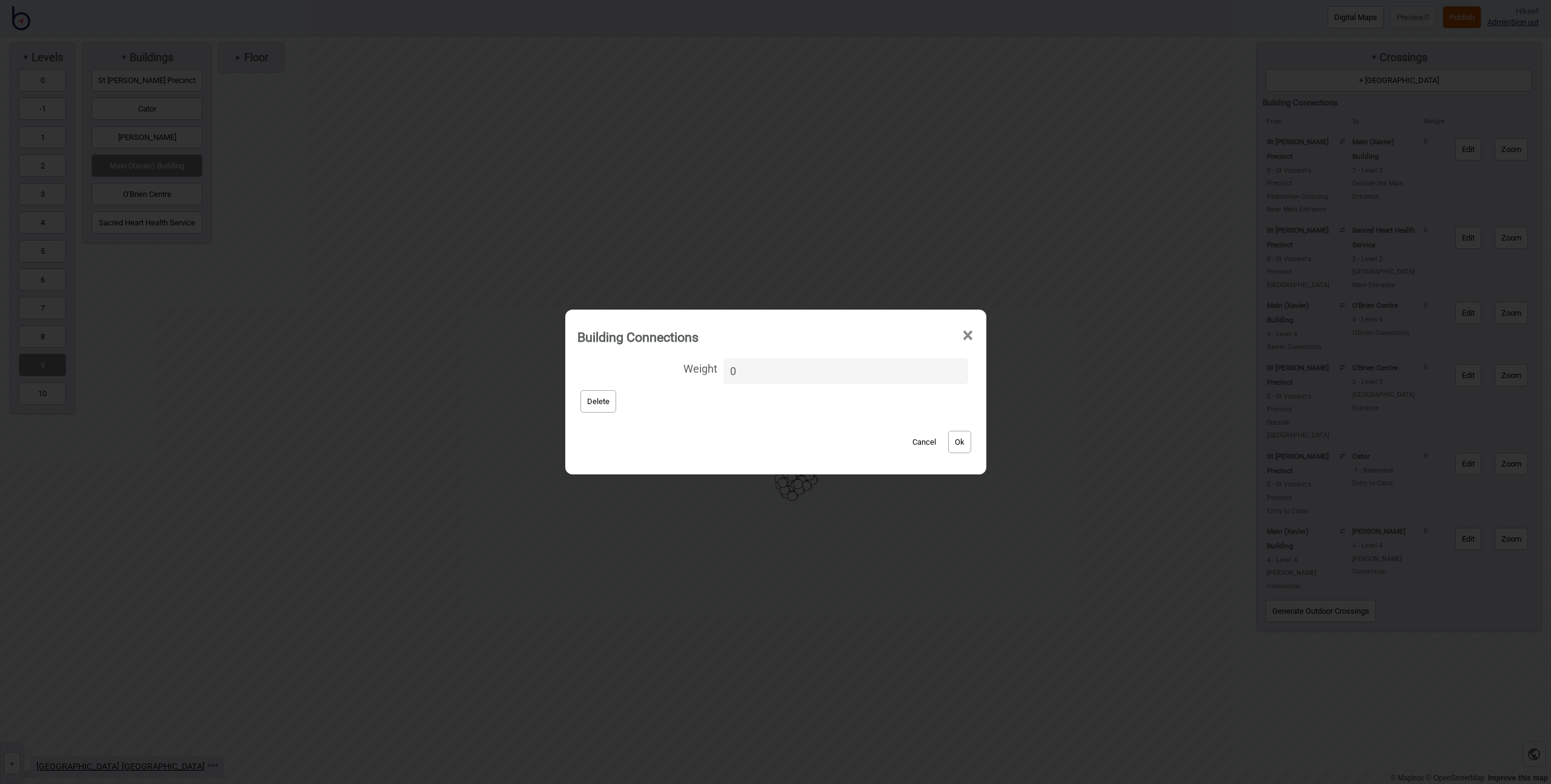
click at [962, 334] on span "×" at bounding box center [968, 335] width 12 height 40
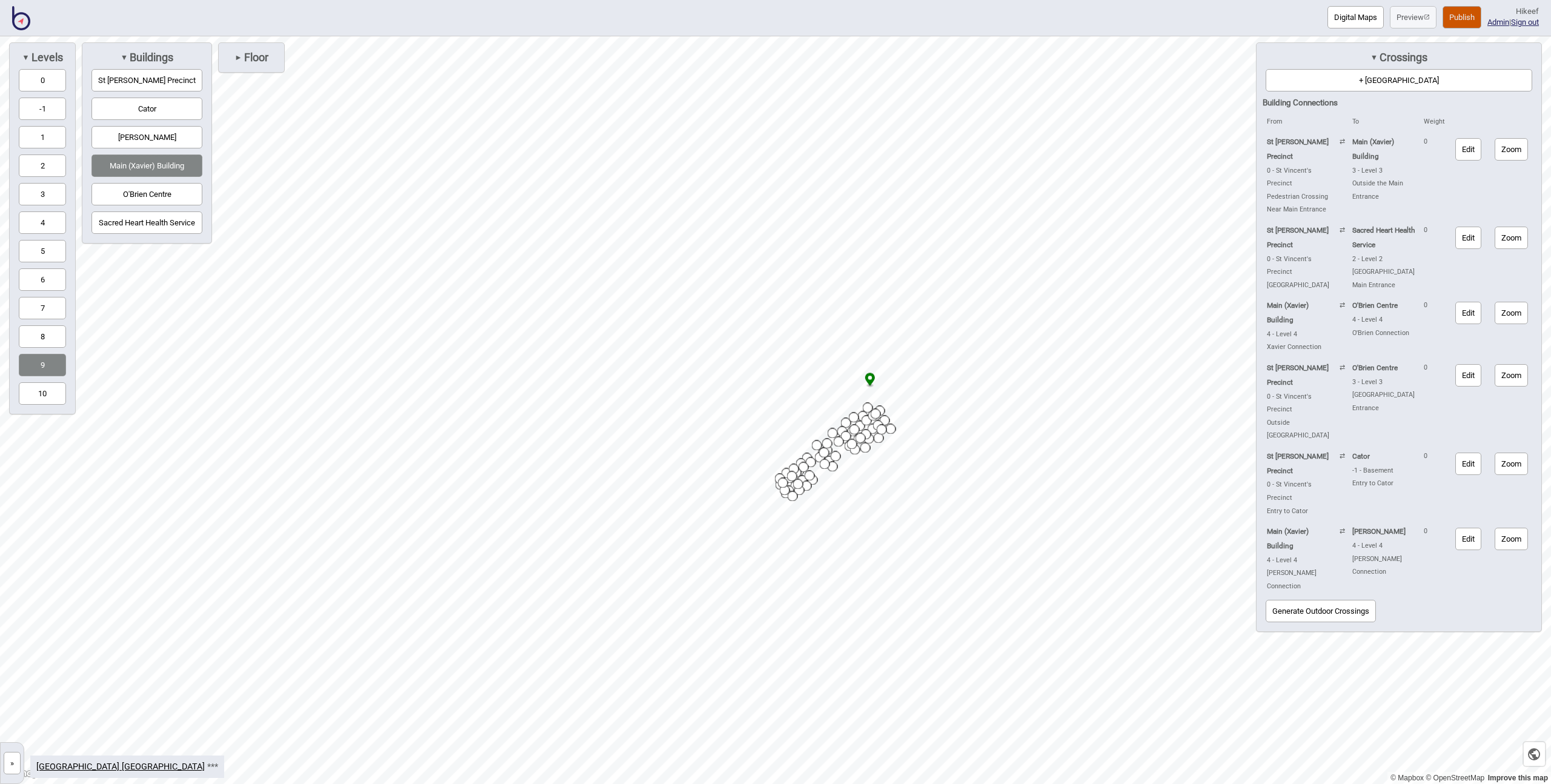
click at [1517, 152] on button "Zoom" at bounding box center [1511, 149] width 33 height 22
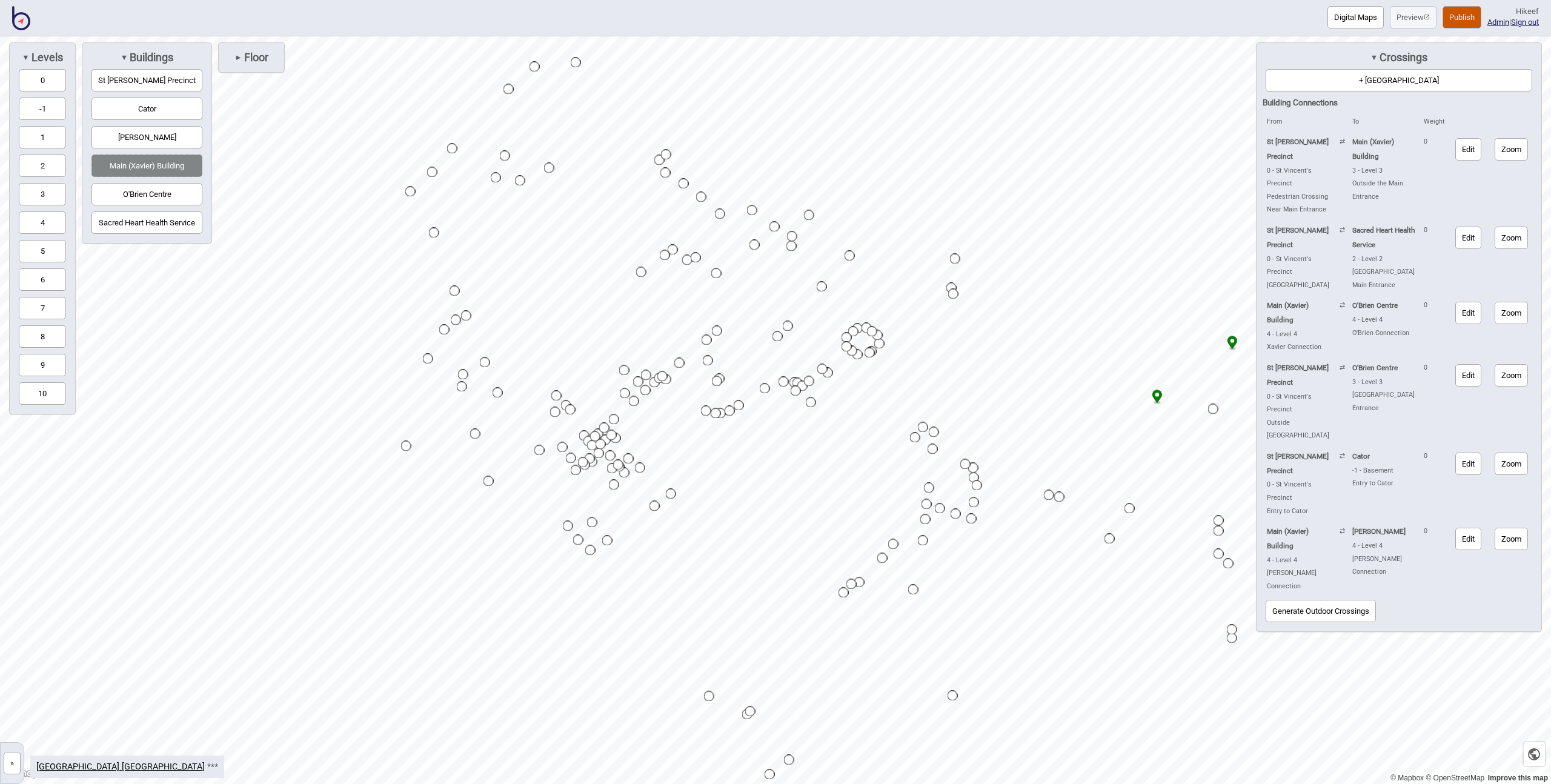
click at [1450, 20] on button "Publish" at bounding box center [1461, 17] width 39 height 22
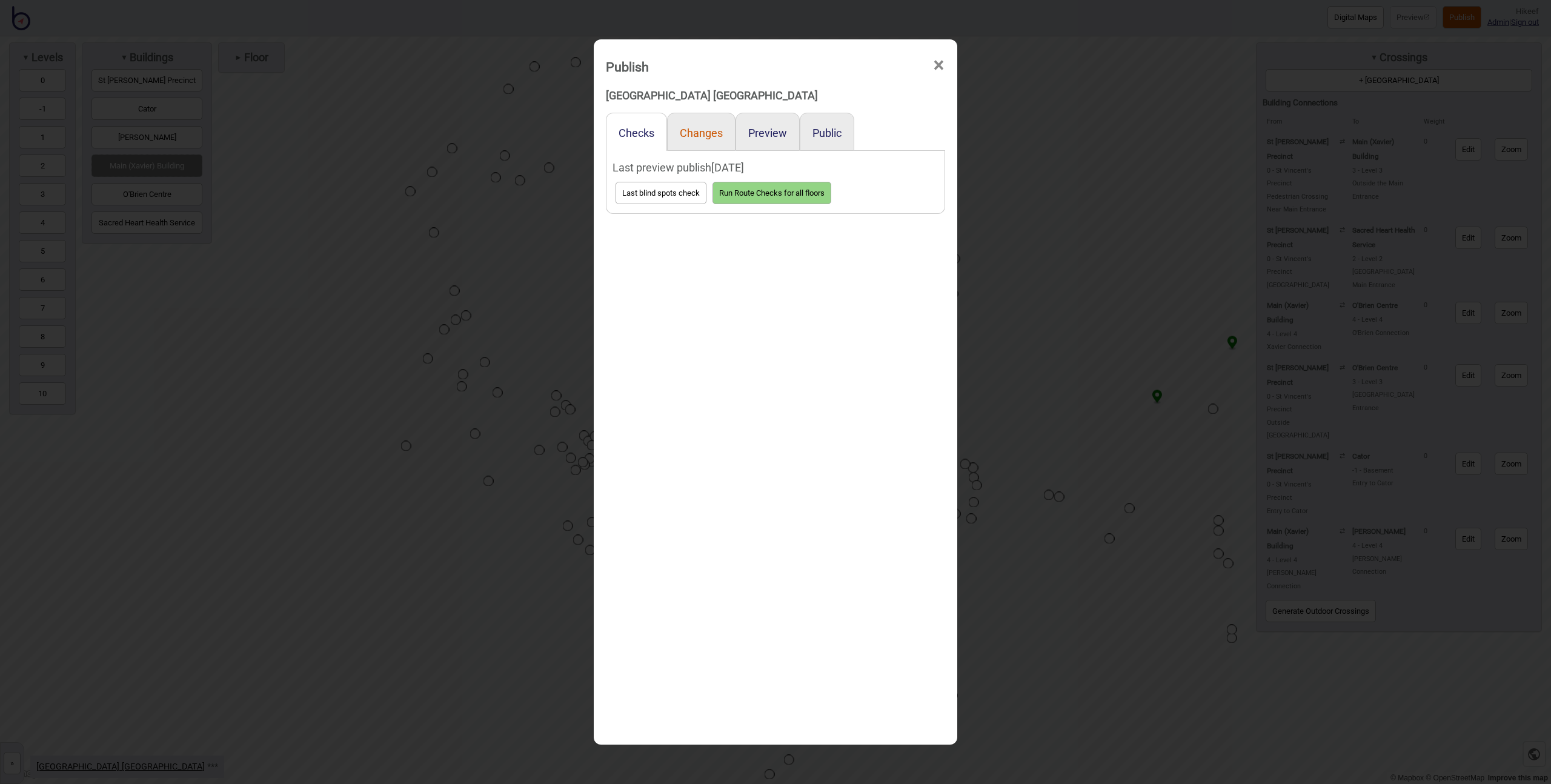
click at [709, 131] on button "Changes" at bounding box center [702, 133] width 43 height 12
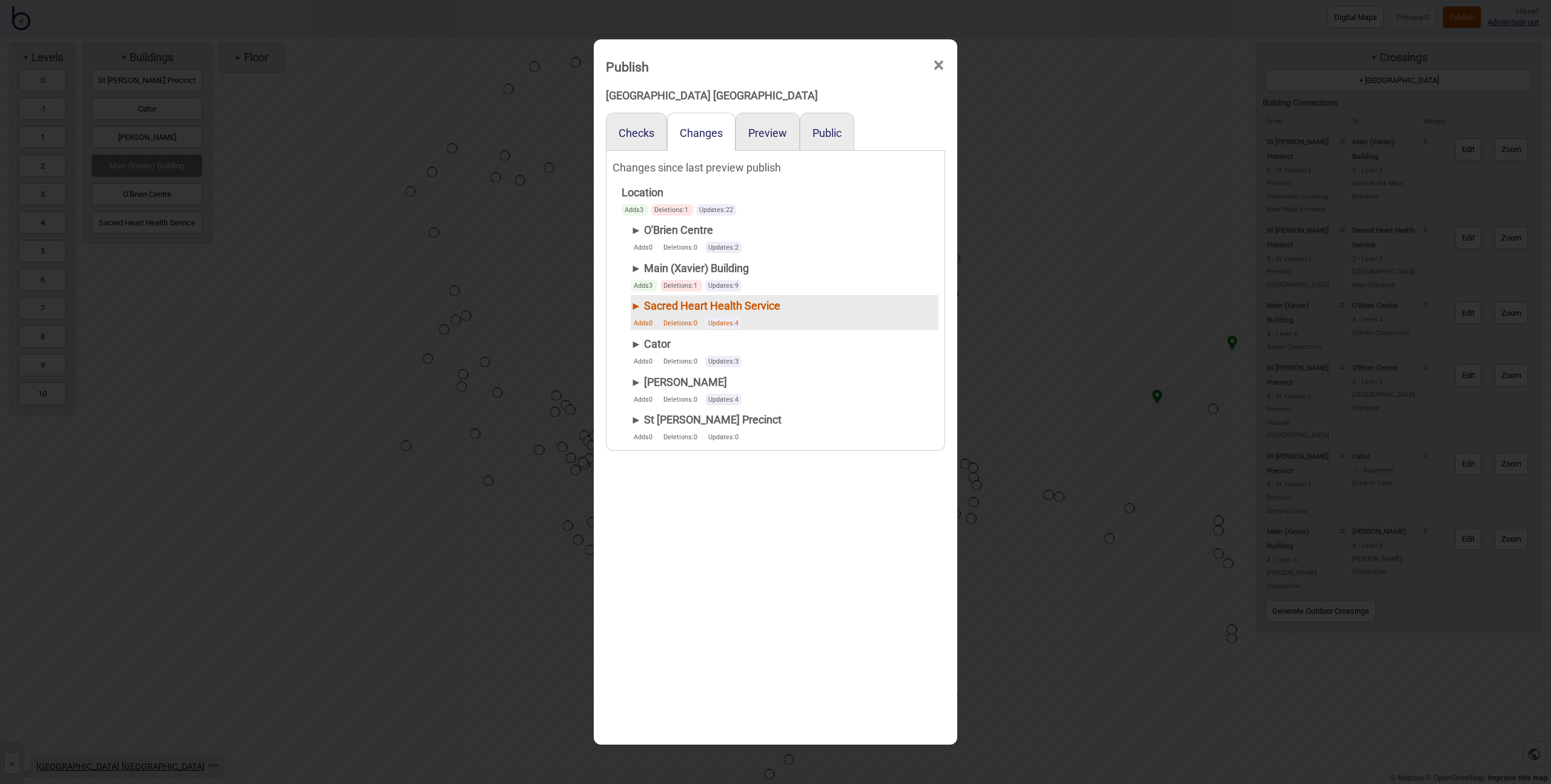
click at [634, 304] on div "► Sacred Heart Health Service" at bounding box center [706, 305] width 150 height 22
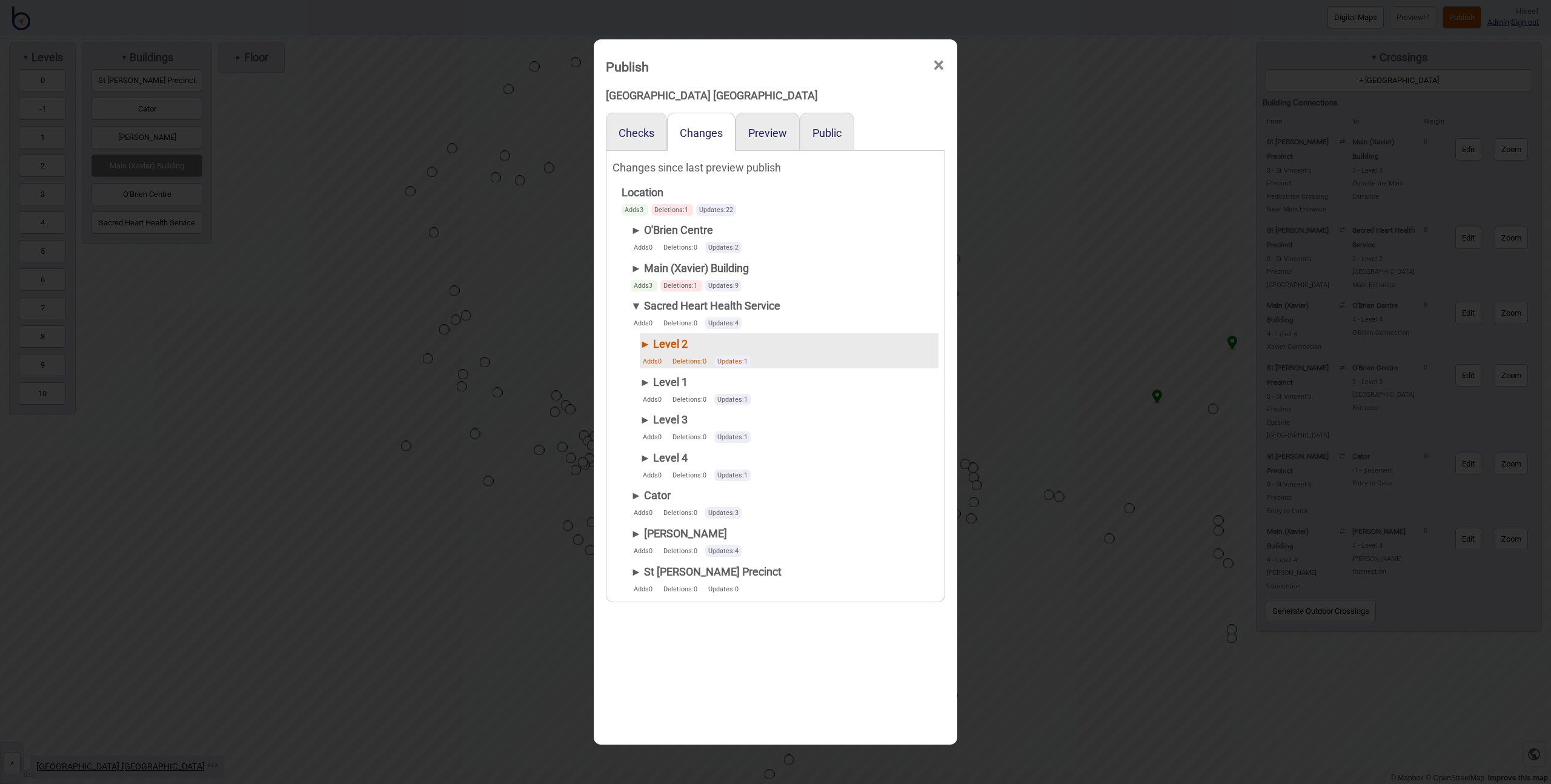
click at [642, 344] on div "► Level 2" at bounding box center [696, 344] width 114 height 22
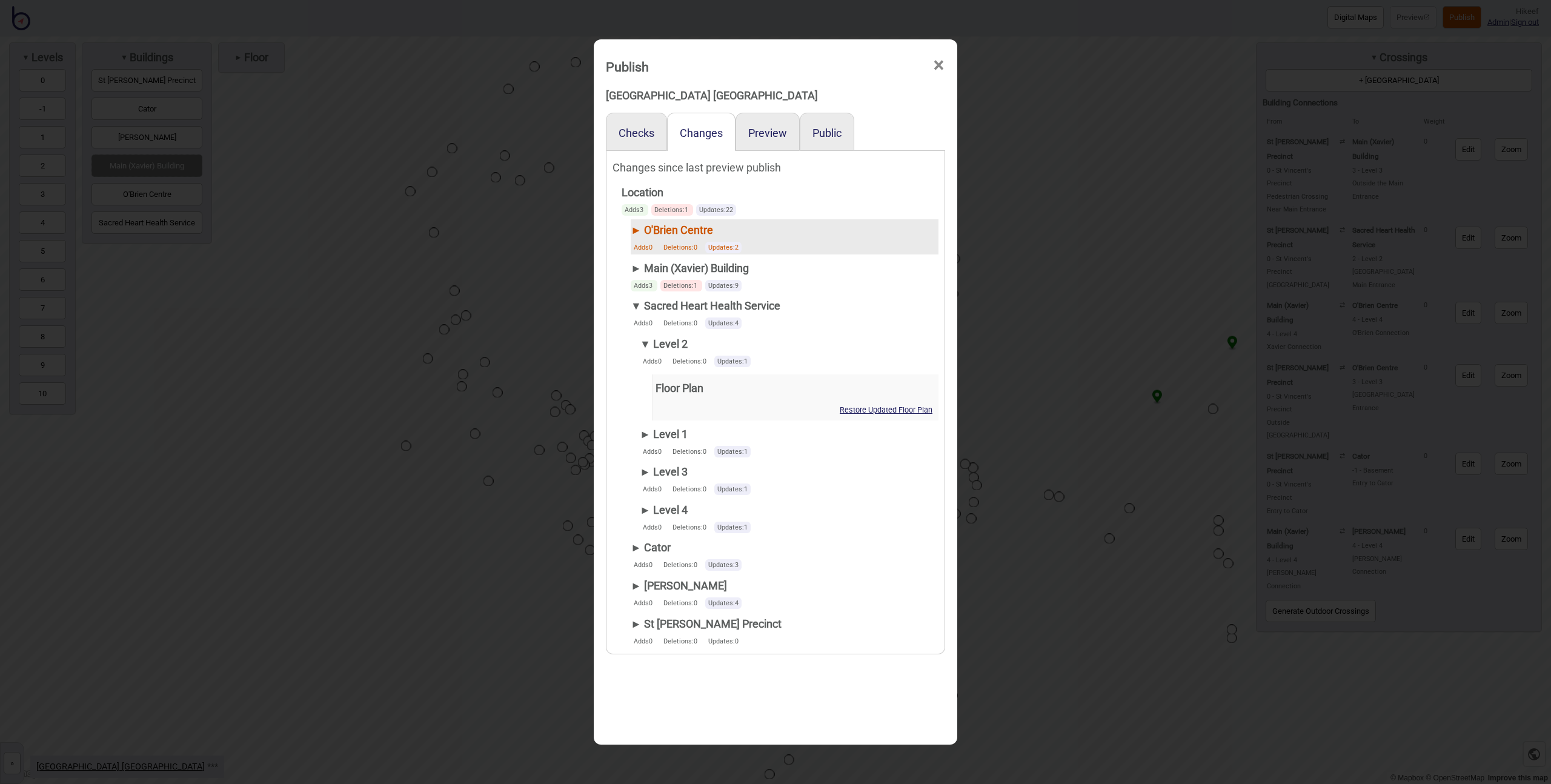
click at [631, 230] on div "► O'Brien Centre" at bounding box center [688, 230] width 114 height 22
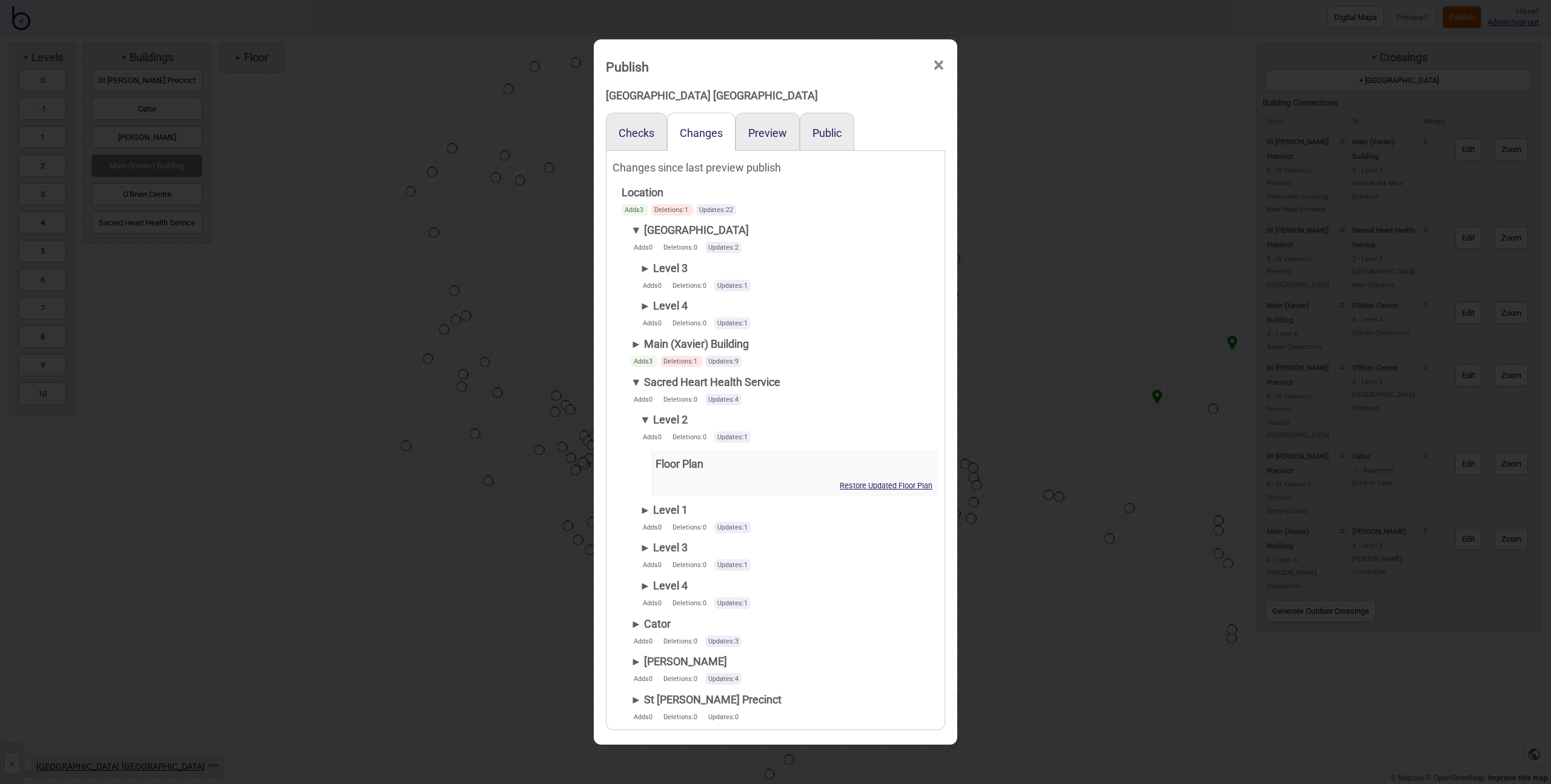
click at [638, 308] on div "► Level 4 Adds 0 Deletions: 0 Updates: 1" at bounding box center [785, 313] width 308 height 35
click at [640, 305] on div "► Level 4" at bounding box center [696, 305] width 114 height 22
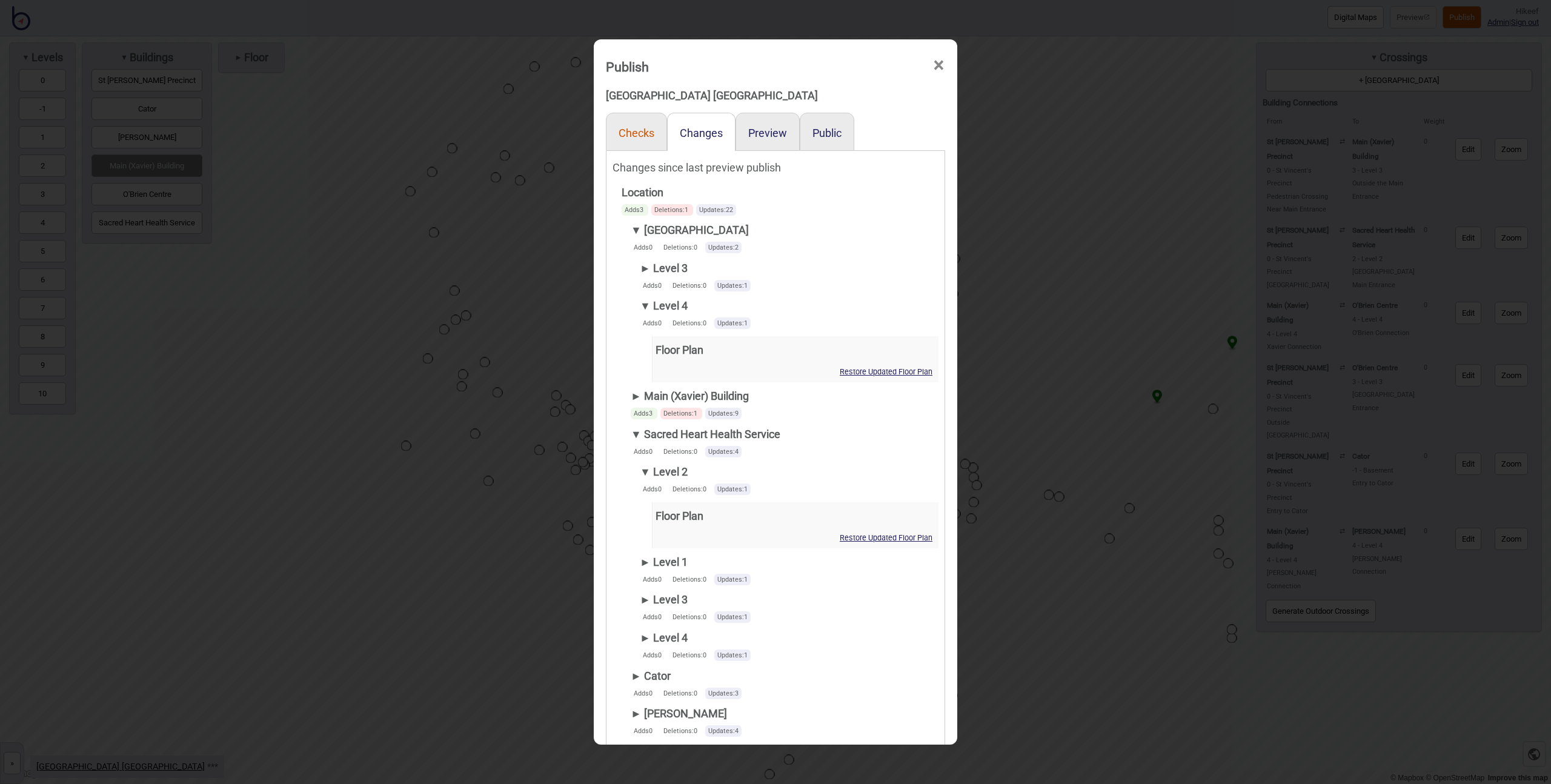
click at [636, 128] on button "Checks" at bounding box center [636, 133] width 36 height 12
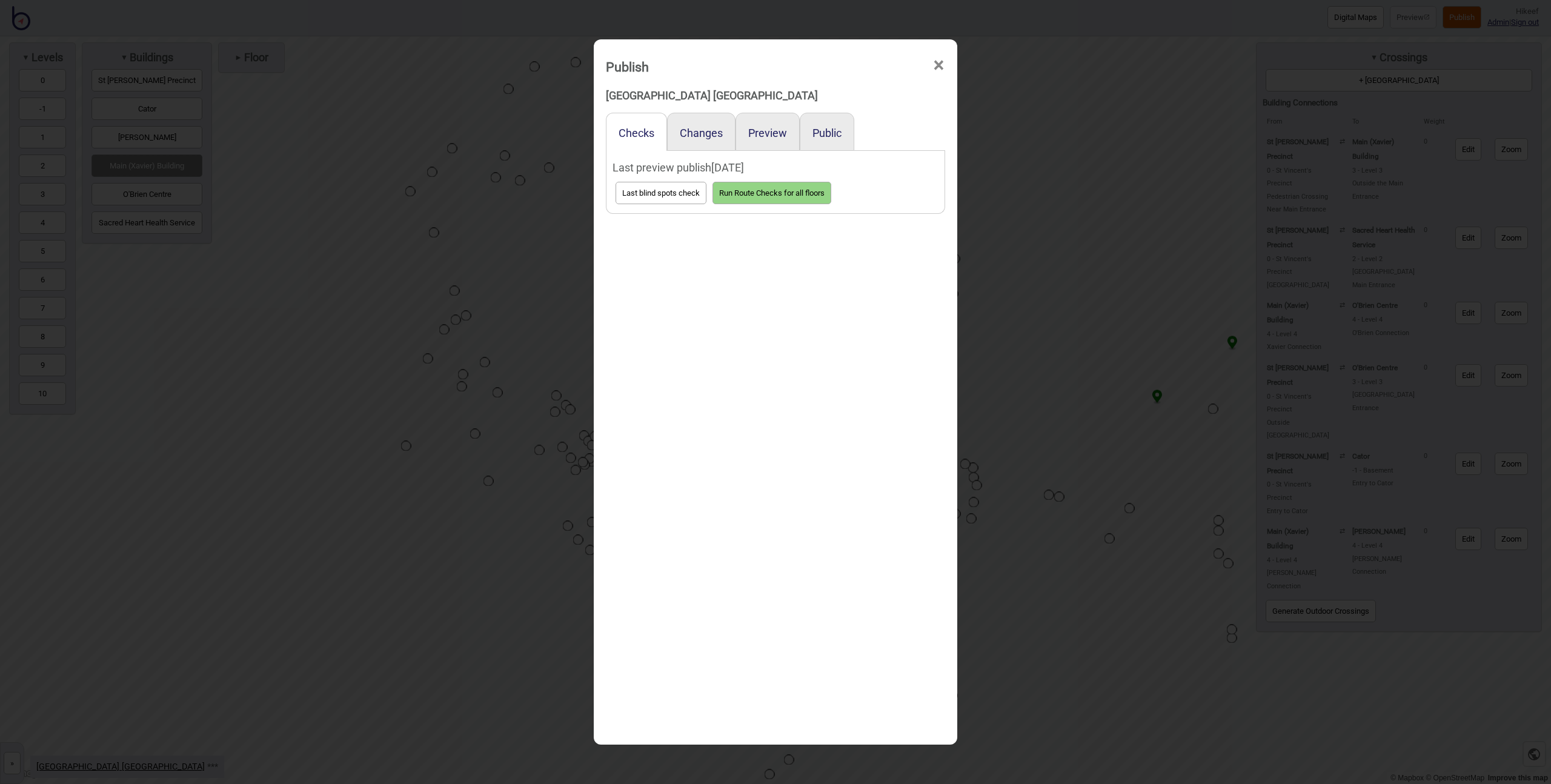
click at [746, 191] on button "Run Route Checks for all floors" at bounding box center [772, 193] width 119 height 22
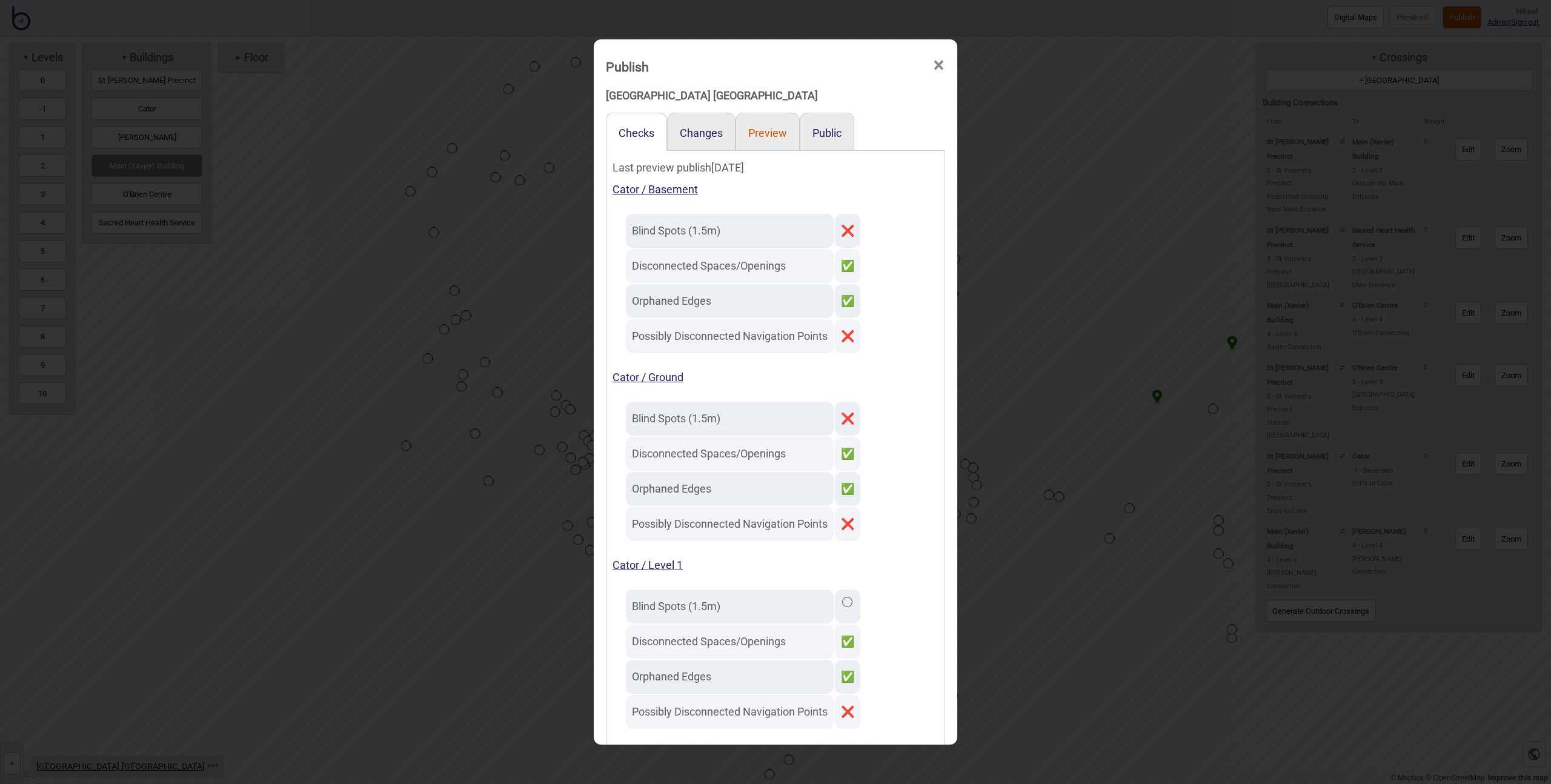
click at [781, 134] on button "Preview" at bounding box center [767, 133] width 39 height 12
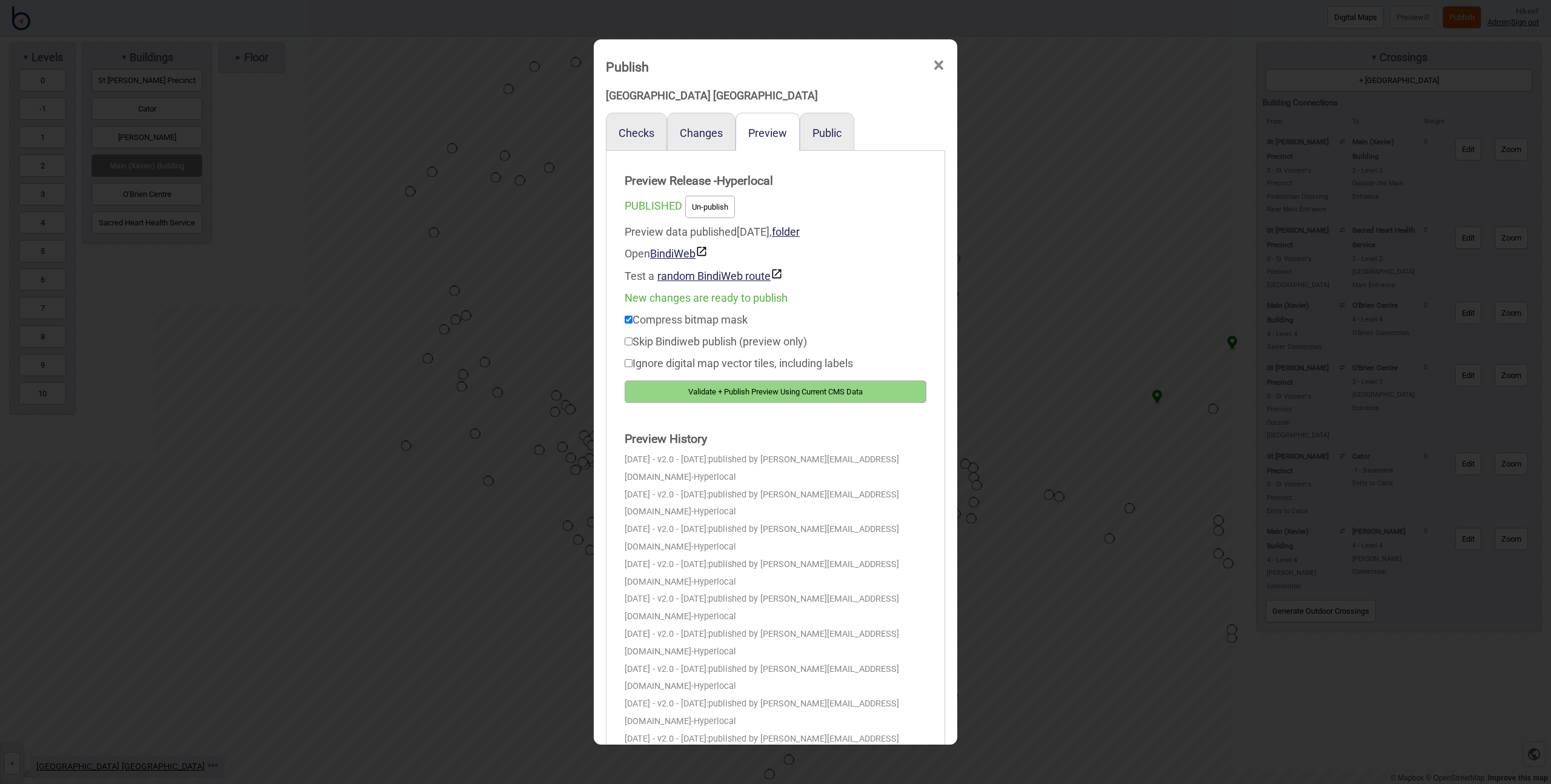
click at [1021, 343] on div "Publish × [GEOGRAPHIC_DATA] [GEOGRAPHIC_DATA] Checks Changes Preview Public Pre…" at bounding box center [776, 392] width 1551 height 784
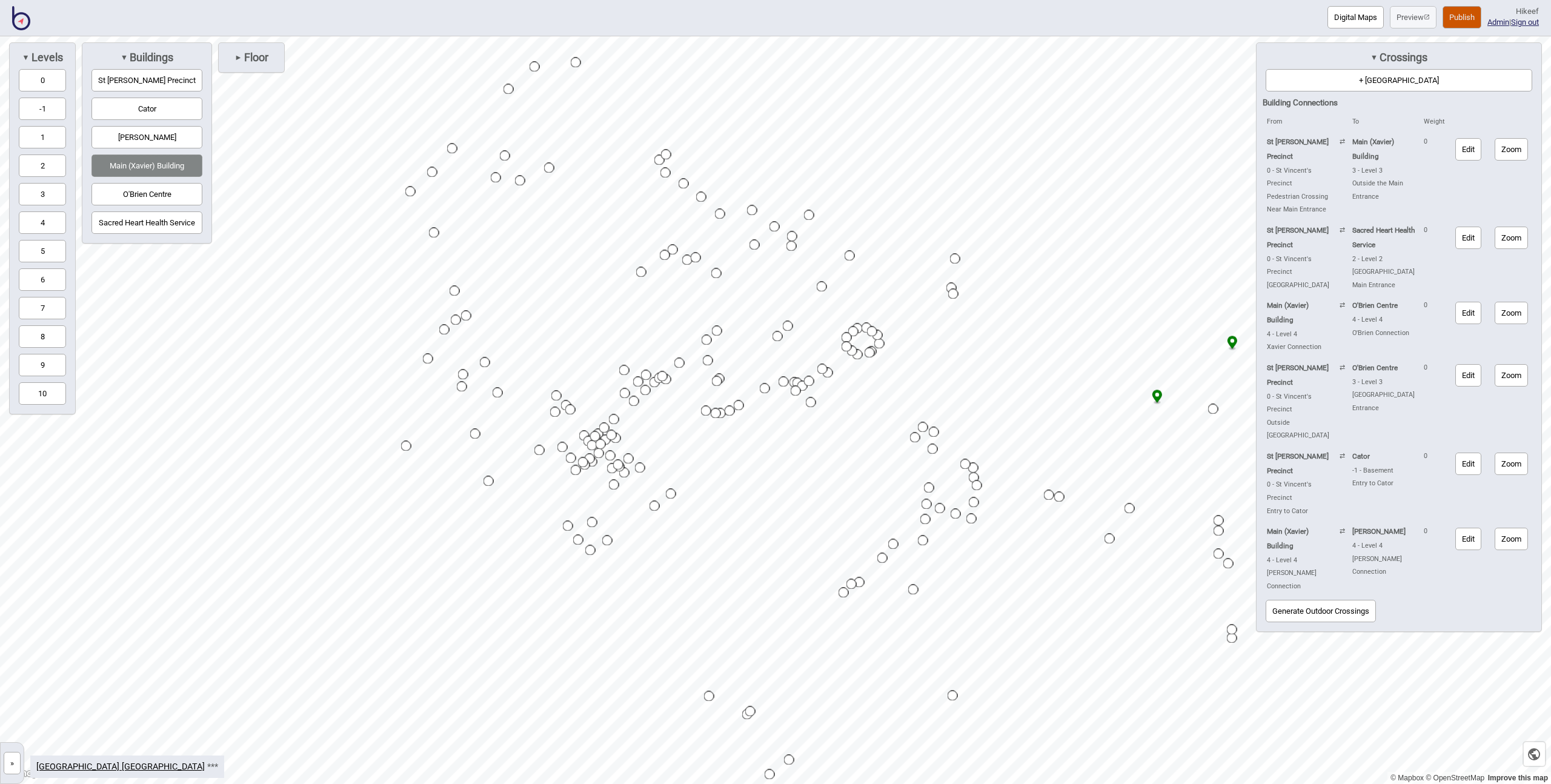
click at [1334, 19] on button "Digital Maps" at bounding box center [1355, 17] width 56 height 22
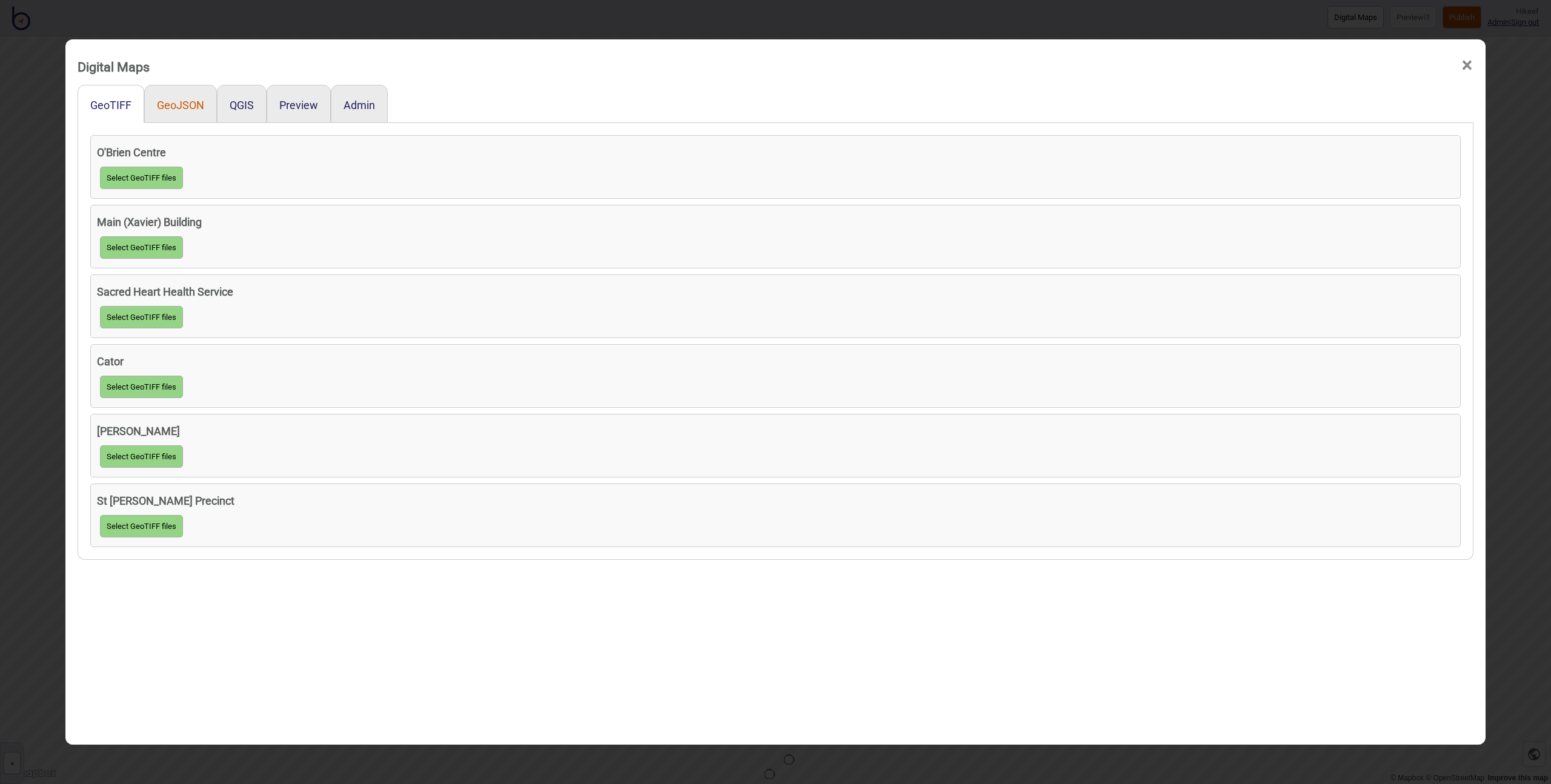
click at [174, 103] on button "GeoJSON" at bounding box center [180, 105] width 47 height 12
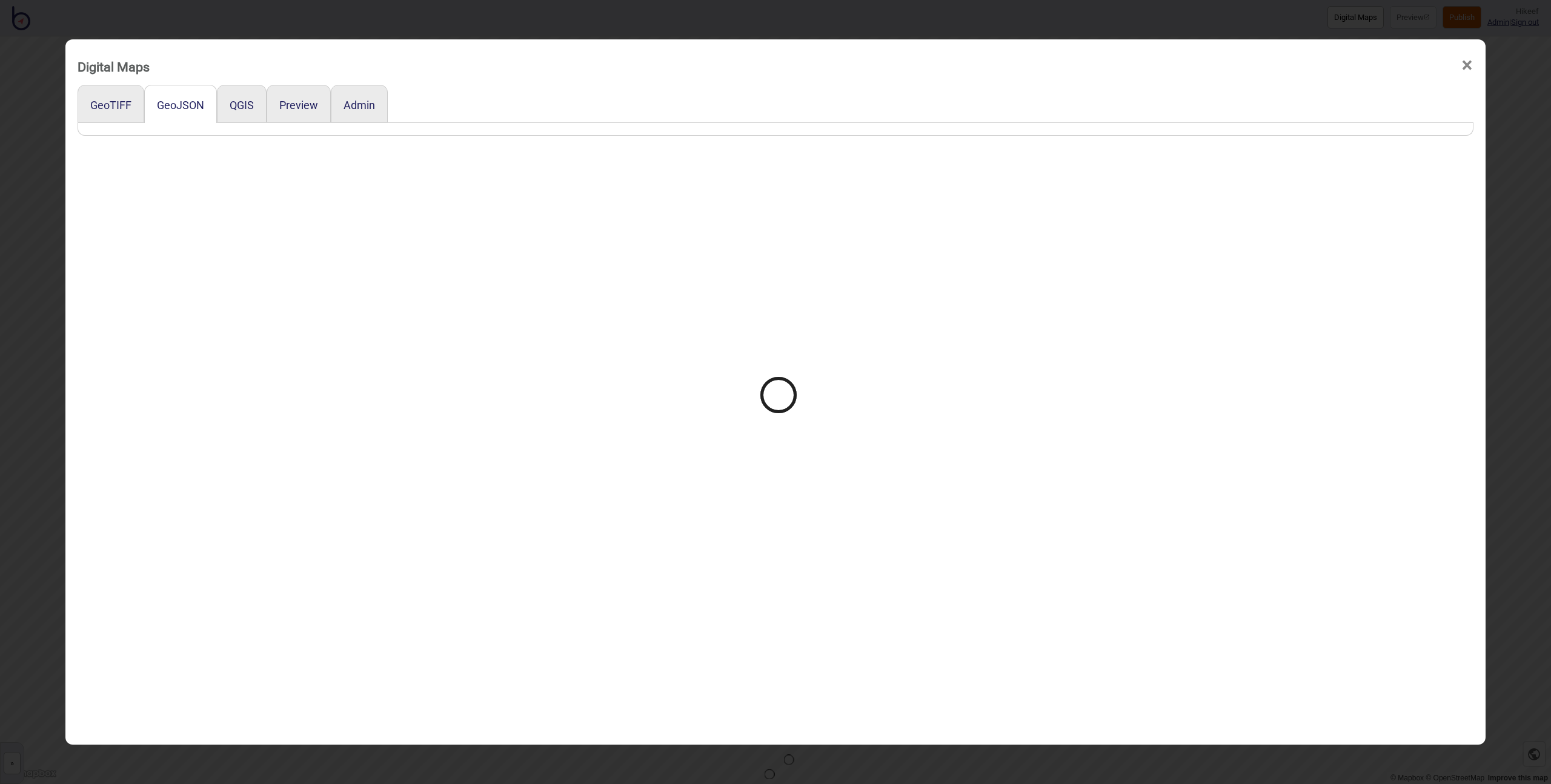
click at [21, 255] on div at bounding box center [776, 392] width 1551 height 784
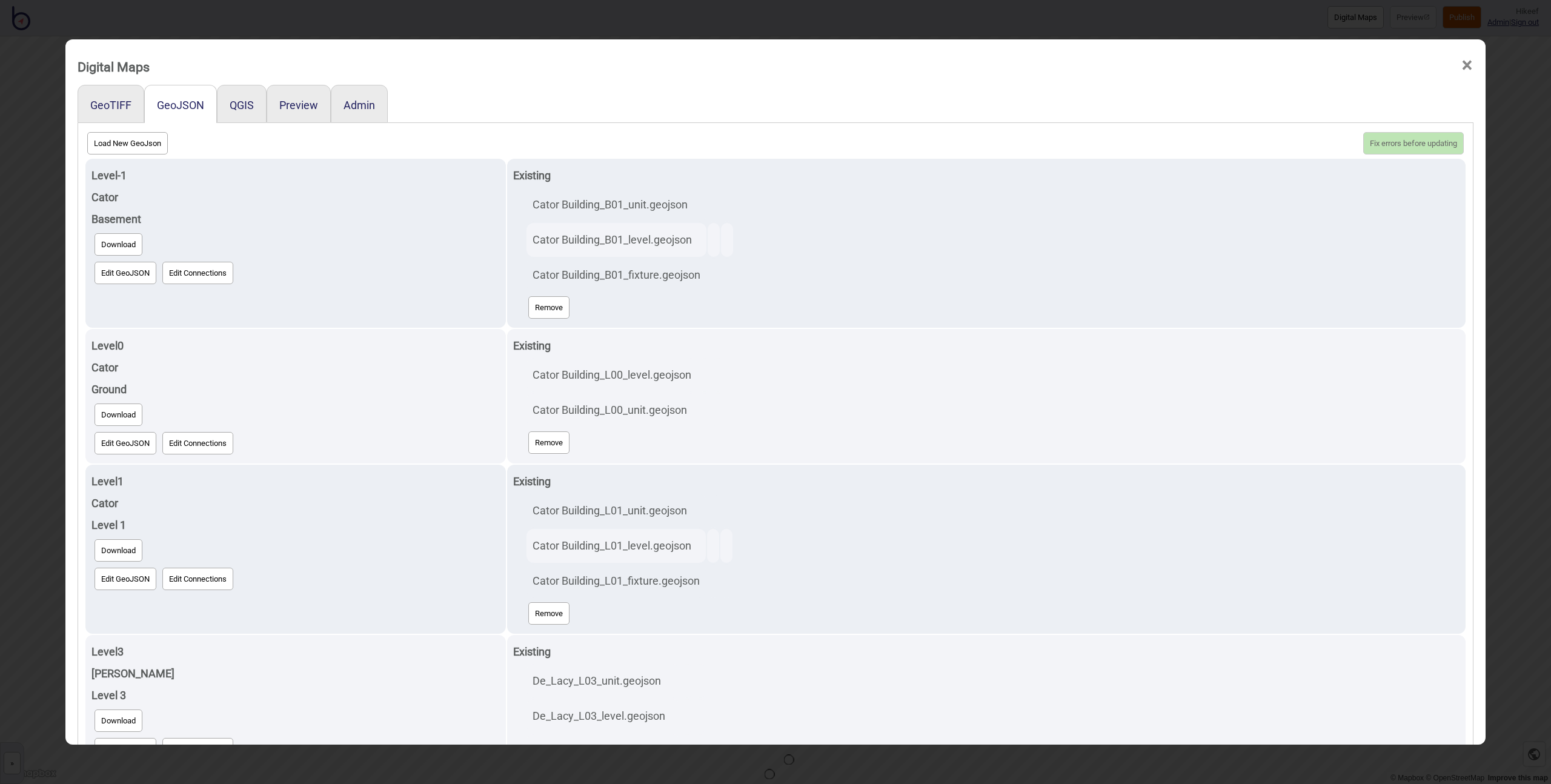
click at [37, 37] on div "Digital Maps × GeoTIFF GeoJSON QGIS Preview Admin Load New GeoJson Fix errors b…" at bounding box center [776, 392] width 1551 height 784
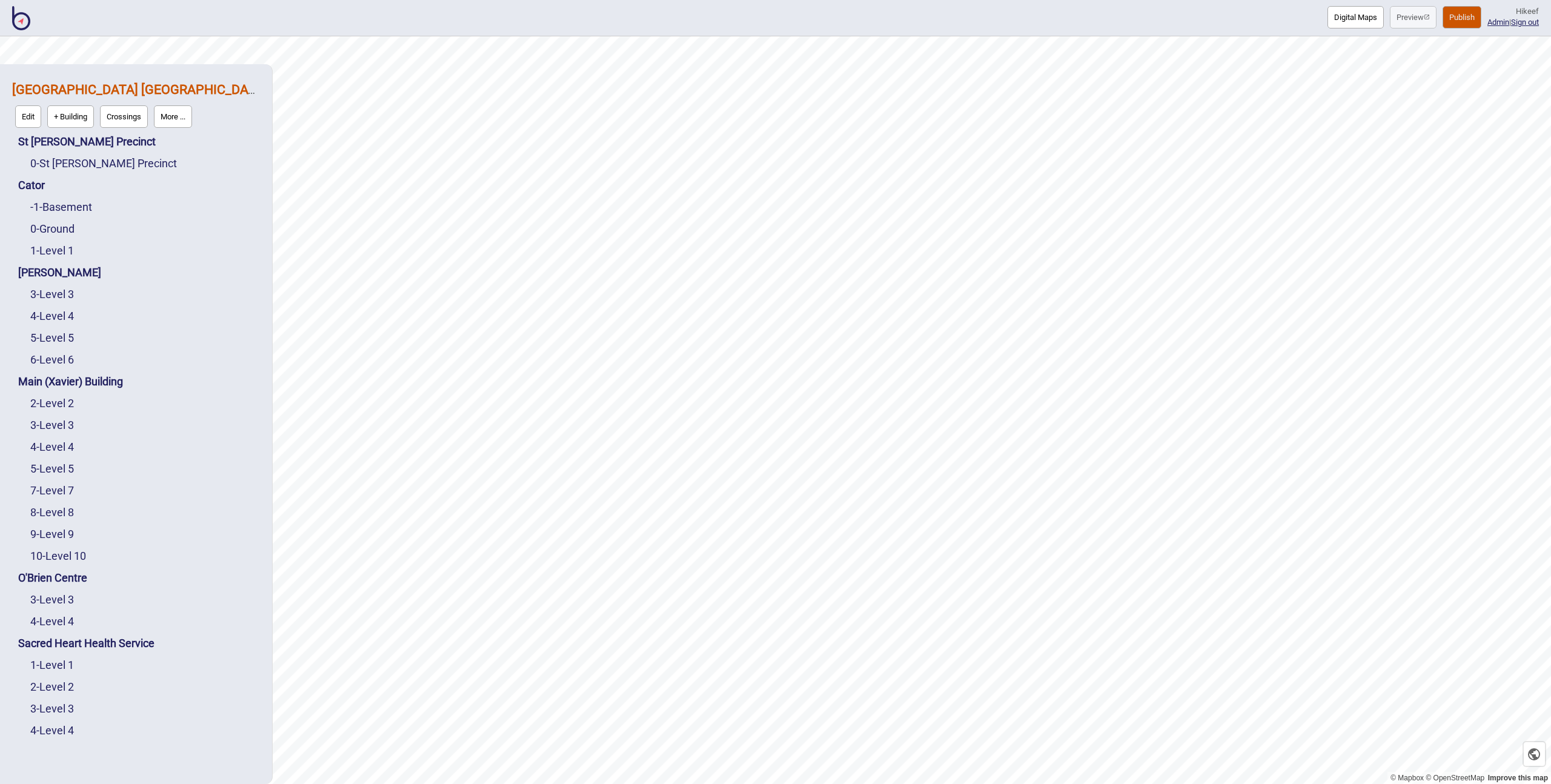
click at [21, 22] on img at bounding box center [22, 18] width 18 height 24
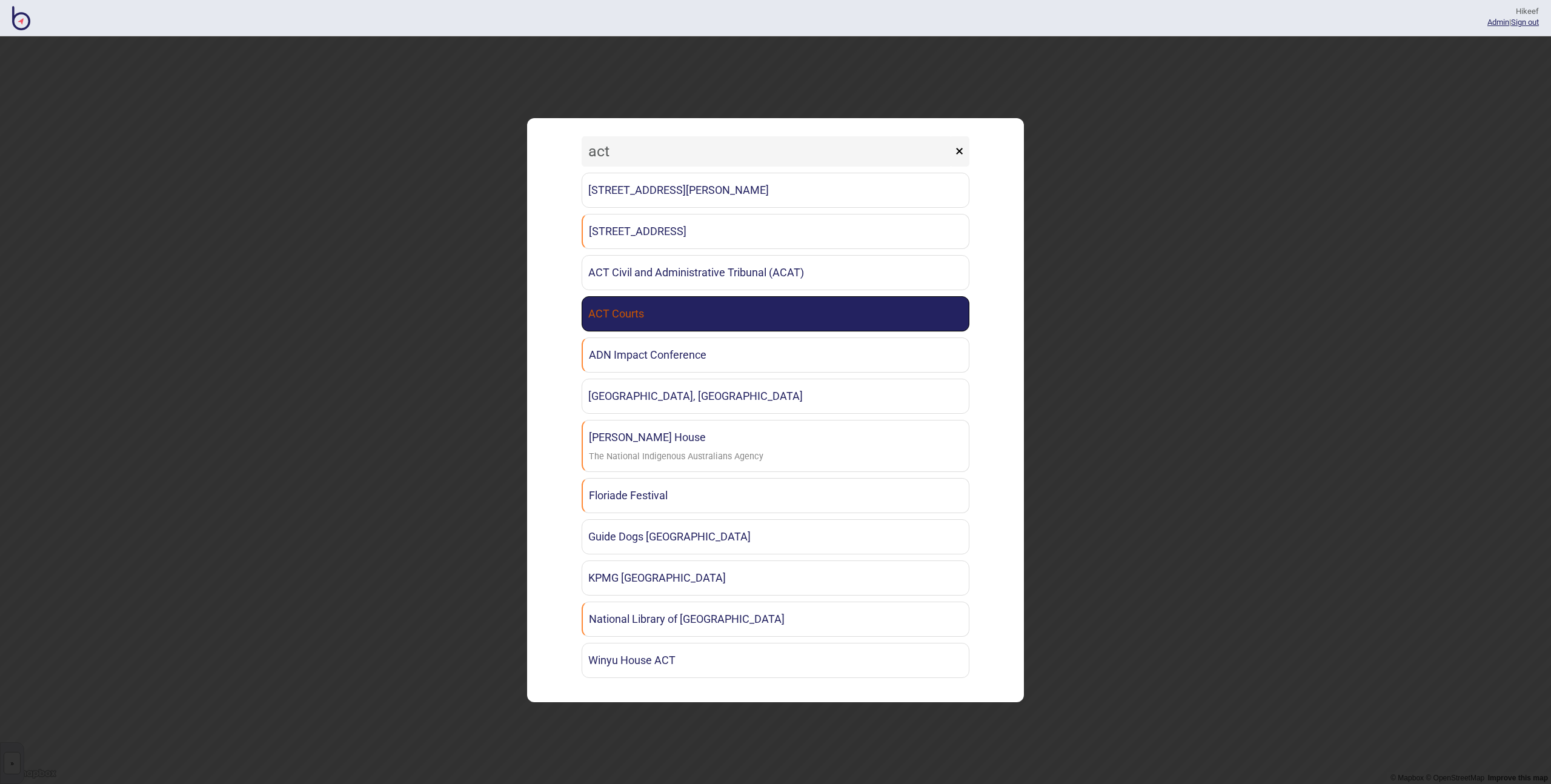
type input "act"
click at [655, 318] on link "ACT Courts" at bounding box center [776, 314] width 388 height 35
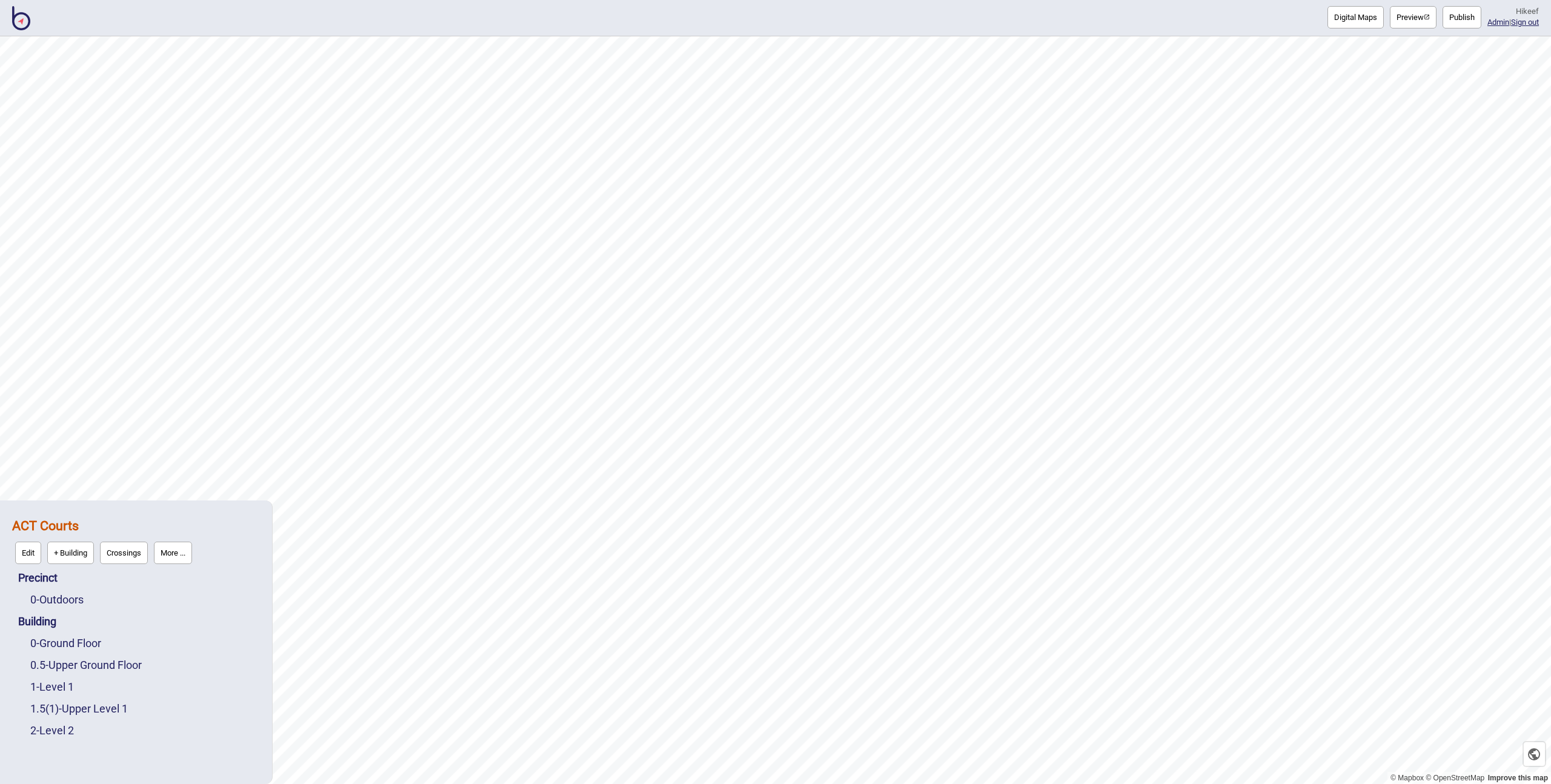
click at [1352, 16] on button "Digital Maps" at bounding box center [1355, 17] width 56 height 22
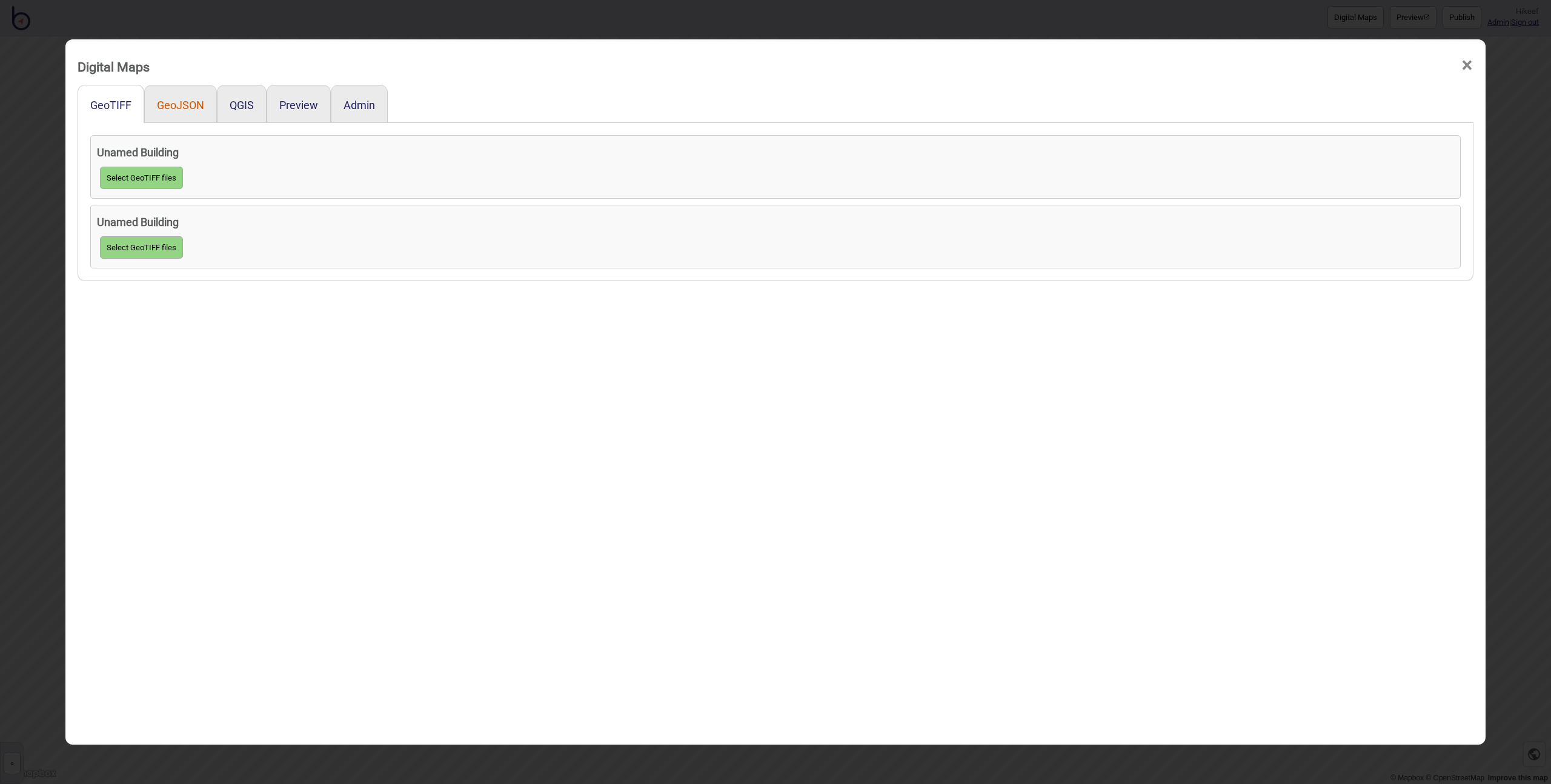
click at [172, 109] on button "GeoJSON" at bounding box center [180, 105] width 47 height 12
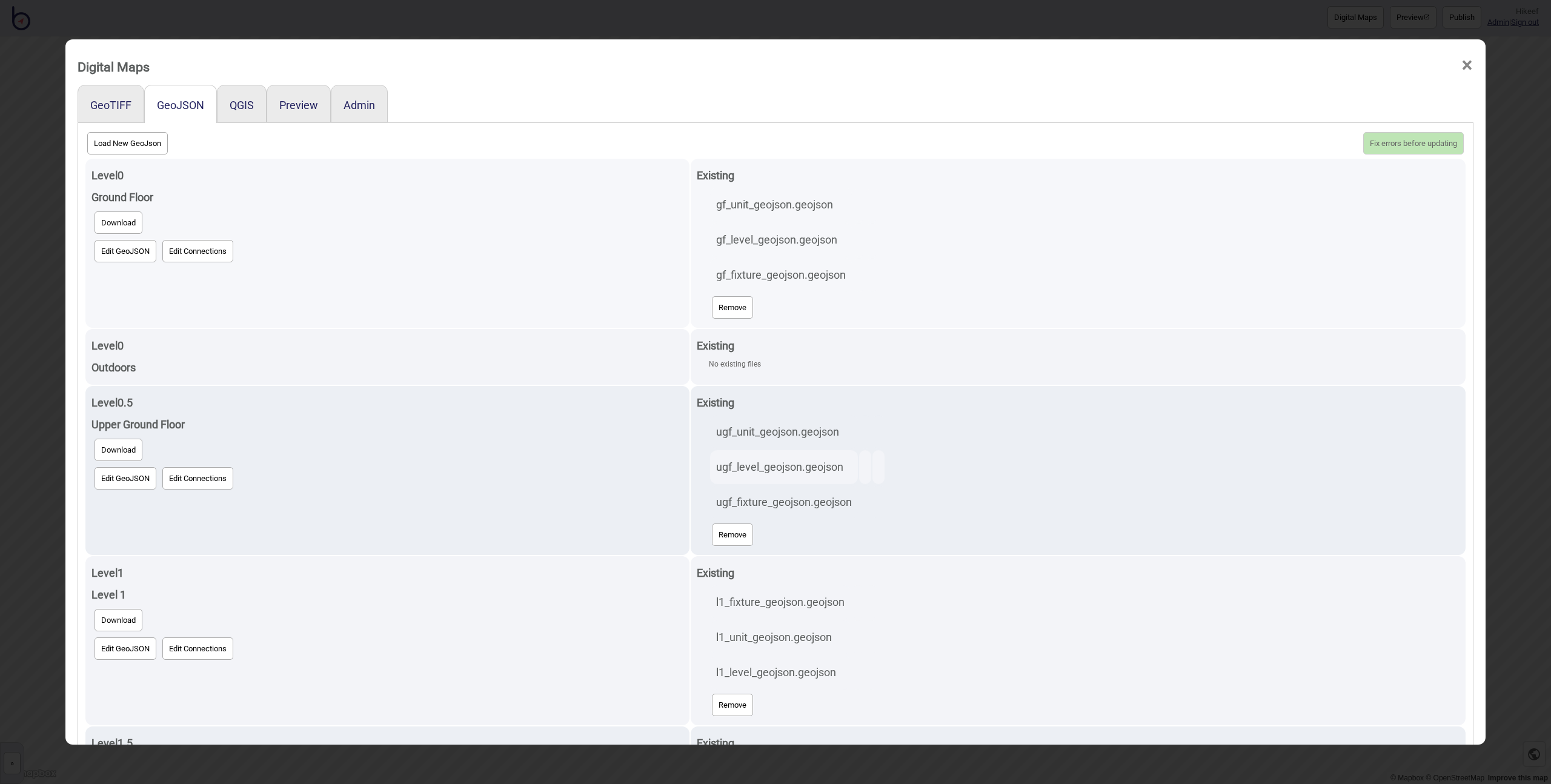
scroll to position [18, 0]
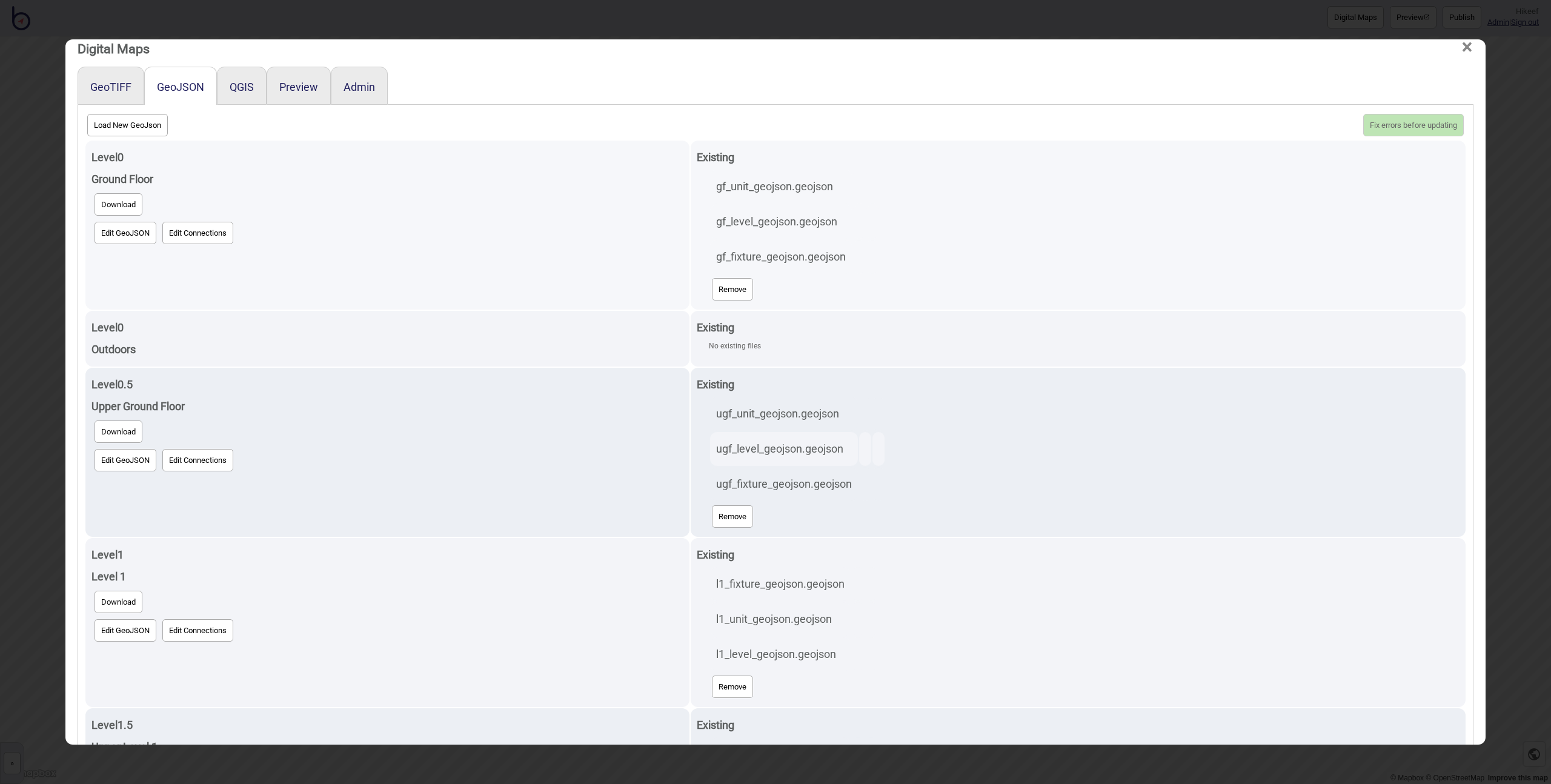
click at [123, 233] on button "Edit GeoJSON" at bounding box center [126, 233] width 62 height 22
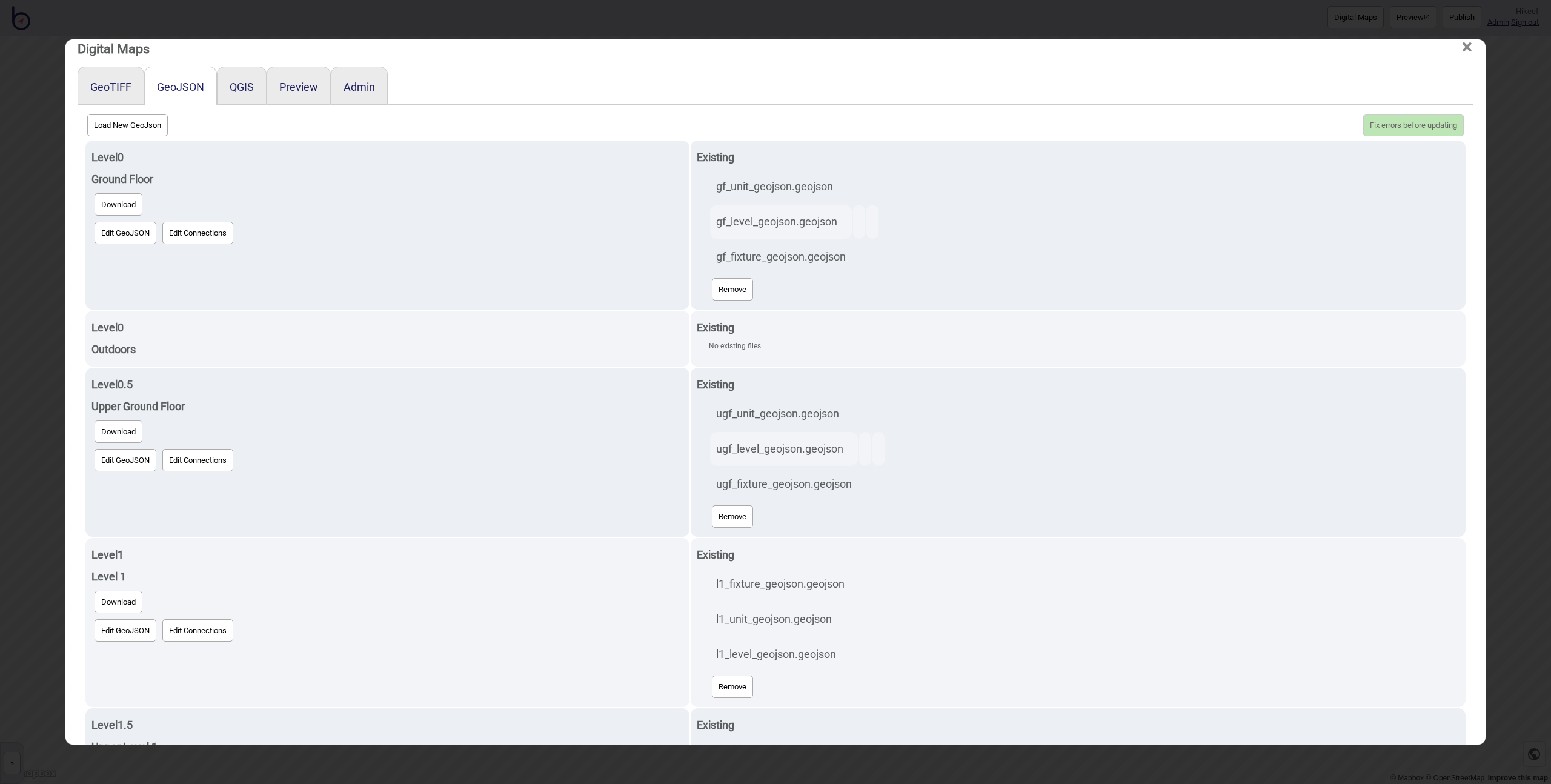
click at [9, 422] on div "Digital Maps × GeoTIFF GeoJSON QGIS Preview Admin Load New GeoJson Fix errors b…" at bounding box center [776, 392] width 1551 height 784
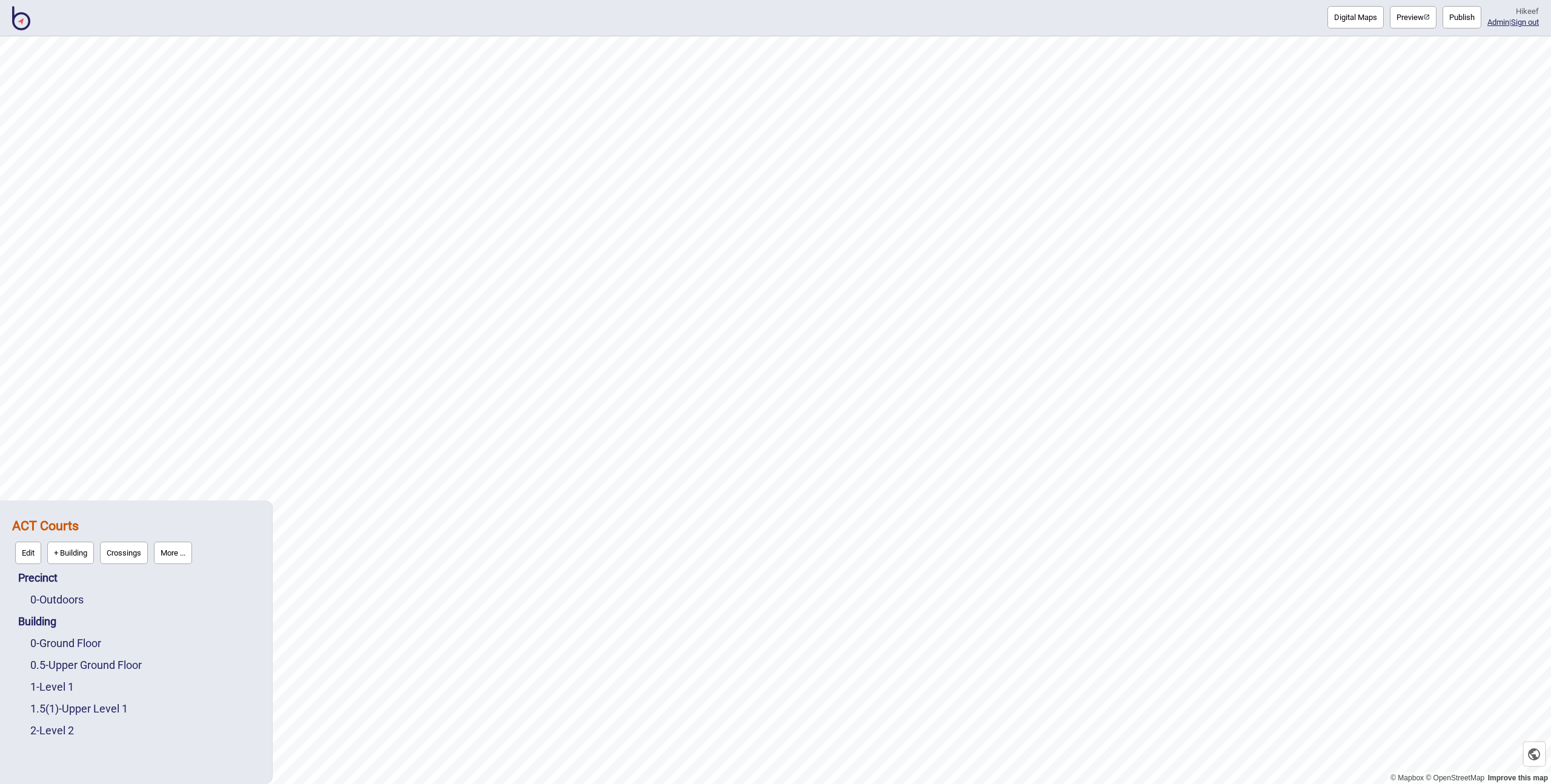
click at [26, 19] on img at bounding box center [22, 18] width 18 height 24
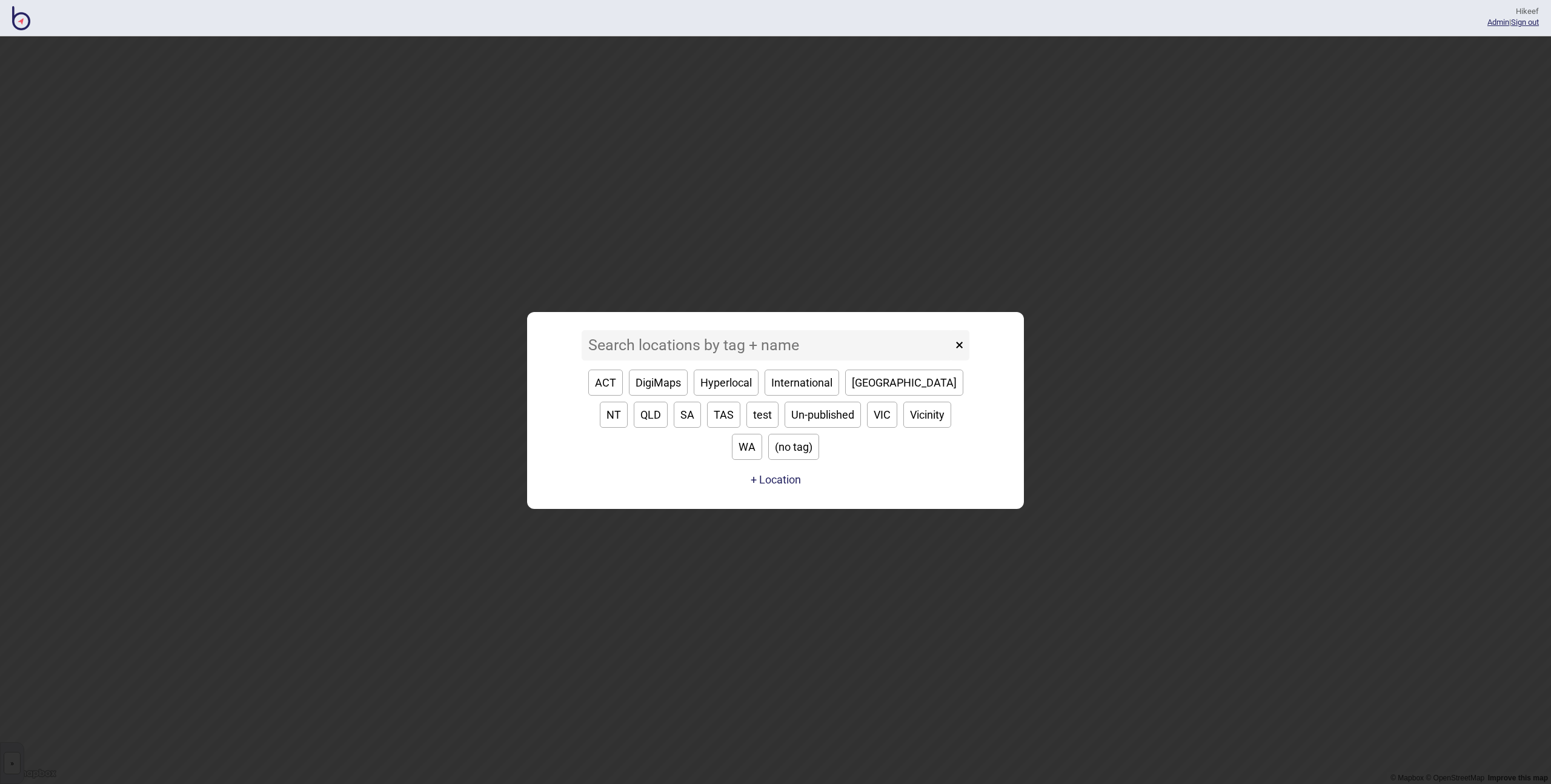
click at [634, 360] on input at bounding box center [767, 345] width 371 height 30
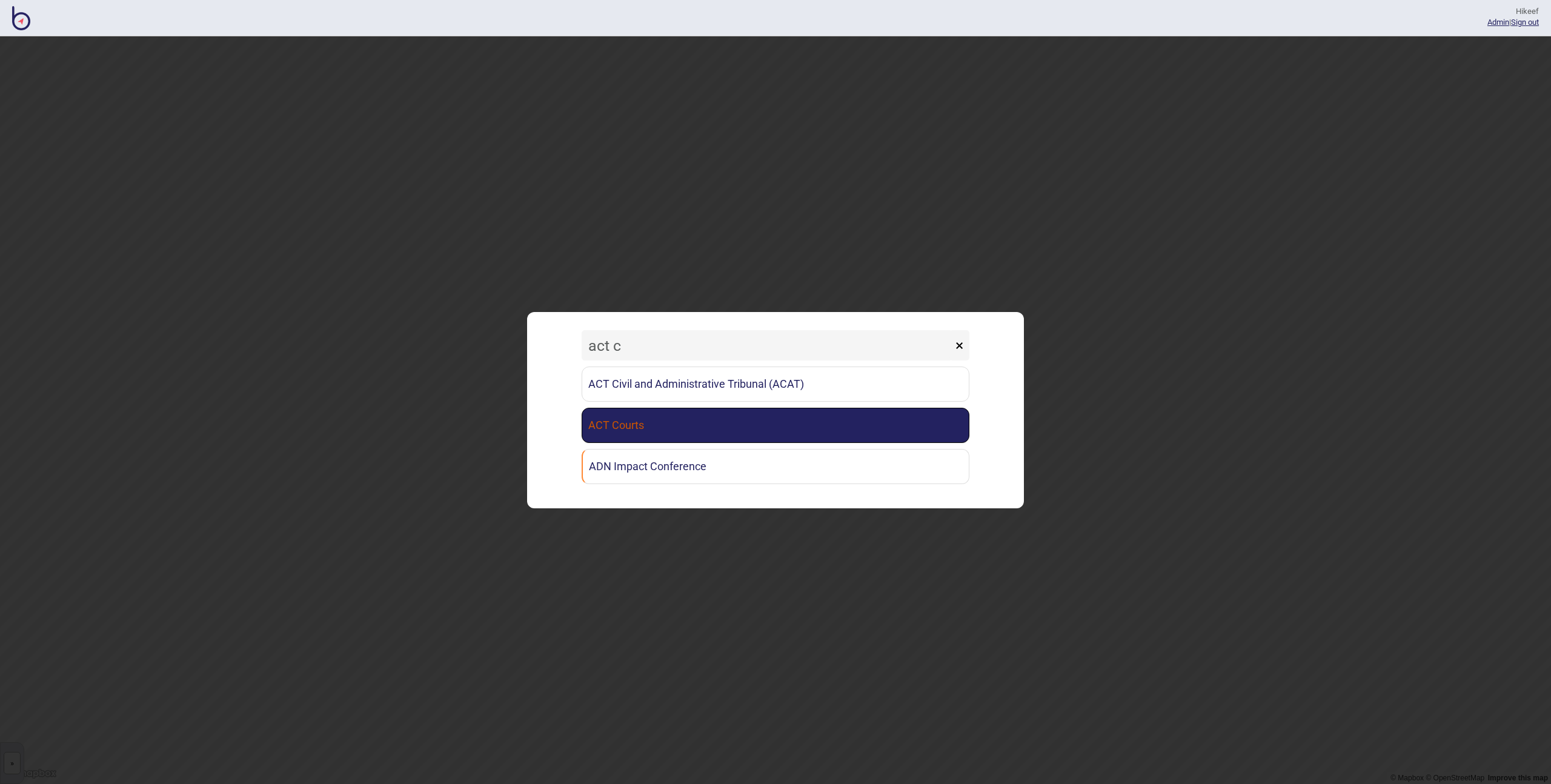
type input "act c"
click at [639, 432] on link "ACT Courts" at bounding box center [776, 426] width 388 height 35
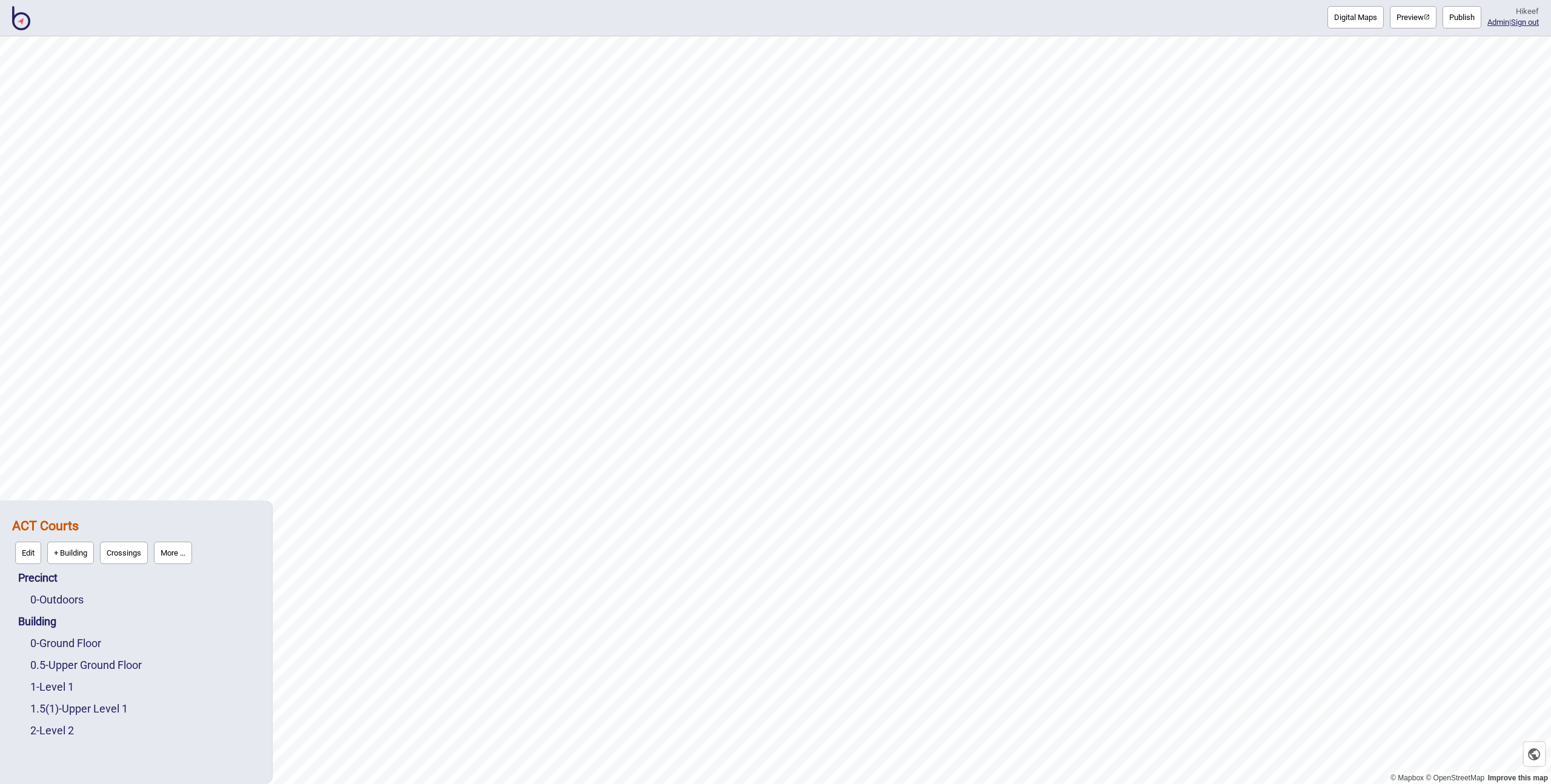
click at [1354, 15] on button "Digital Maps" at bounding box center [1355, 17] width 56 height 22
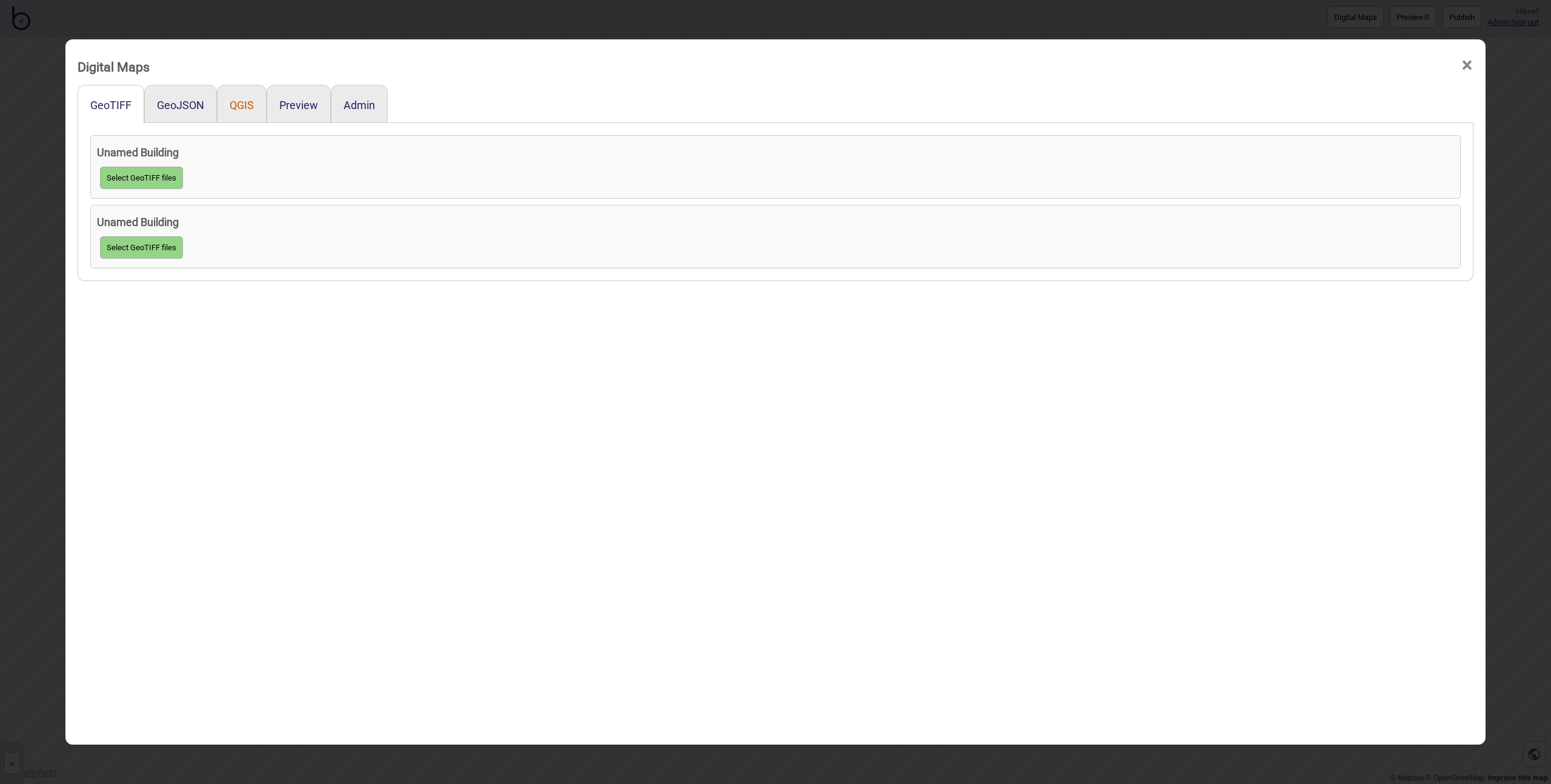
click at [236, 107] on button "QGIS" at bounding box center [241, 105] width 24 height 12
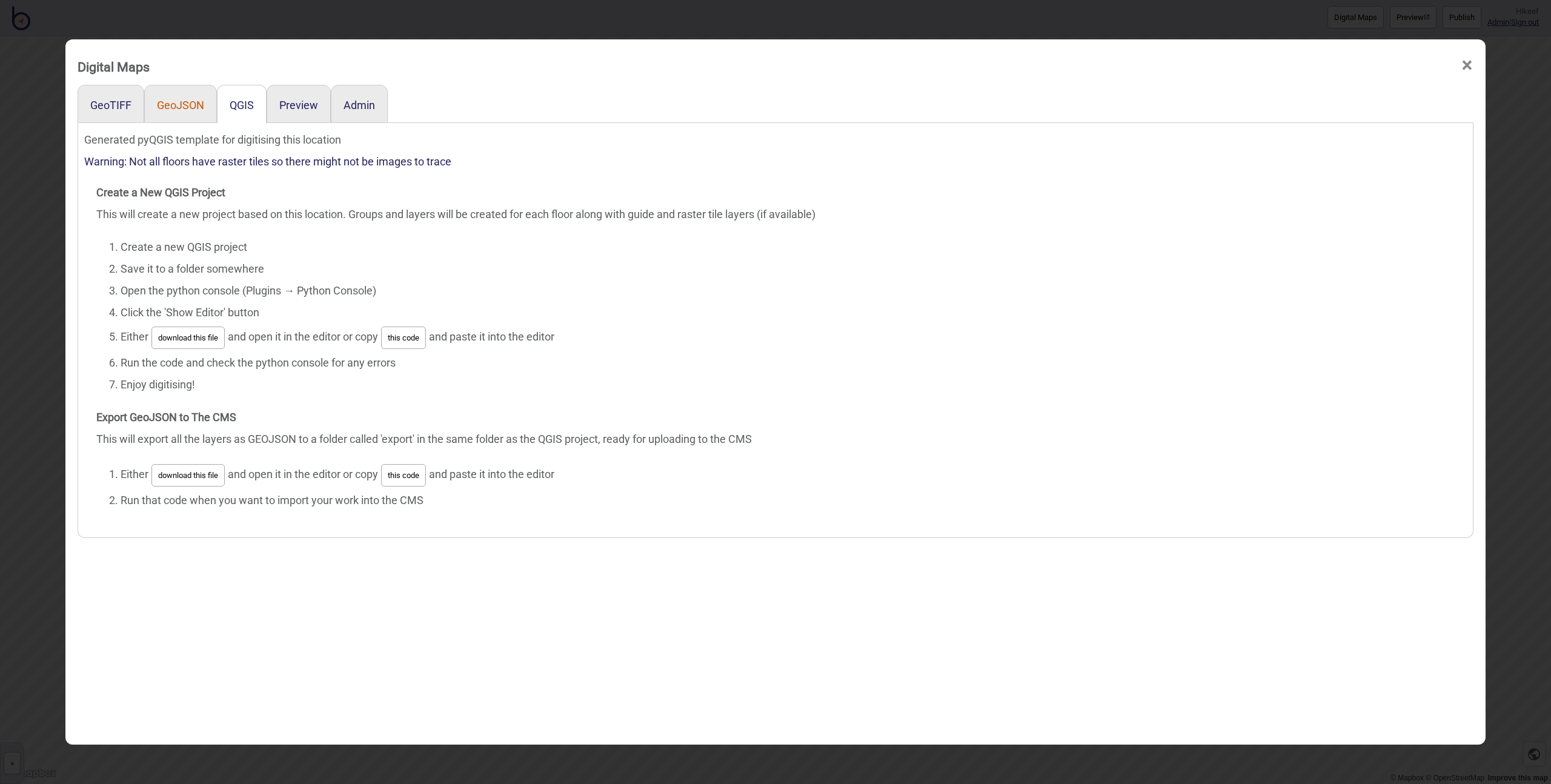
click at [180, 105] on button "GeoJSON" at bounding box center [180, 105] width 47 height 12
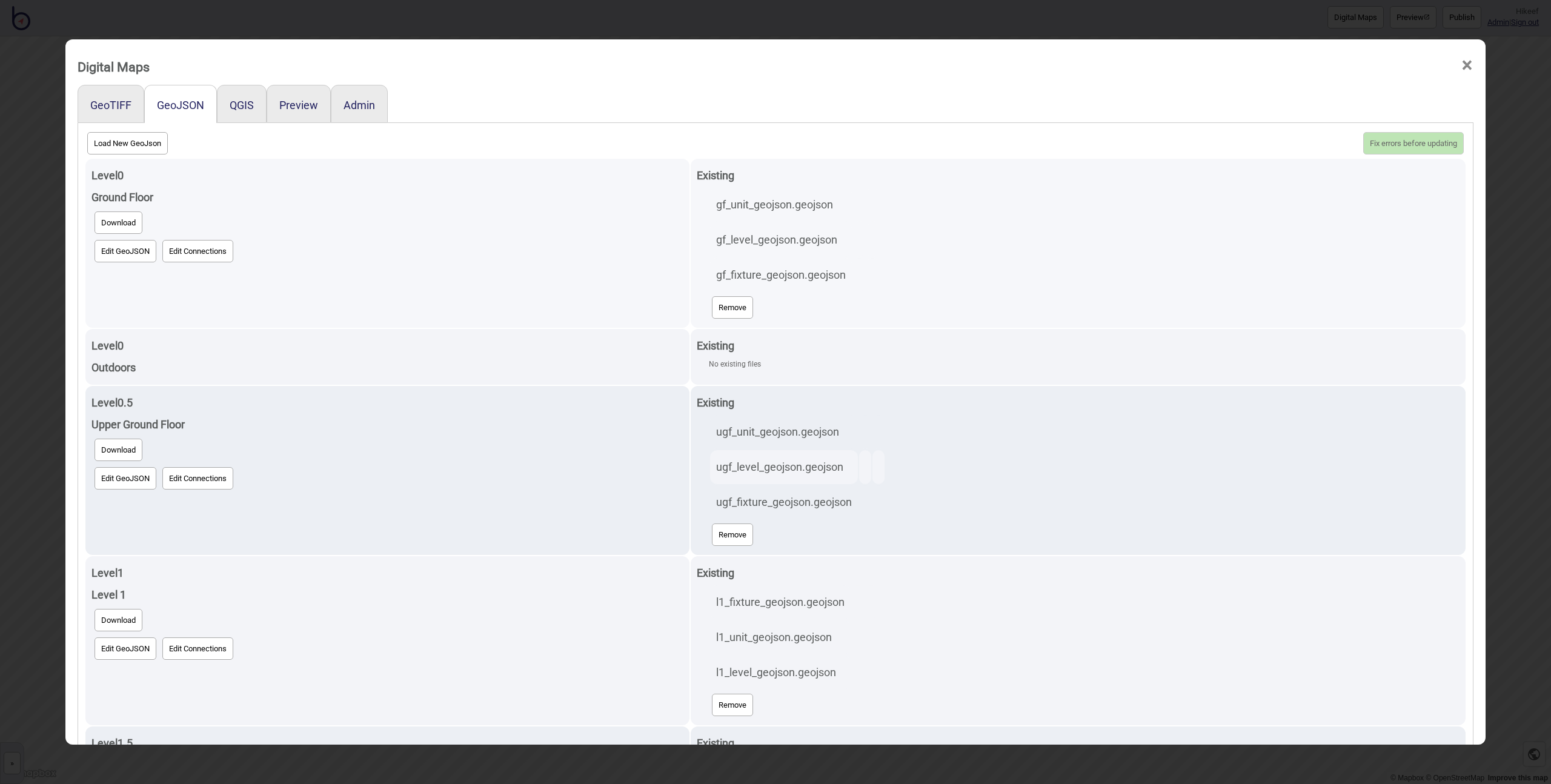
click at [137, 245] on button "Edit GeoJSON" at bounding box center [126, 251] width 62 height 22
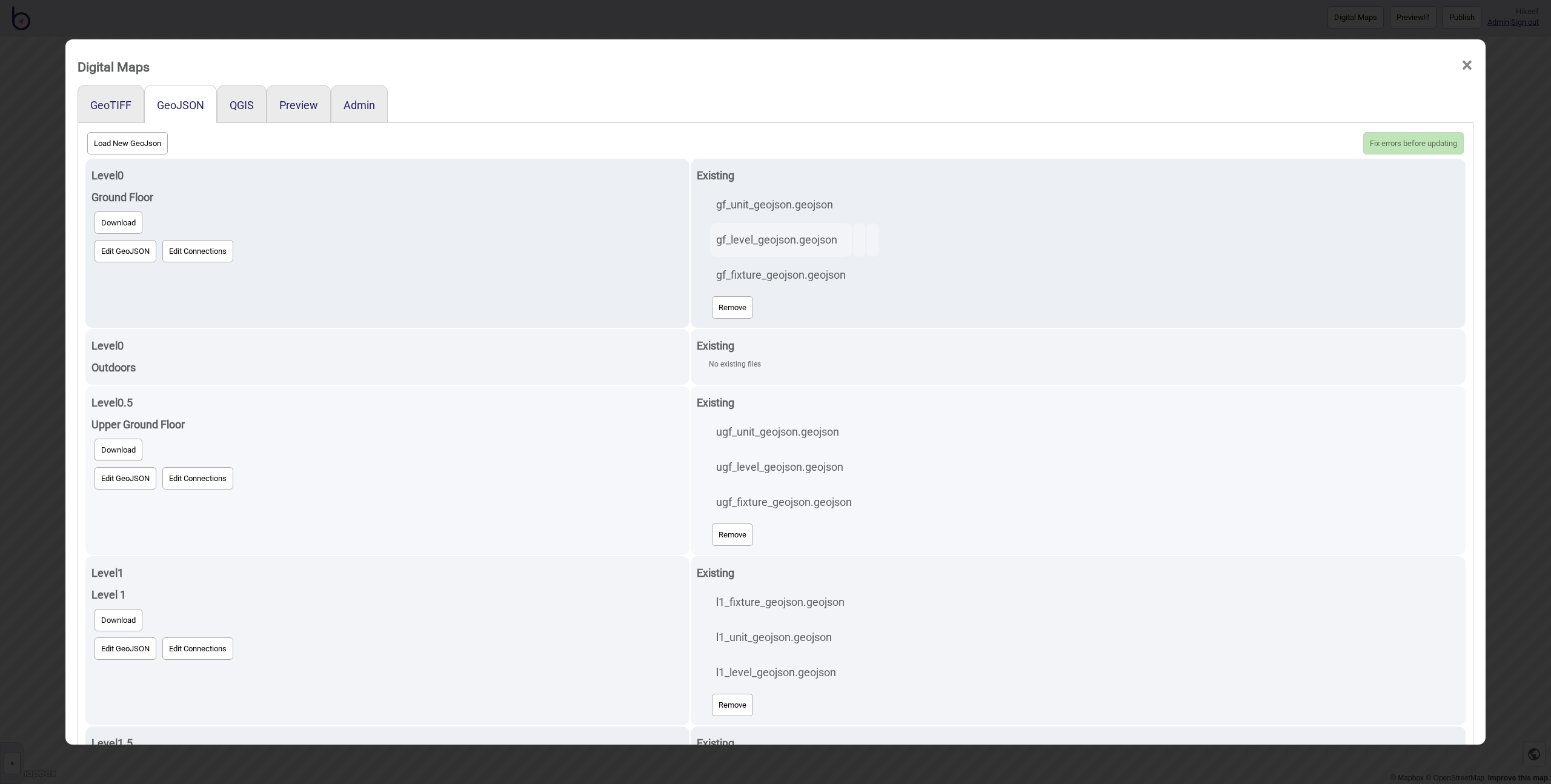
click at [624, 534] on td "Level 0.5 Upper Ground Floor Download Edit GeoJSON Edit Connections" at bounding box center [388, 470] width 604 height 169
